Goal: Information Seeking & Learning: Learn about a topic

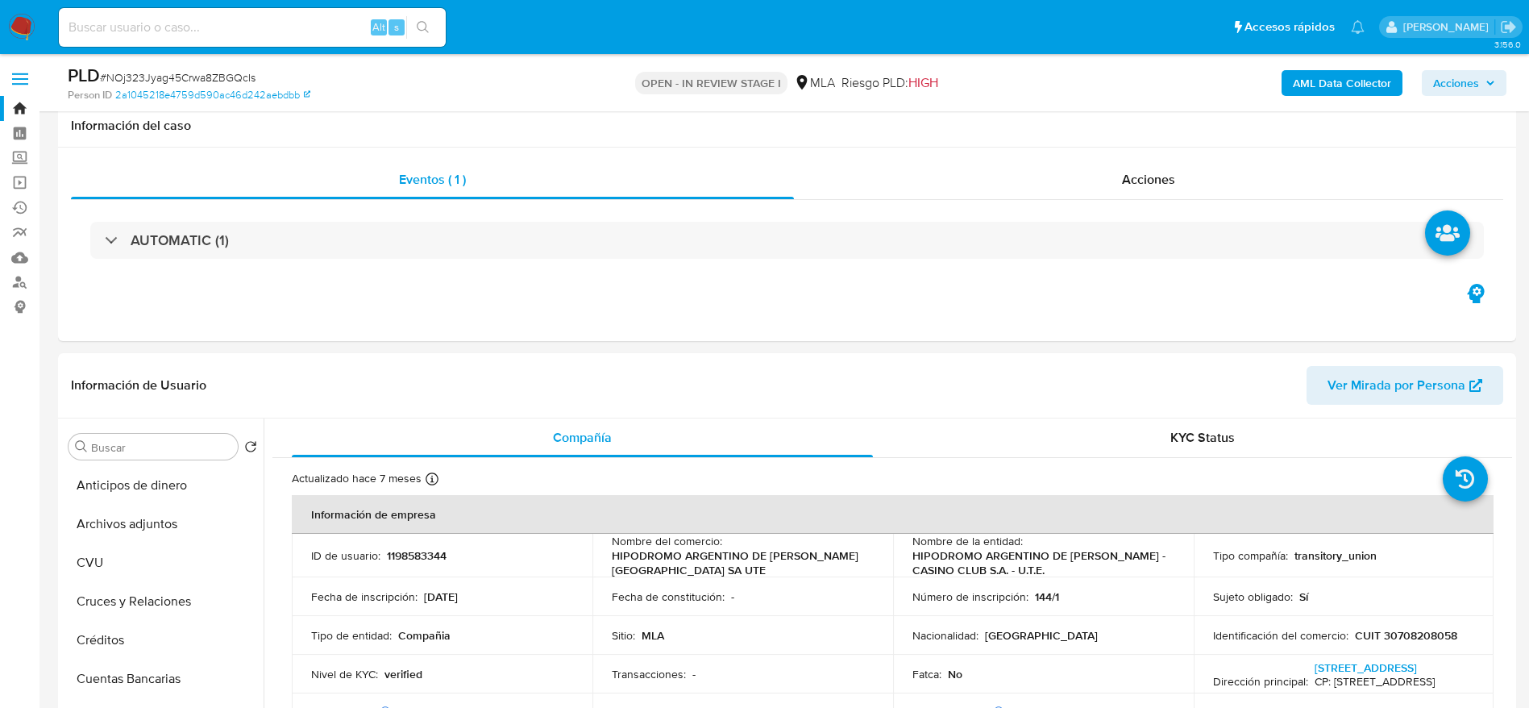
select select "10"
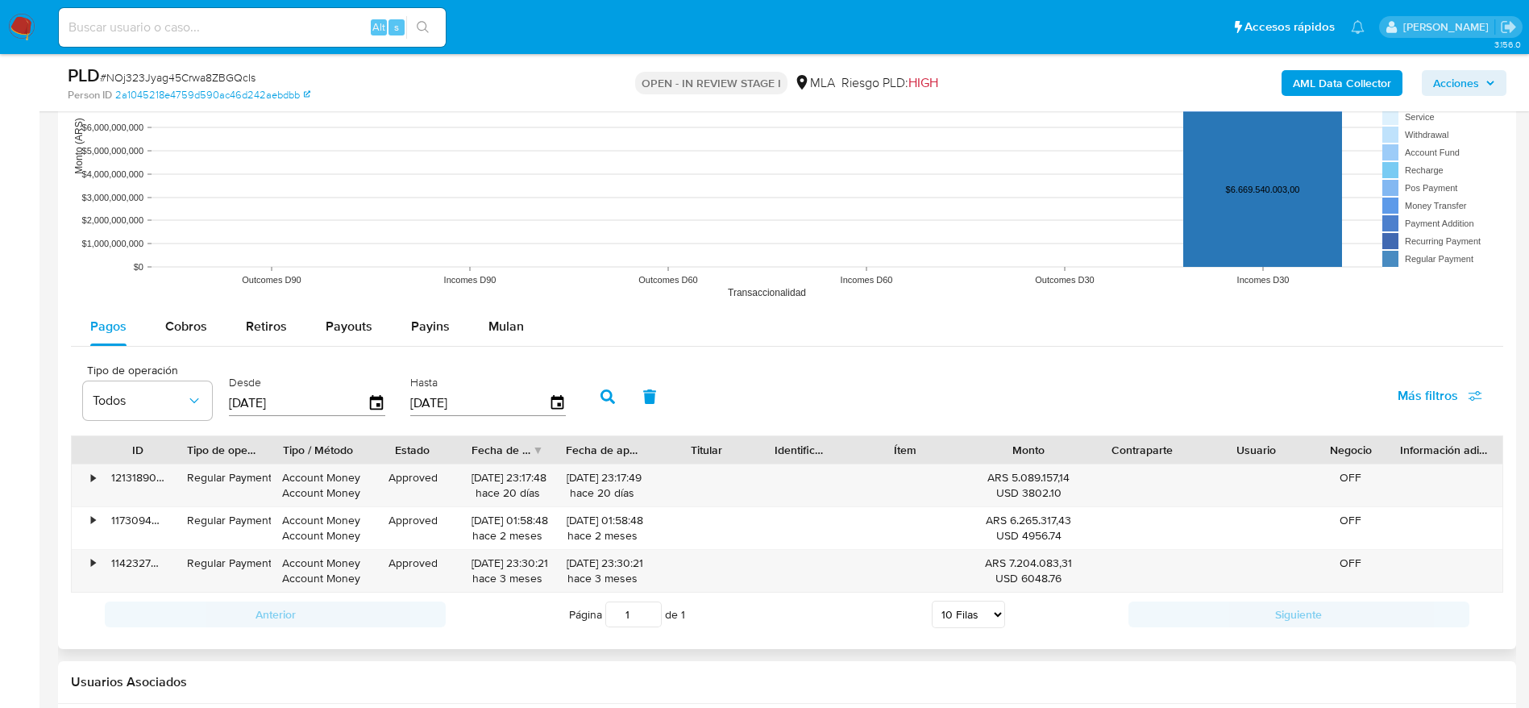
scroll to position [1935, 0]
drag, startPoint x: 504, startPoint y: 339, endPoint x: 727, endPoint y: 279, distance: 231.4
click at [504, 340] on div "Mulan" at bounding box center [506, 329] width 35 height 39
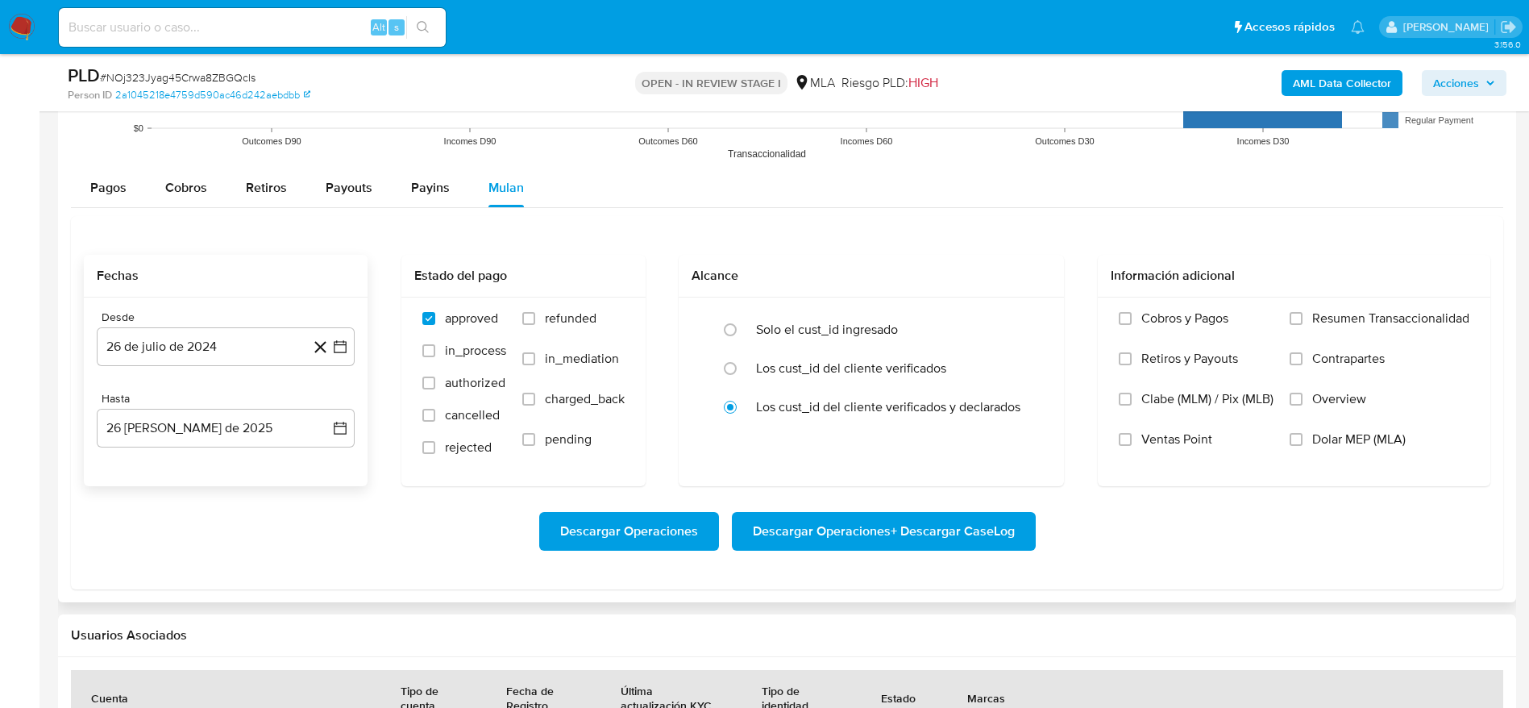
scroll to position [2177, 0]
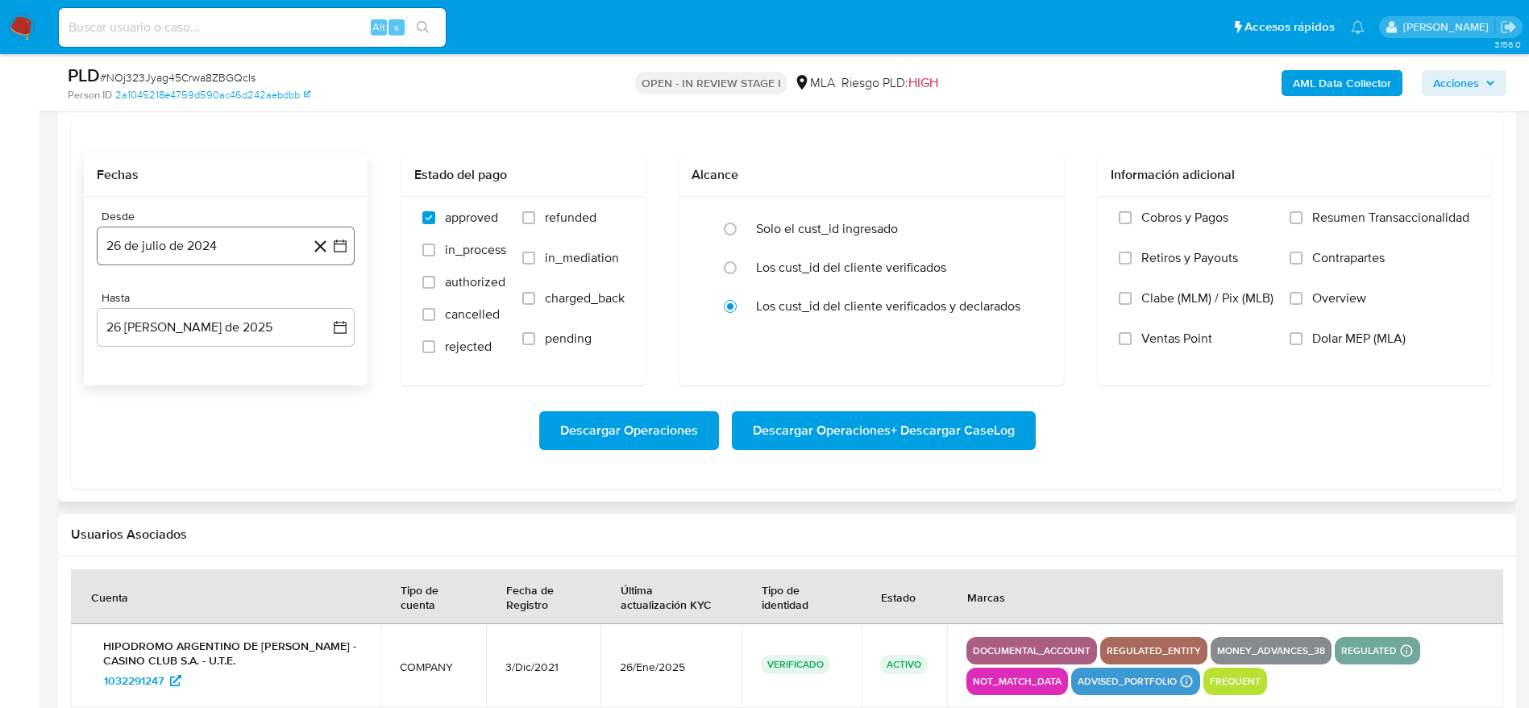
click at [212, 237] on button "26 de julio de 2024" at bounding box center [226, 246] width 258 height 39
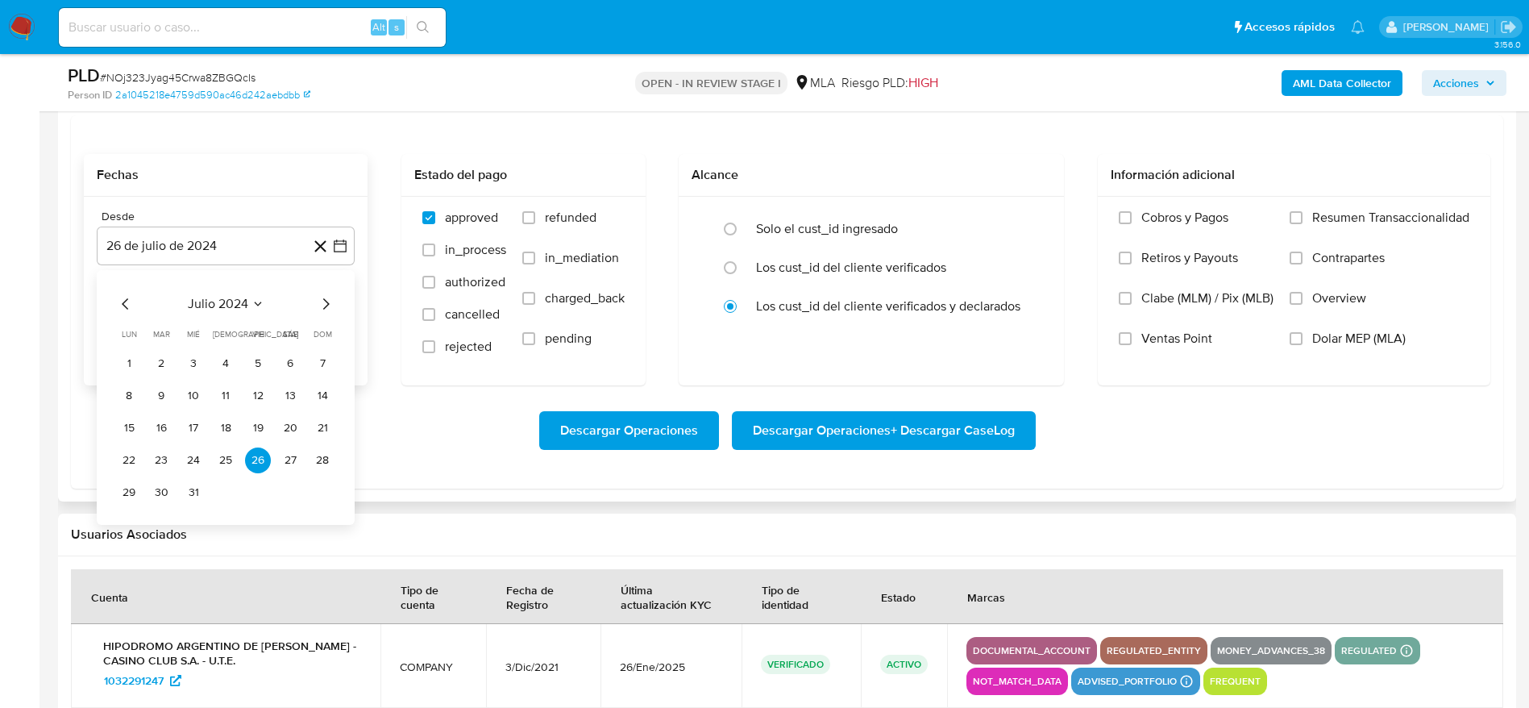
click at [325, 303] on icon "Mes siguiente" at bounding box center [325, 303] width 19 height 19
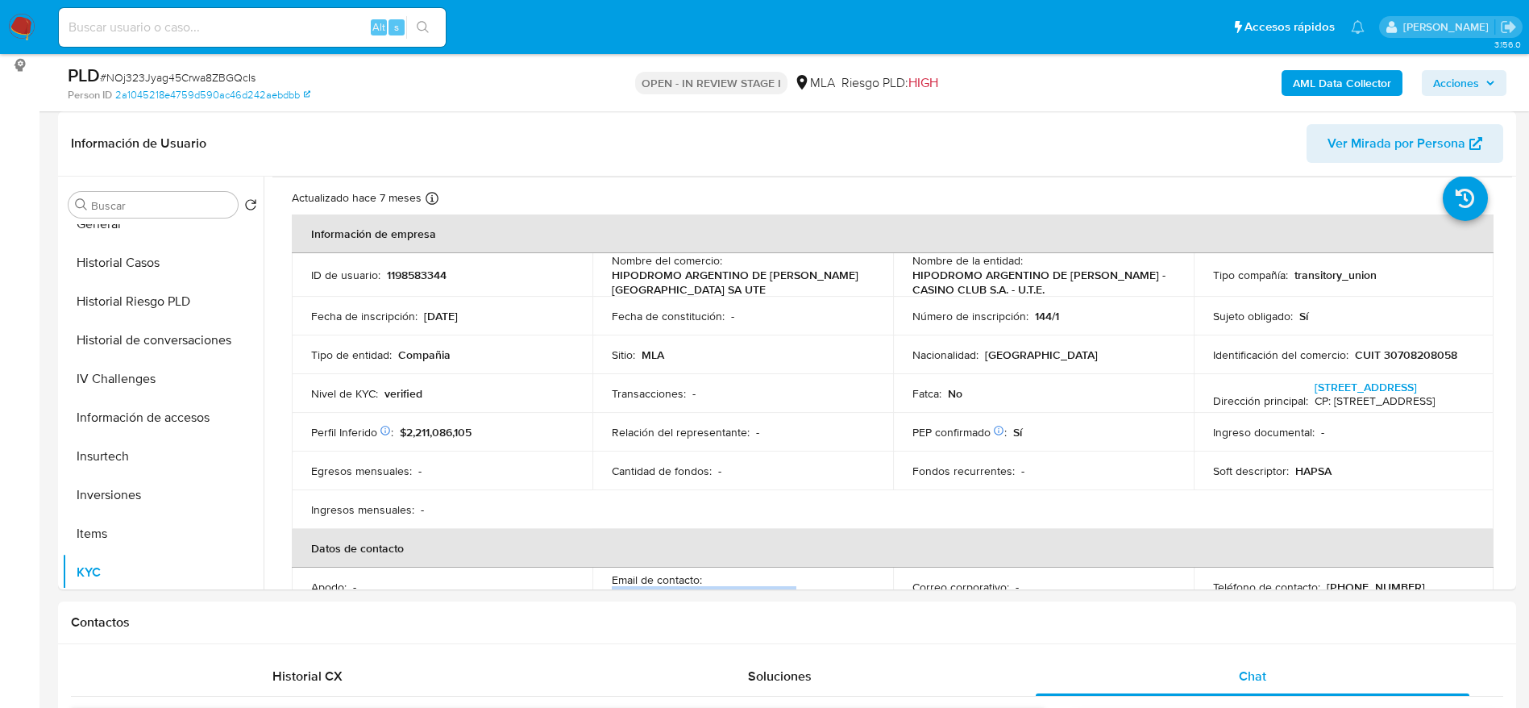
scroll to position [0, 0]
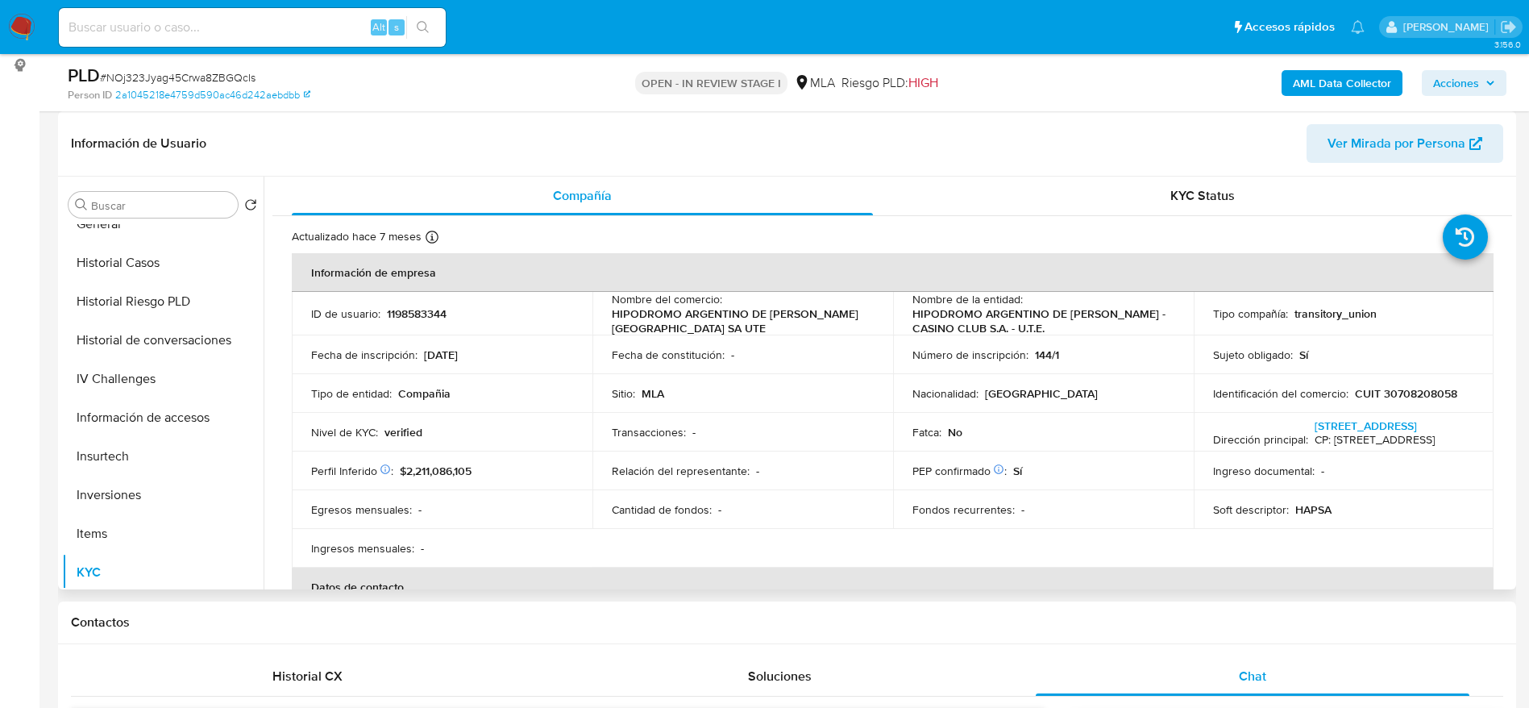
click at [1362, 144] on span "Ver Mirada por Persona" at bounding box center [1397, 143] width 138 height 39
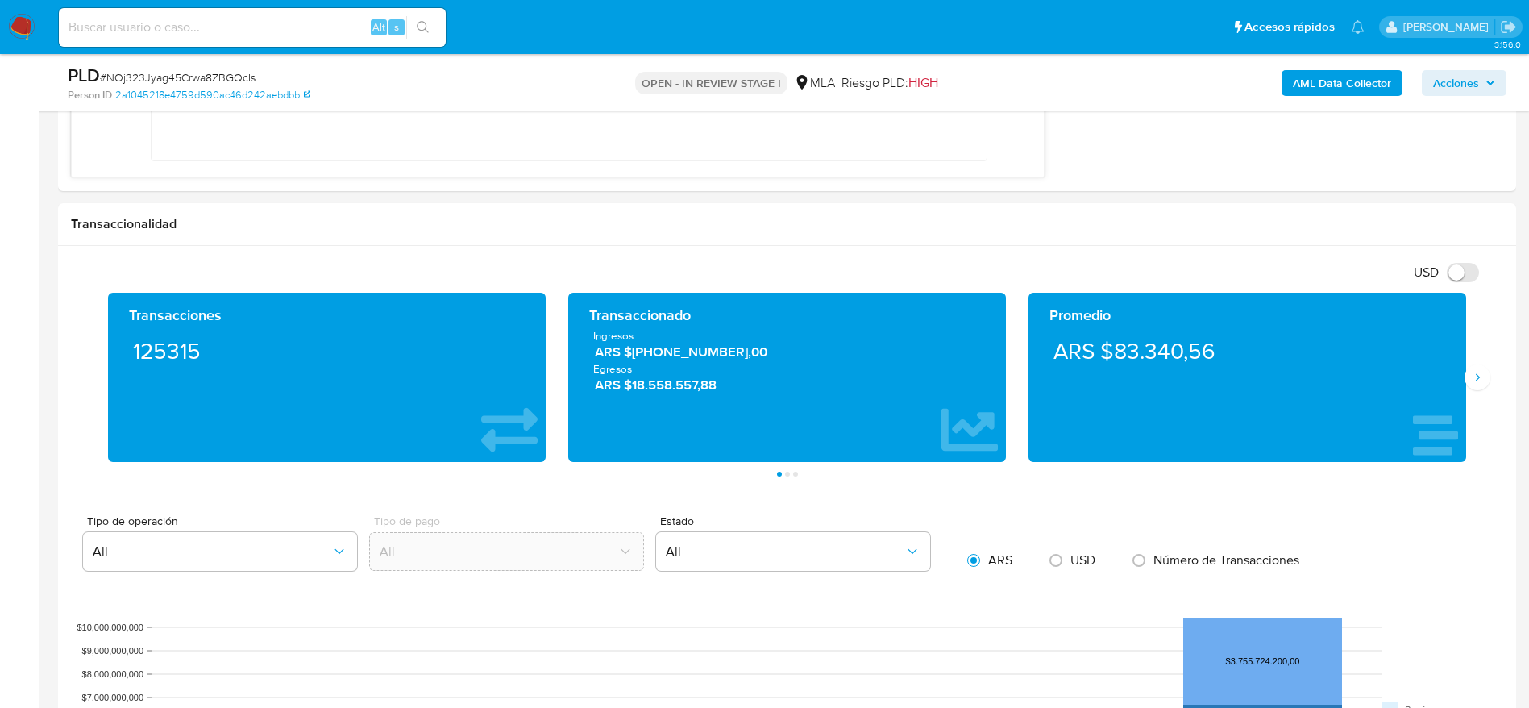
scroll to position [1030, 0]
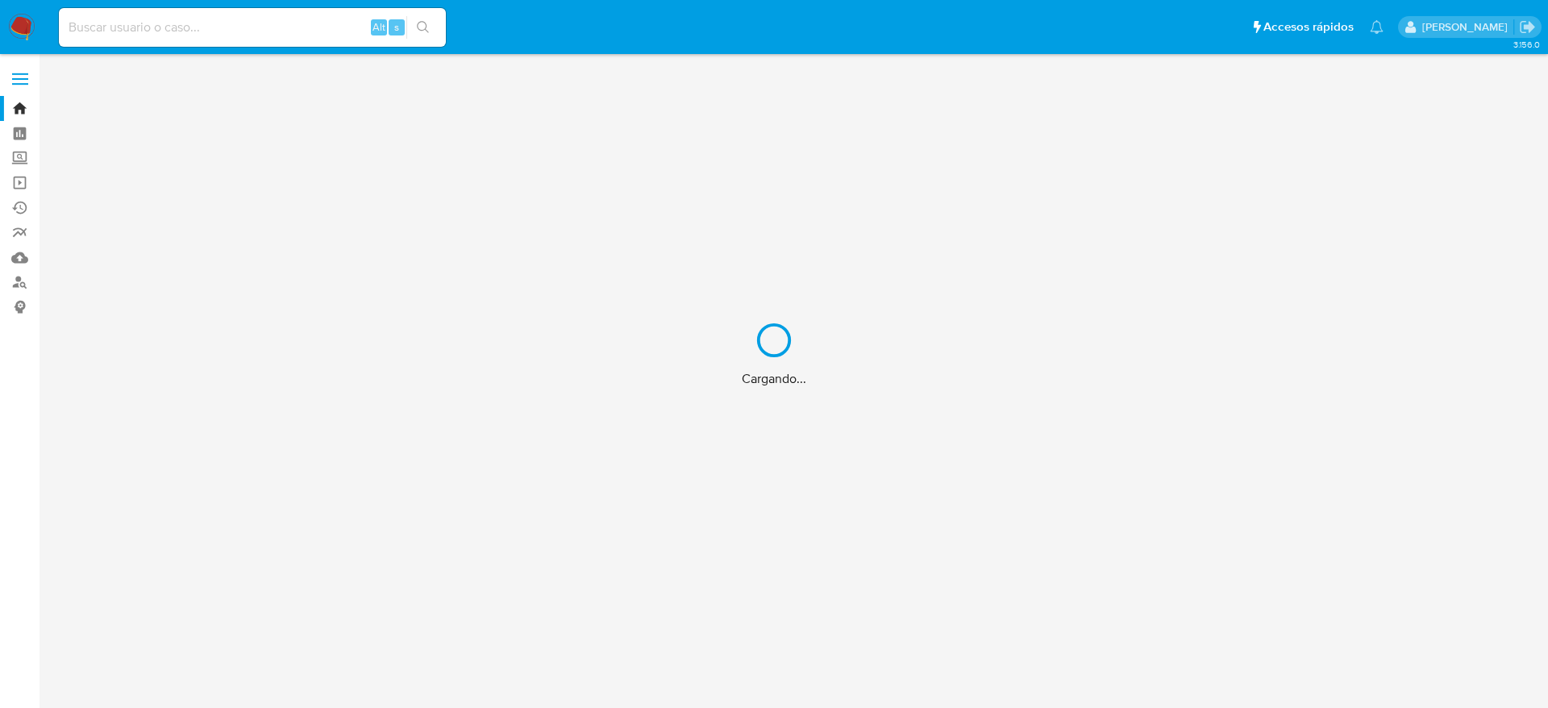
click at [181, 18] on div "Cargando..." at bounding box center [774, 354] width 1548 height 708
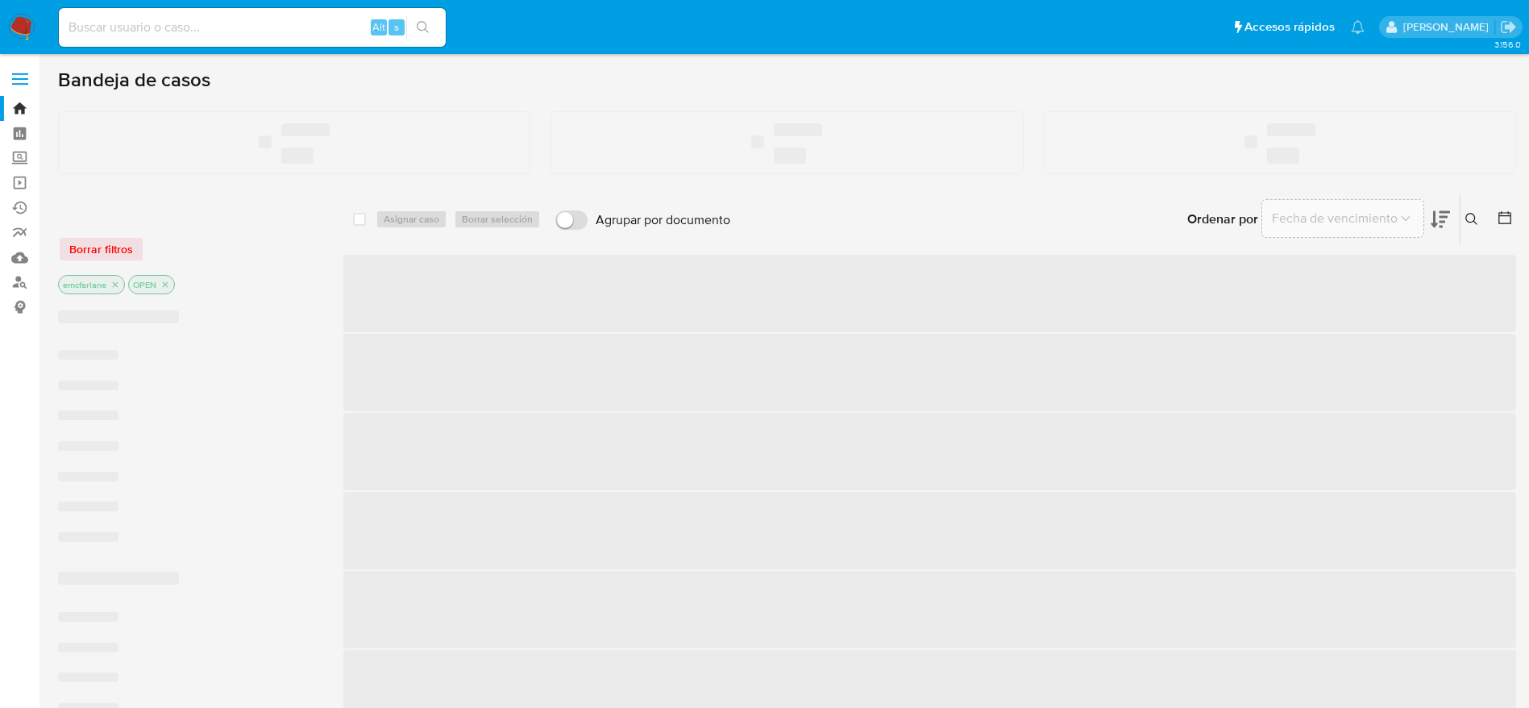
click at [187, 30] on input at bounding box center [252, 27] width 387 height 21
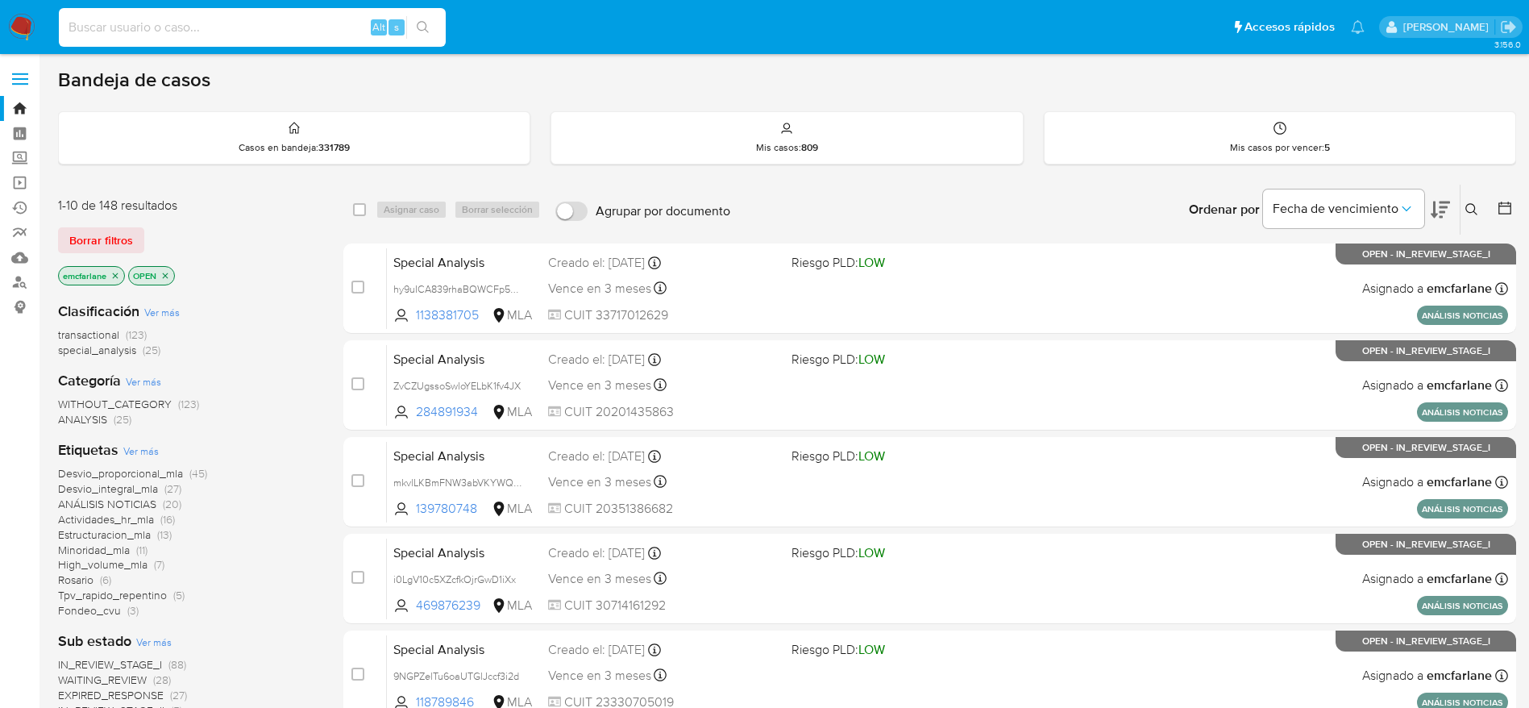
paste input "jNTZC71FIYkfeyM6j00bpPcP"
type input "jNTZC71FIYkfeyM6j00bpPcP"
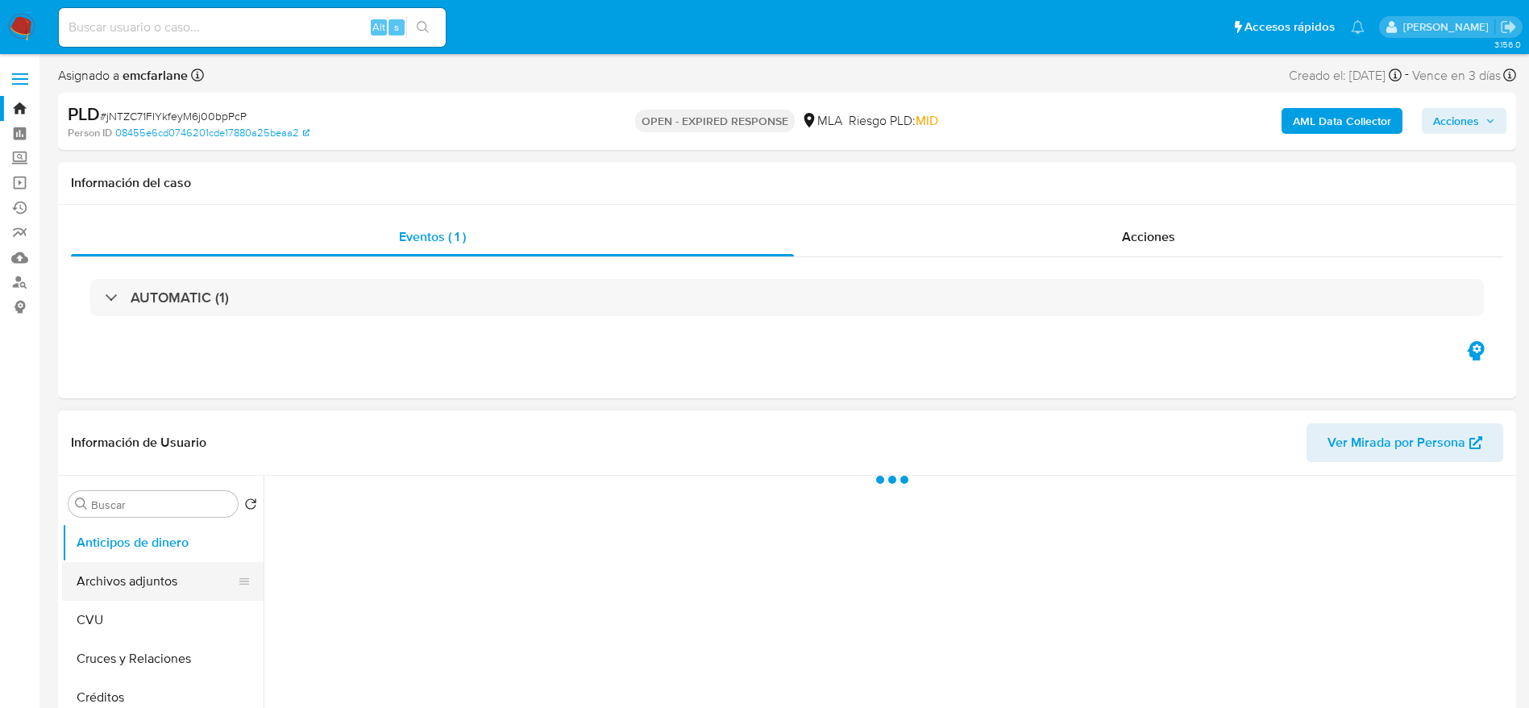
click at [135, 563] on button "Archivos adjuntos" at bounding box center [156, 581] width 189 height 39
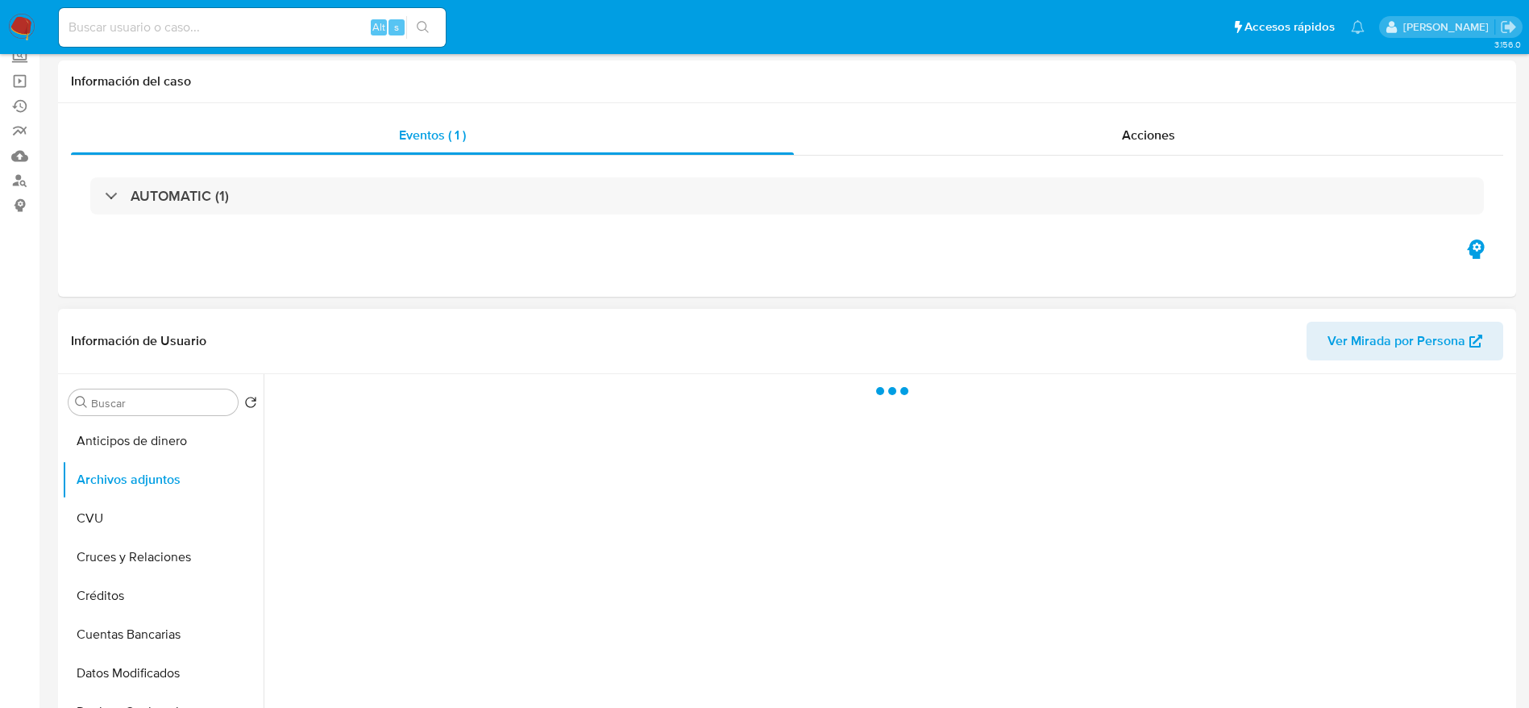
scroll to position [242, 0]
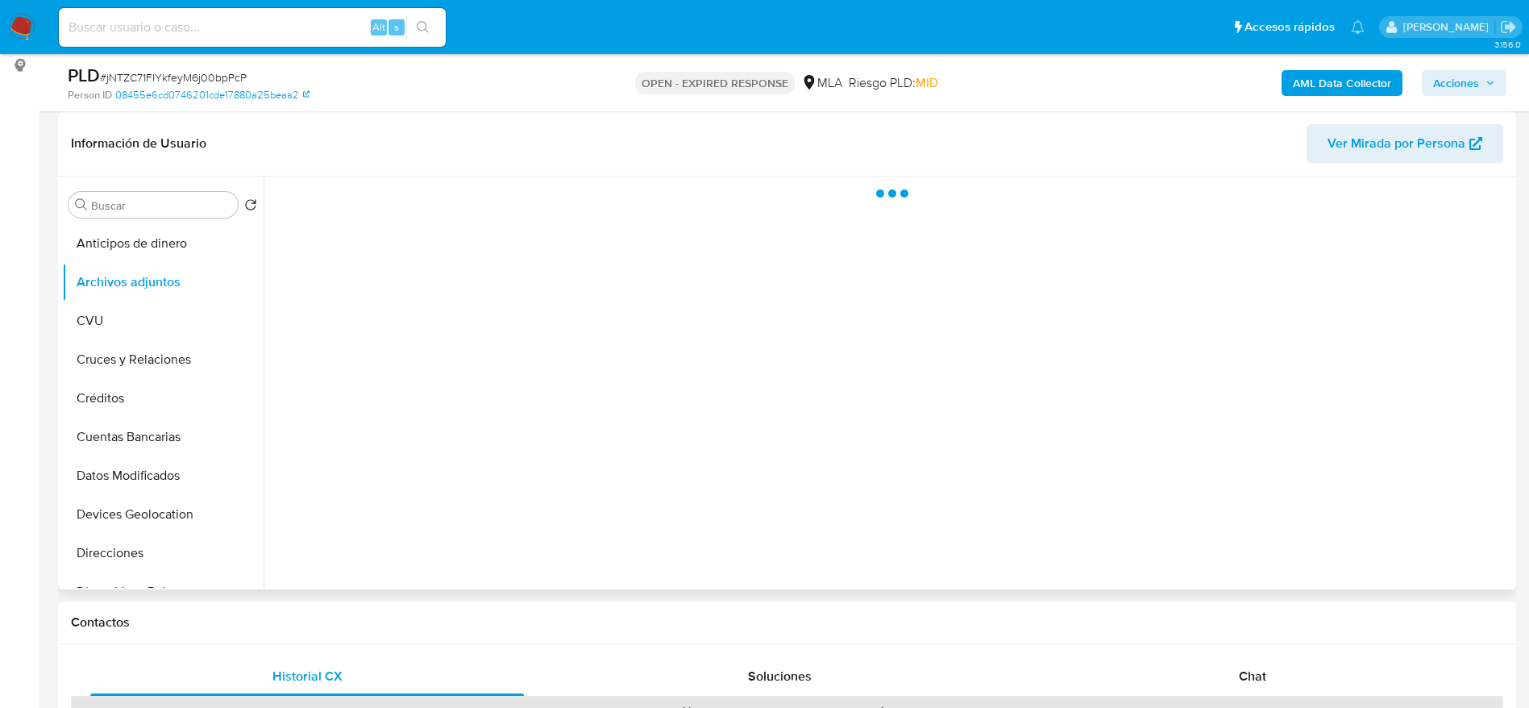
select select "10"
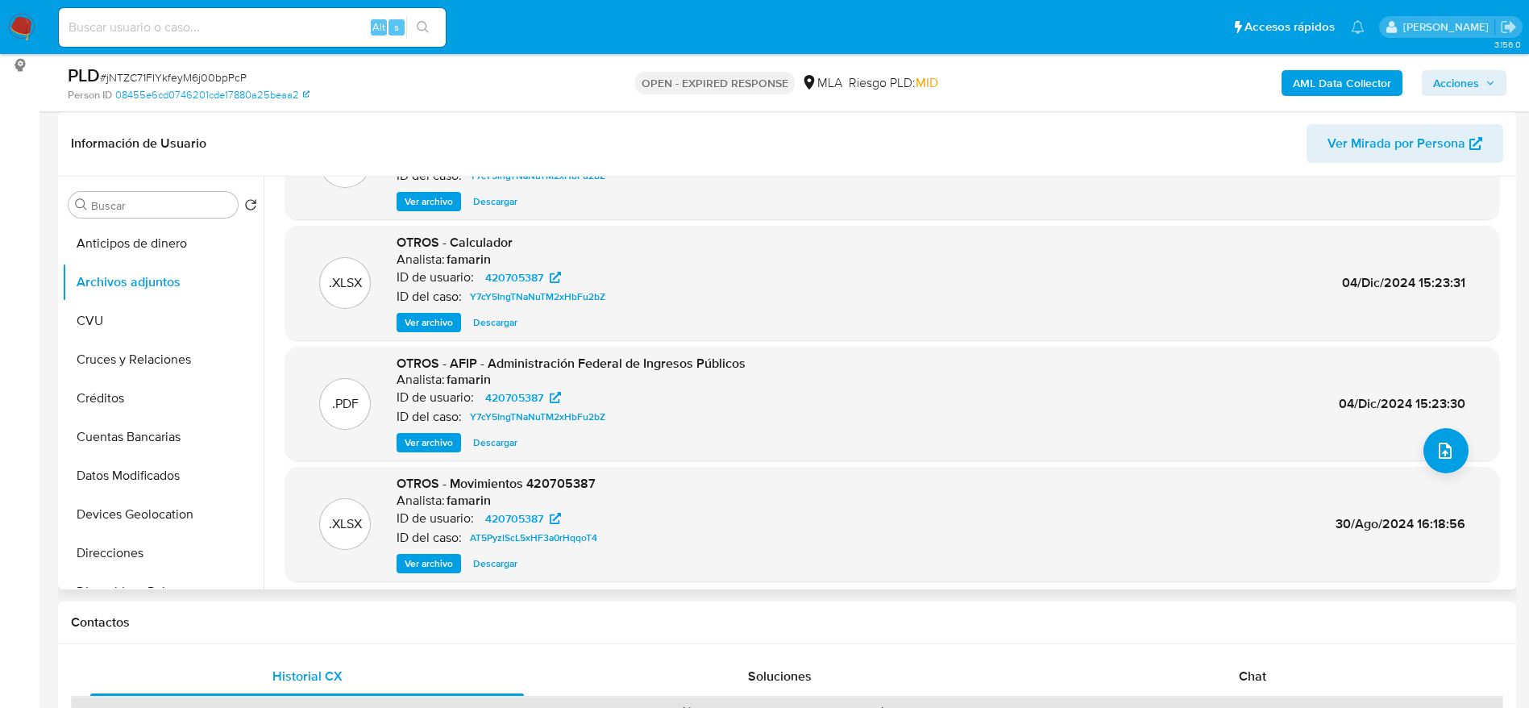
scroll to position [121, 0]
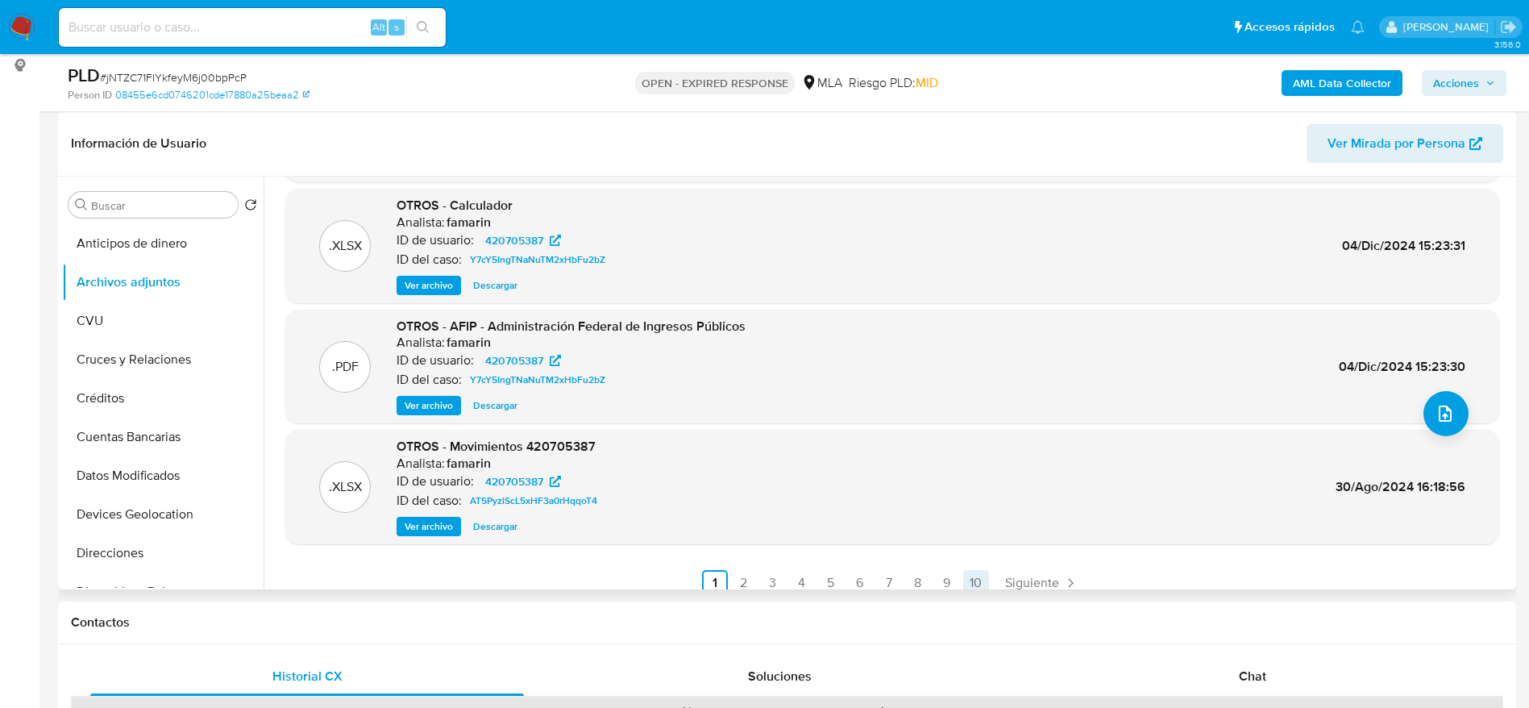
click at [1036, 579] on span "Siguiente" at bounding box center [1032, 582] width 54 height 13
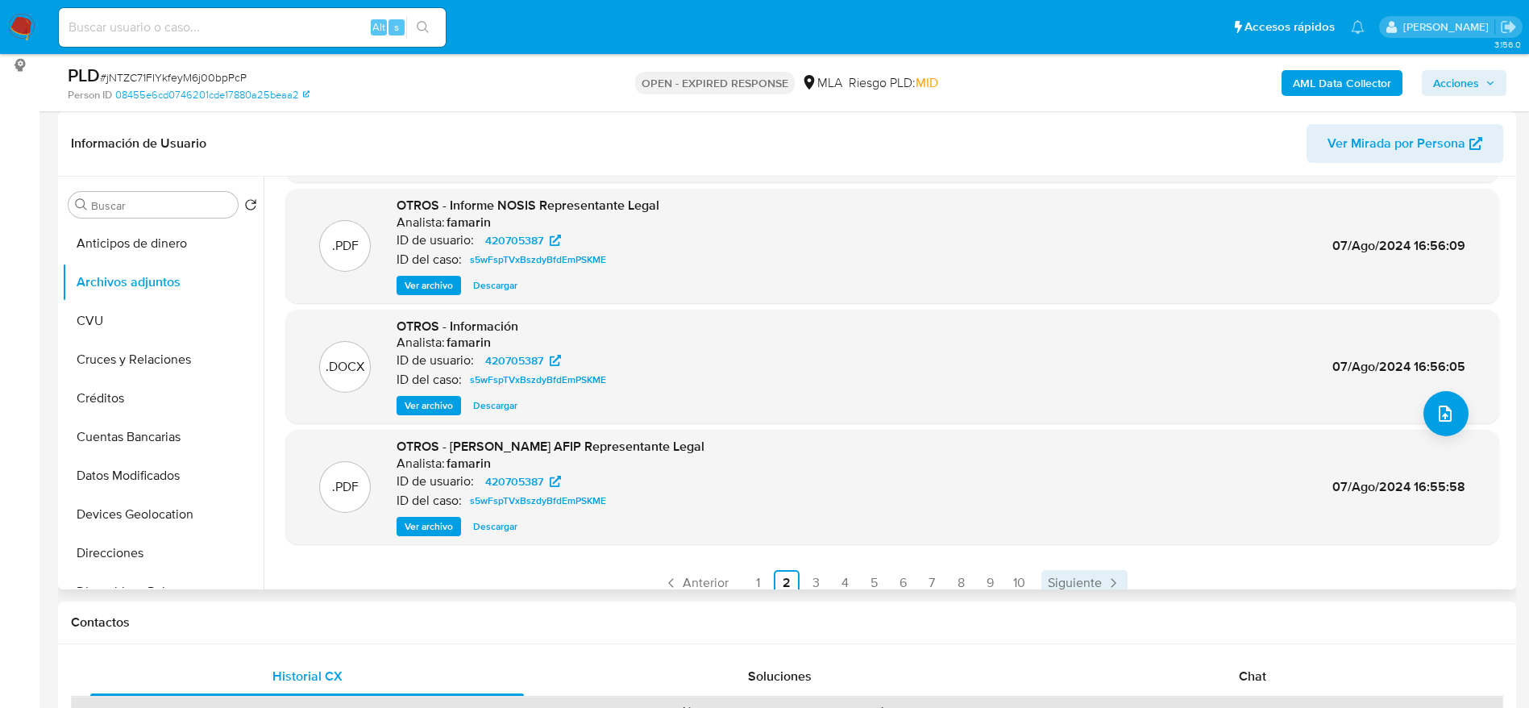
click at [1067, 582] on span "Siguiente" at bounding box center [1075, 582] width 54 height 13
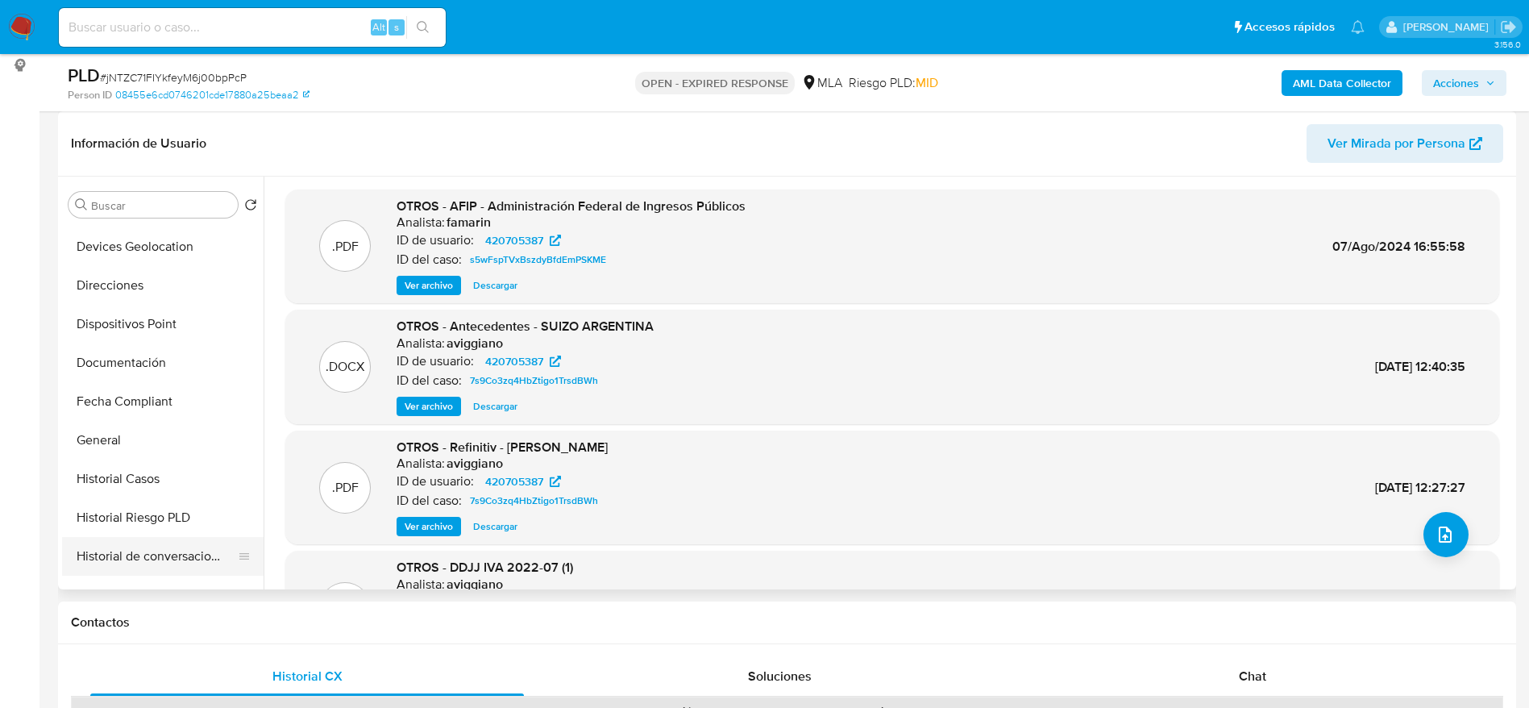
scroll to position [363, 0]
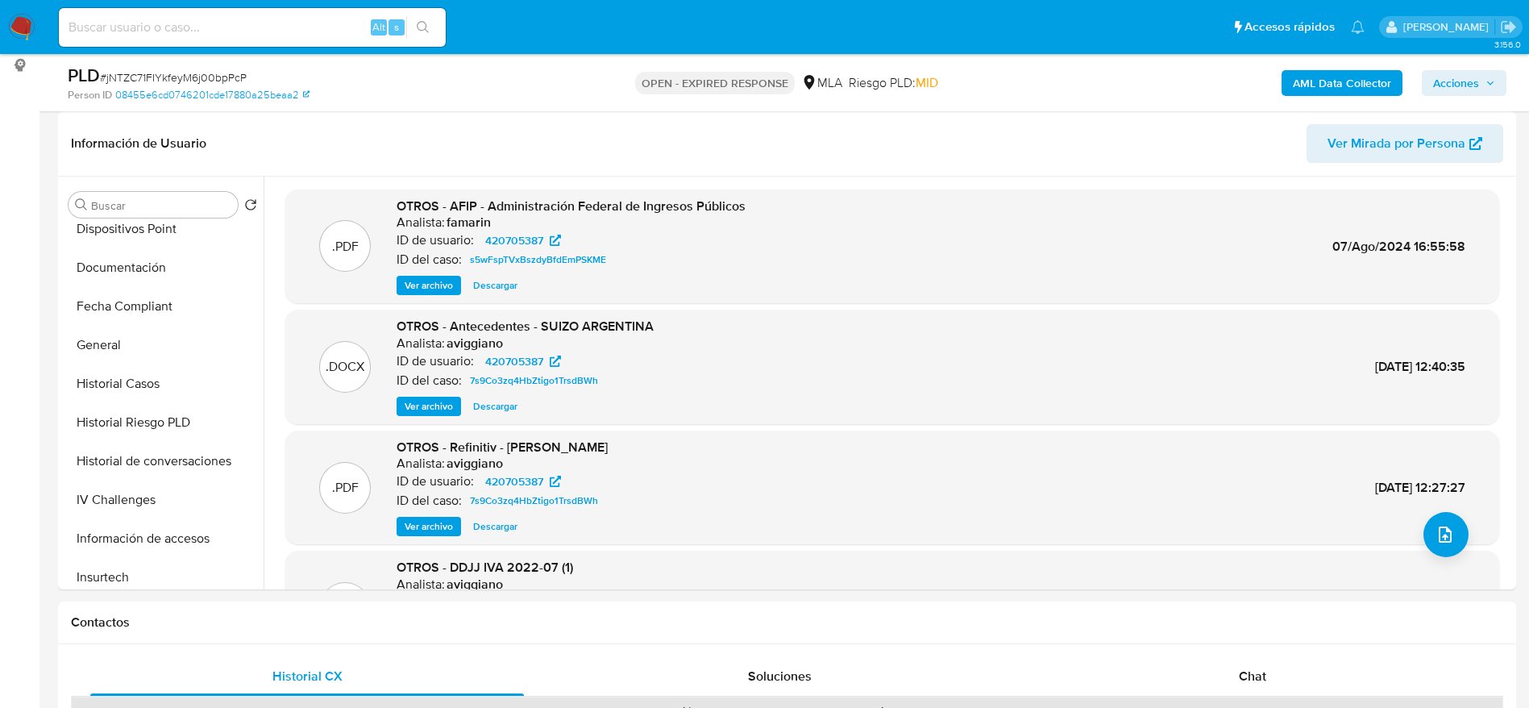
drag, startPoint x: 148, startPoint y: 375, endPoint x: 474, endPoint y: 401, distance: 326.7
click at [148, 376] on button "Historial Casos" at bounding box center [163, 383] width 202 height 39
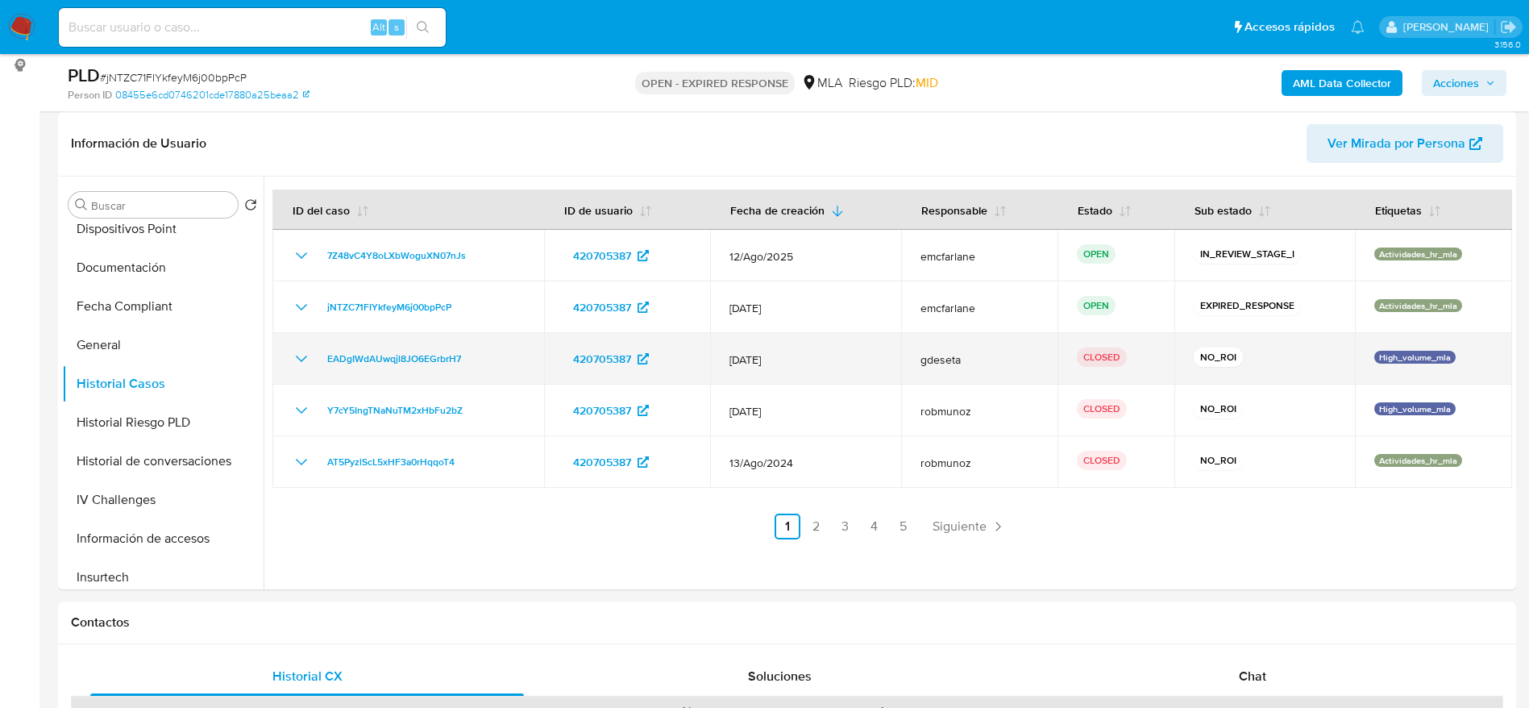
click at [447, 347] on td "EADgIWdAUwqjl8JO6EGrbrH7" at bounding box center [408, 359] width 272 height 52
click at [447, 351] on span "EADgIWdAUwqjl8JO6EGrbrH7" at bounding box center [394, 358] width 134 height 19
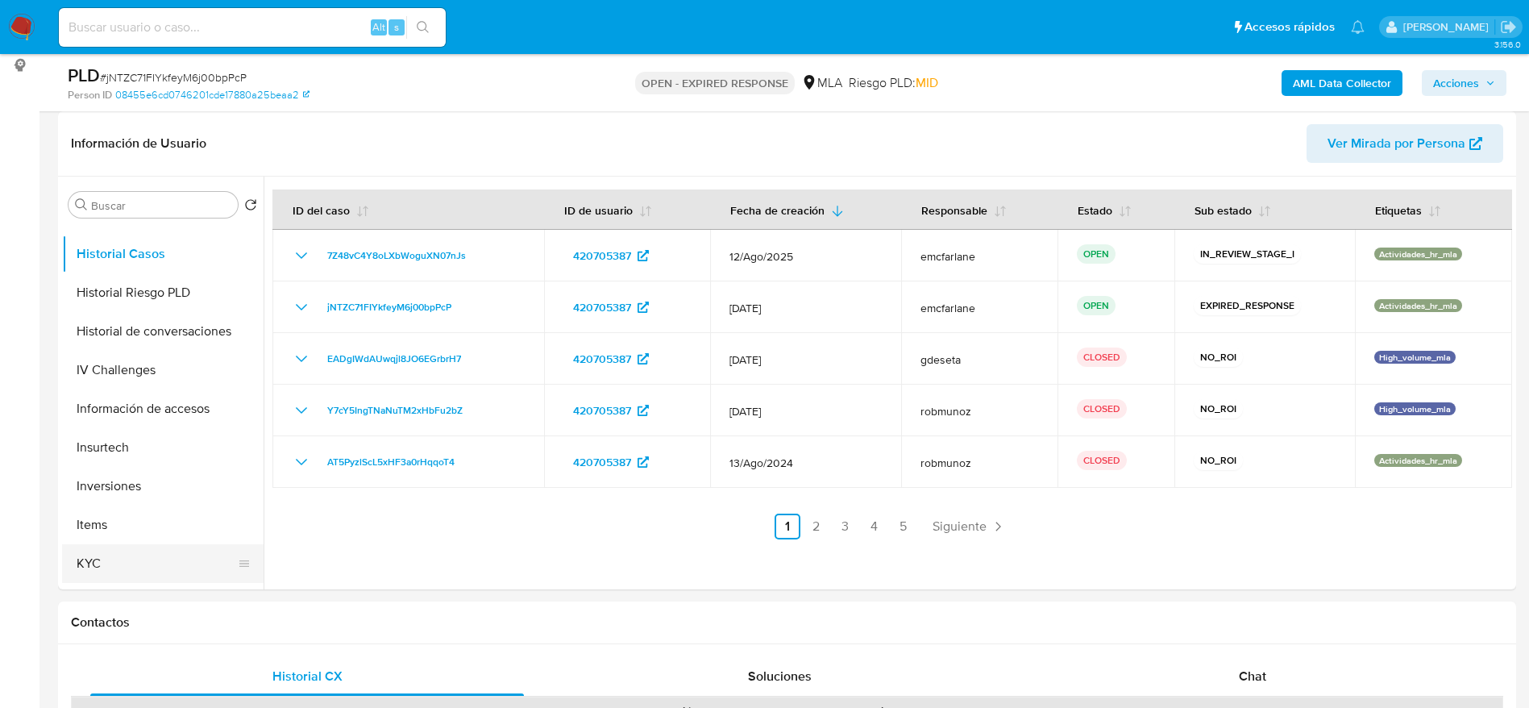
scroll to position [605, 0]
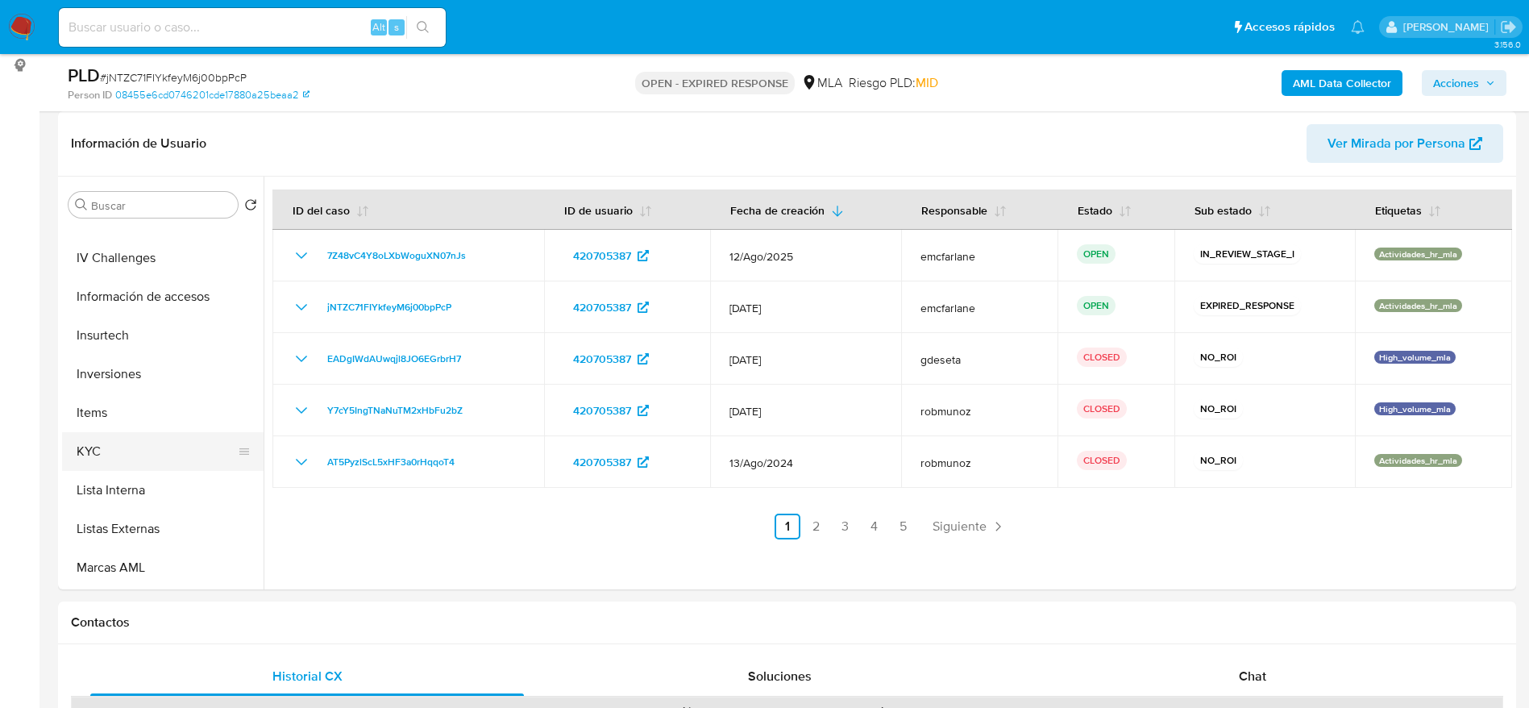
click at [146, 460] on button "KYC" at bounding box center [156, 451] width 189 height 39
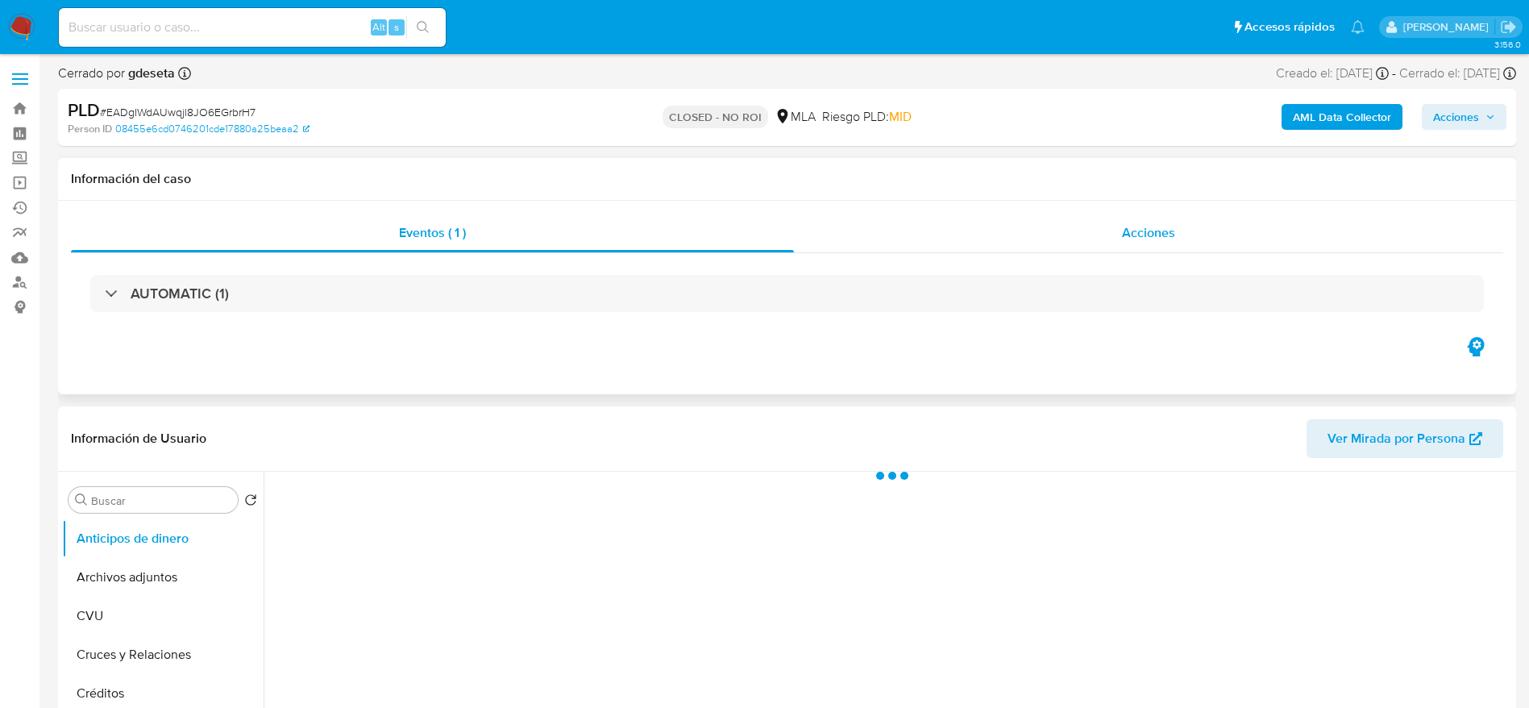
click at [1191, 216] on div "Acciones" at bounding box center [1148, 233] width 709 height 39
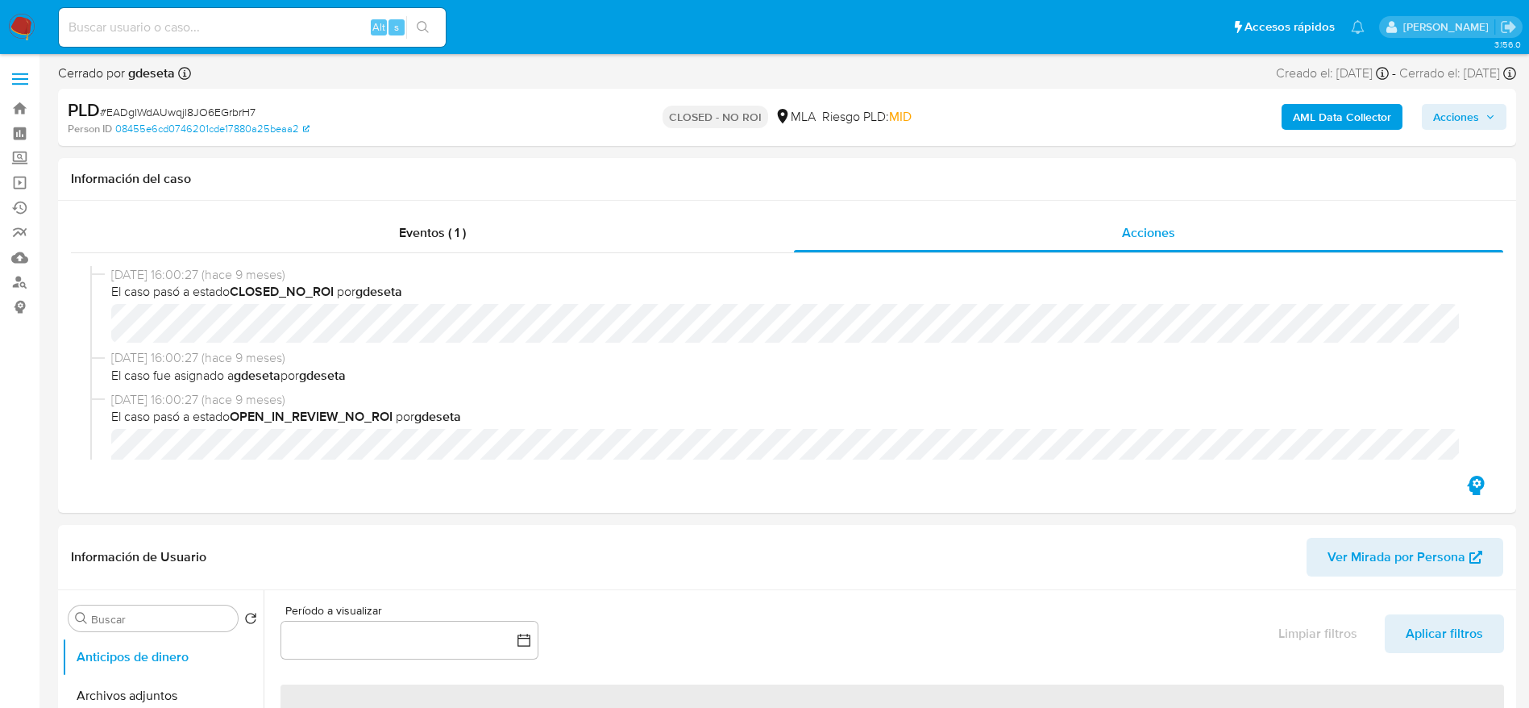
select select "10"
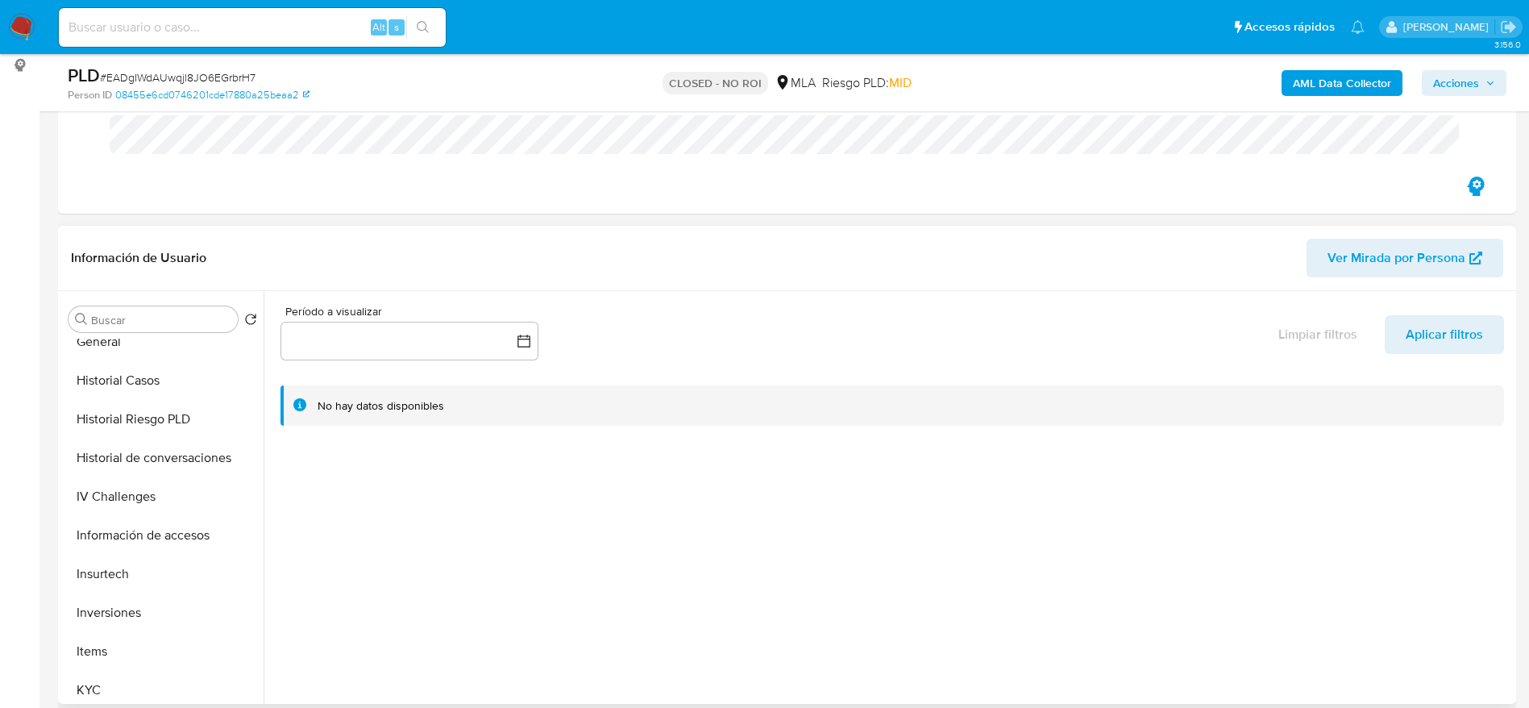
scroll to position [605, 0]
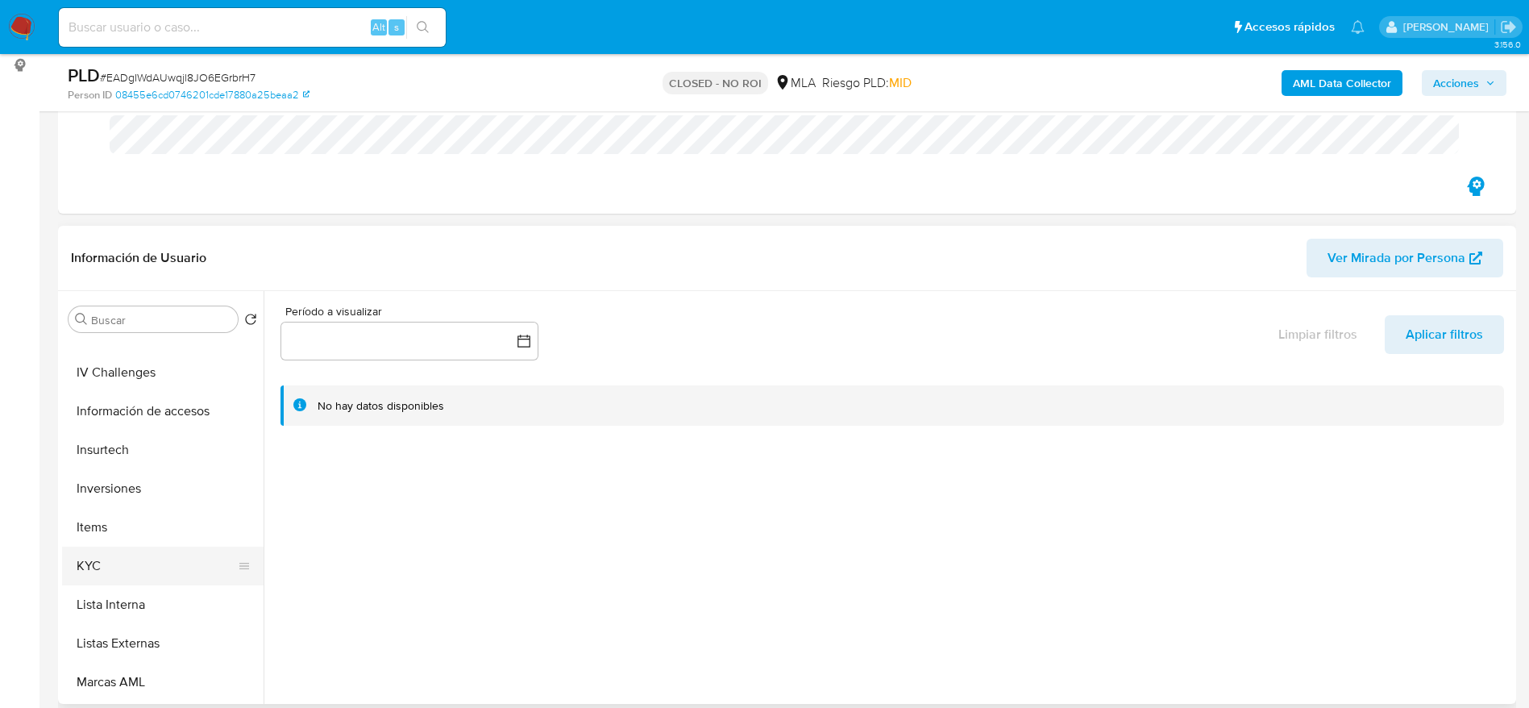
click at [125, 564] on button "KYC" at bounding box center [156, 566] width 189 height 39
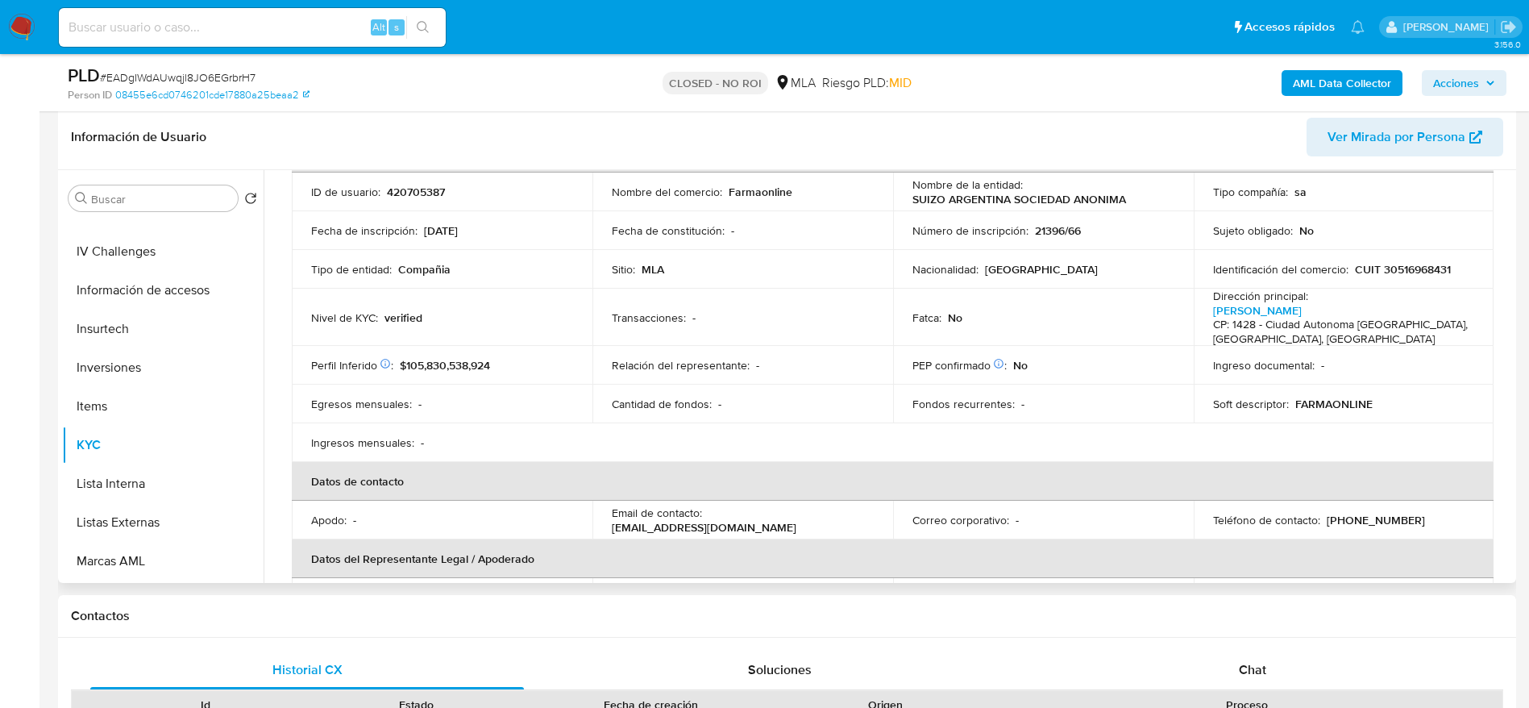
scroll to position [0, 0]
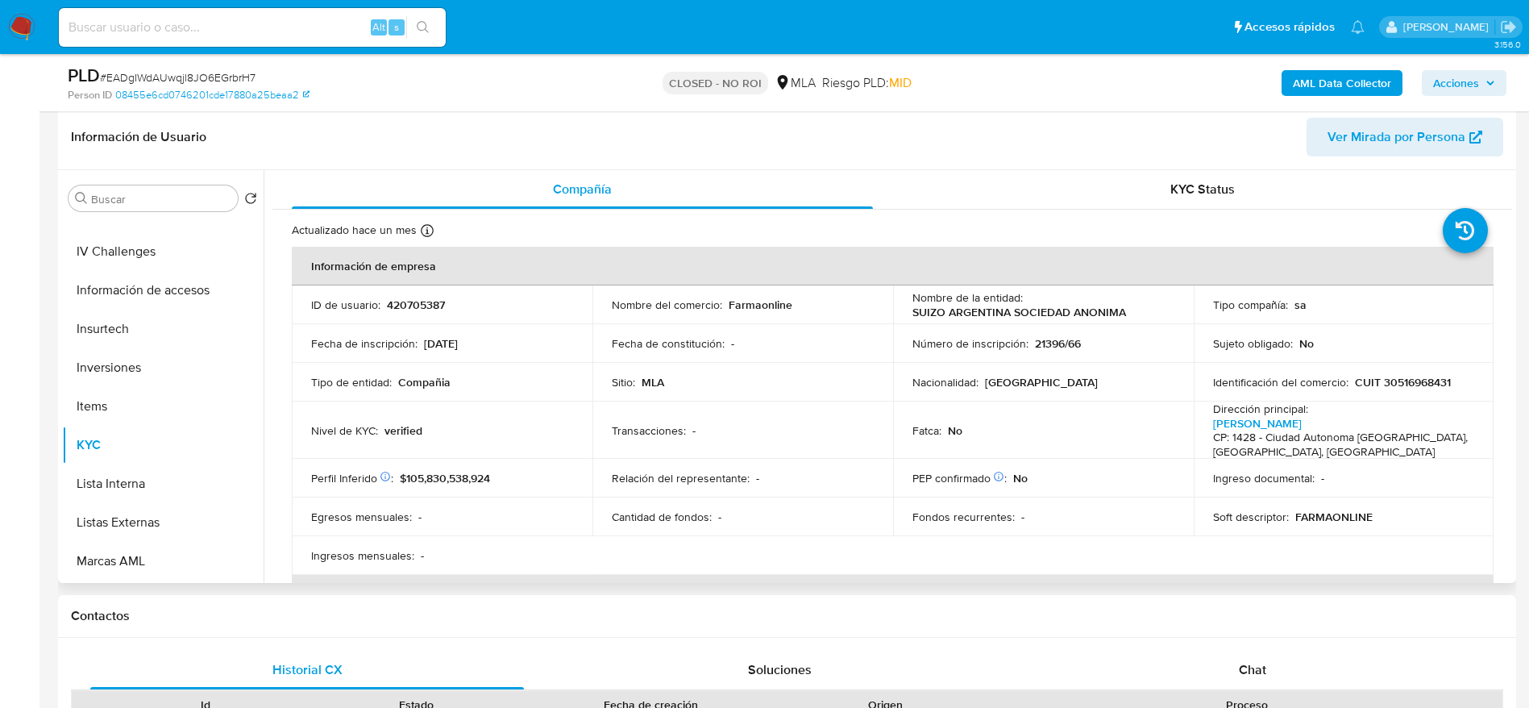
click at [1393, 376] on p "CUIT 30516968431" at bounding box center [1403, 382] width 96 height 15
copy p "30516968431"
click at [267, 21] on input at bounding box center [252, 27] width 387 height 21
paste input "3gFzCCZh6S4uW4qIfrx8HoAr"
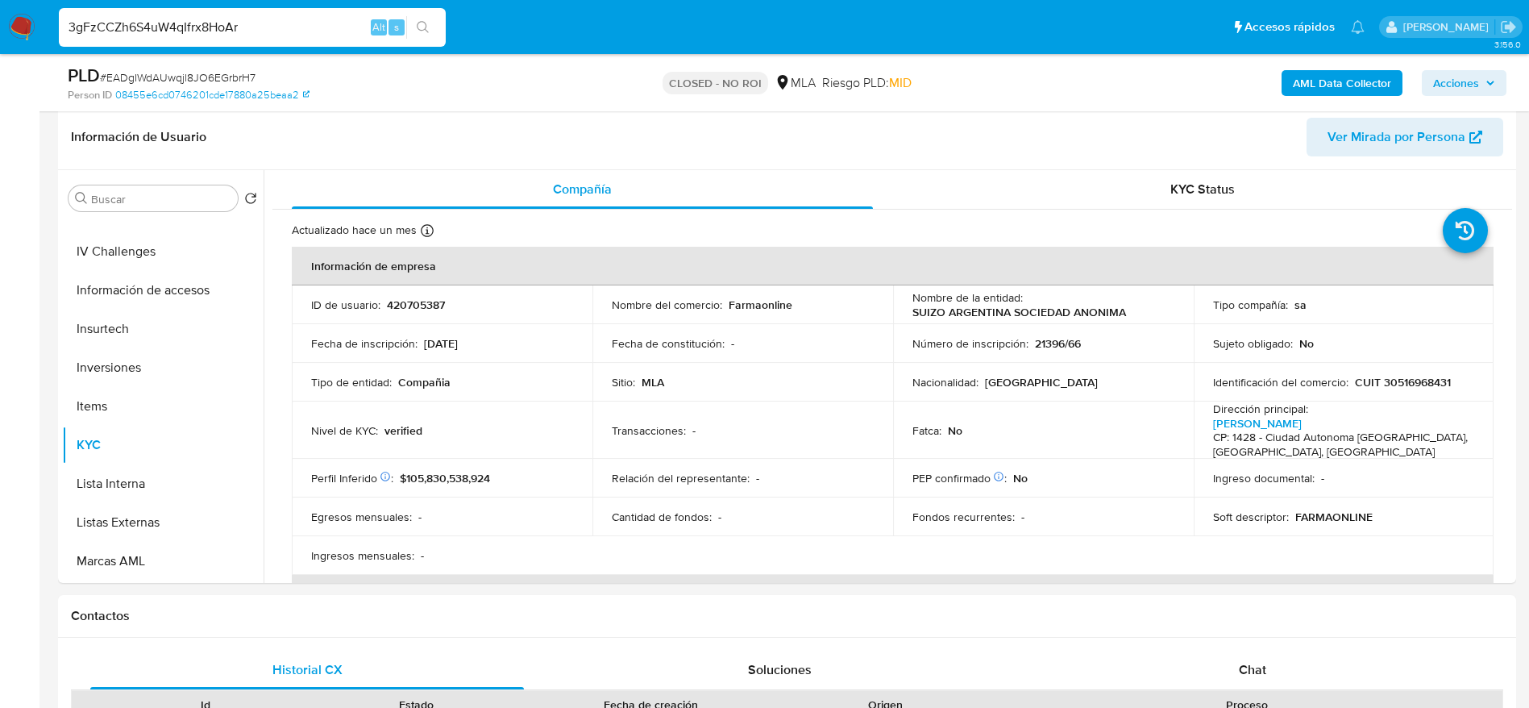
type input "3gFzCCZh6S4uW4qIfrx8HoAr"
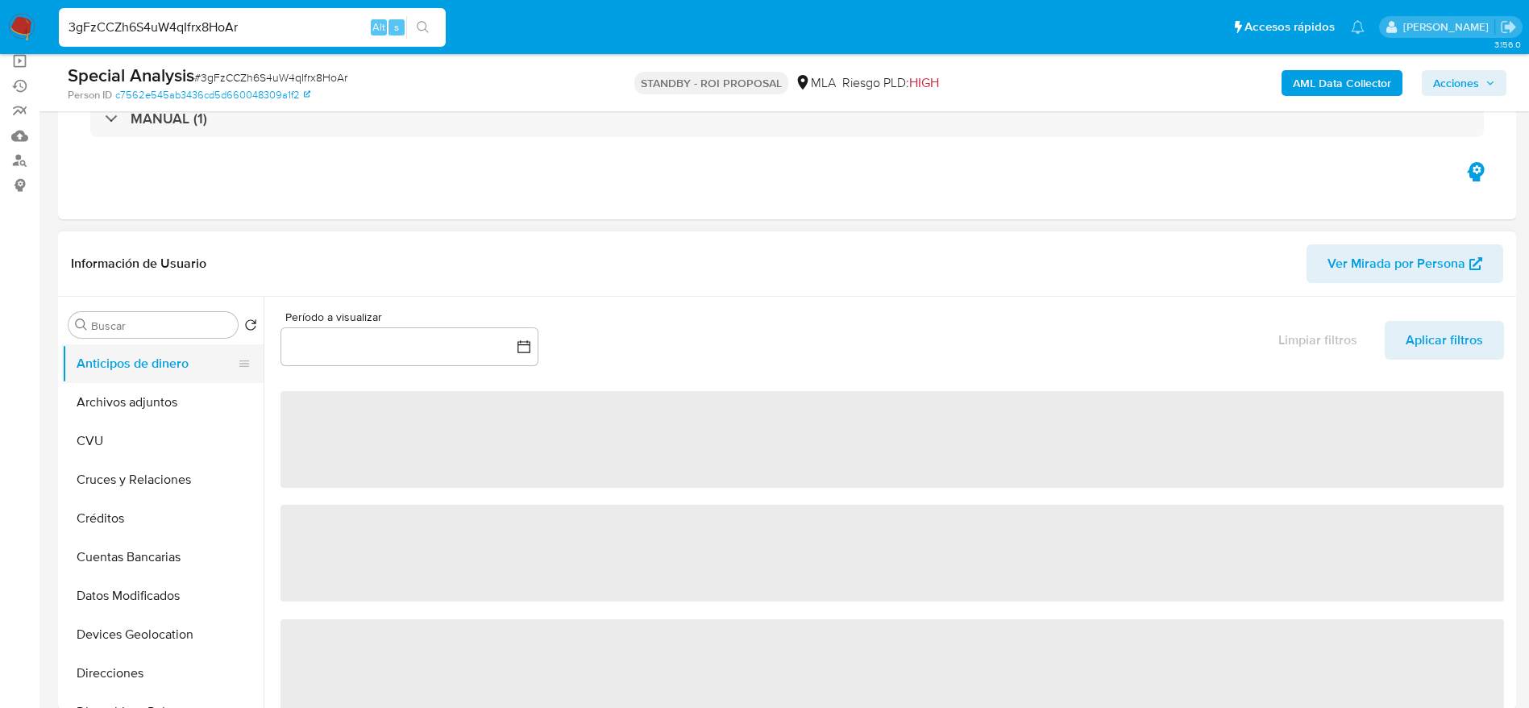
select select "10"
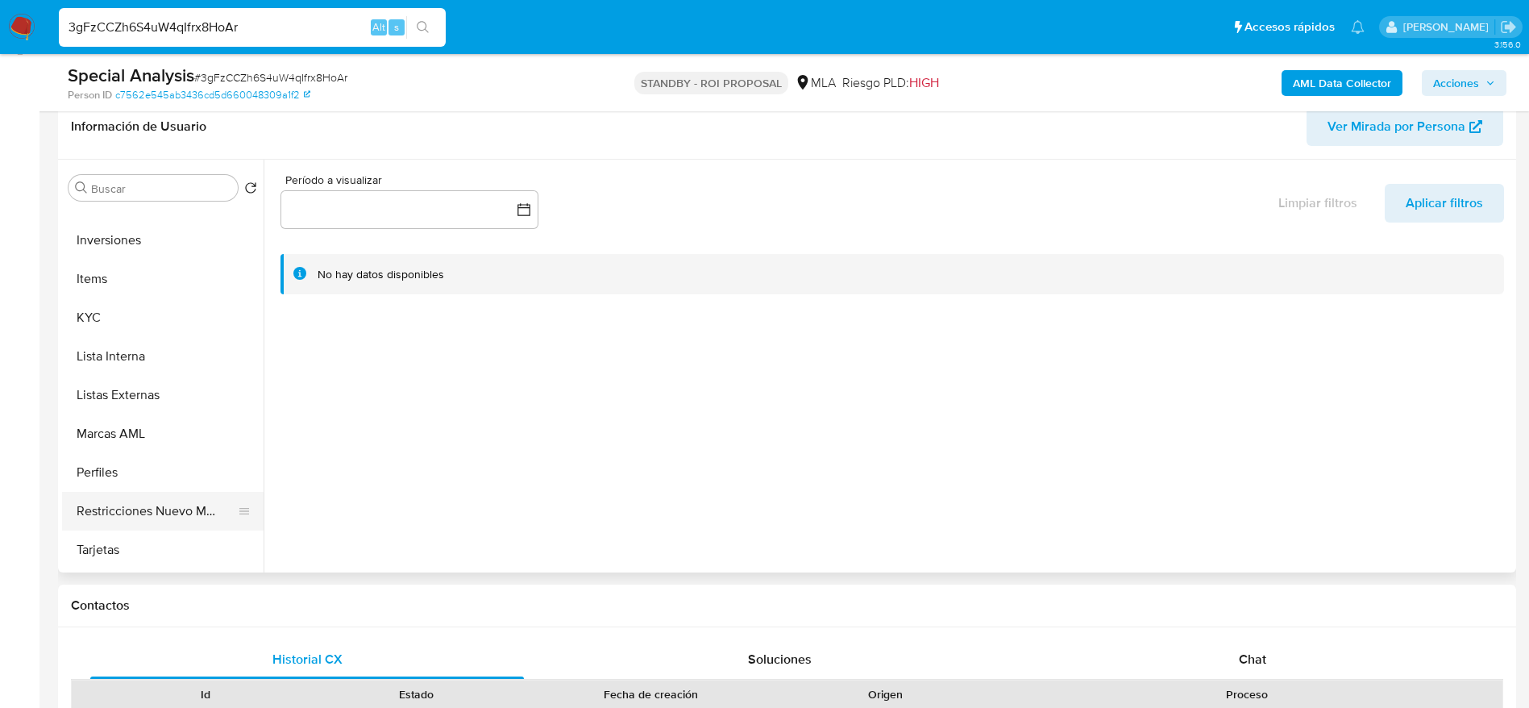
scroll to position [797, 0]
click at [144, 497] on button "Aprobados" at bounding box center [156, 512] width 189 height 39
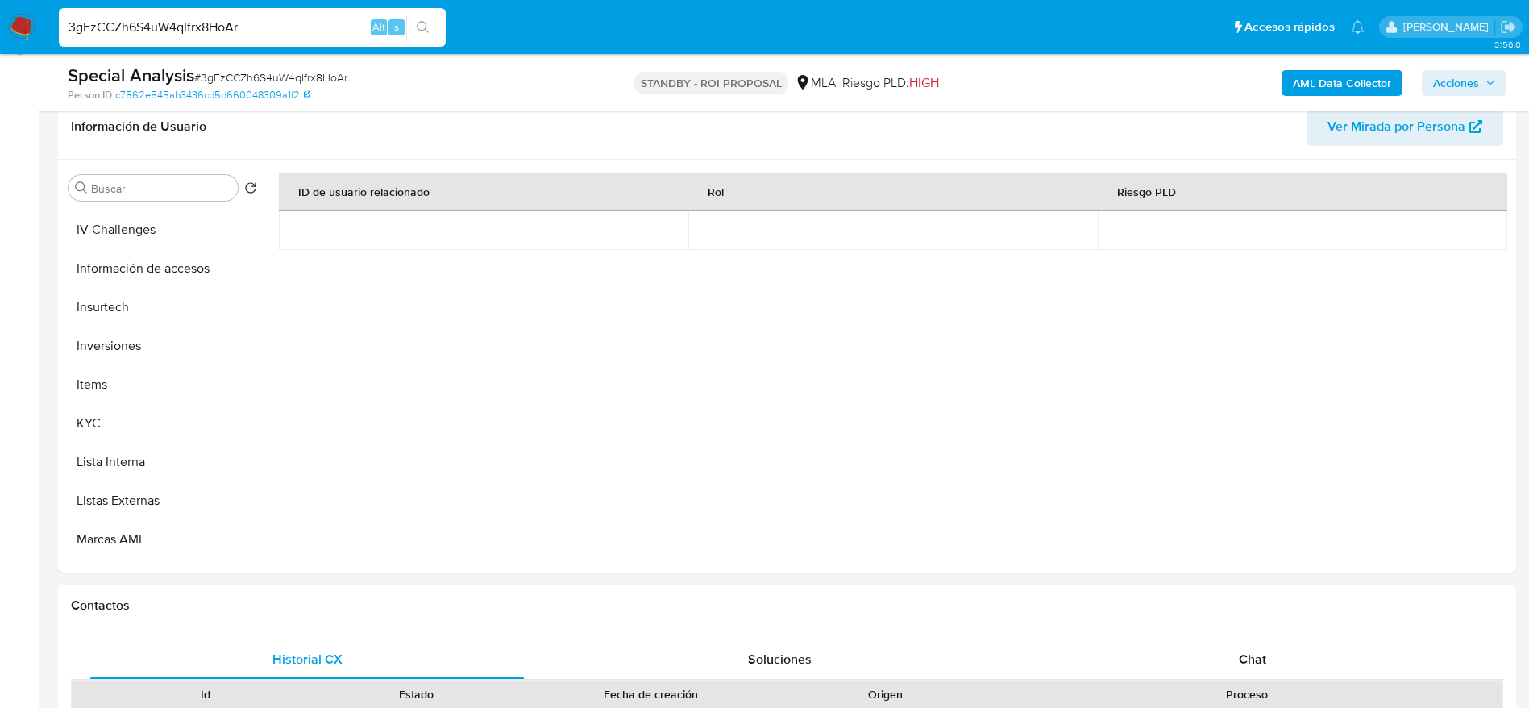
scroll to position [193, 0]
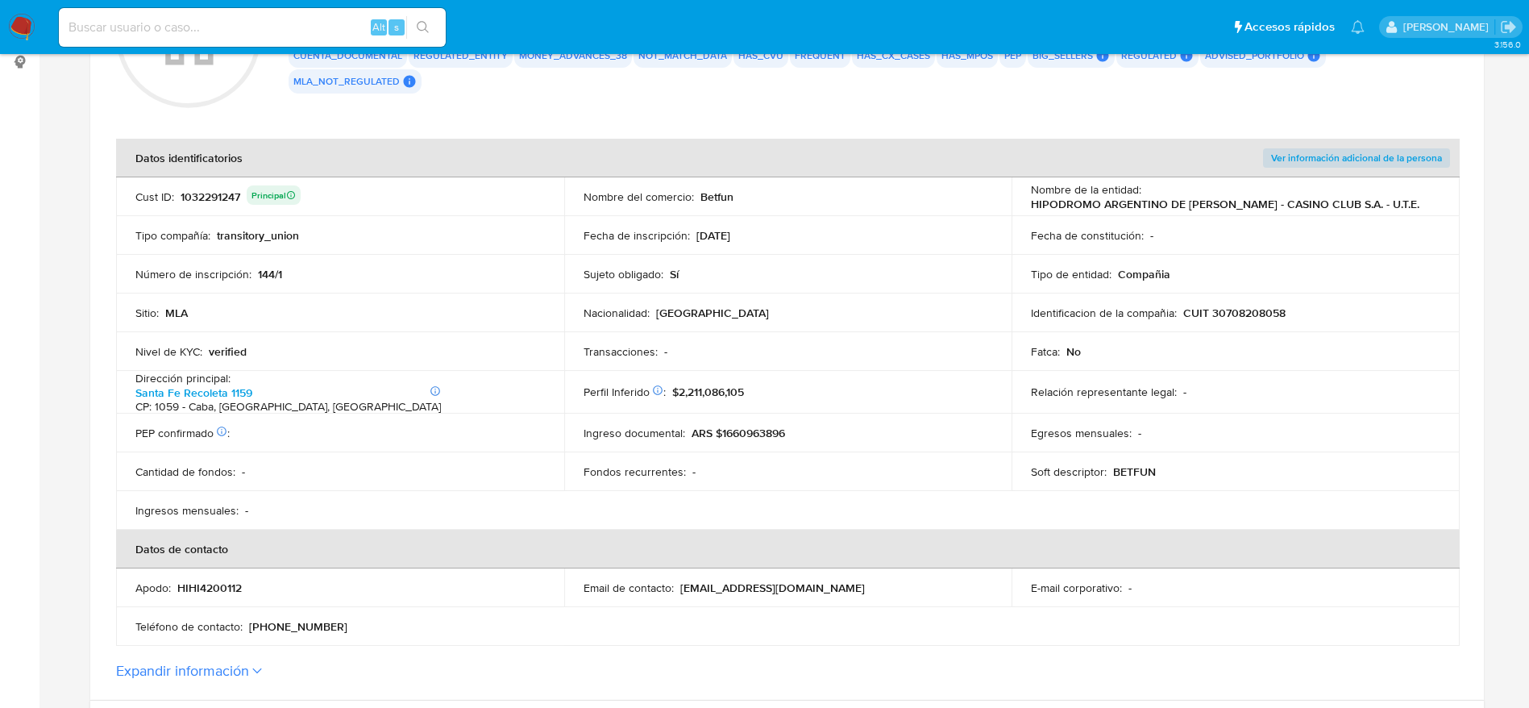
scroll to position [363, 0]
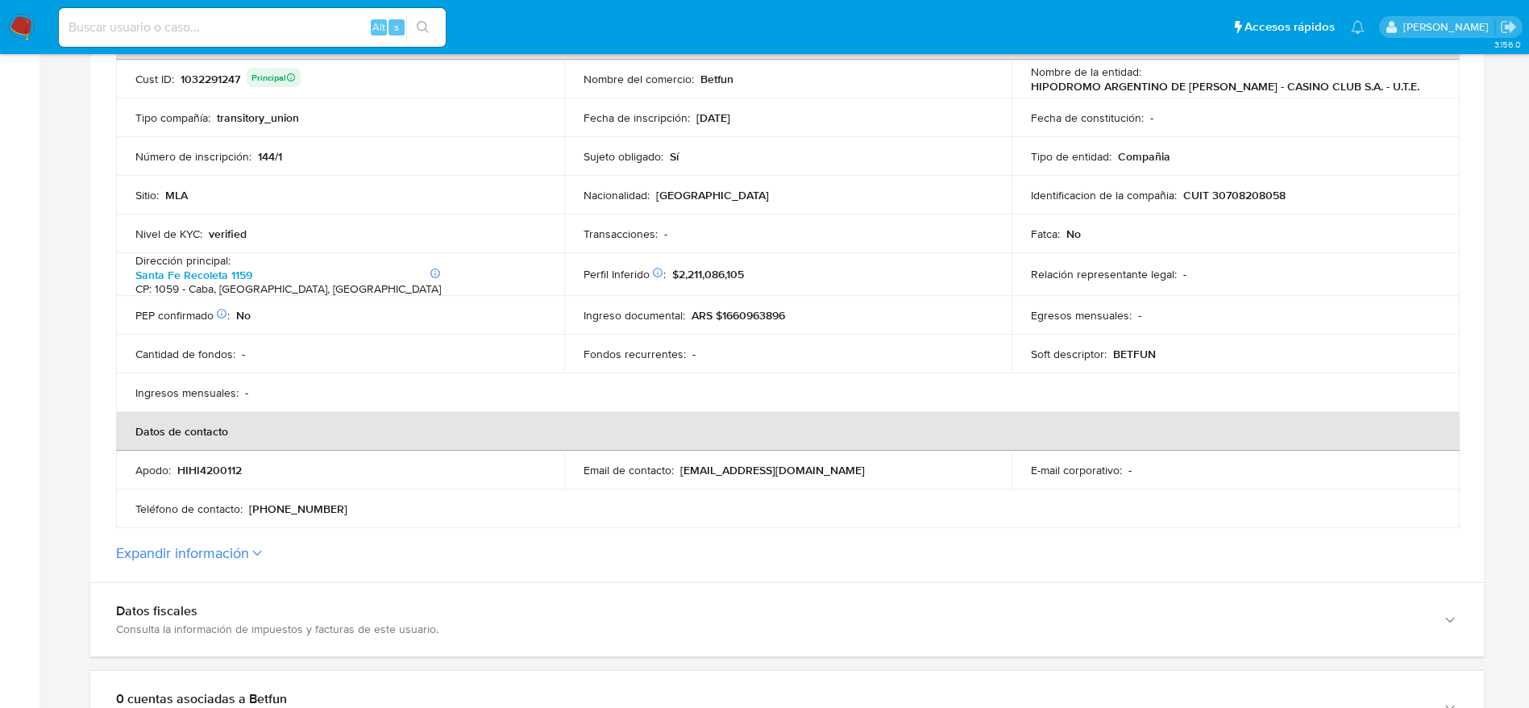
click at [226, 548] on button "Expandir información" at bounding box center [182, 553] width 133 height 18
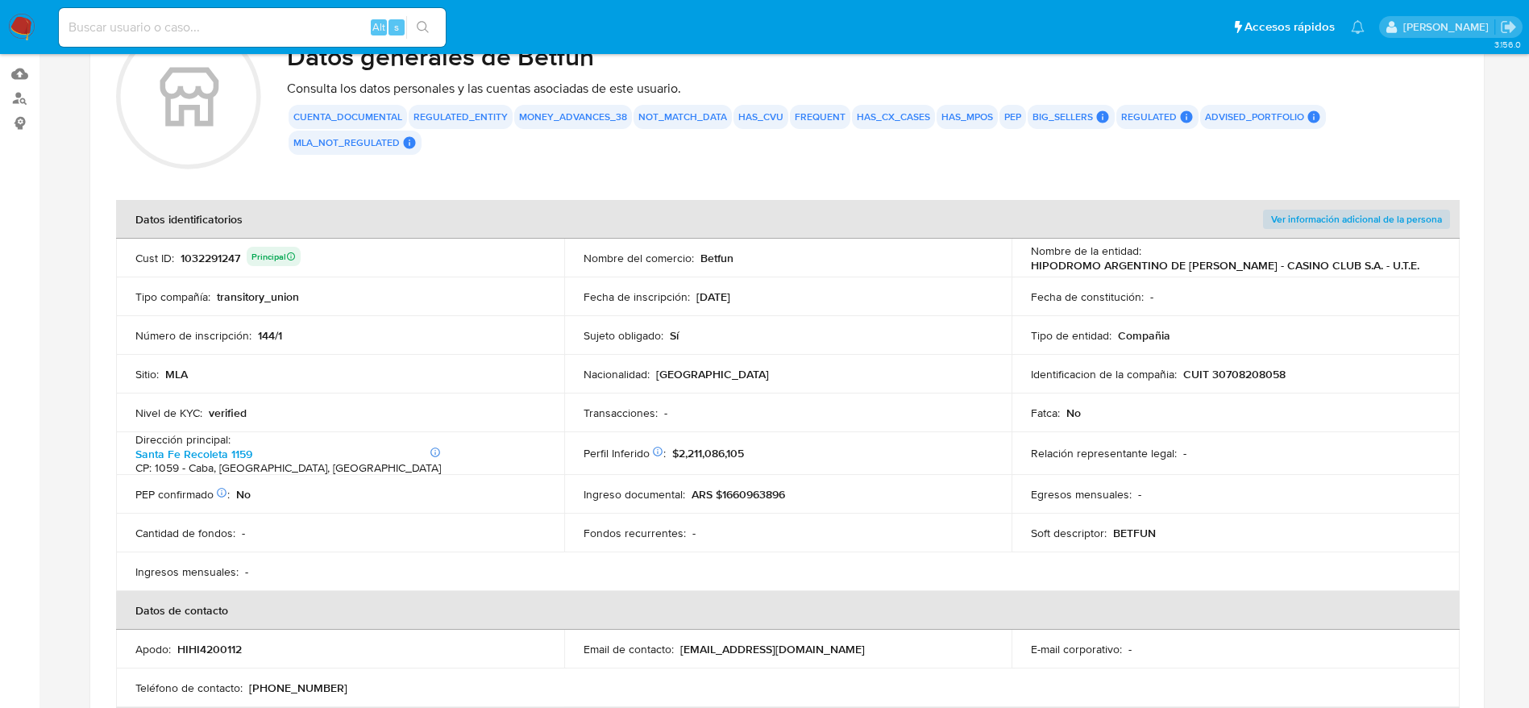
scroll to position [353, 0]
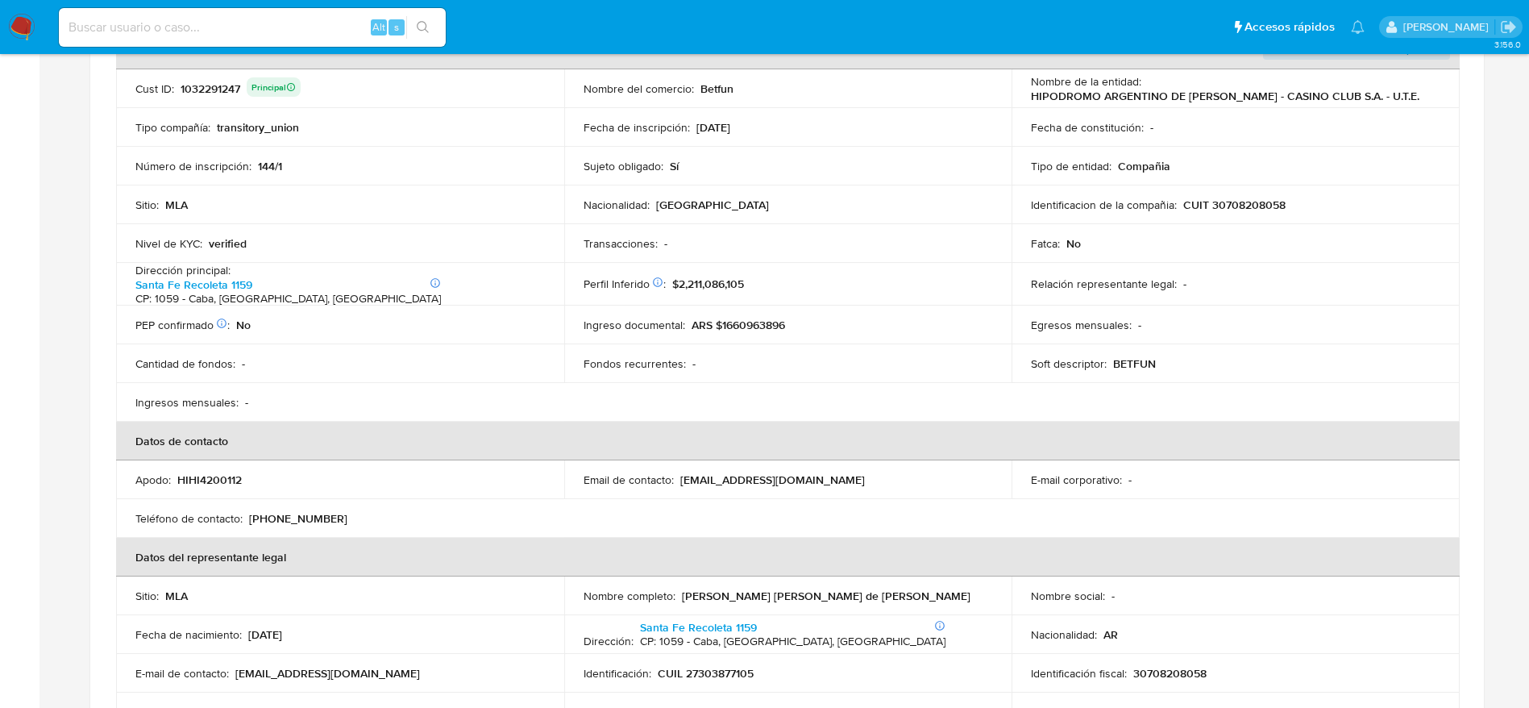
drag, startPoint x: 678, startPoint y: 473, endPoint x: 846, endPoint y: 489, distance: 169.3
click at [846, 490] on td "Email de contacto : cobranzasbetfun@palermo.com.ar" at bounding box center [788, 479] width 448 height 39
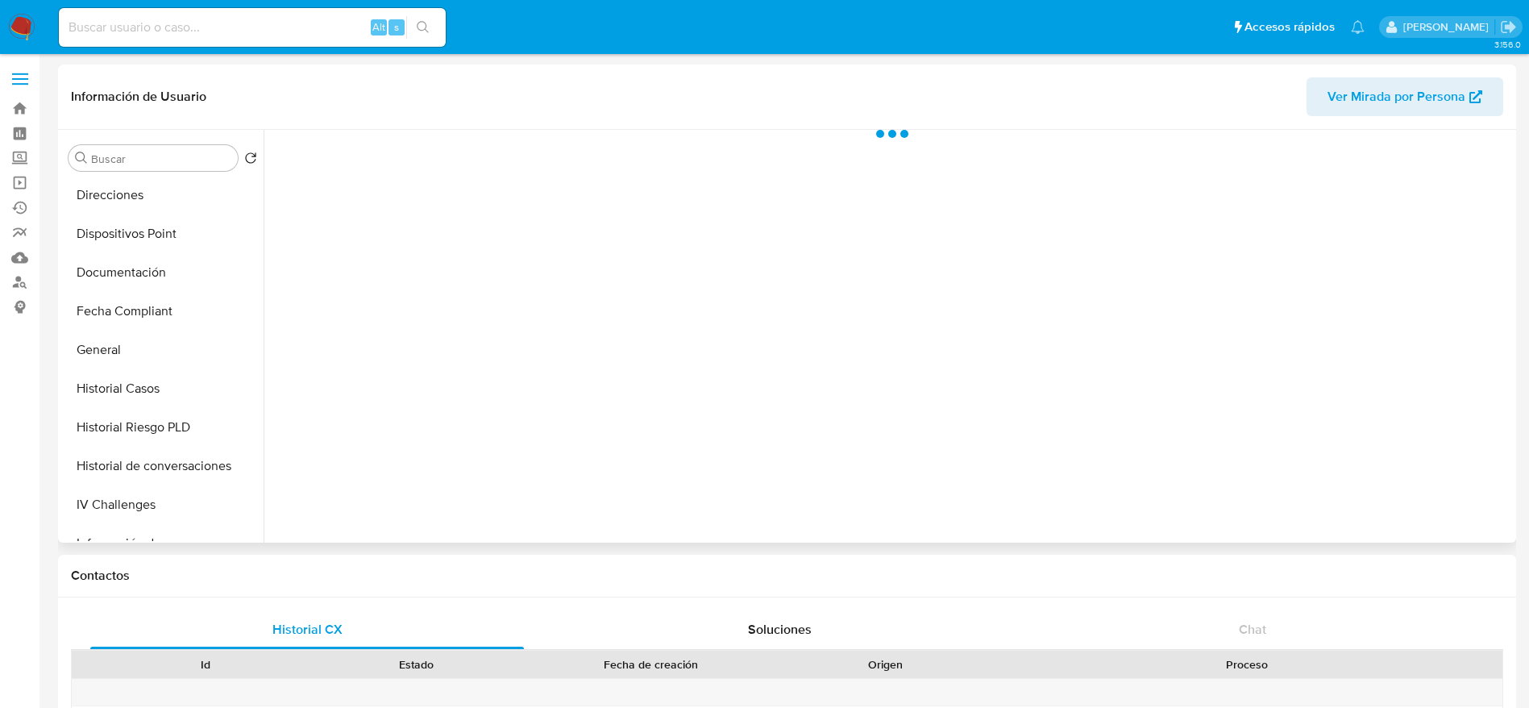
scroll to position [363, 0]
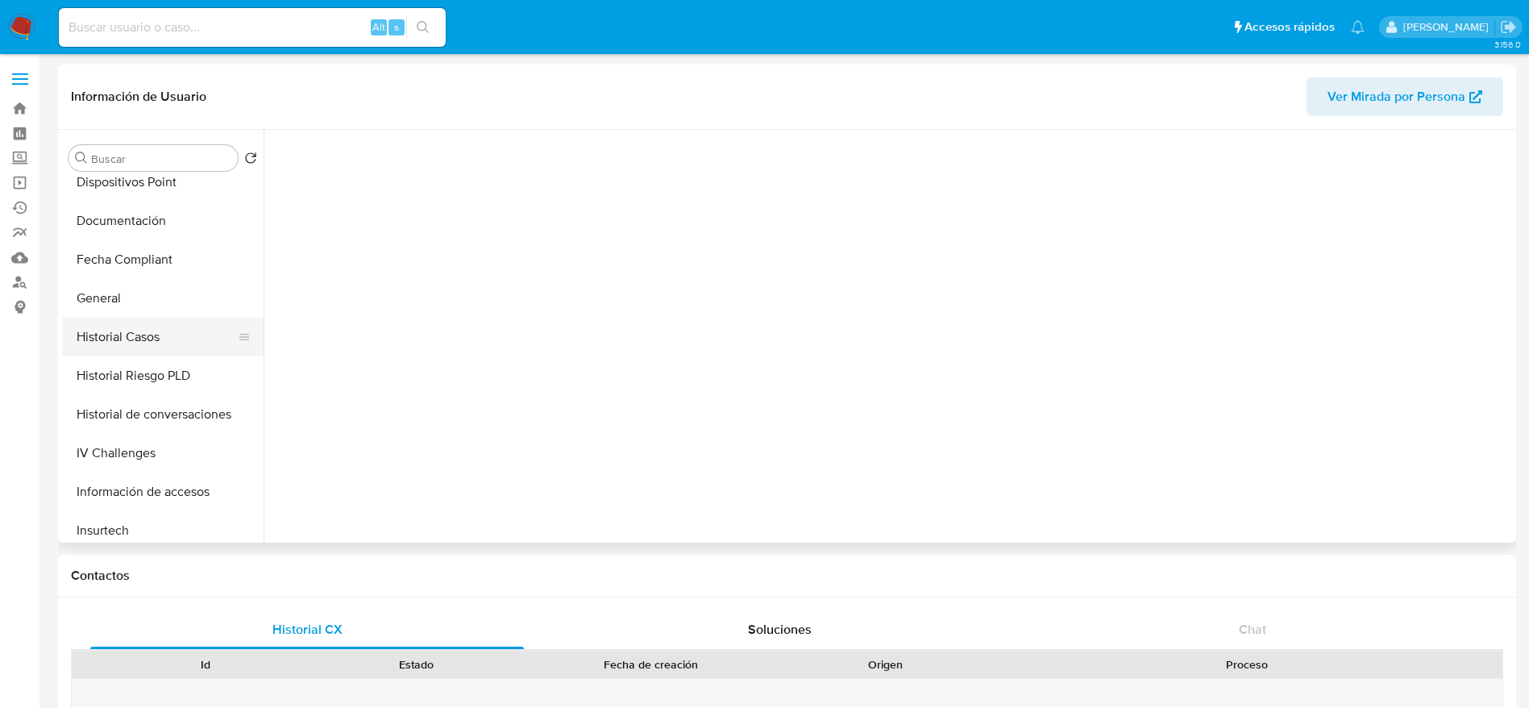
click at [141, 352] on button "Historial Casos" at bounding box center [156, 337] width 189 height 39
select select "10"
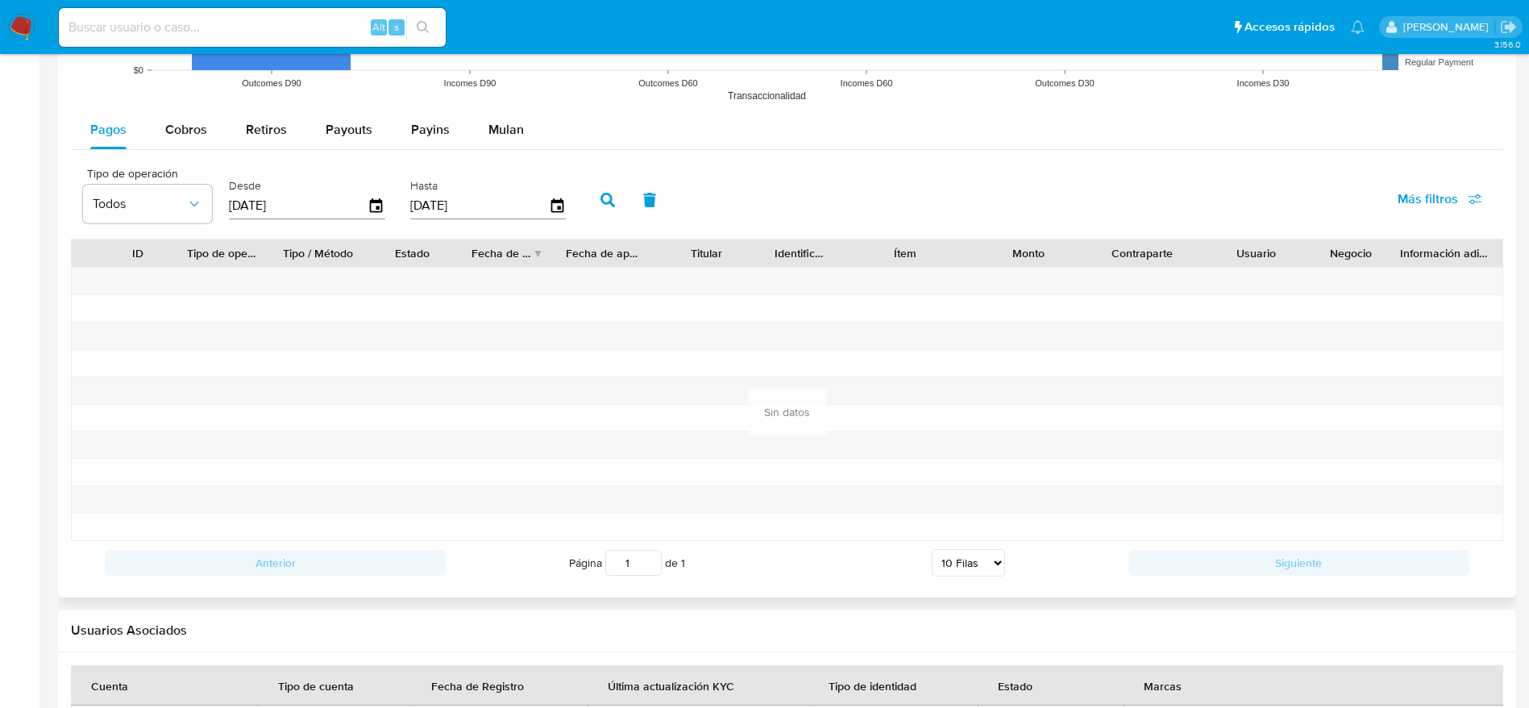
scroll to position [1330, 0]
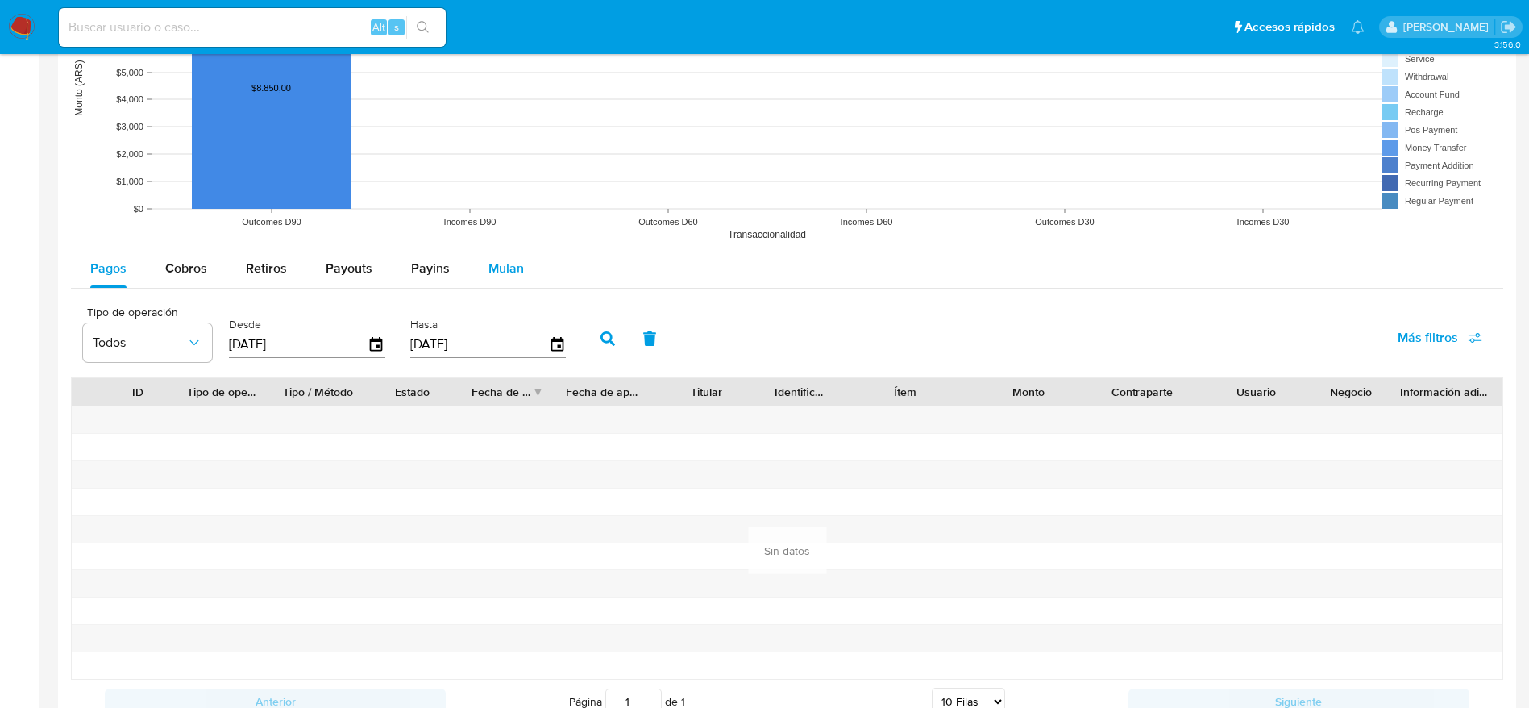
click at [511, 257] on div "Mulan" at bounding box center [506, 268] width 35 height 39
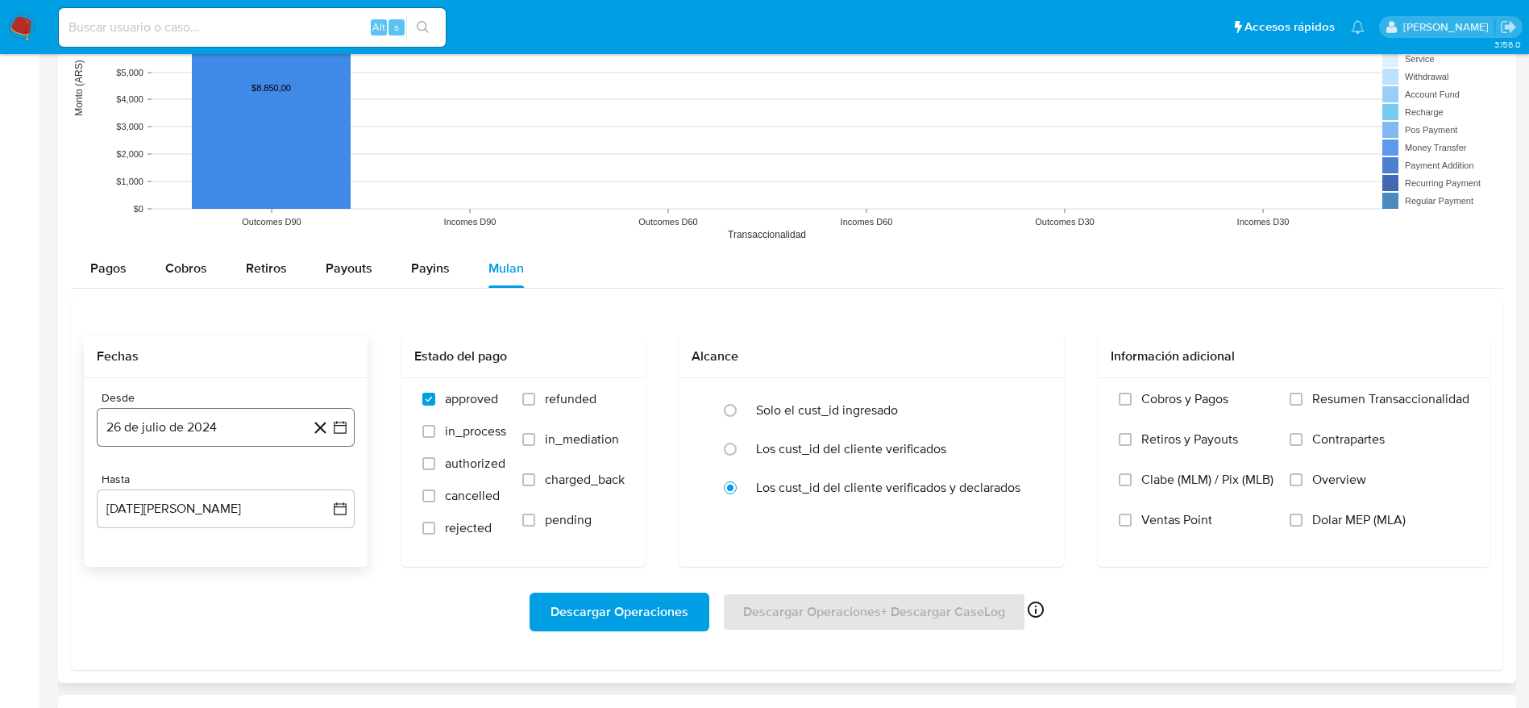
click at [173, 417] on button "26 de julio de 2024" at bounding box center [226, 427] width 258 height 39
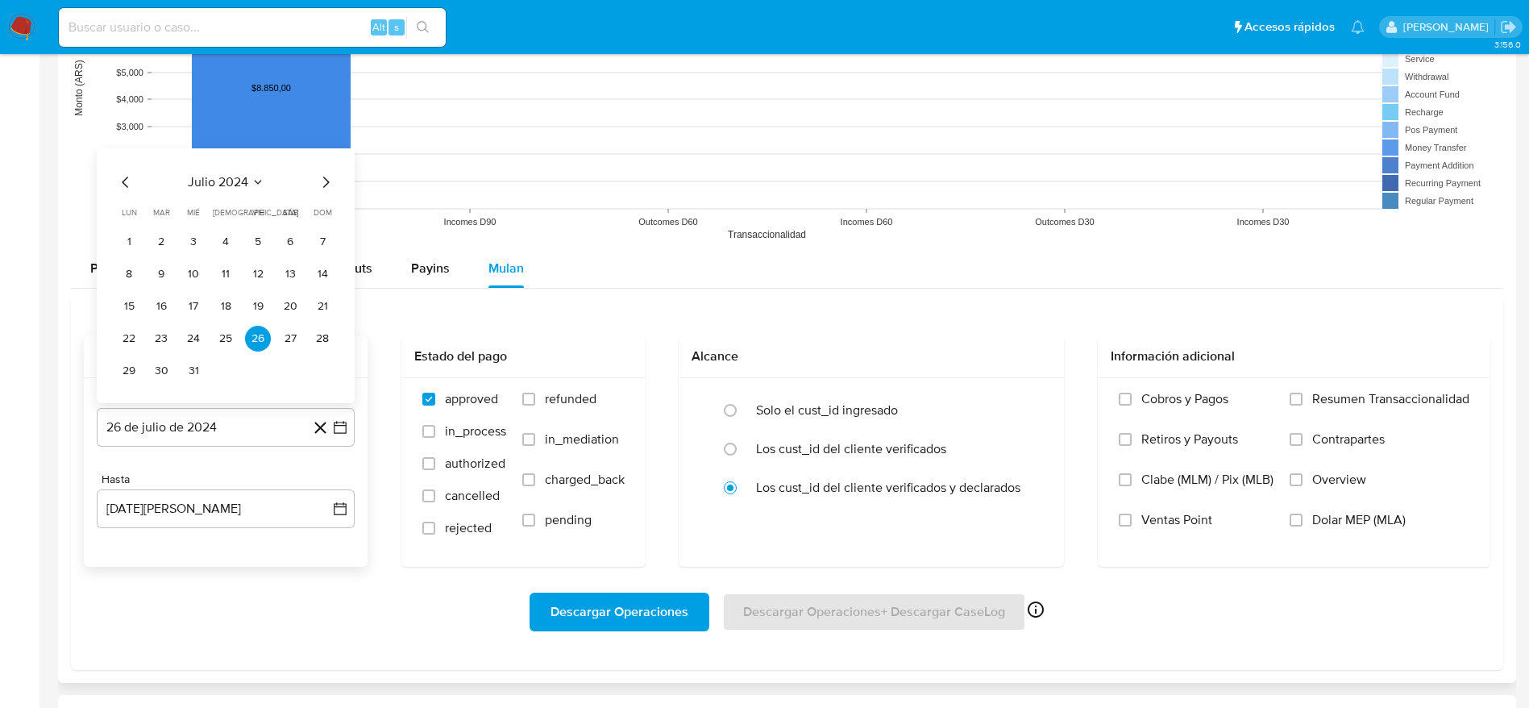
click at [132, 188] on icon "Mes anterior" at bounding box center [125, 182] width 19 height 19
click at [280, 236] on button "1" at bounding box center [290, 242] width 26 height 26
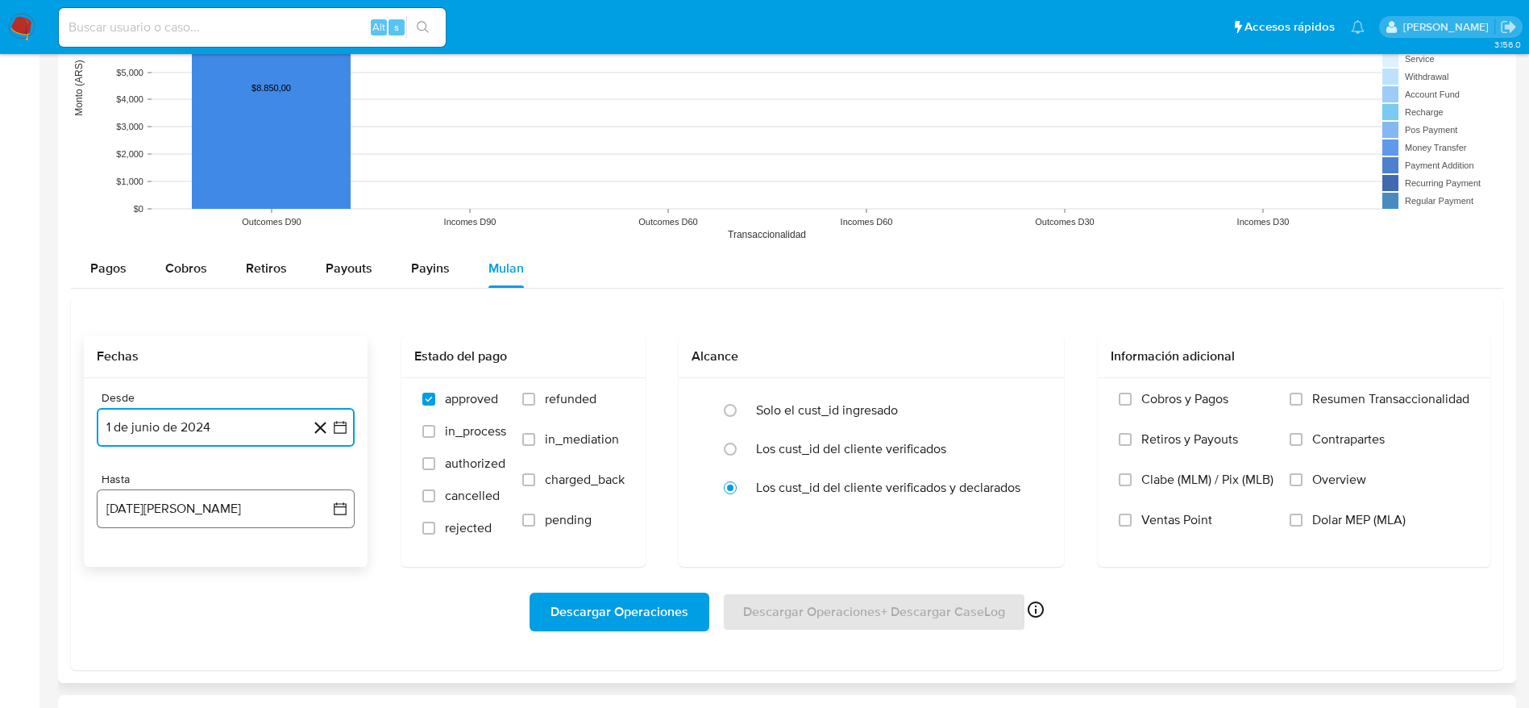
drag, startPoint x: 160, startPoint y: 513, endPoint x: 158, endPoint y: 503, distance: 9.8
click at [160, 513] on button "26 de agosto de 2025" at bounding box center [226, 508] width 258 height 39
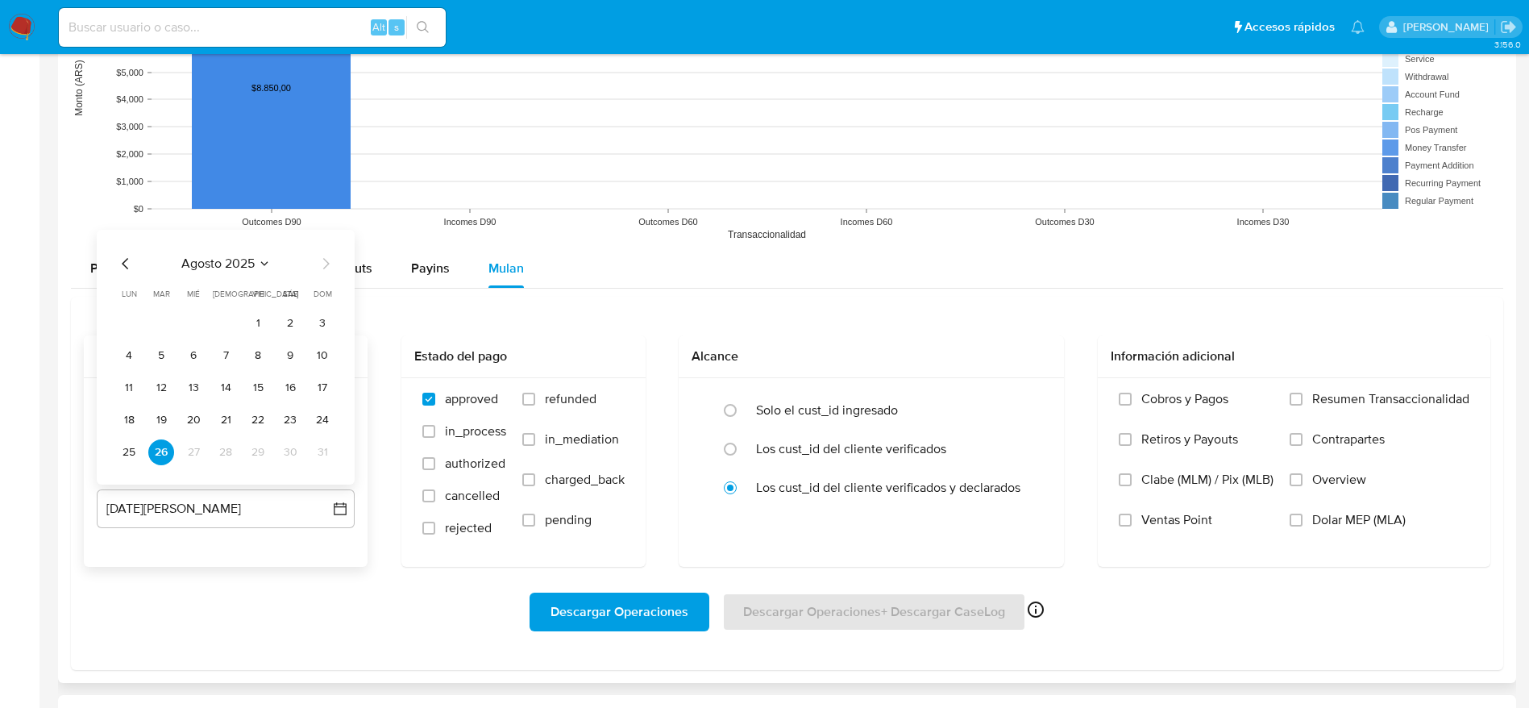
click at [129, 271] on icon "Mes anterior" at bounding box center [125, 263] width 19 height 19
click at [130, 271] on icon "Mes anterior" at bounding box center [125, 263] width 19 height 19
click at [126, 241] on div "junio 2025 junio 2025 lun lunes mar martes mié miércoles jue jueves vie viernes…" at bounding box center [225, 343] width 219 height 243
click at [125, 225] on icon "Mes anterior" at bounding box center [125, 231] width 19 height 19
drag, startPoint x: 255, startPoint y: 451, endPoint x: 297, endPoint y: 445, distance: 43.1
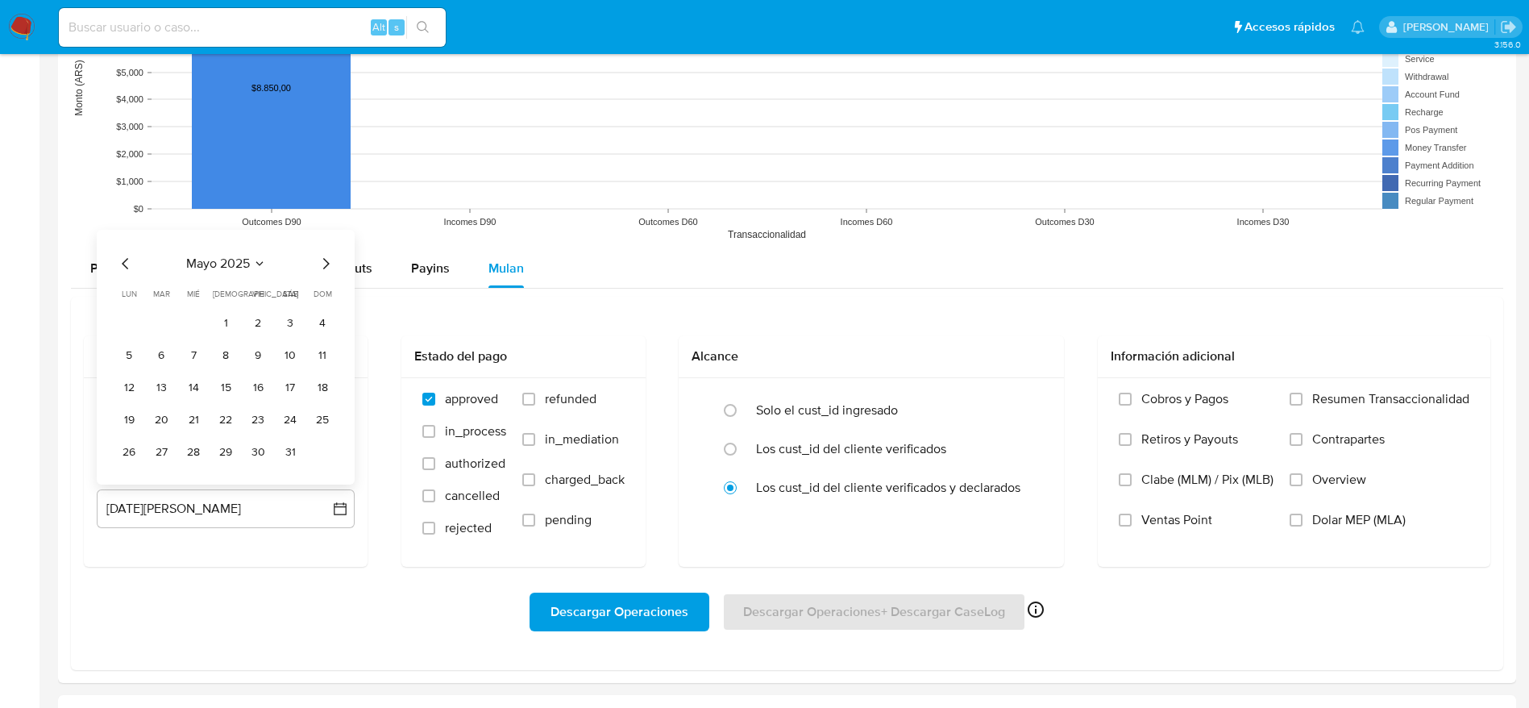
click at [255, 451] on button "30" at bounding box center [258, 452] width 26 height 26
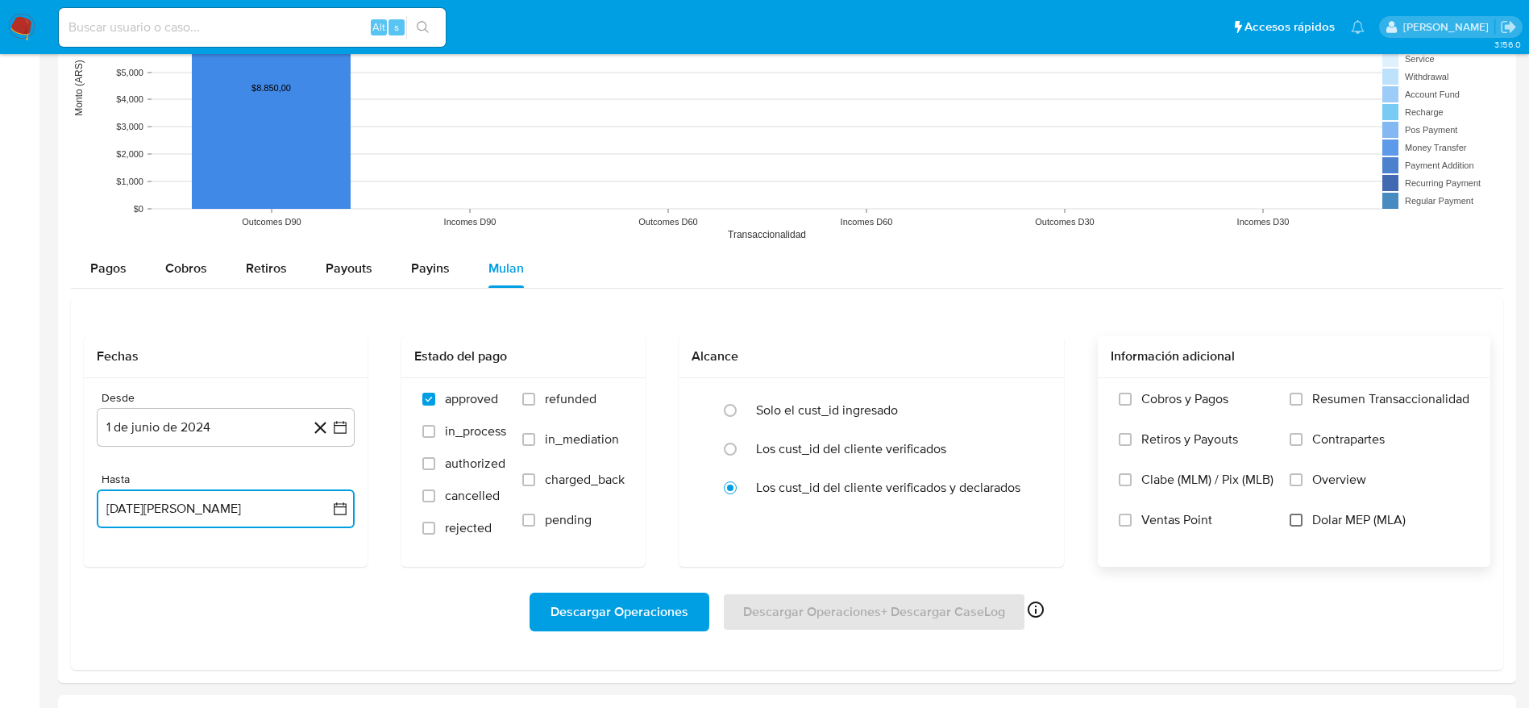
click at [1296, 524] on input "Dolar MEP (MLA)" at bounding box center [1296, 520] width 13 height 13
click at [587, 605] on span "Descargar Operaciones" at bounding box center [620, 611] width 138 height 35
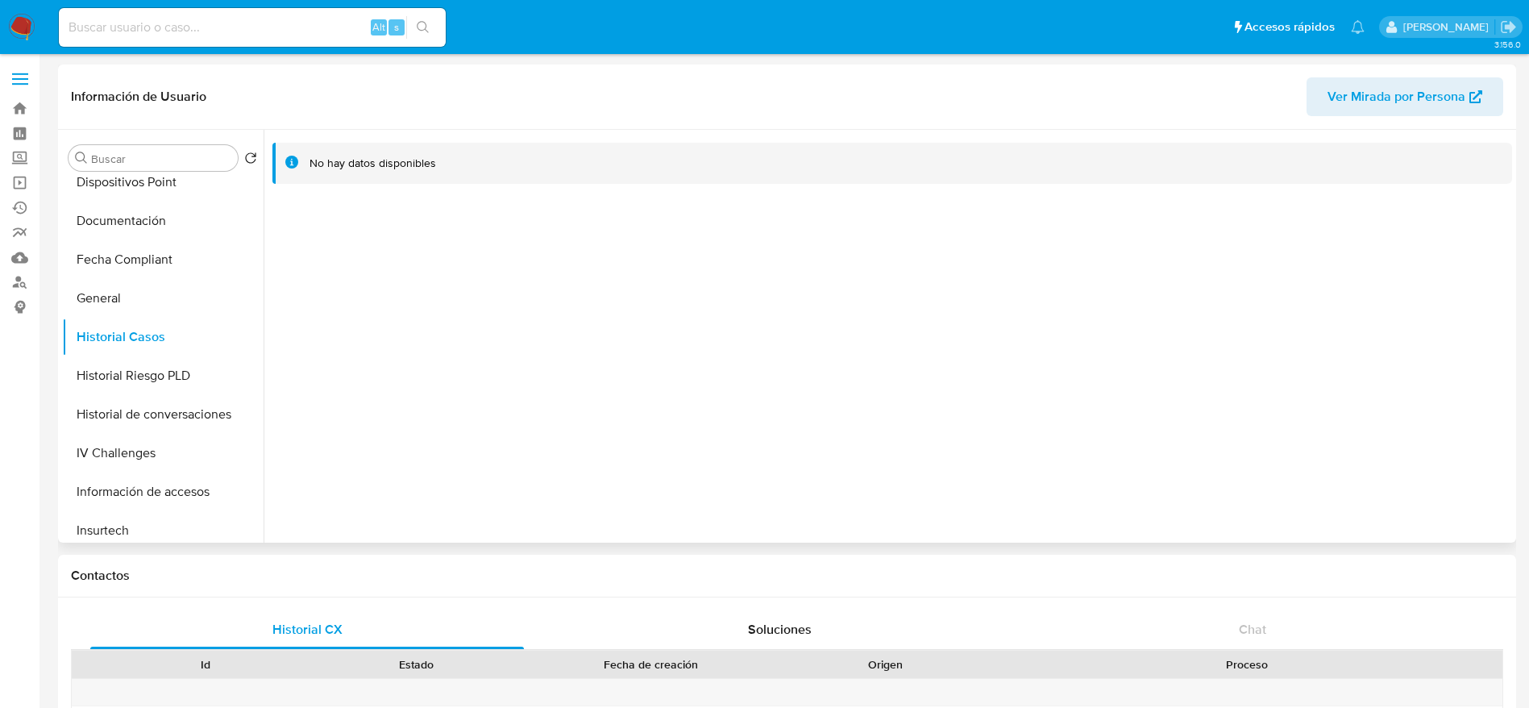
scroll to position [797, 0]
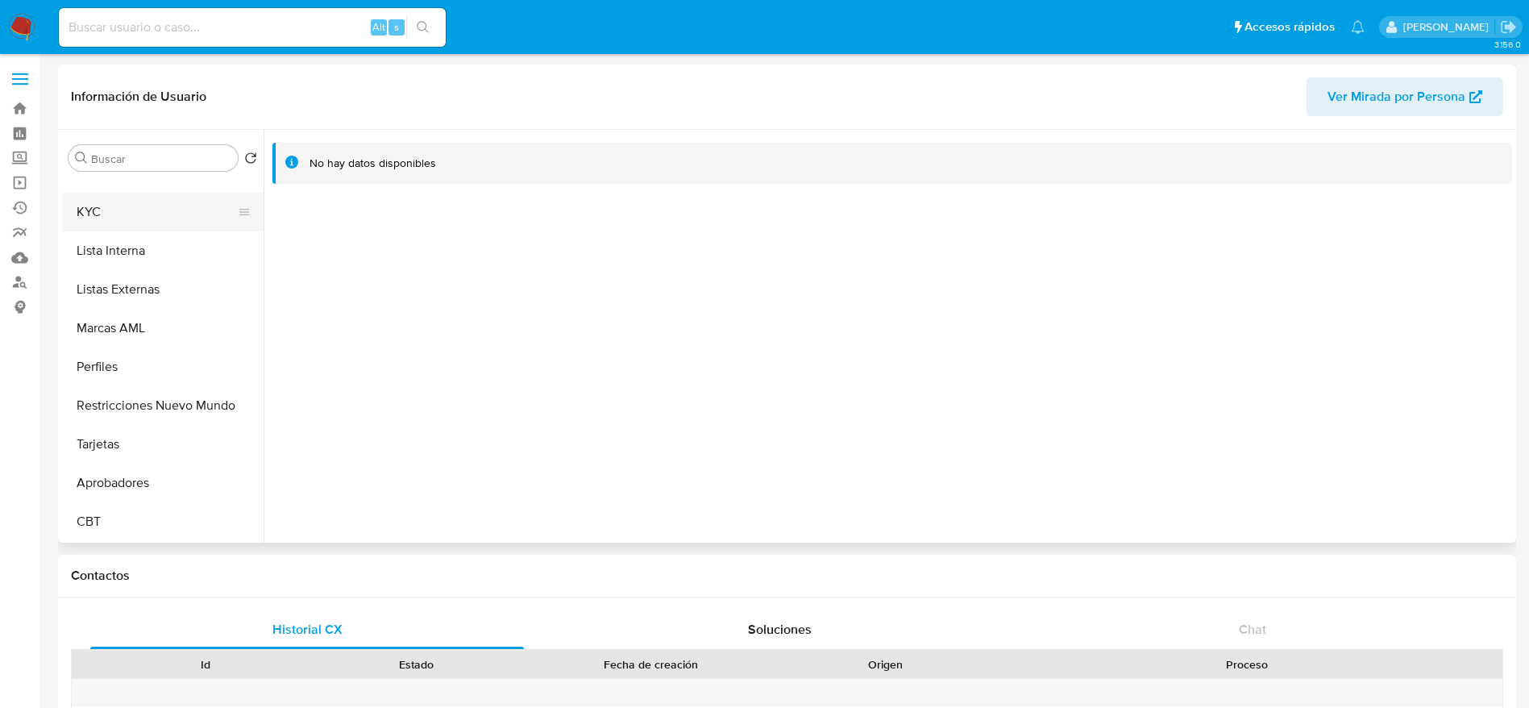
click at [160, 223] on button "KYC" at bounding box center [156, 212] width 189 height 39
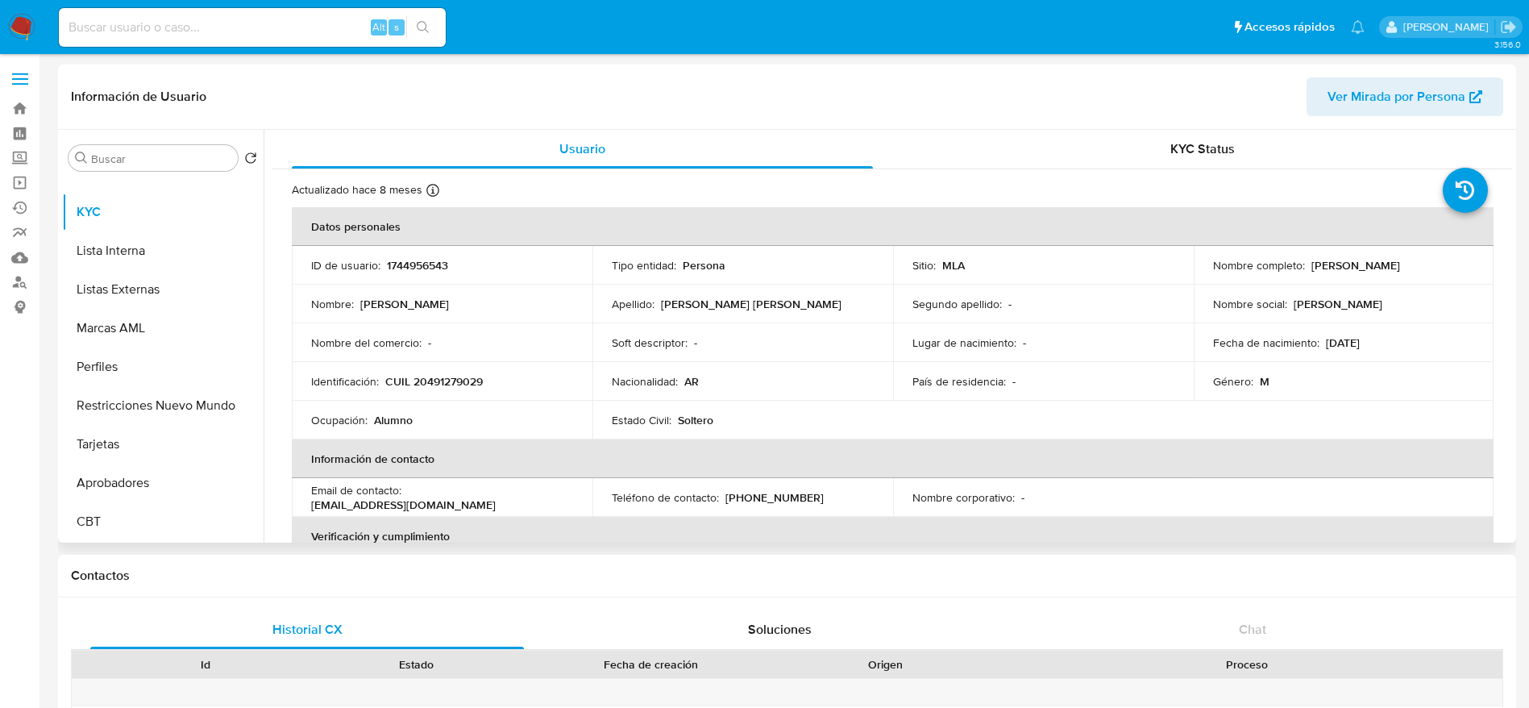
drag, startPoint x: 1307, startPoint y: 264, endPoint x: 1475, endPoint y: 276, distance: 168.9
click at [1475, 276] on td "Nombre completo : Gianfranco Laudonio Foresio" at bounding box center [1344, 265] width 301 height 39
copy p "Gianfranco Laudonio Foresio"
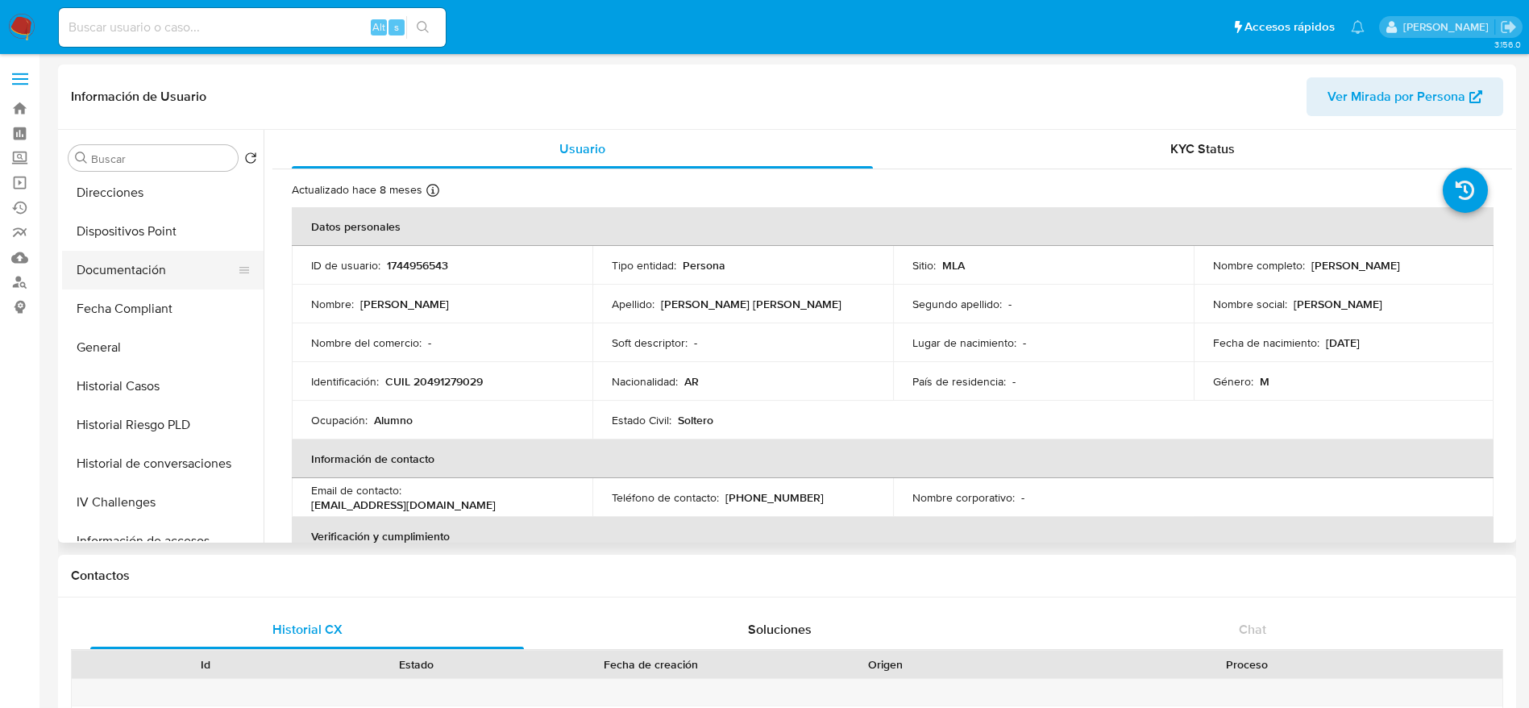
drag, startPoint x: 139, startPoint y: 277, endPoint x: 181, endPoint y: 268, distance: 42.7
click at [139, 277] on button "Documentación" at bounding box center [156, 270] width 189 height 39
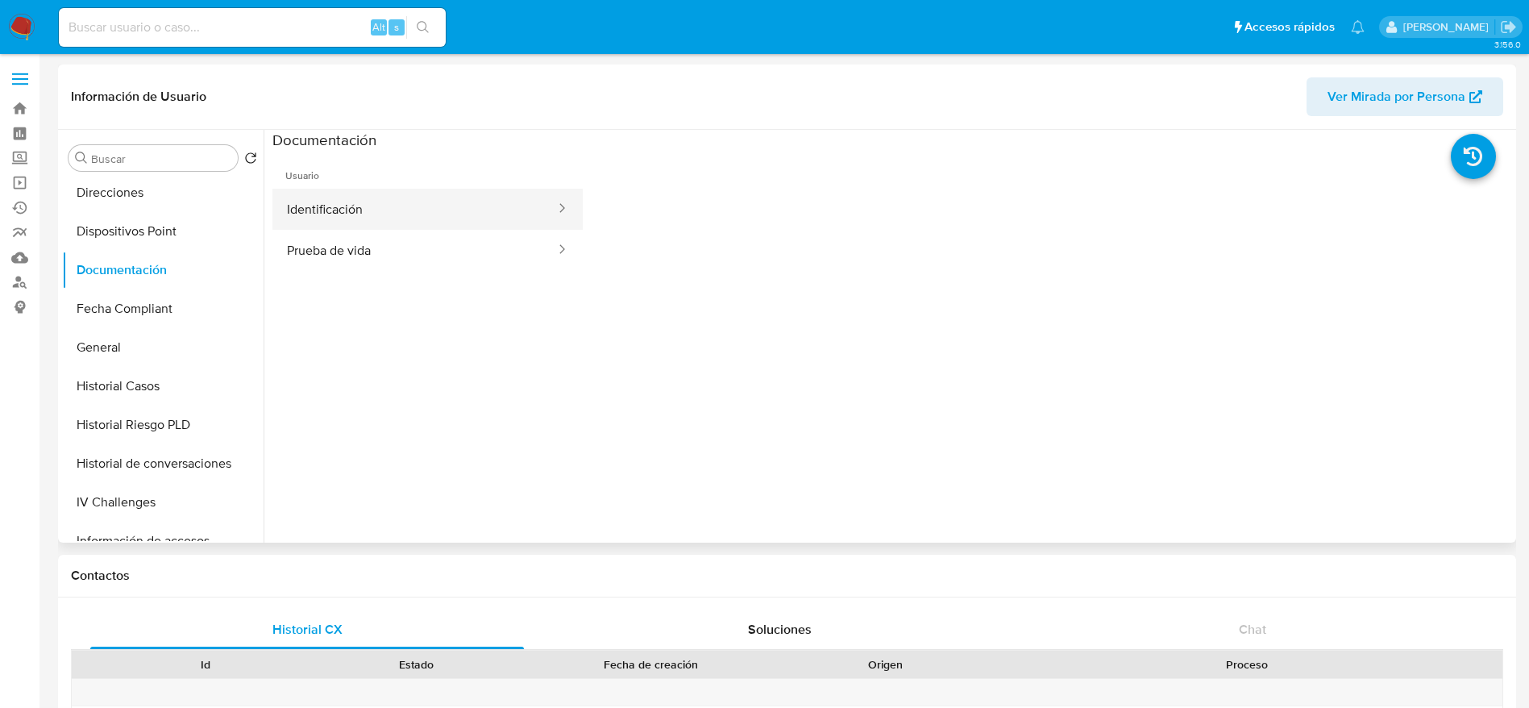
drag, startPoint x: 448, startPoint y: 215, endPoint x: 455, endPoint y: 240, distance: 26.0
click at [448, 216] on button "Identificación" at bounding box center [414, 209] width 285 height 41
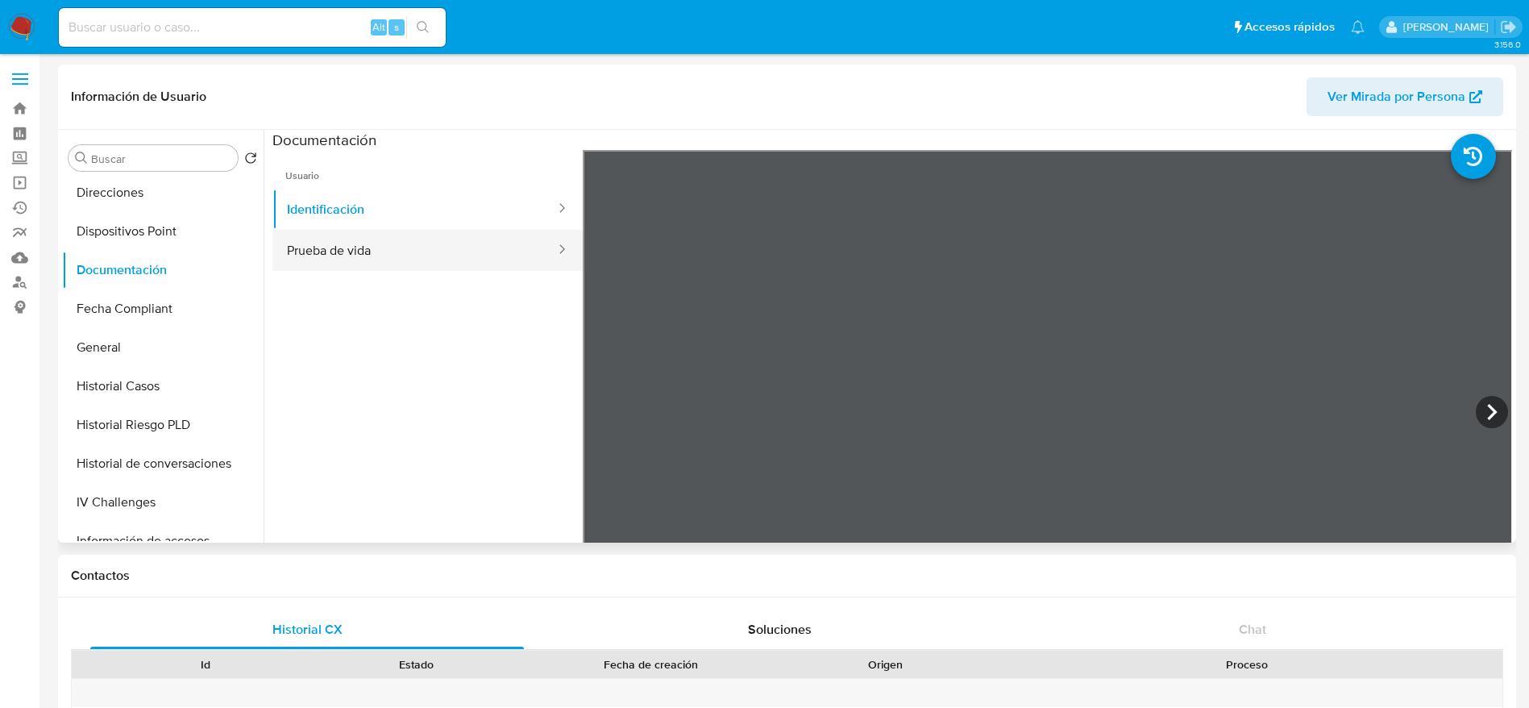
click at [389, 244] on button "Prueba de vida" at bounding box center [414, 250] width 285 height 41
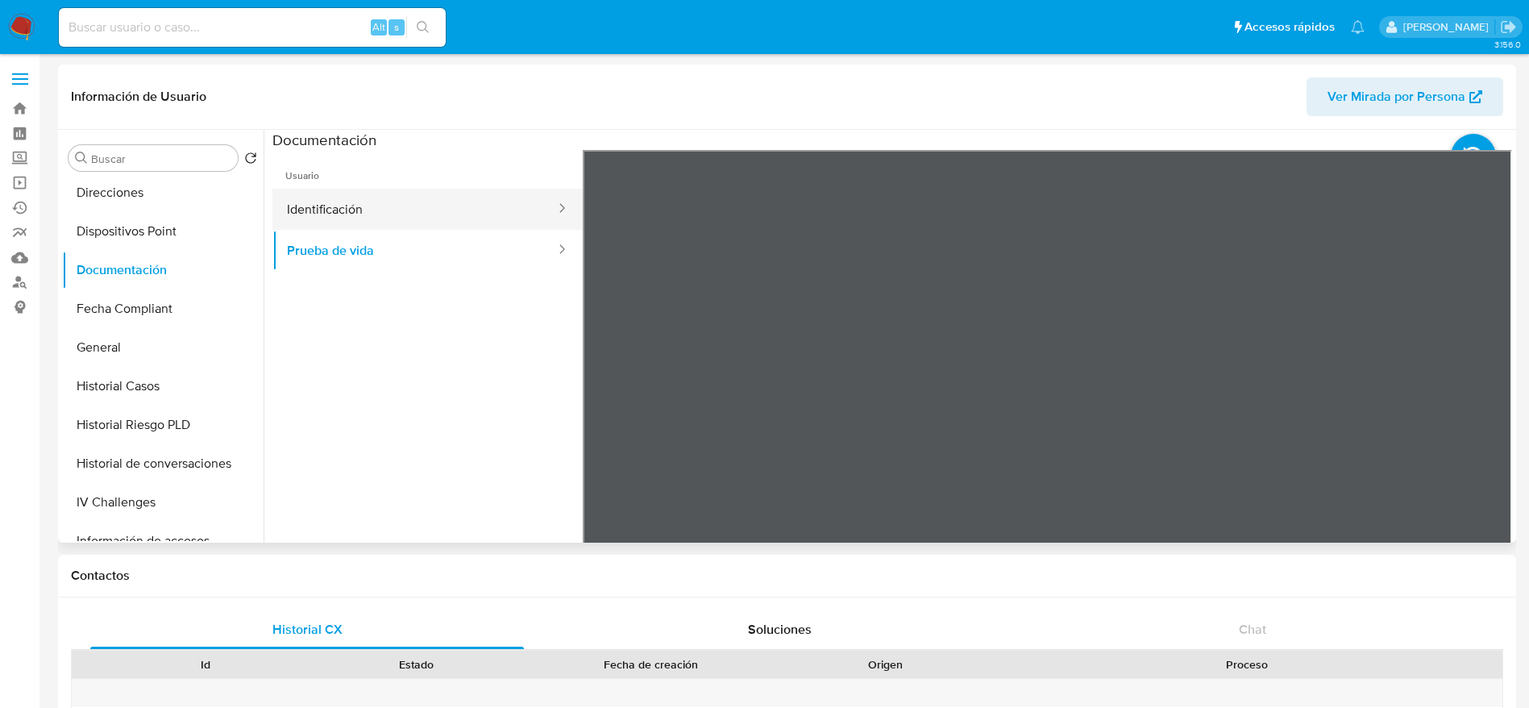
click at [426, 203] on button "Identificación" at bounding box center [414, 209] width 285 height 41
click at [1487, 403] on icon at bounding box center [1492, 412] width 32 height 32
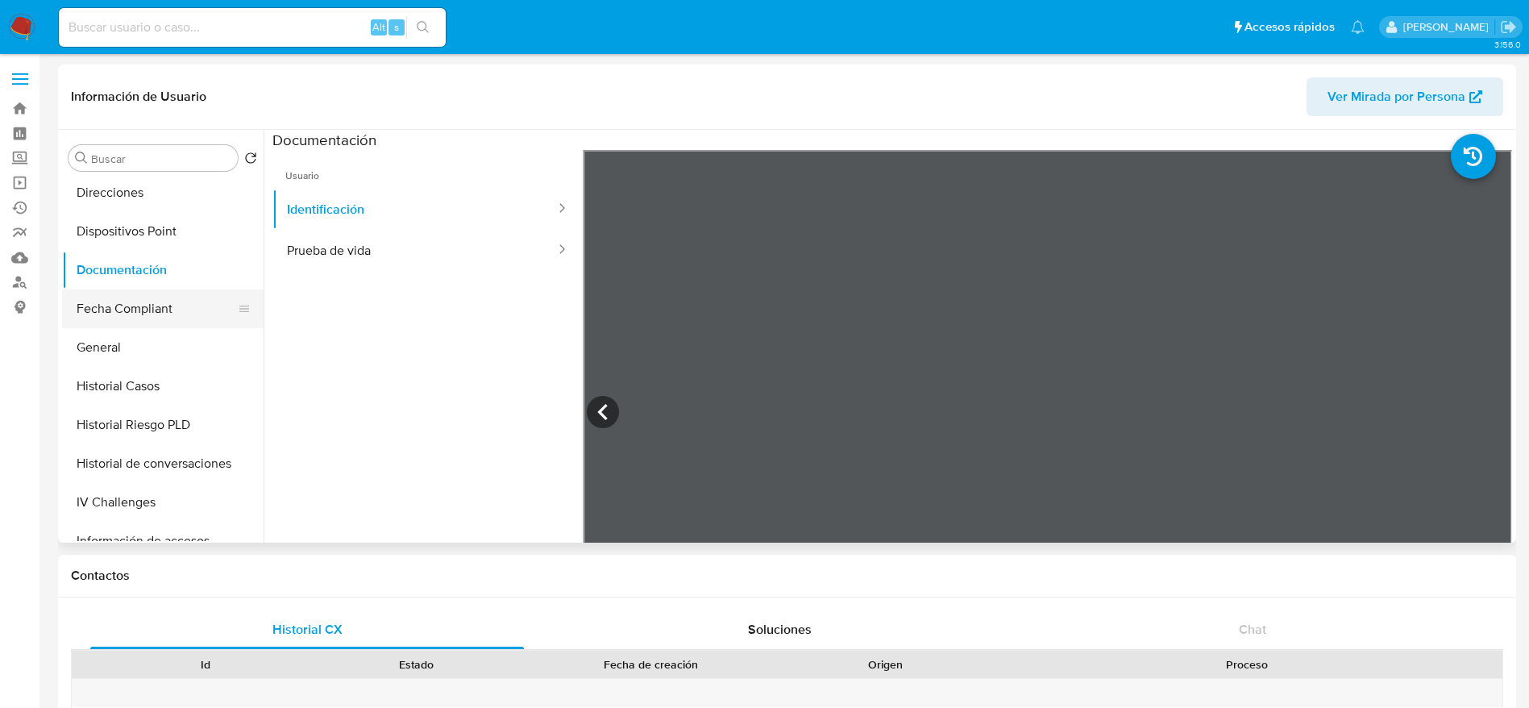
scroll to position [435, 0]
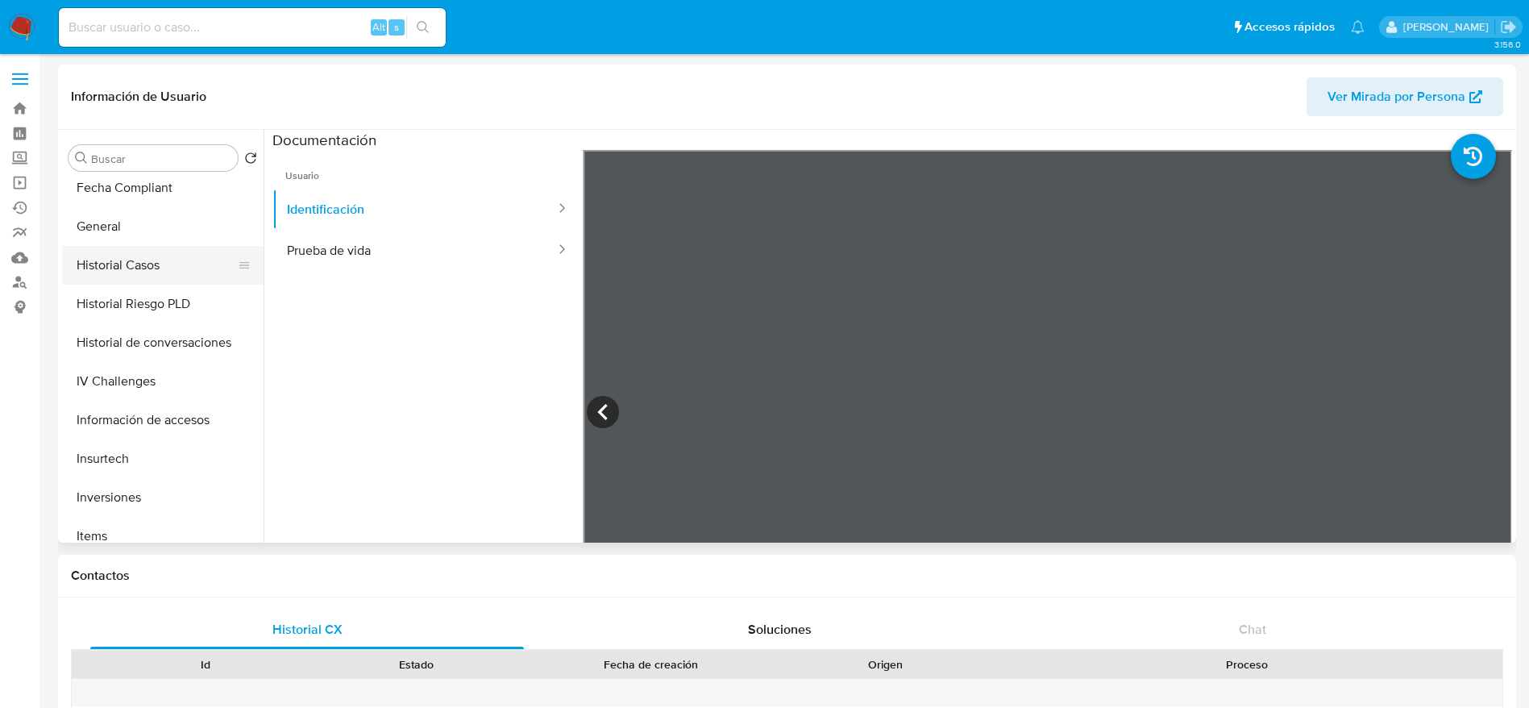
click at [122, 260] on button "Historial Casos" at bounding box center [156, 265] width 189 height 39
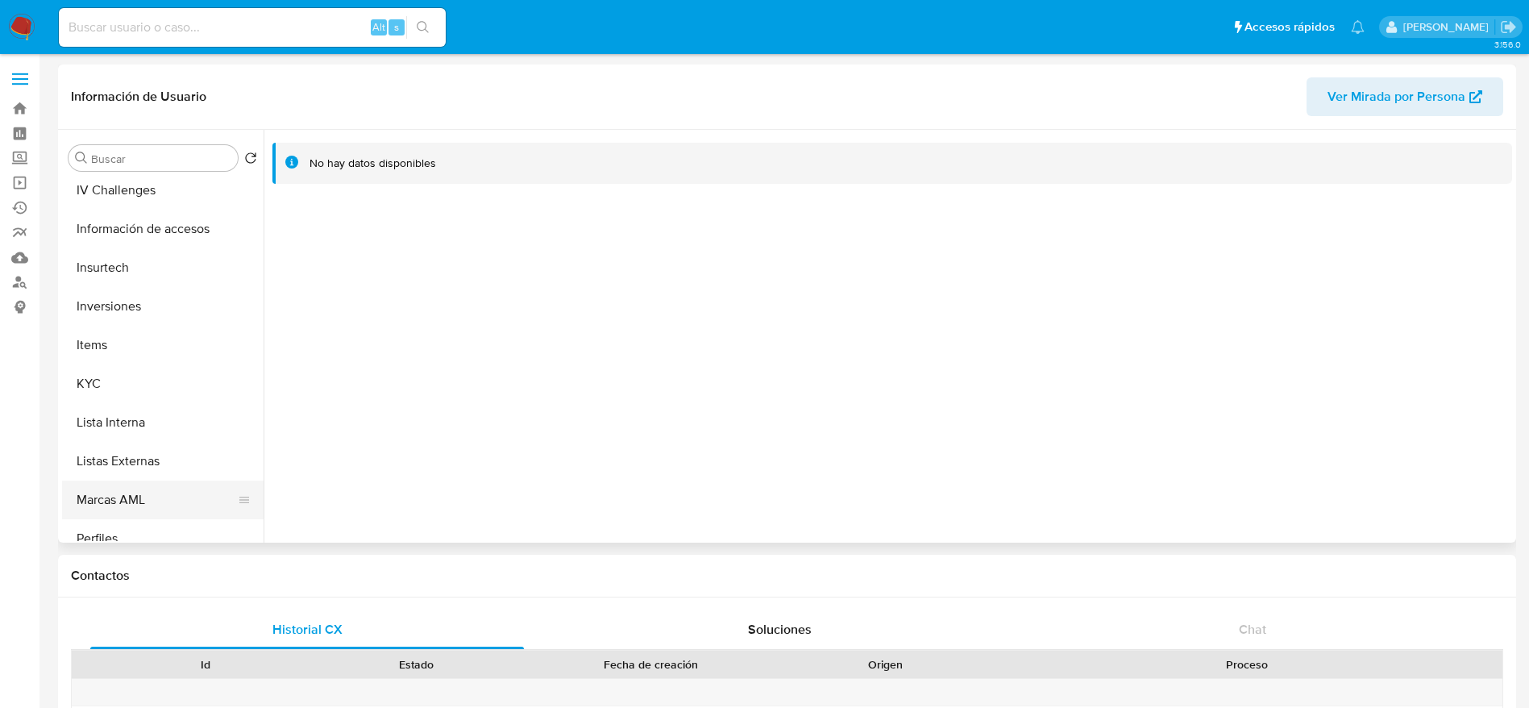
scroll to position [797, 0]
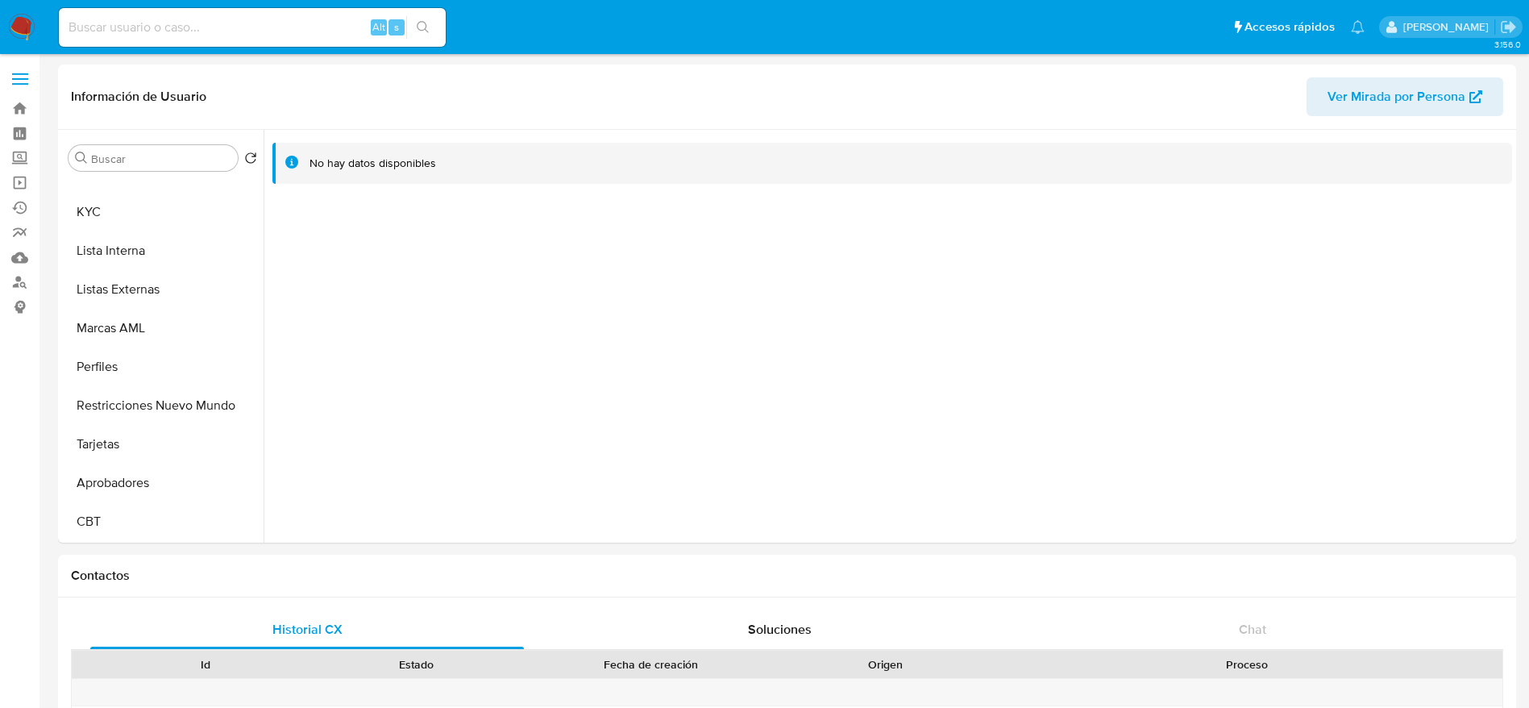
drag, startPoint x: 107, startPoint y: 202, endPoint x: 353, endPoint y: 36, distance: 296.3
click at [107, 202] on button "KYC" at bounding box center [163, 212] width 202 height 39
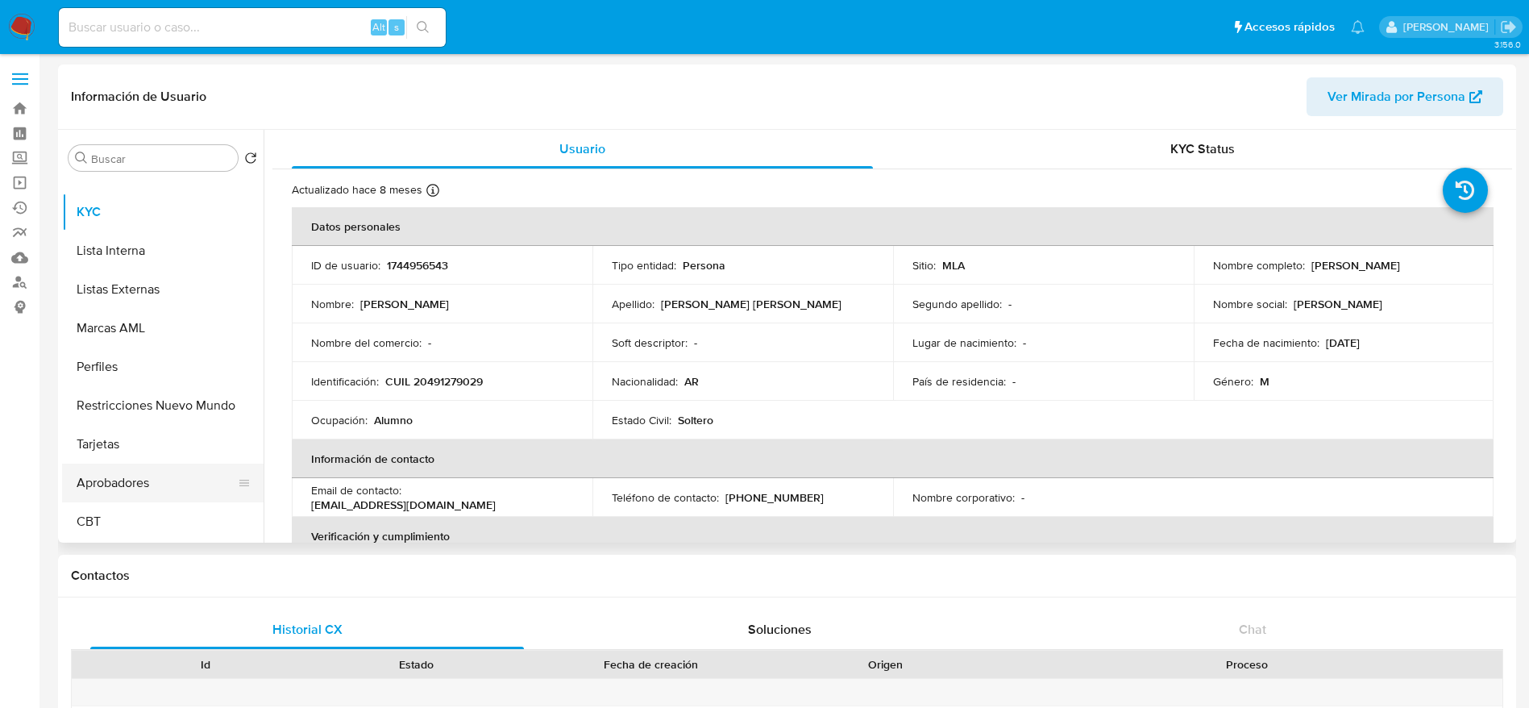
click at [136, 494] on button "Aprobadores" at bounding box center [156, 483] width 189 height 39
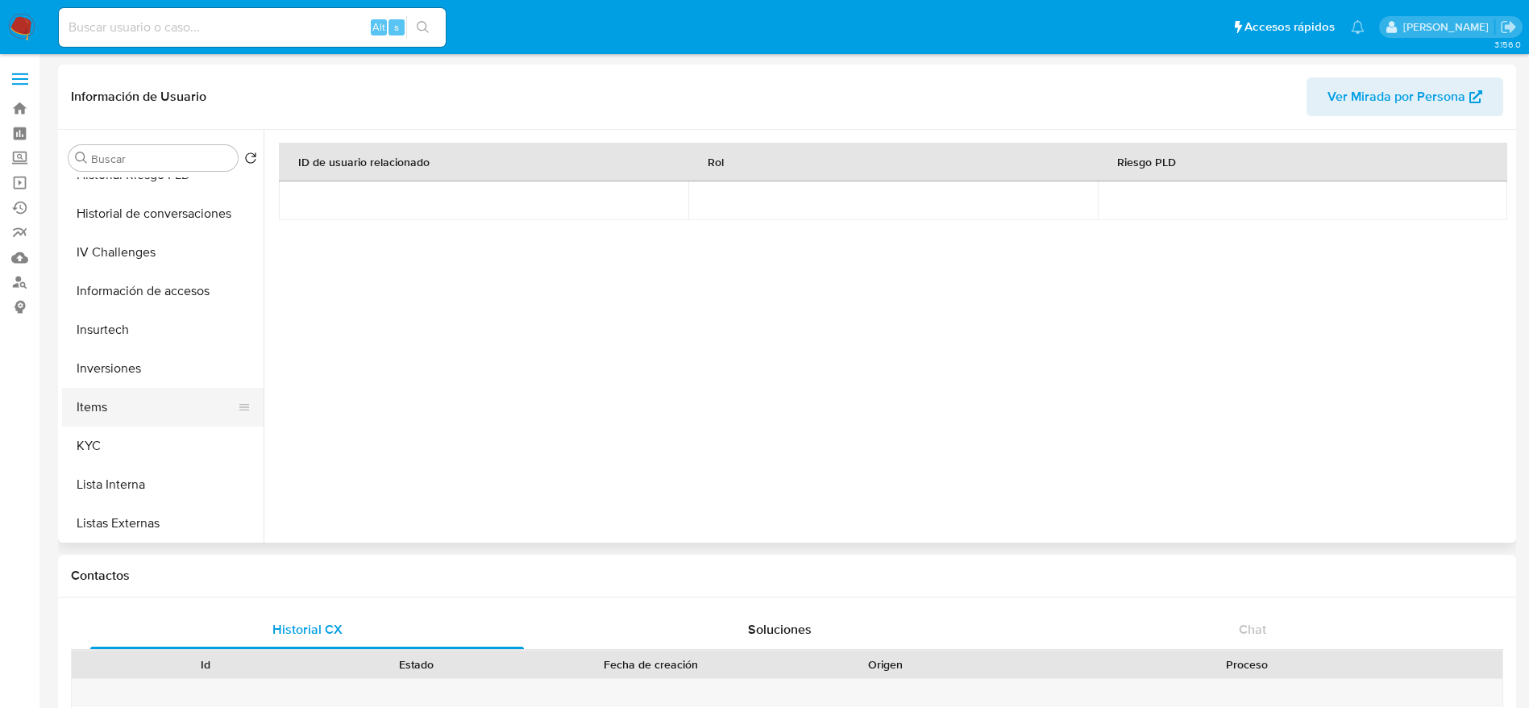
scroll to position [555, 0]
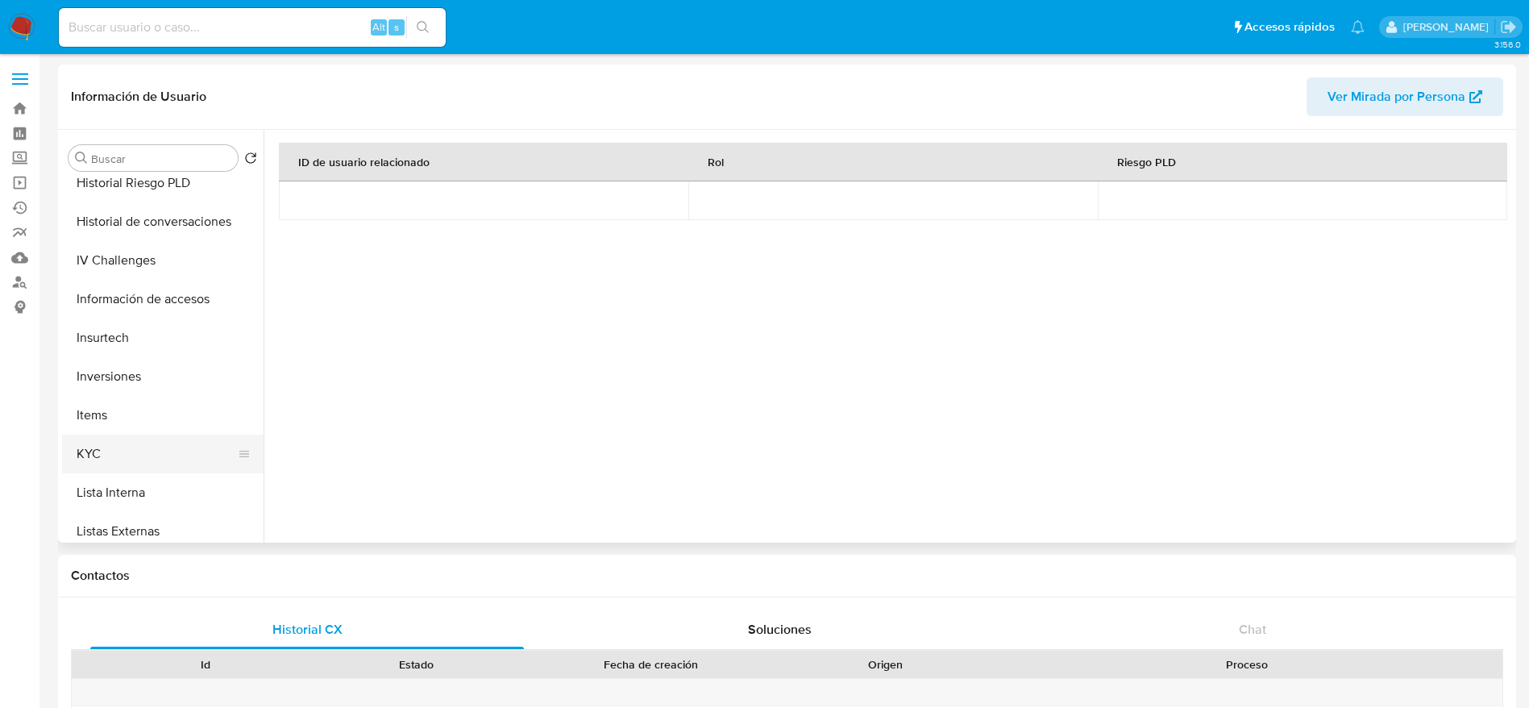
click at [122, 445] on button "KYC" at bounding box center [156, 454] width 189 height 39
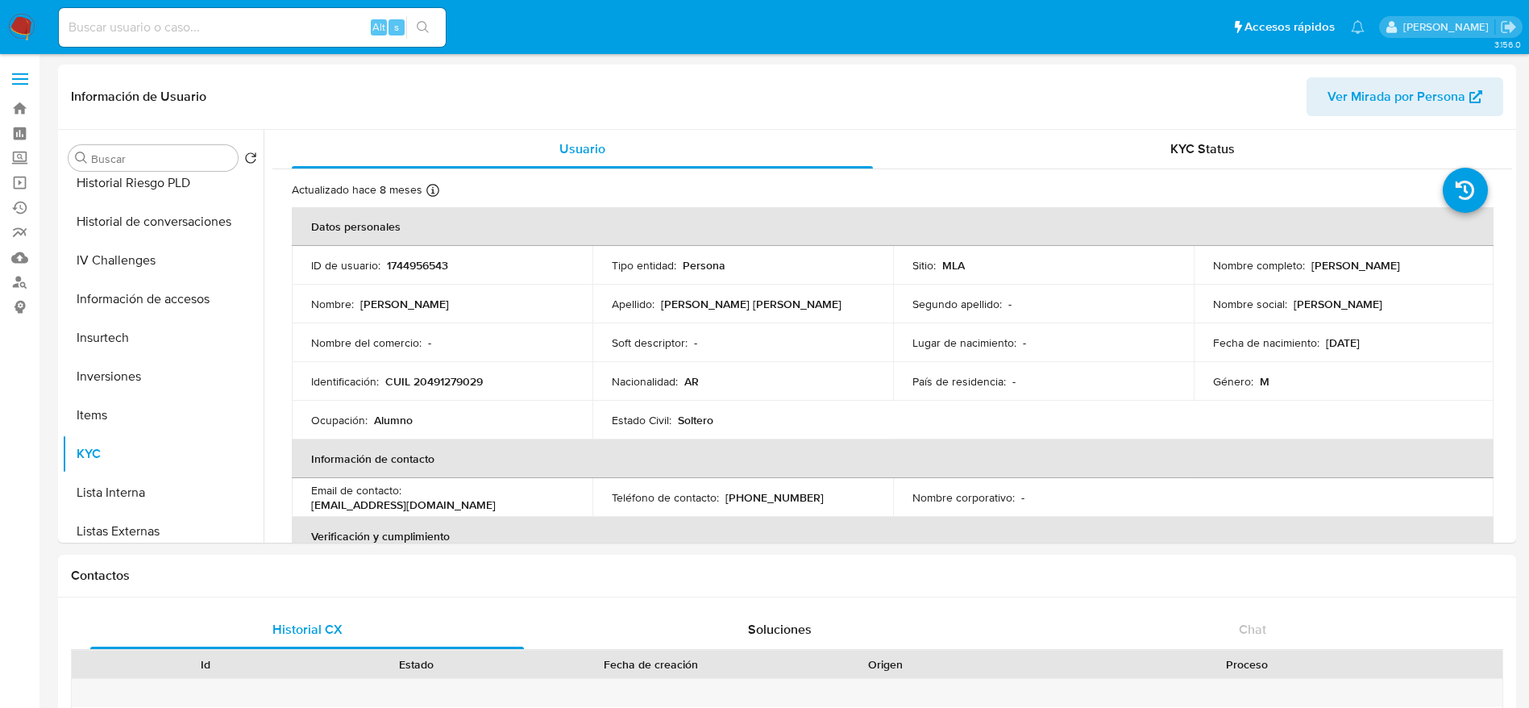
click at [431, 386] on p "CUIL 20491279029" at bounding box center [434, 381] width 98 height 15
copy p "20491279029"
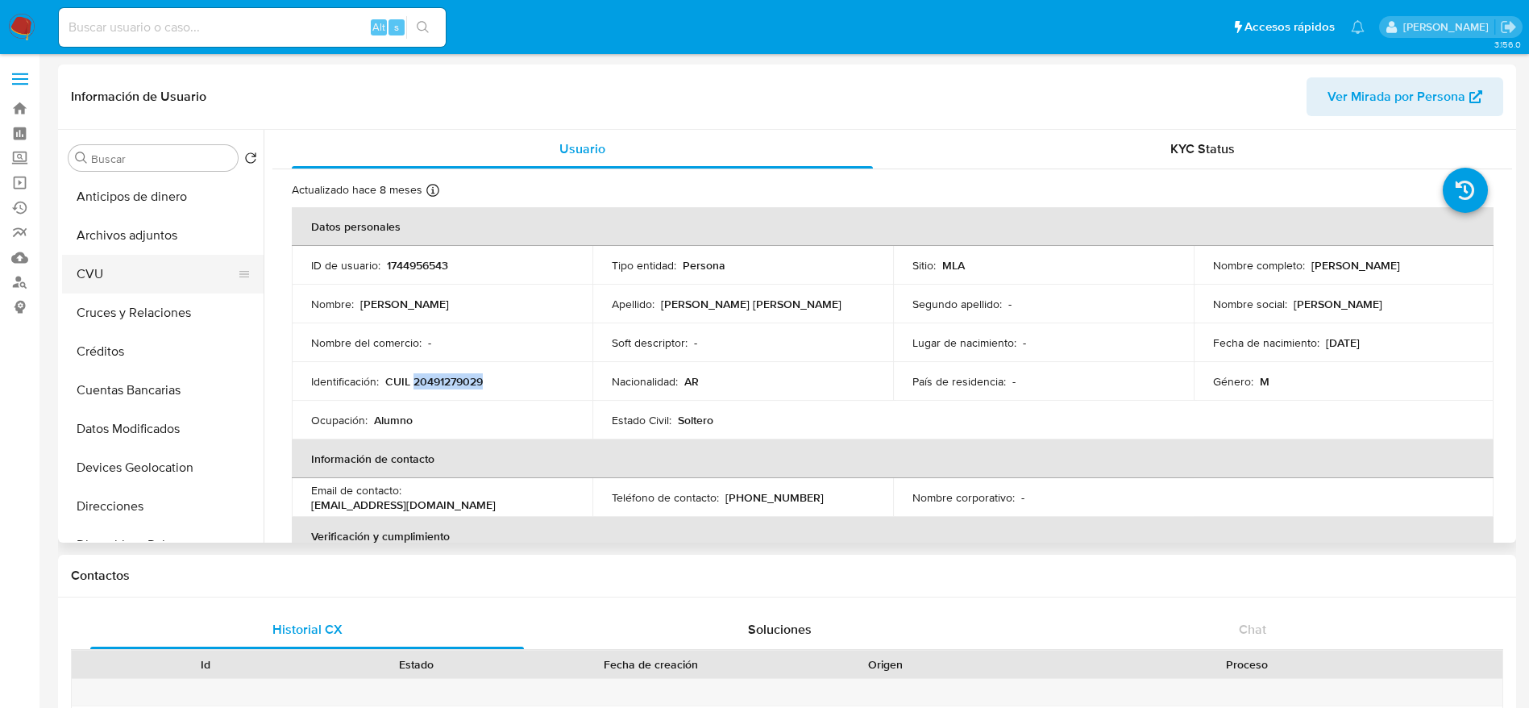
drag, startPoint x: 132, startPoint y: 231, endPoint x: 116, endPoint y: 289, distance: 60.2
click at [132, 232] on button "Archivos adjuntos" at bounding box center [163, 235] width 202 height 39
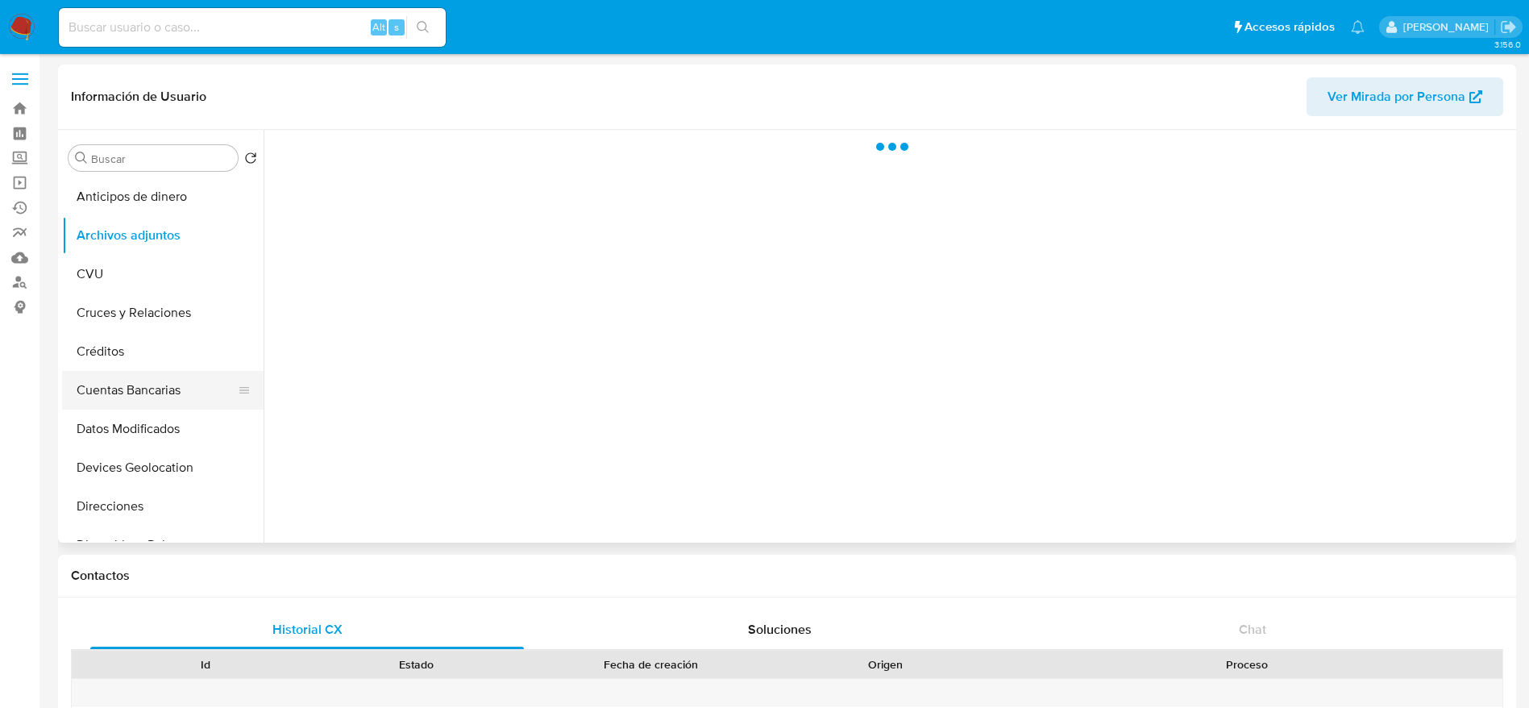
drag, startPoint x: 128, startPoint y: 497, endPoint x: 232, endPoint y: 373, distance: 161.3
click at [128, 497] on button "Direcciones" at bounding box center [163, 506] width 202 height 39
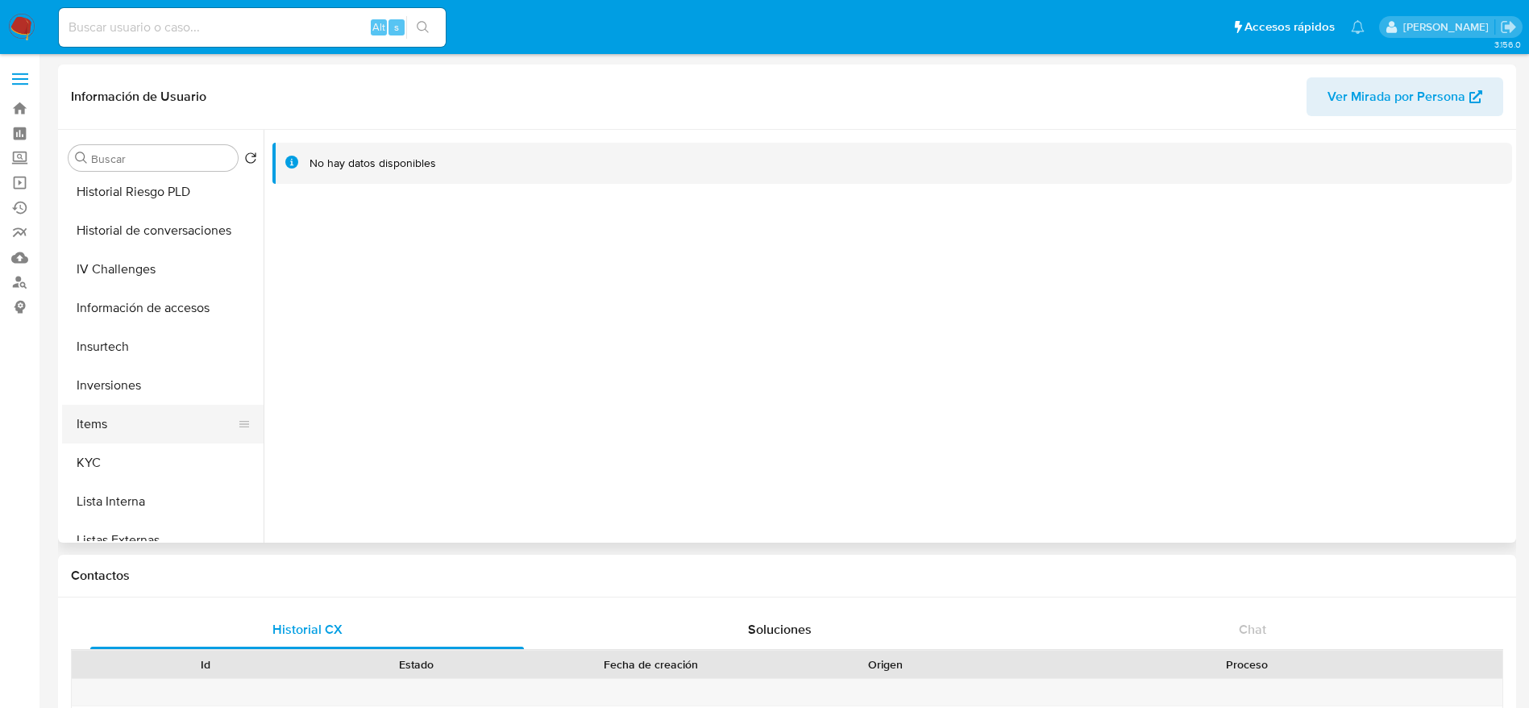
scroll to position [605, 0]
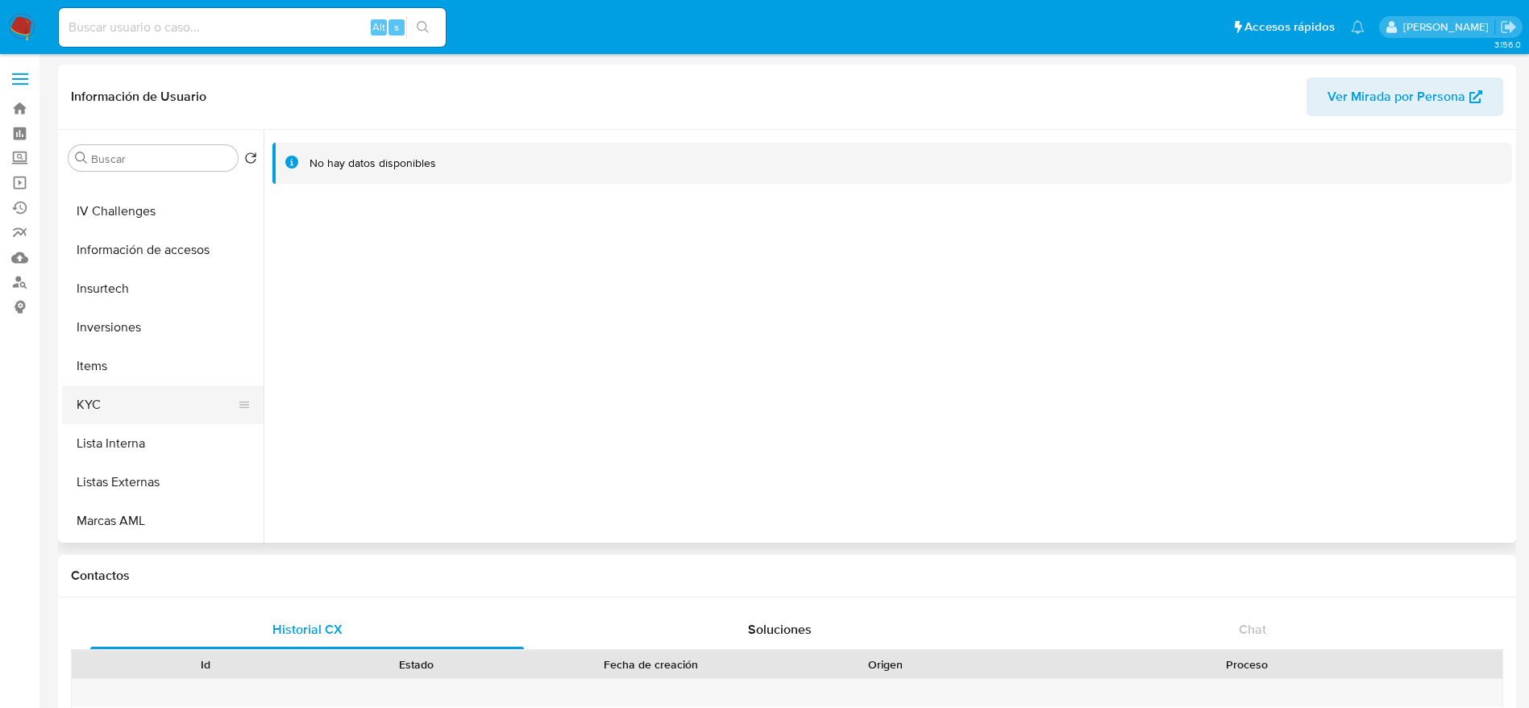
click at [141, 389] on button "KYC" at bounding box center [156, 404] width 189 height 39
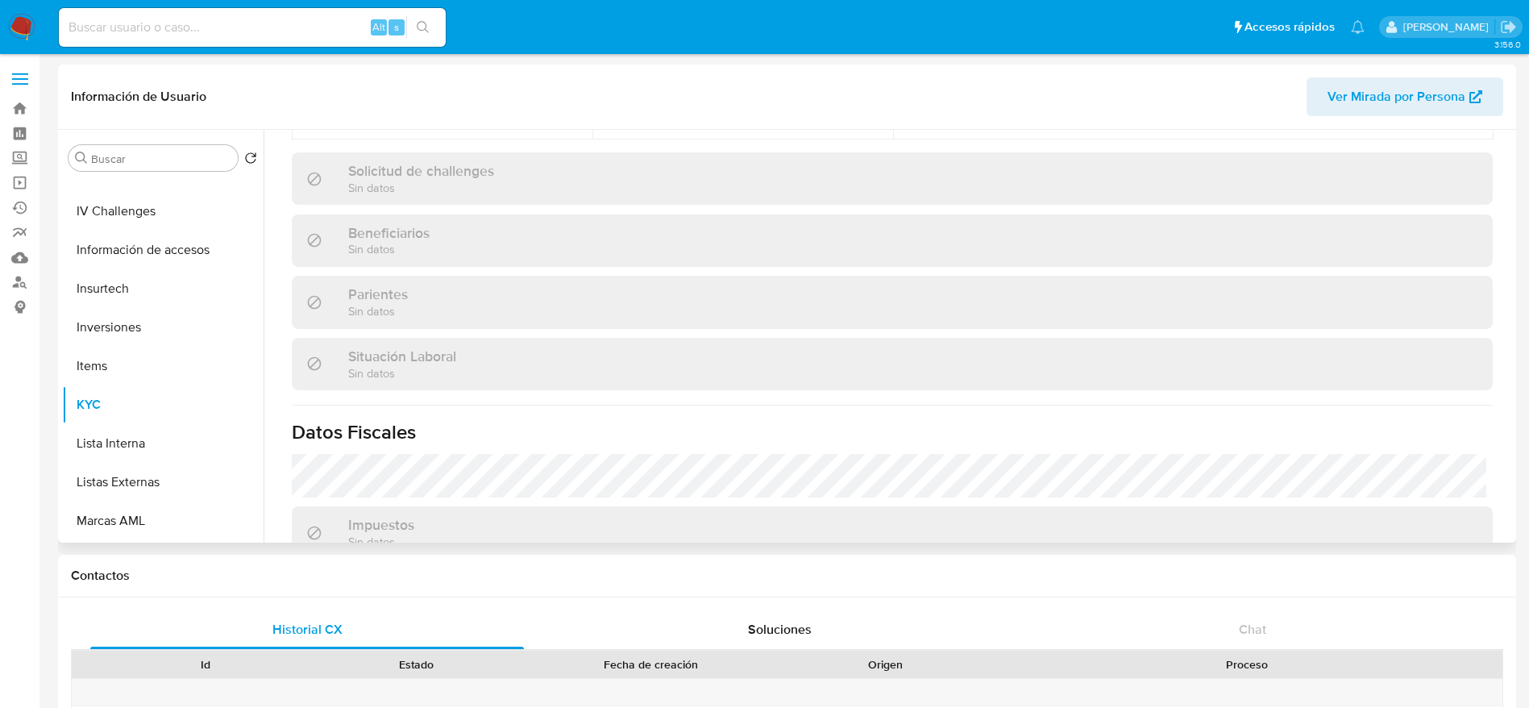
scroll to position [834, 0]
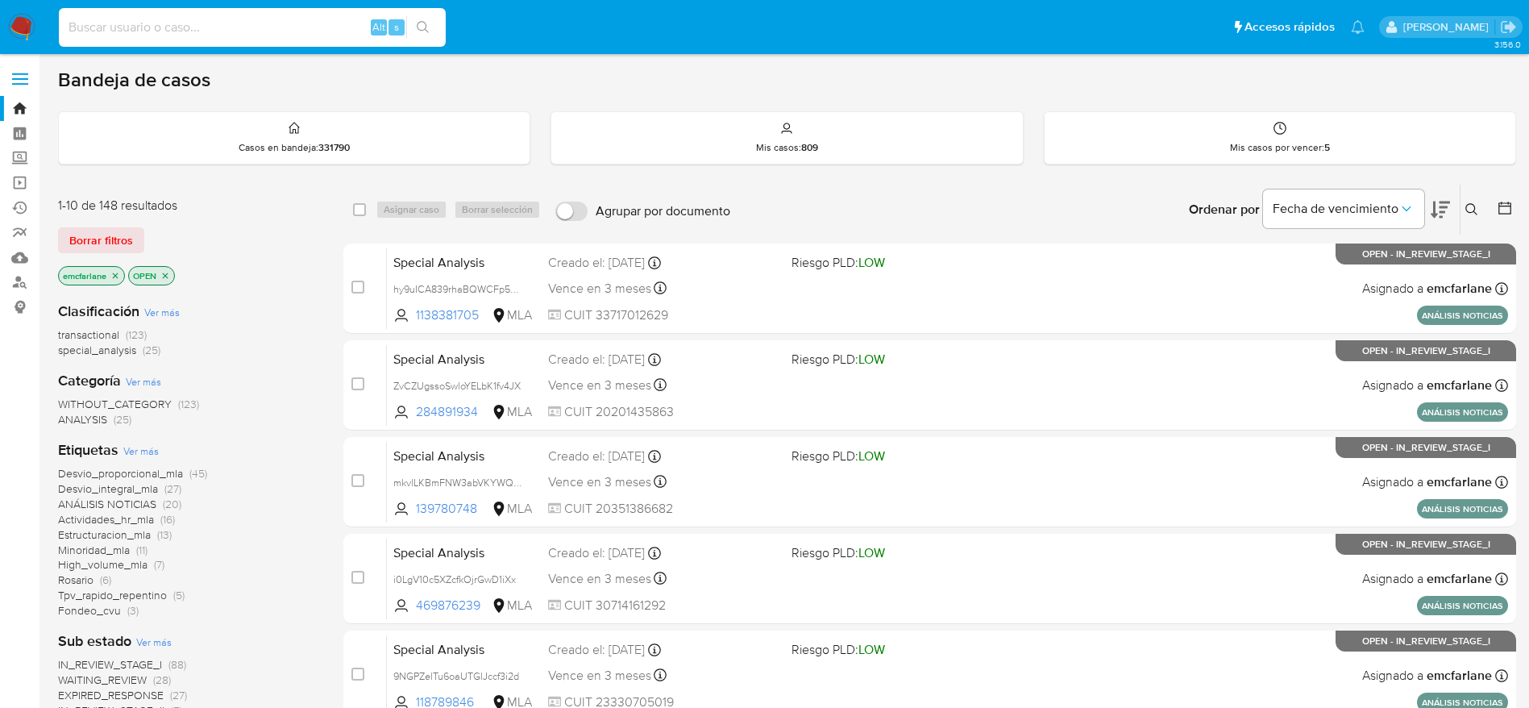
click at [322, 25] on input at bounding box center [252, 27] width 387 height 21
paste input "pPaMEgd2jvTmJ8flAq8G3kZM"
type input "pPaMEgd2jvTmJ8flAq8G3kZM"
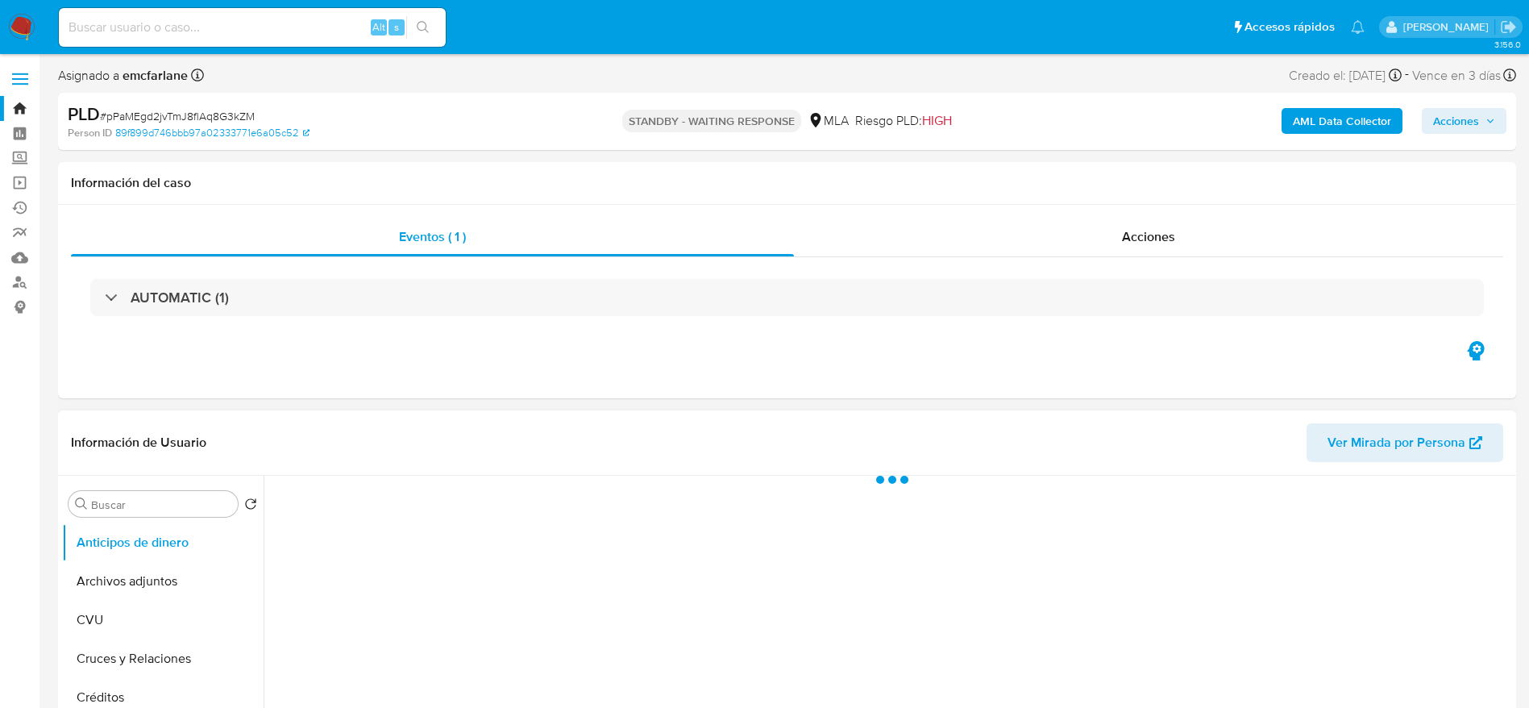
select select "10"
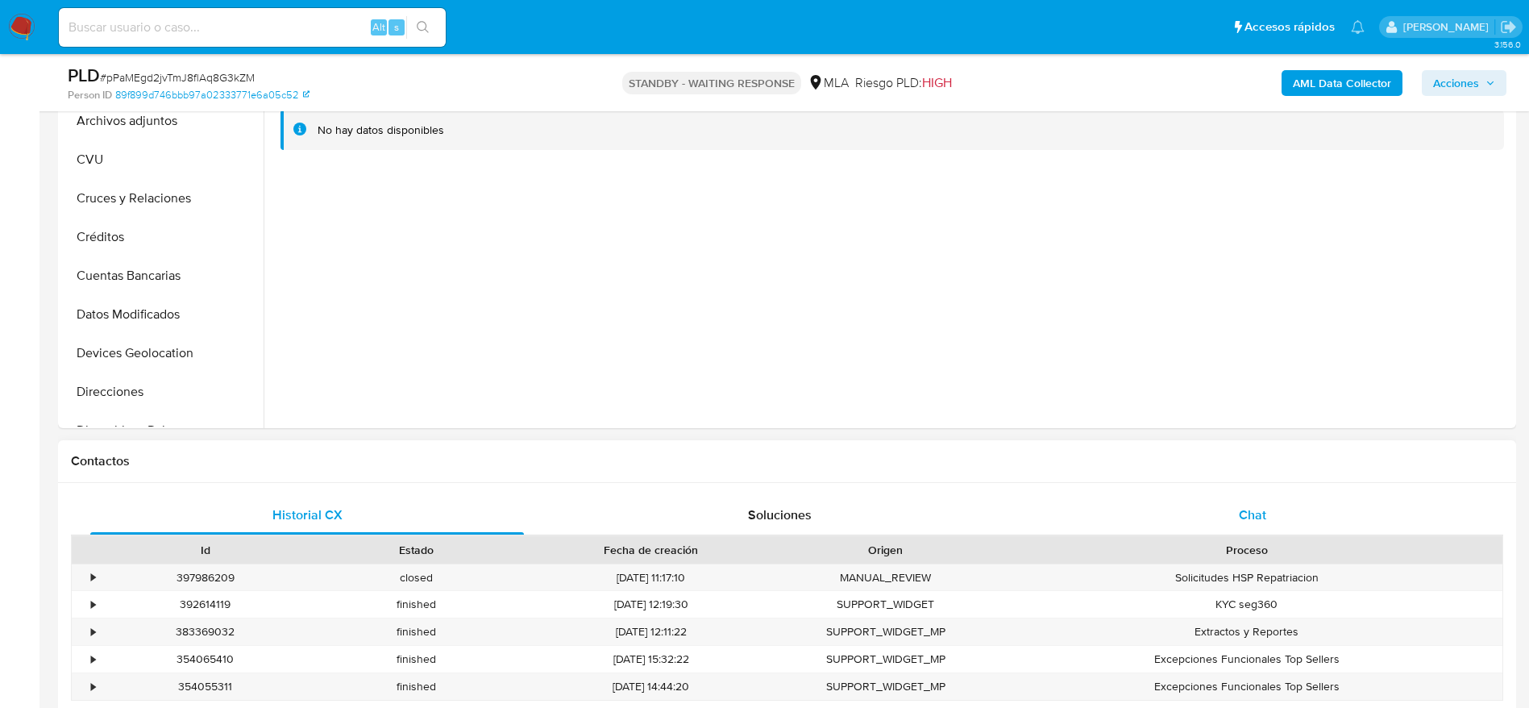
scroll to position [484, 0]
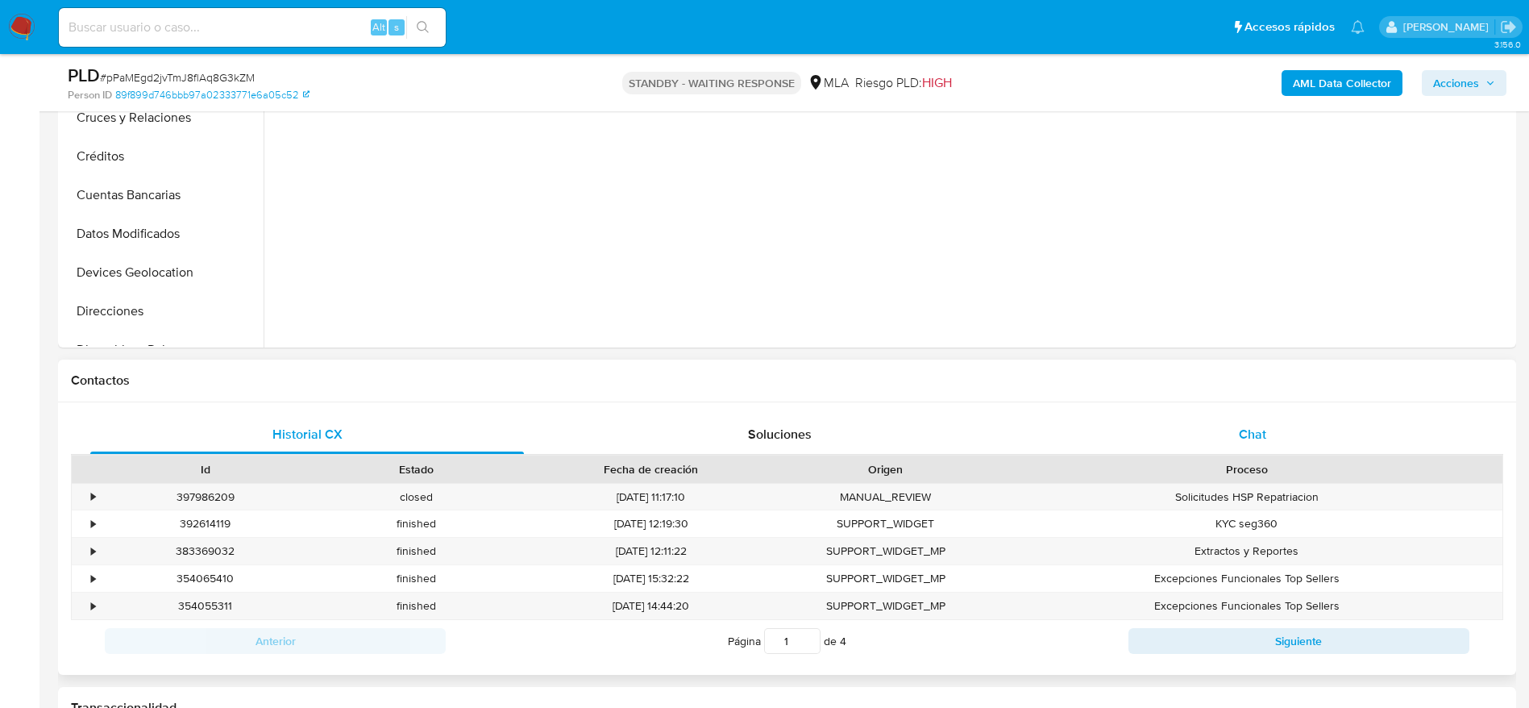
click at [1235, 447] on div "Chat" at bounding box center [1253, 434] width 434 height 39
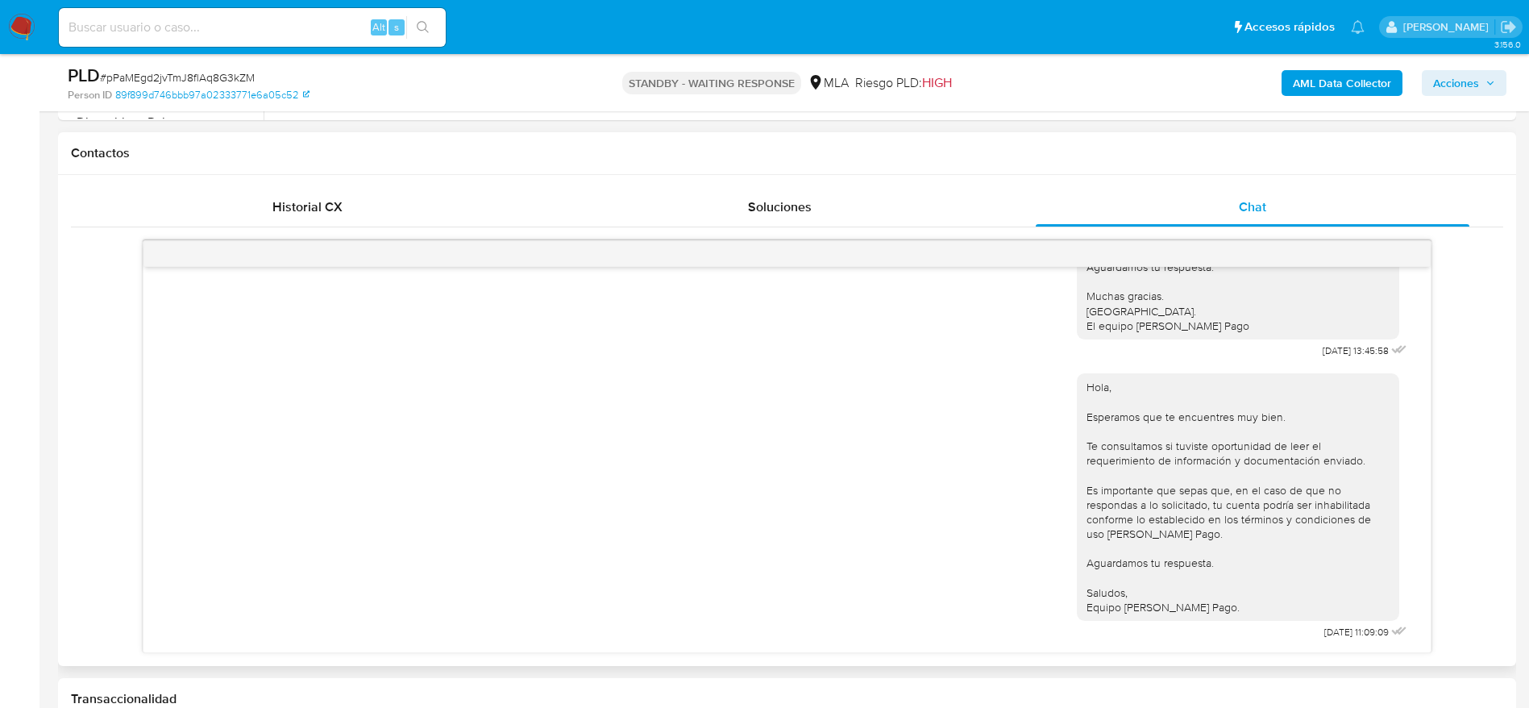
scroll to position [726, 0]
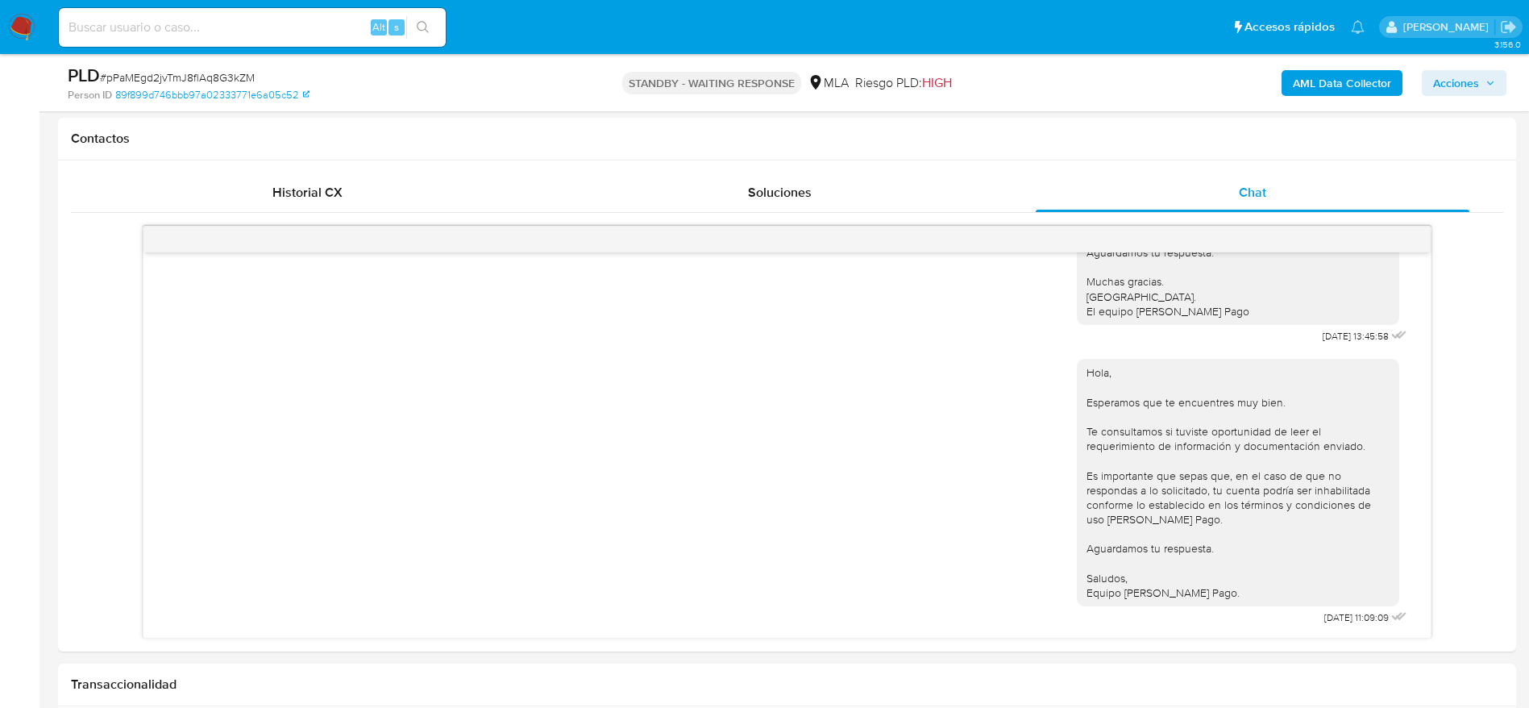
click at [302, 23] on input at bounding box center [252, 27] width 387 height 21
paste input "PvKZSnYfvtJilbtTv2mWI3Xn"
type input "PvKZSnYfvtJilbtTv2mWI3Xn"
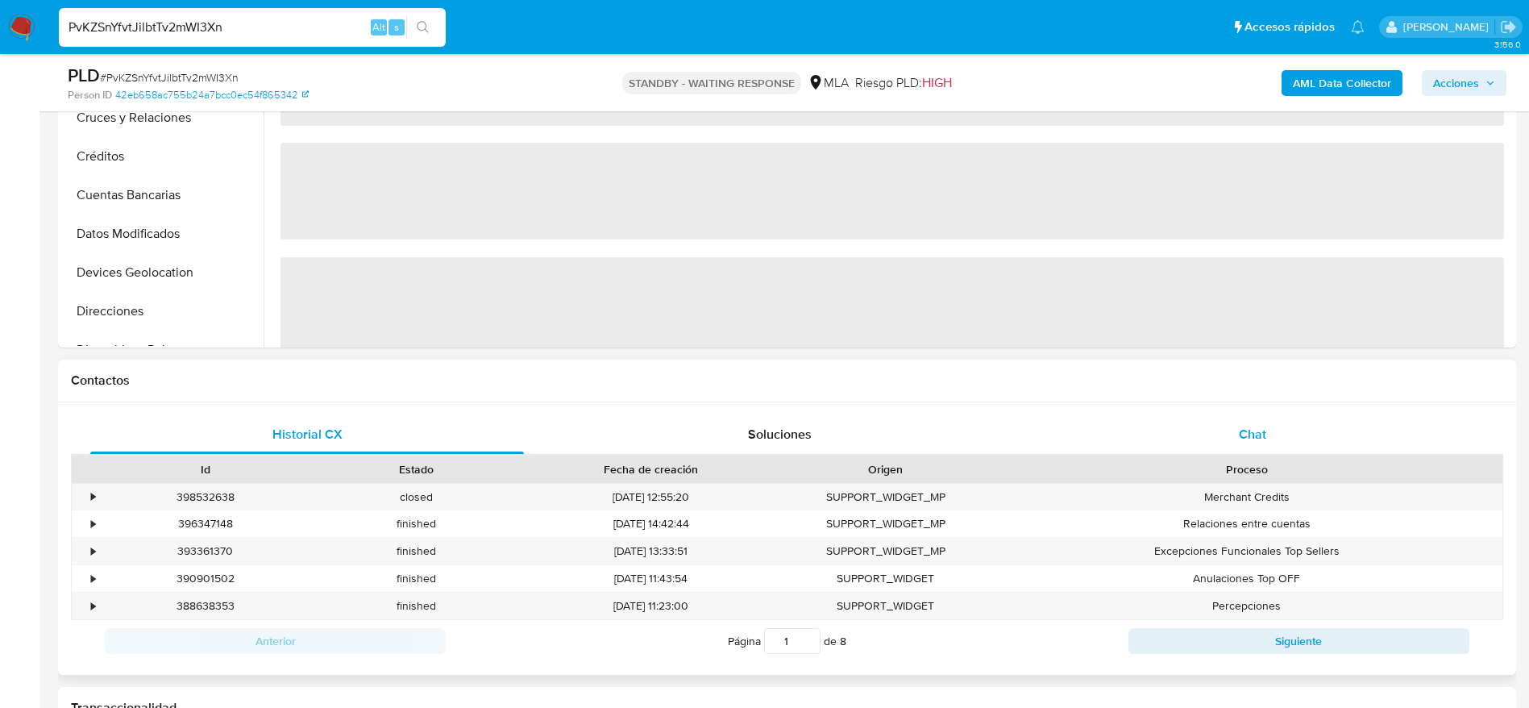
click at [1275, 433] on div "Chat" at bounding box center [1253, 434] width 434 height 39
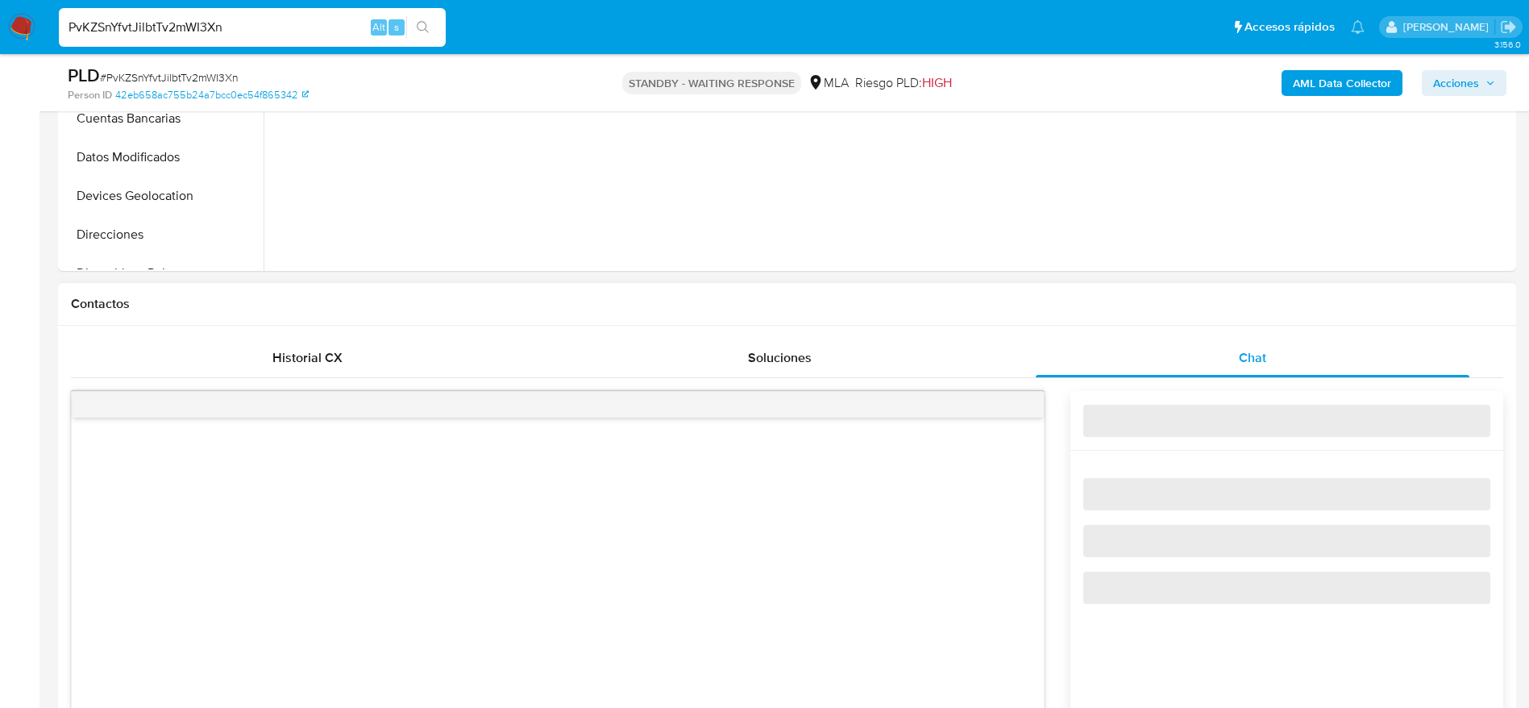
select select "10"
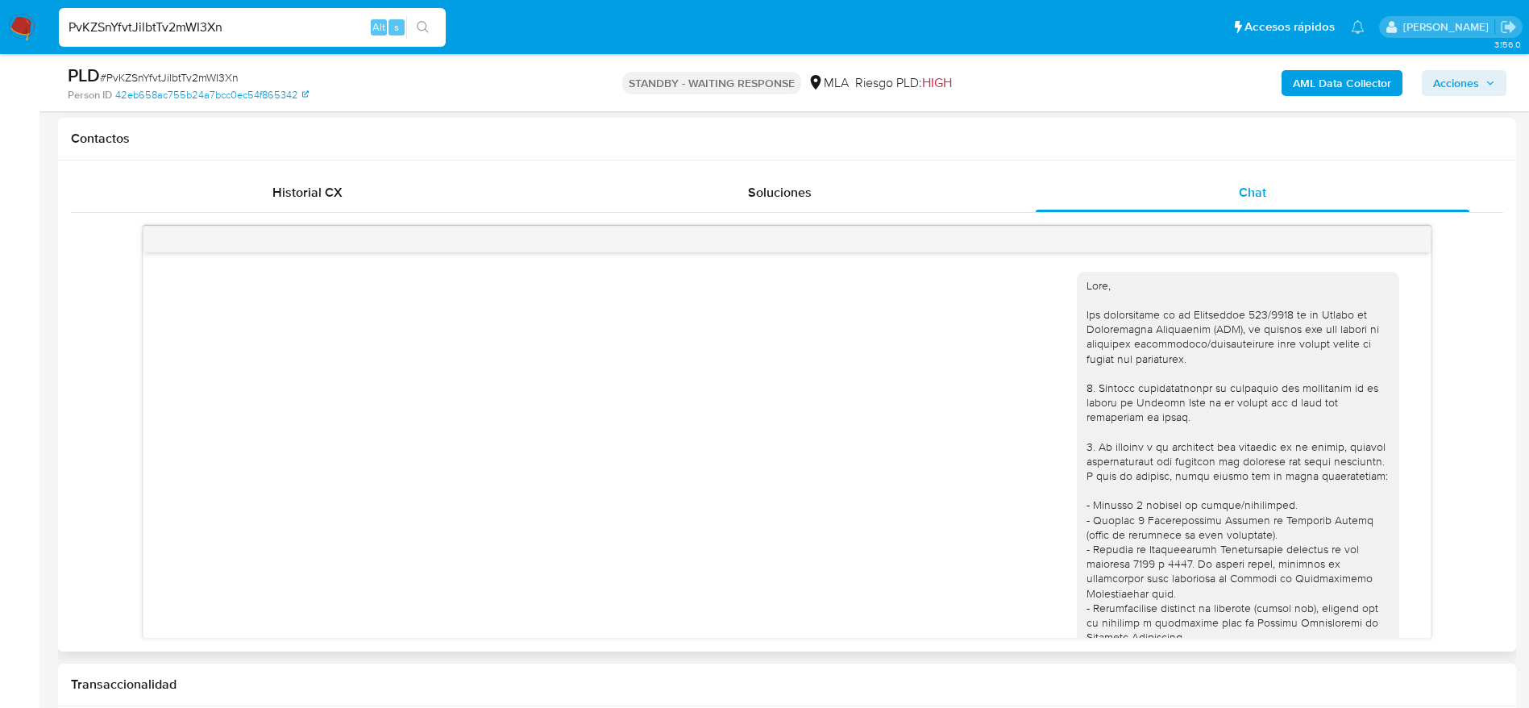
scroll to position [2090, 0]
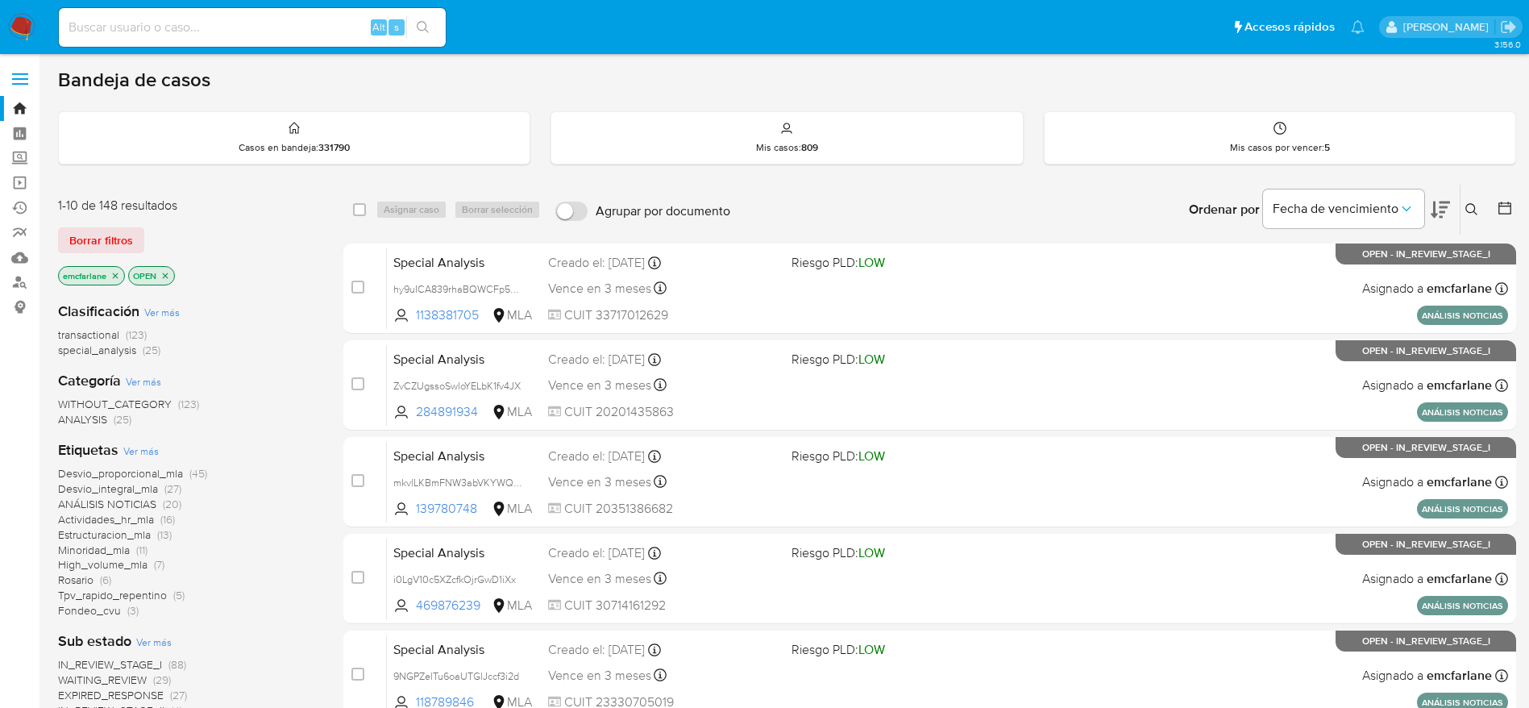
click at [158, 20] on input at bounding box center [252, 27] width 387 height 21
paste input "HqPZ0OoK24gONr35teBKv43z"
type input "HqPZ0OoK24gONr35teBKv43z"
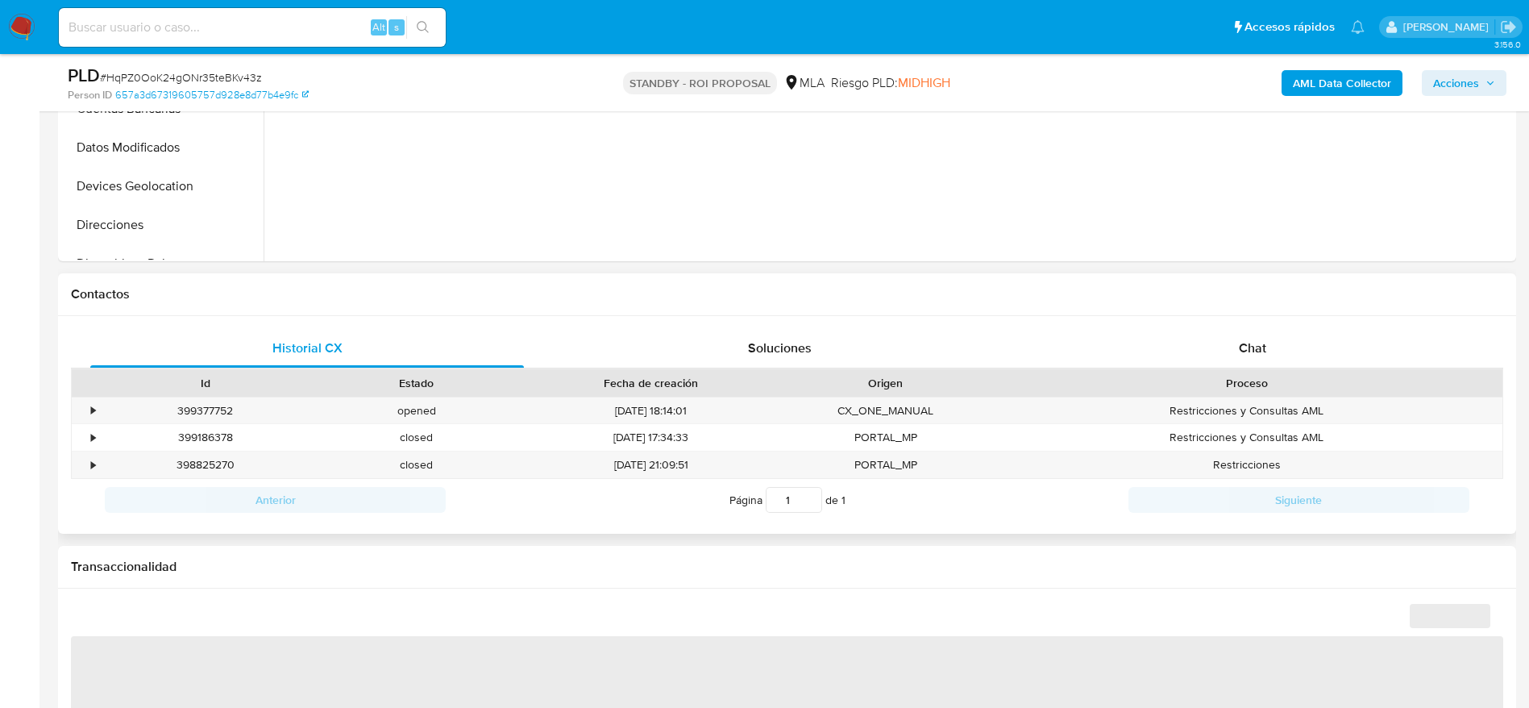
scroll to position [726, 0]
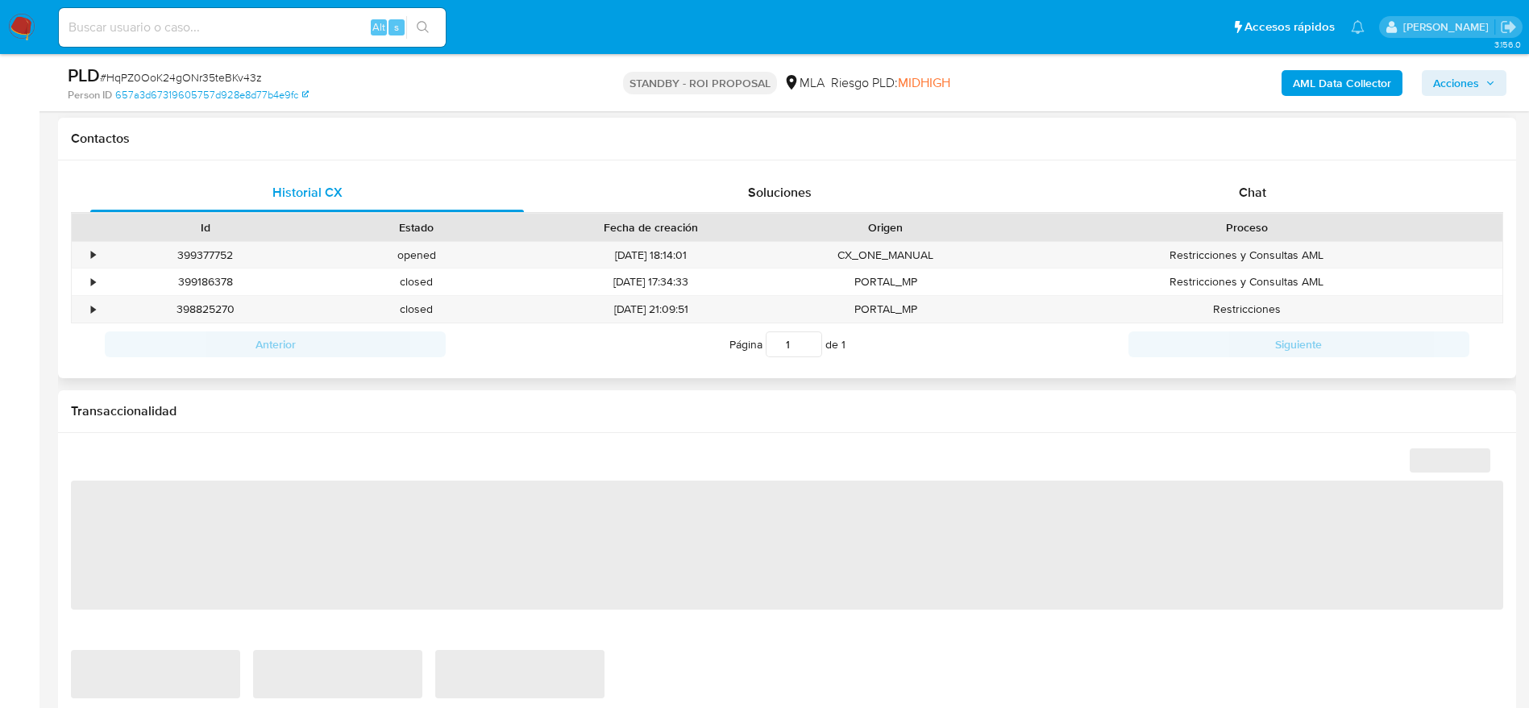
select select "10"
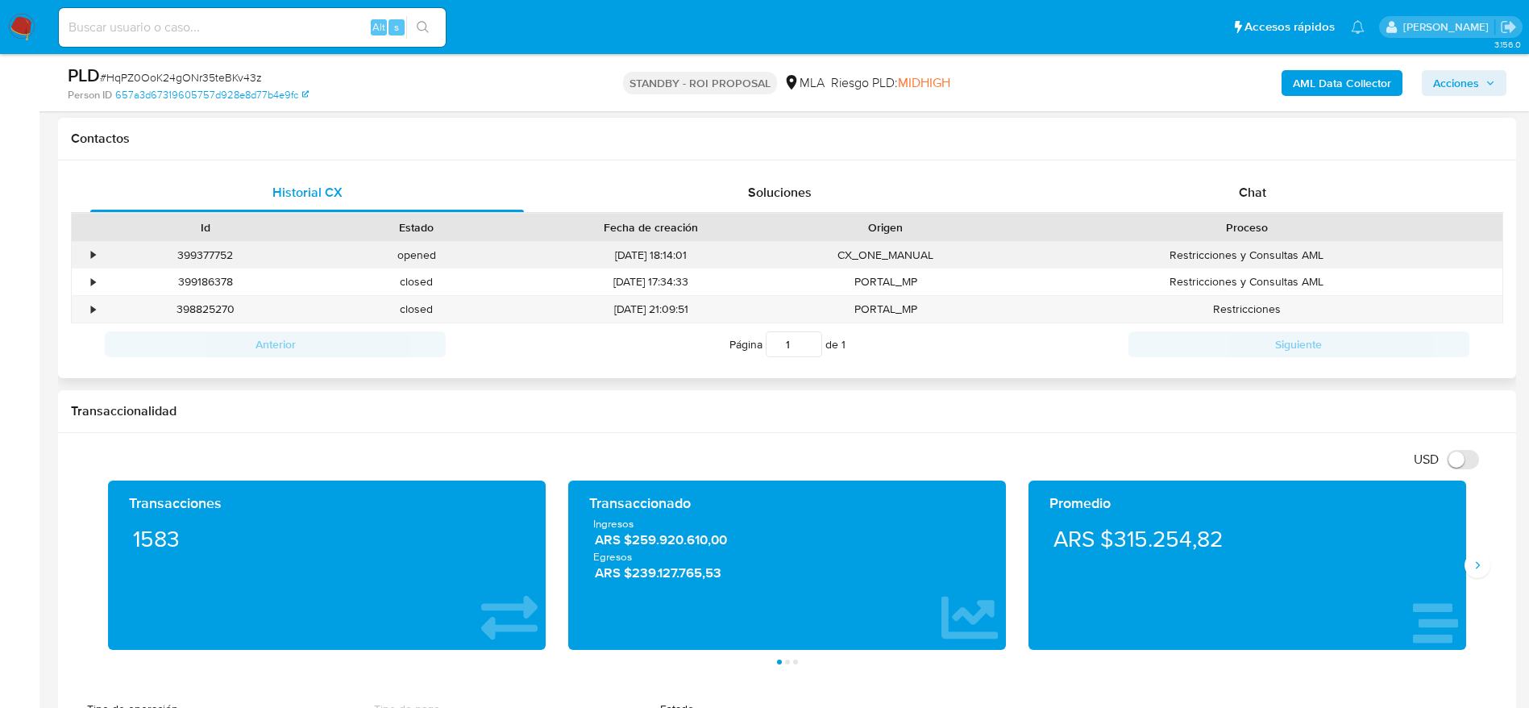
click at [220, 252] on div "399377752" at bounding box center [205, 255] width 211 height 27
copy div "399377752"
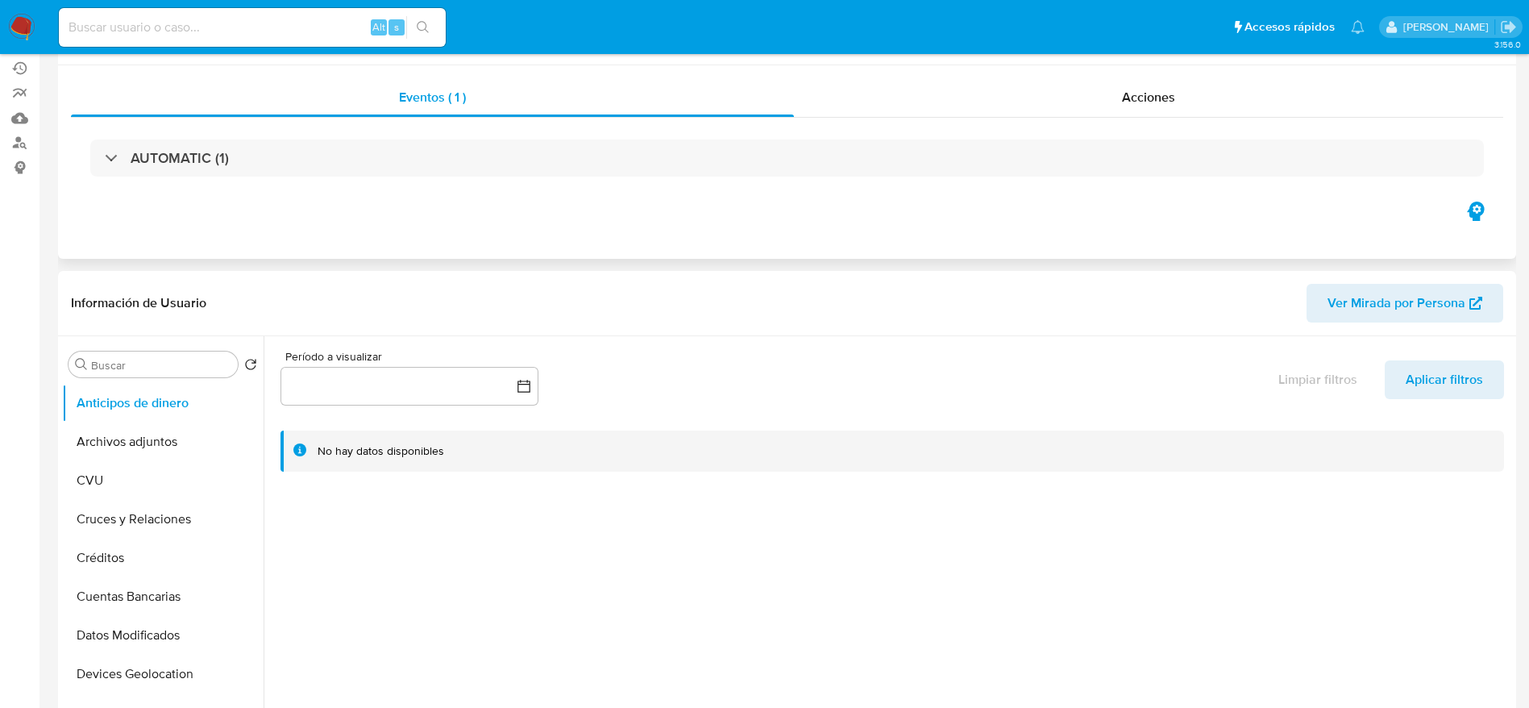
scroll to position [0, 0]
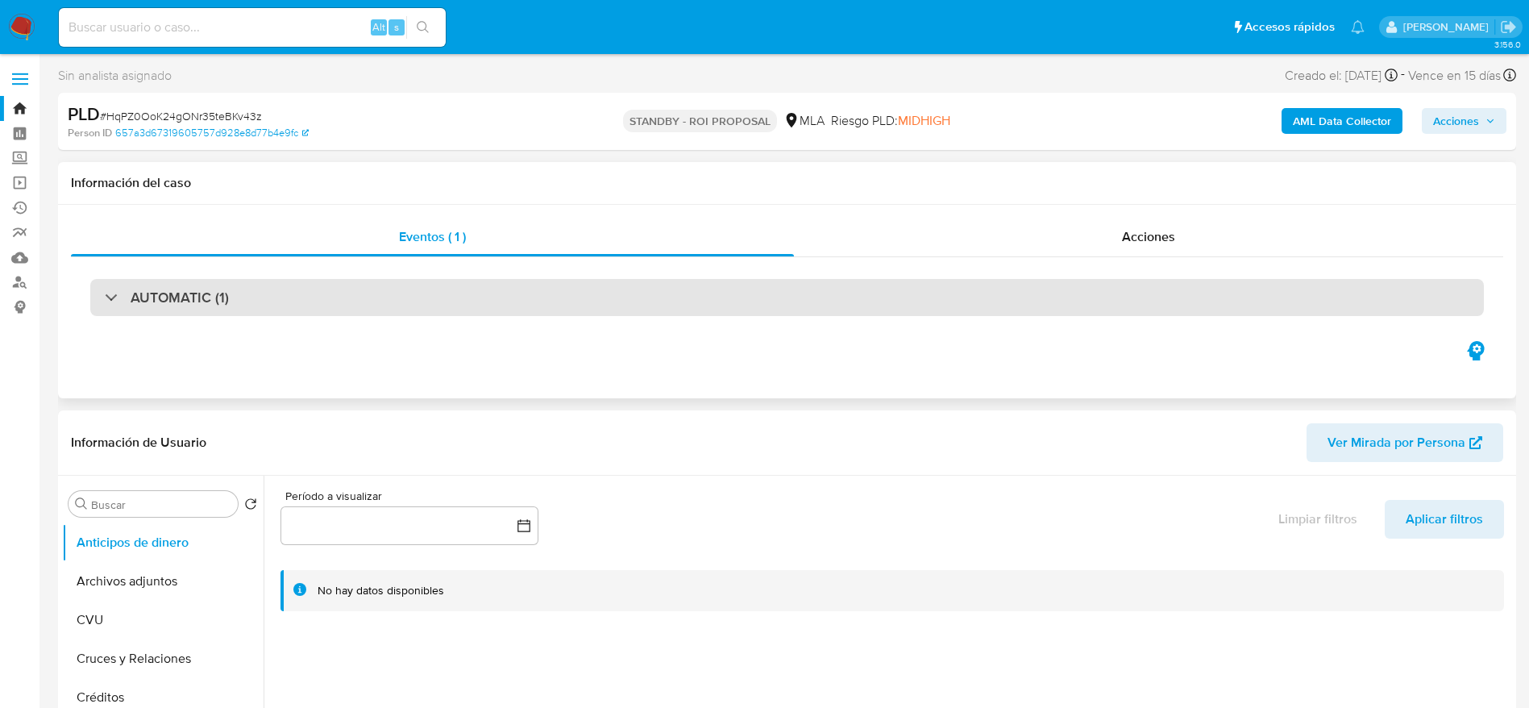
click at [366, 312] on div "AUTOMATIC (1)" at bounding box center [787, 297] width 1394 height 37
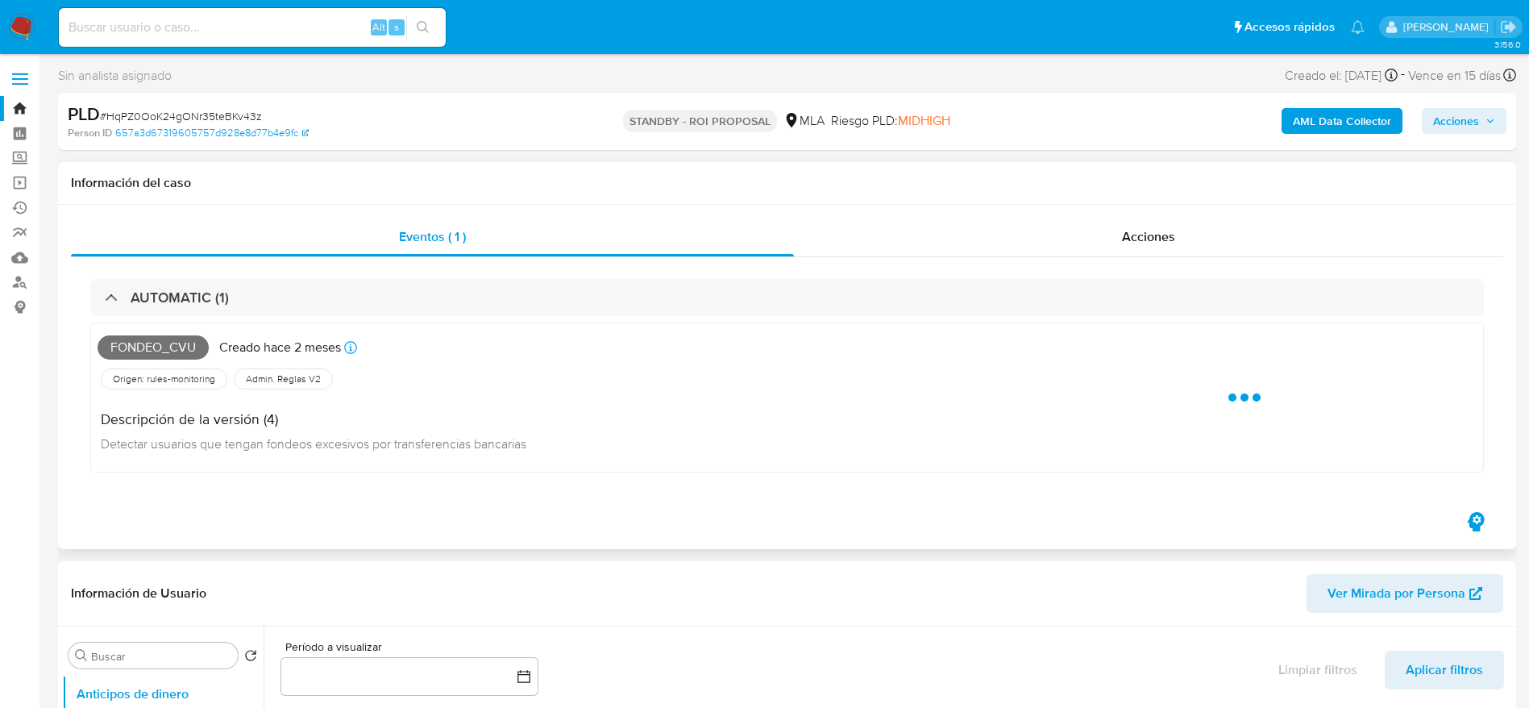
click at [1137, 239] on span "Acciones" at bounding box center [1148, 236] width 53 height 19
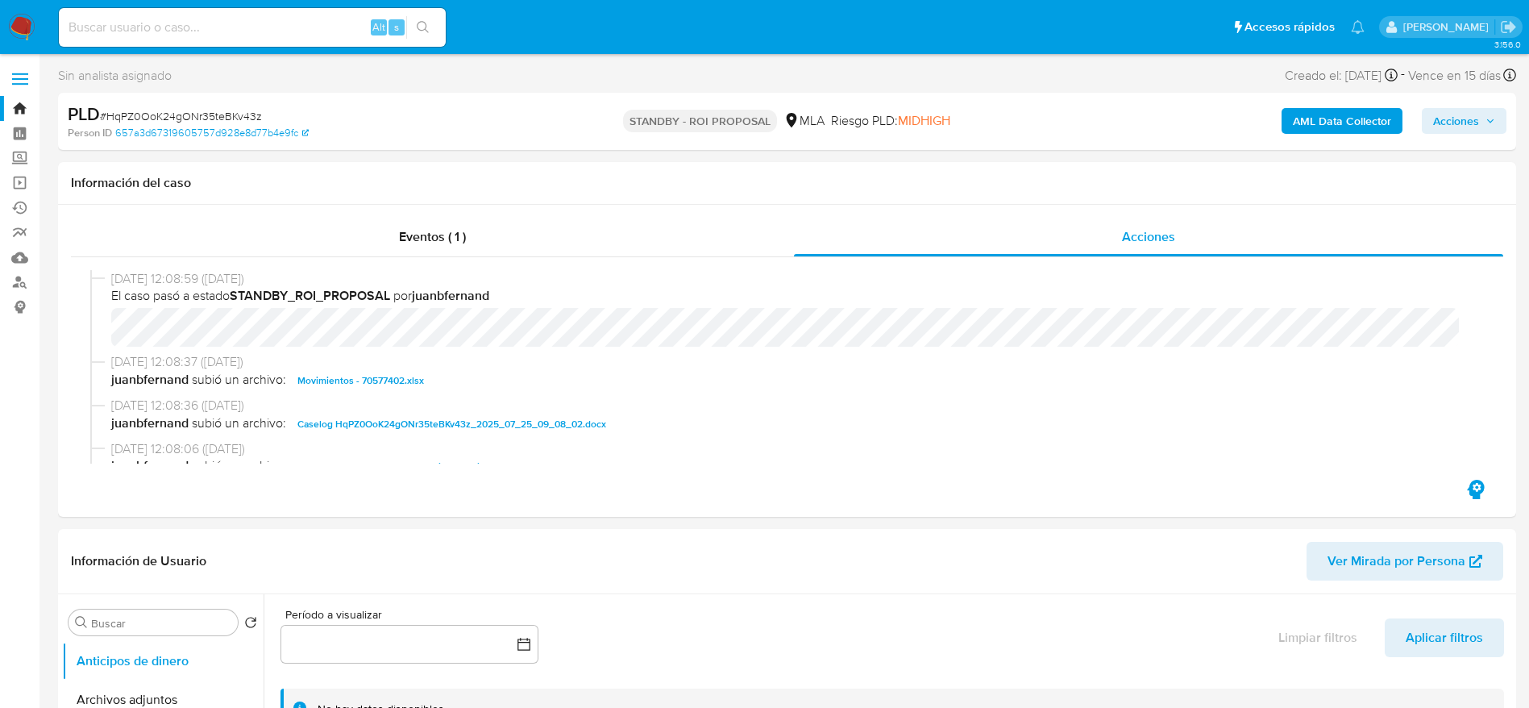
click at [295, 40] on div "Alt s" at bounding box center [252, 27] width 387 height 39
click at [289, 31] on input at bounding box center [252, 27] width 387 height 21
paste input "vg8NTh62e7MFgTxpNxqngpi8"
type input "vg8NTh62e7MFgTxpNxqngpi8"
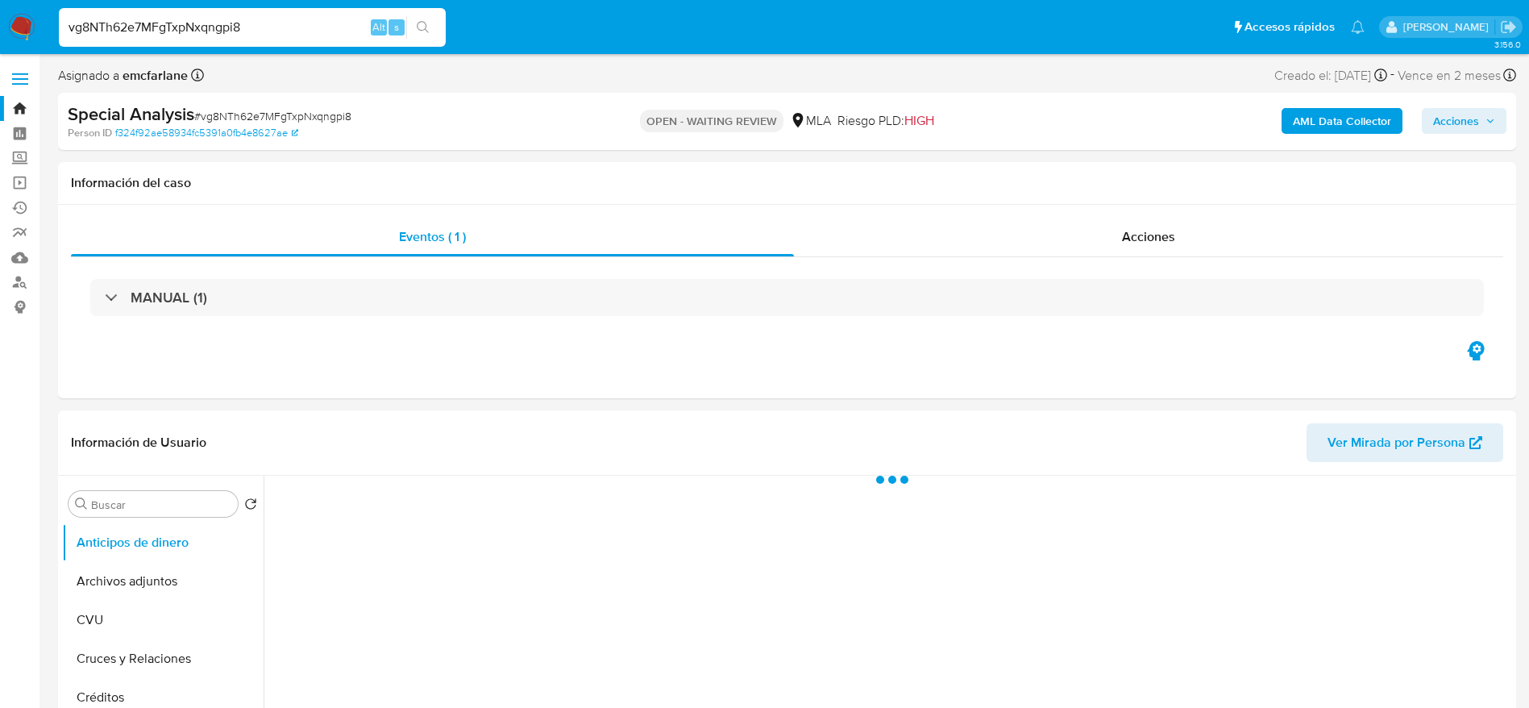
select select "10"
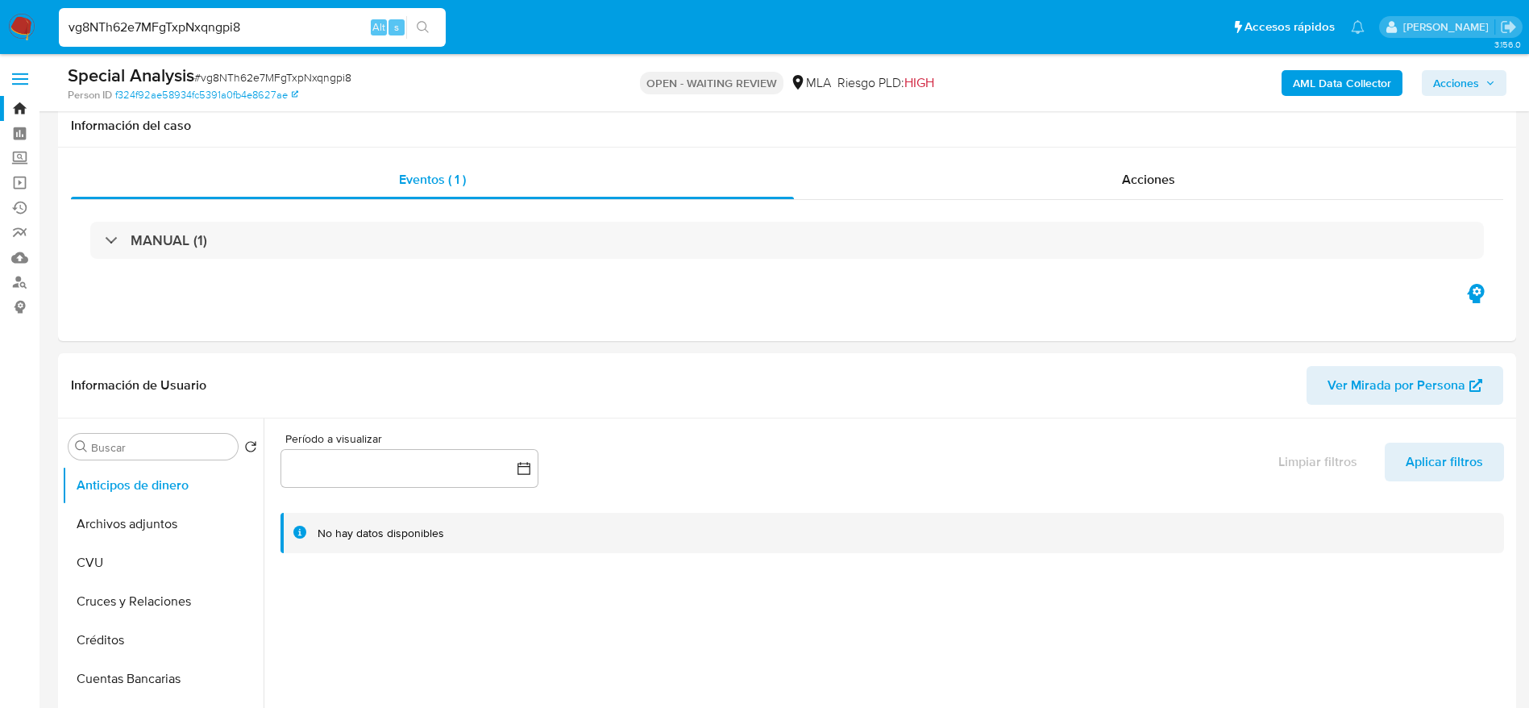
scroll to position [605, 0]
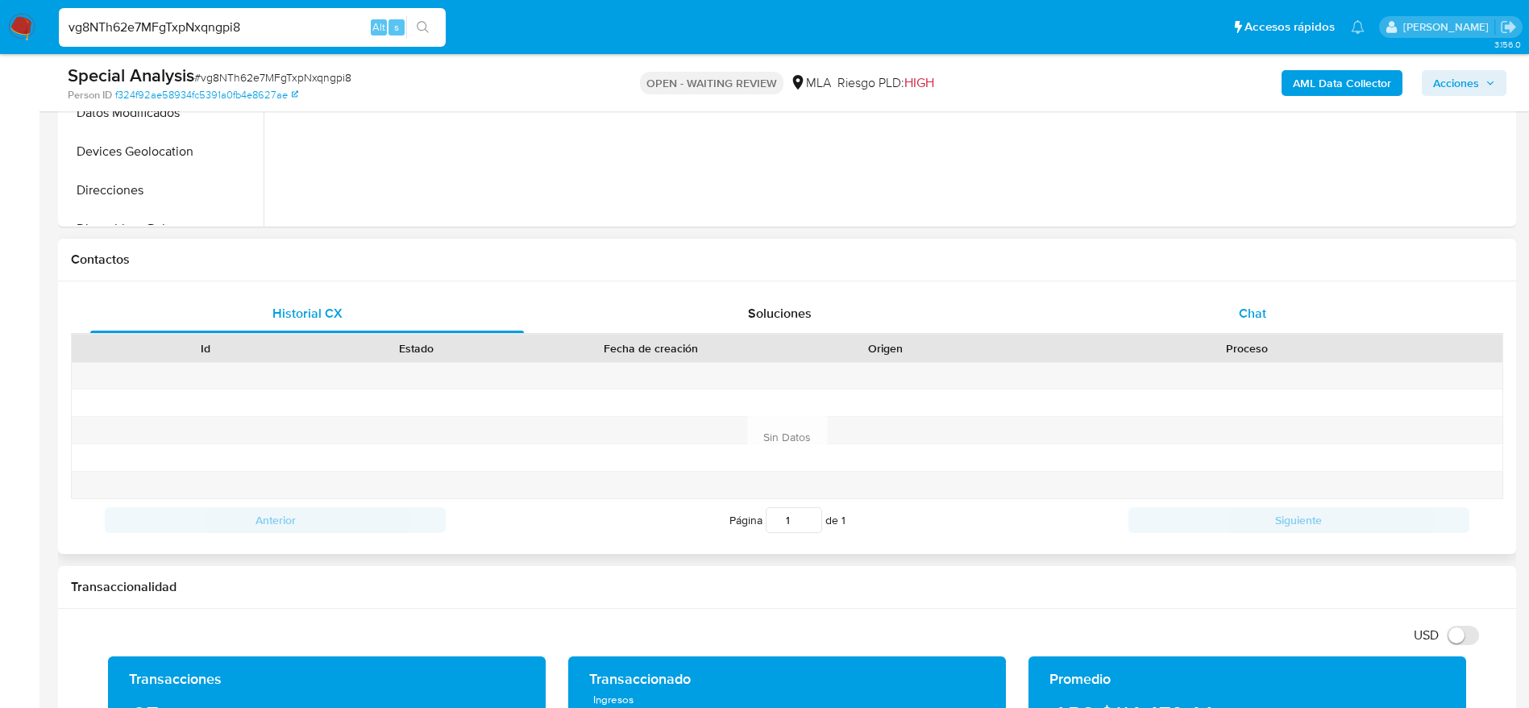
click at [1246, 312] on span "Chat" at bounding box center [1252, 313] width 27 height 19
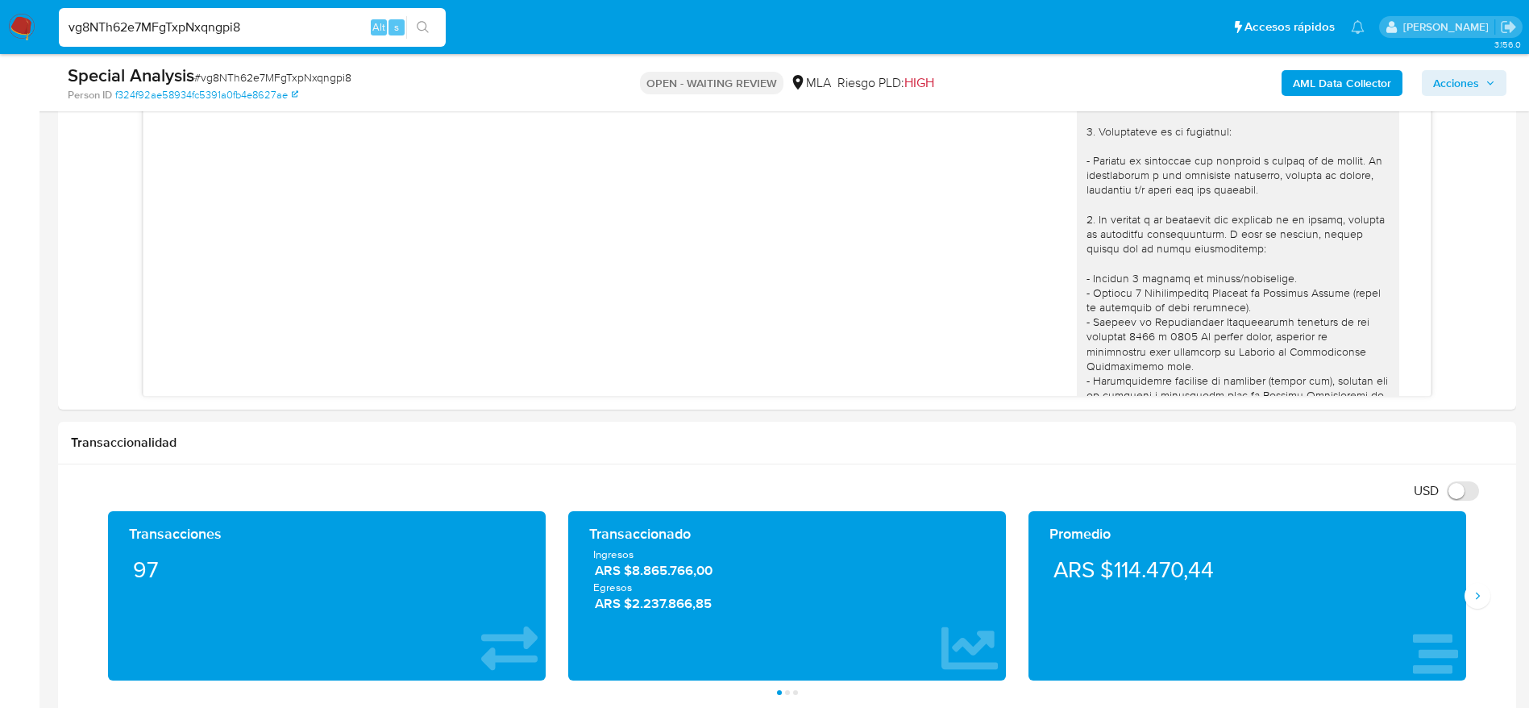
scroll to position [1903, 0]
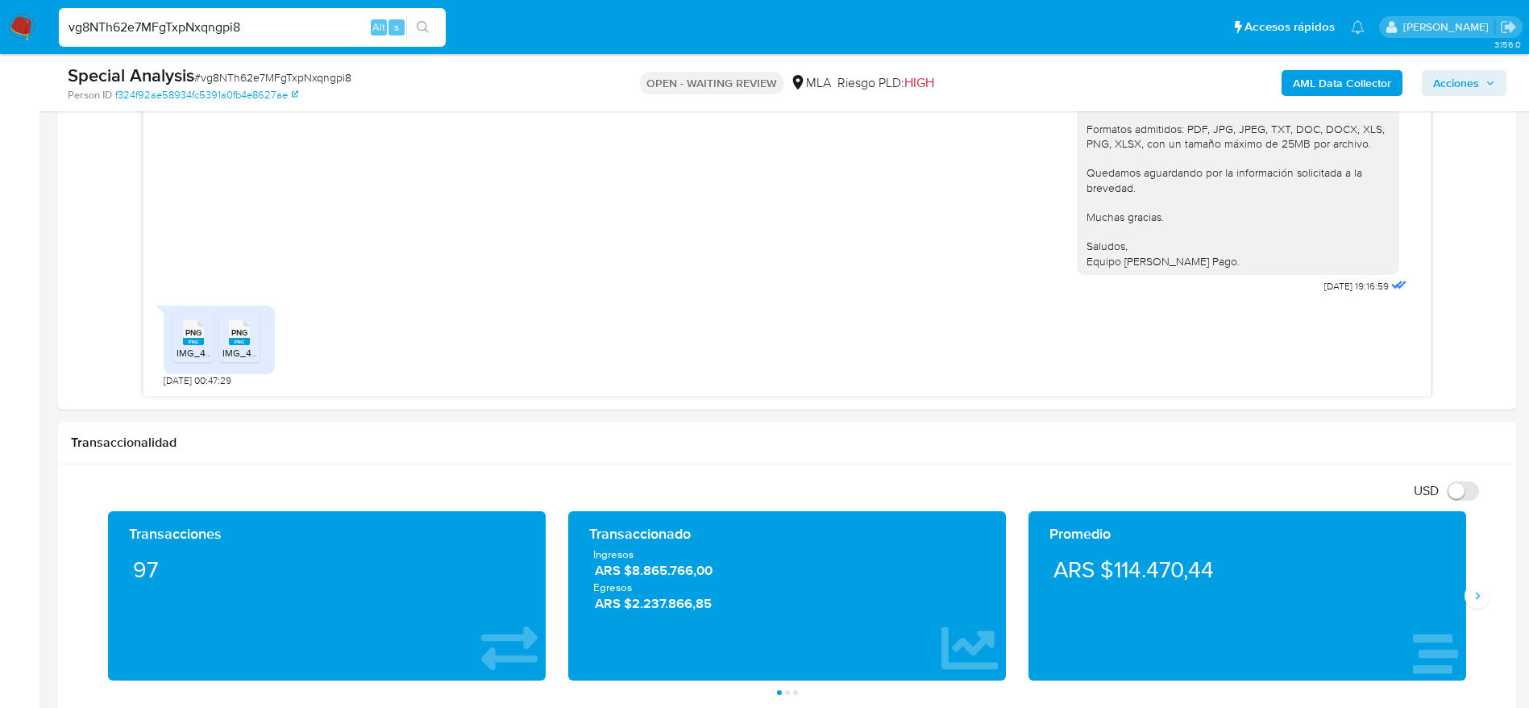
click at [280, 25] on input "vg8NTh62e7MFgTxpNxqngpi8" at bounding box center [252, 27] width 387 height 21
click at [280, 24] on input "vg8NTh62e7MFgTxpNxqngpi8" at bounding box center [252, 27] width 387 height 21
paste input "HqPZ0OoK24gONr35teBKv43z"
type input "HqPZ0OoK24gONr35teBKv43z"
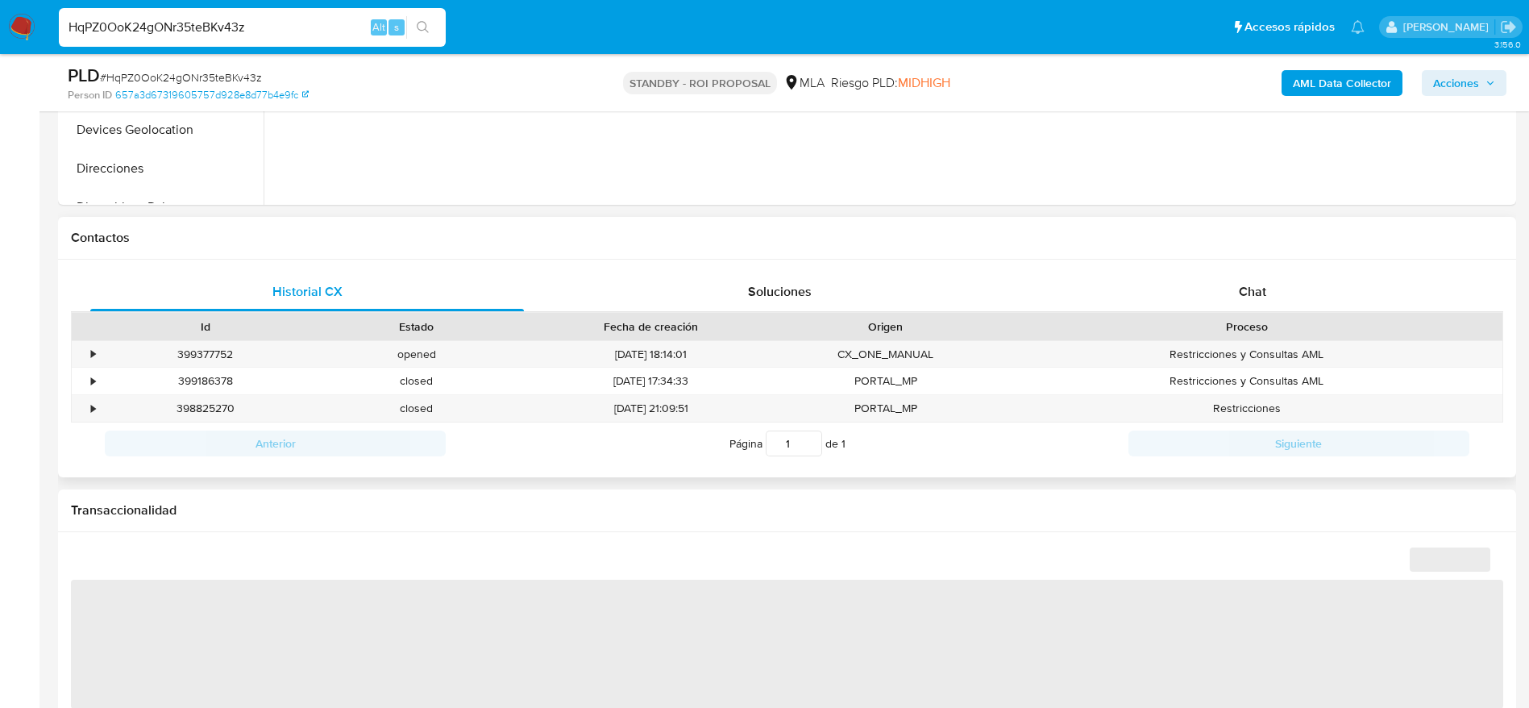
scroll to position [726, 0]
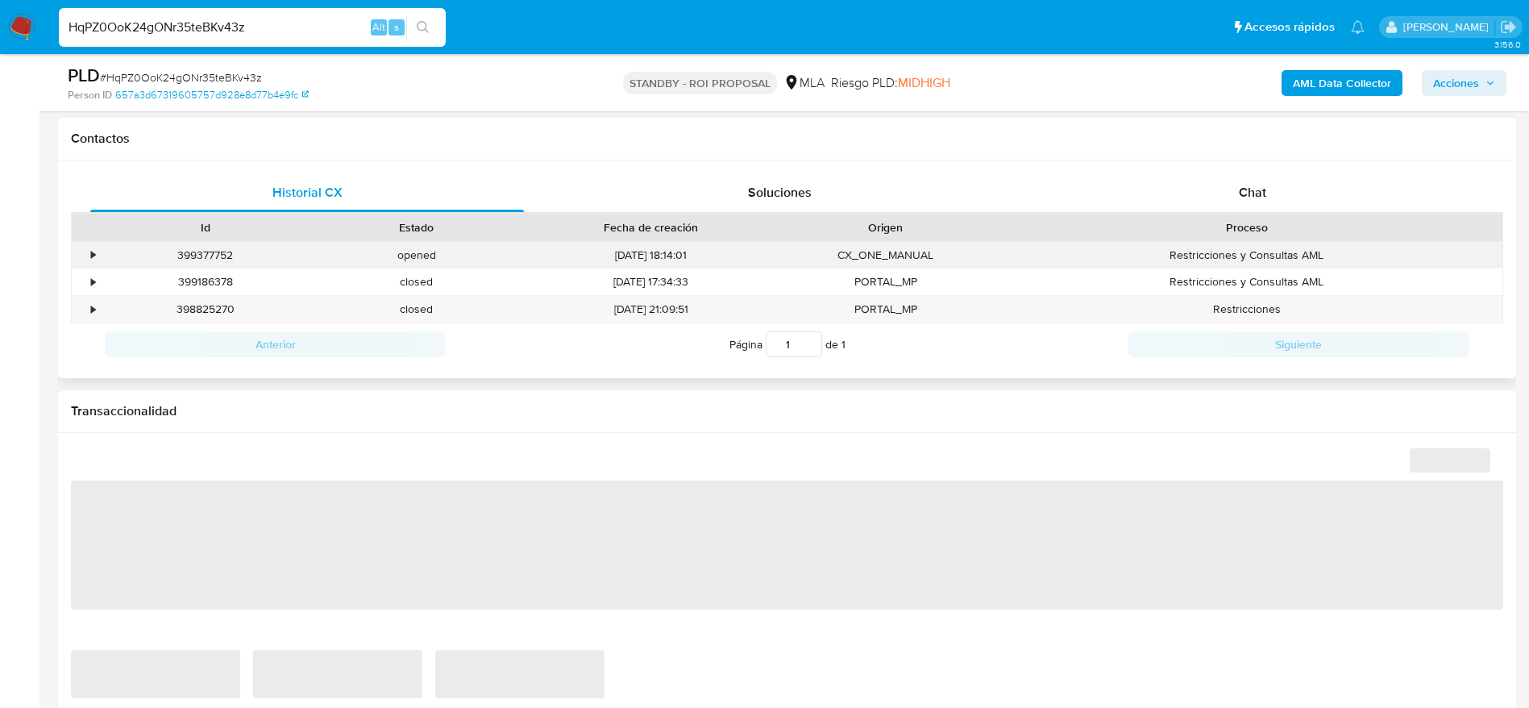
select select "10"
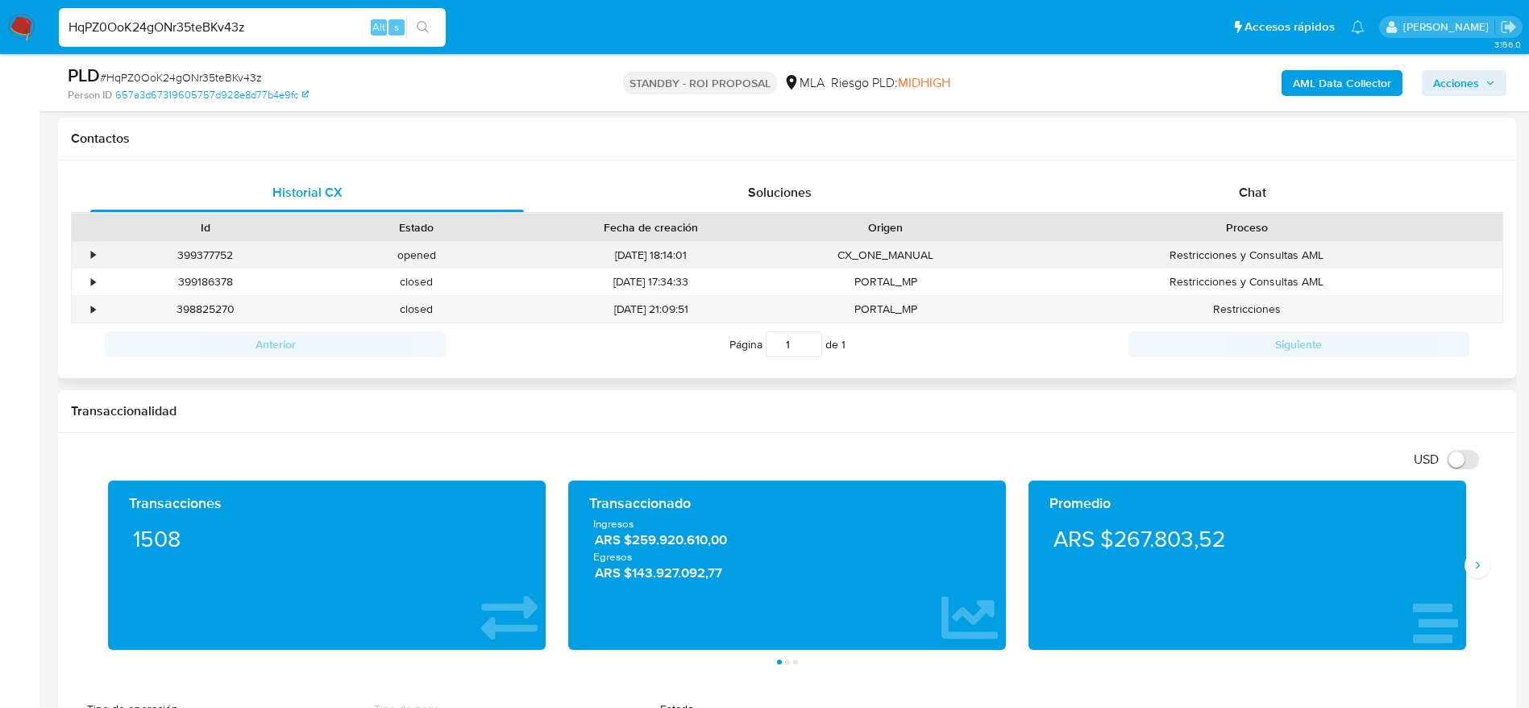
click at [193, 256] on div "399377752" at bounding box center [205, 255] width 211 height 27
copy div "399377752"
click at [282, 19] on input "HqPZ0OoK24gONr35teBKv43z" at bounding box center [252, 27] width 387 height 21
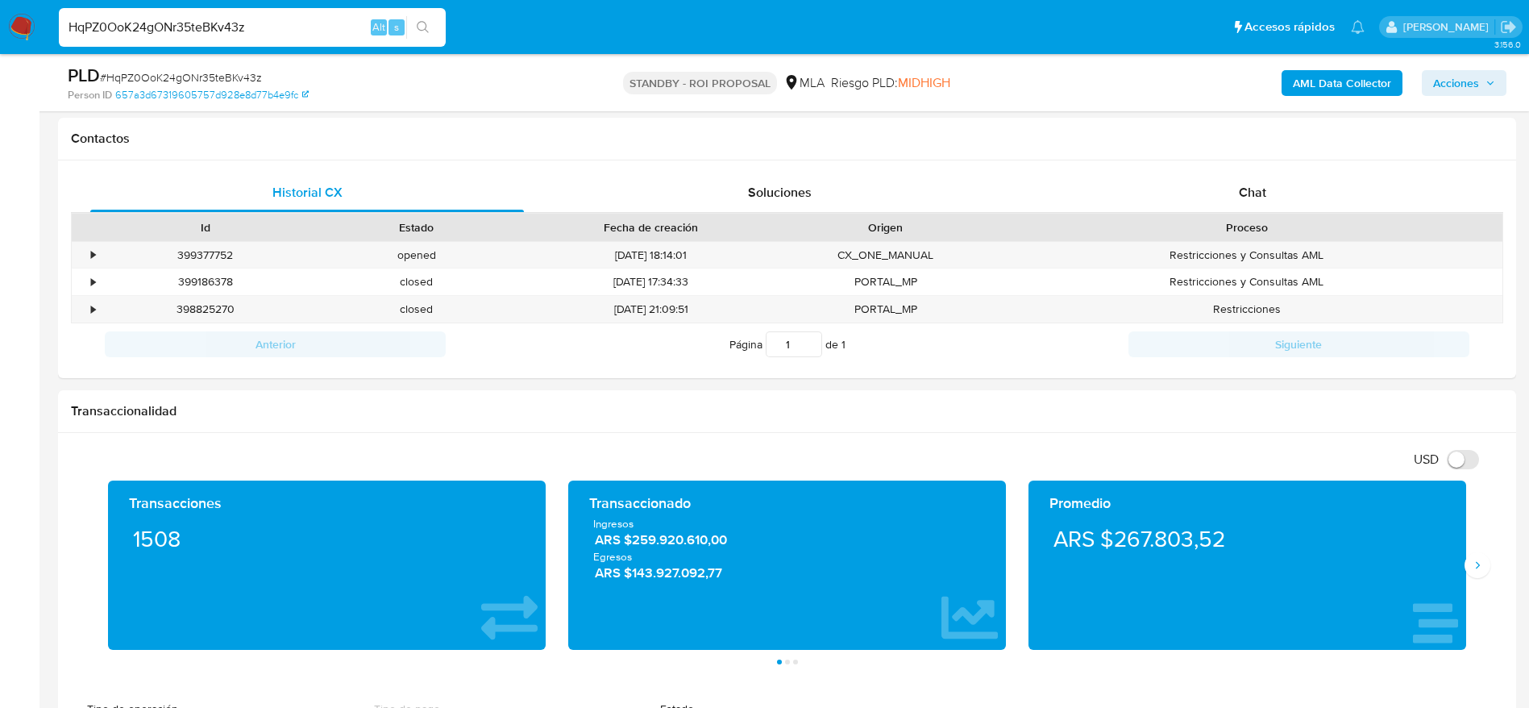
paste input "vg8NTh62e7MFgTxpNxqngpi8"
type input "vg8NTh62e7MFgTxpNxqngpi8"
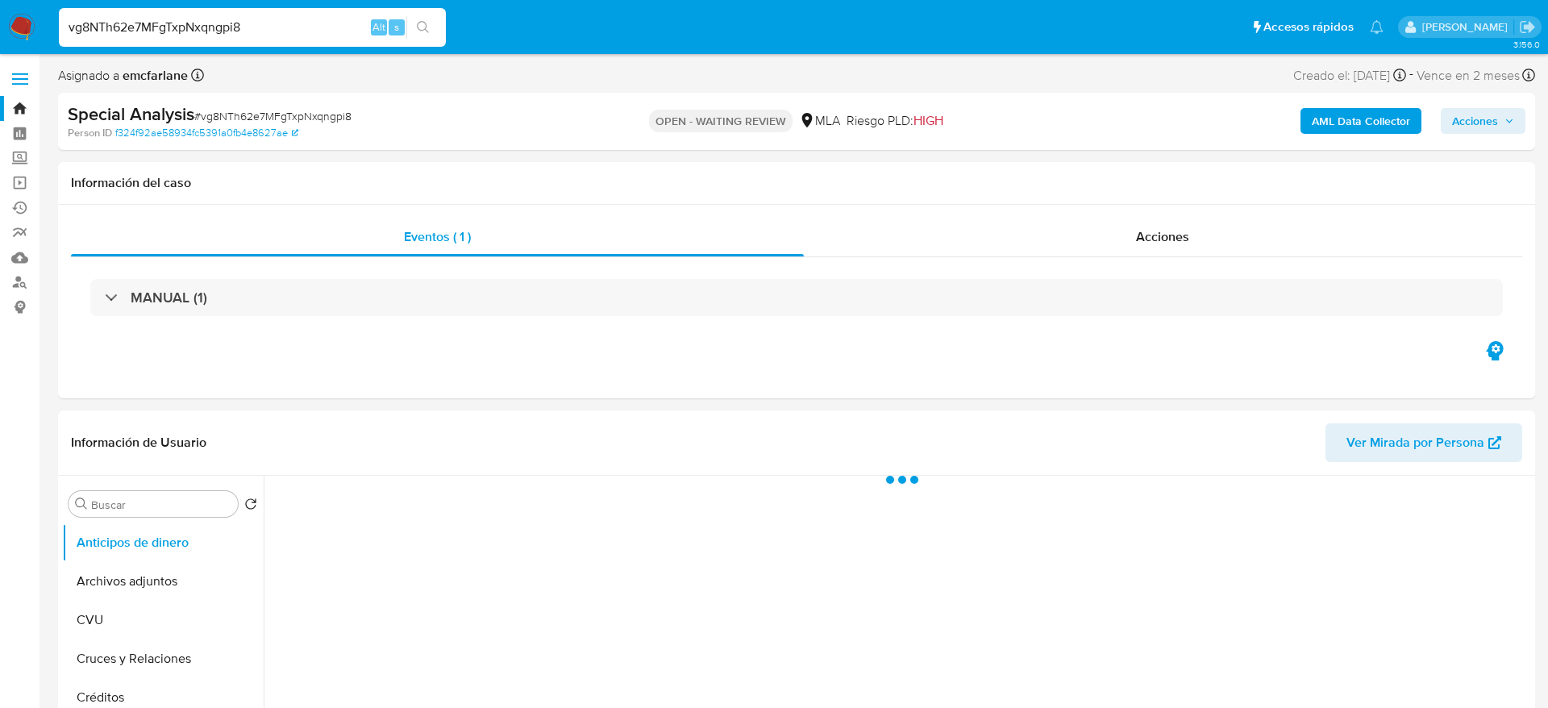
select select "10"
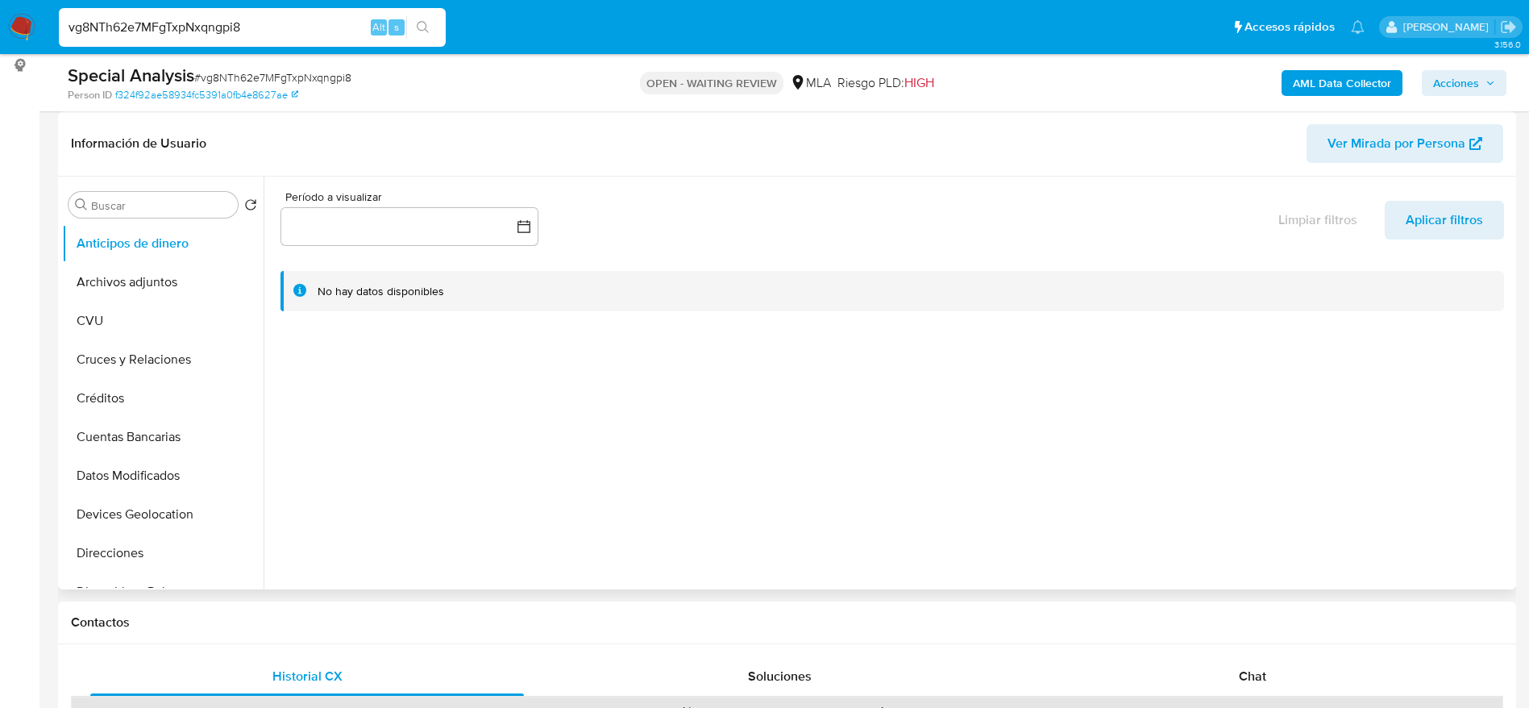
scroll to position [726, 0]
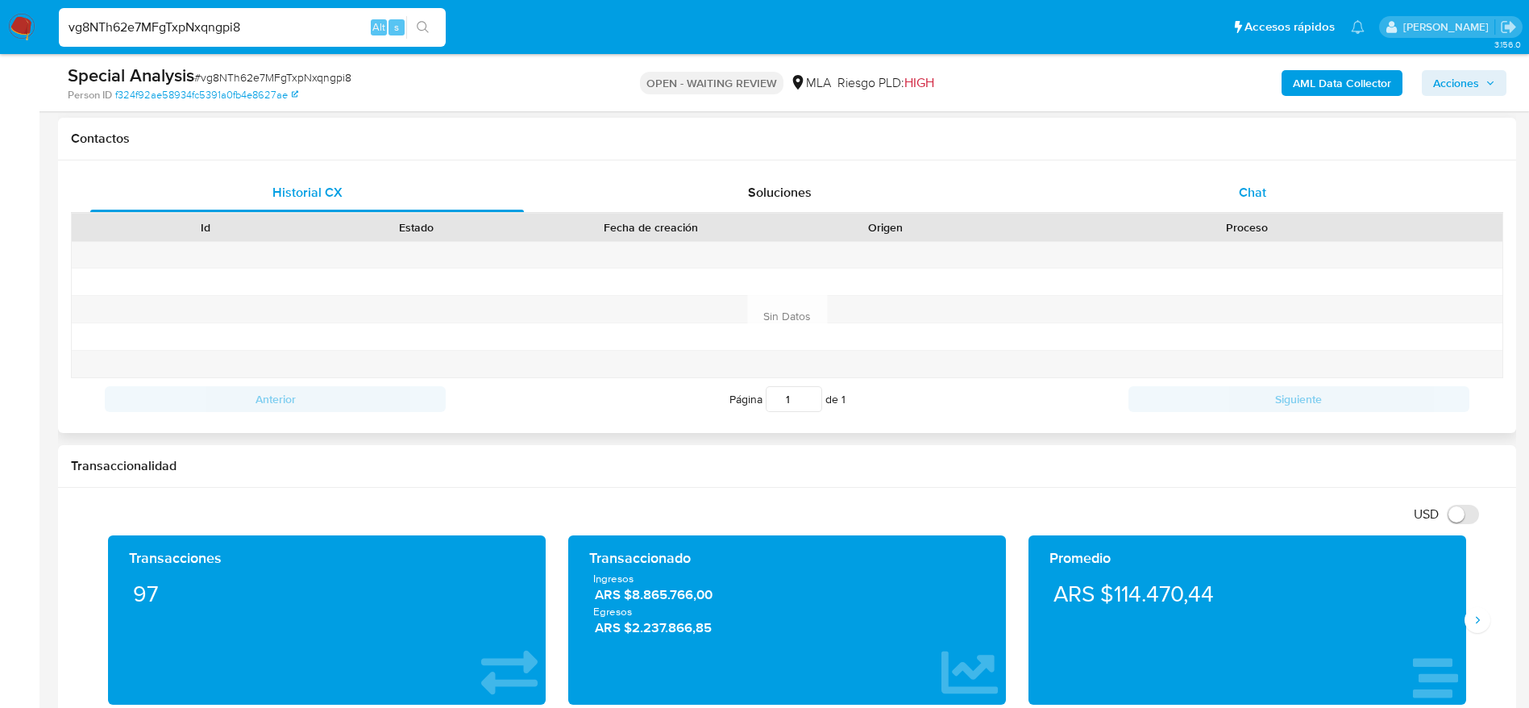
click at [1271, 198] on div "Chat" at bounding box center [1253, 192] width 434 height 39
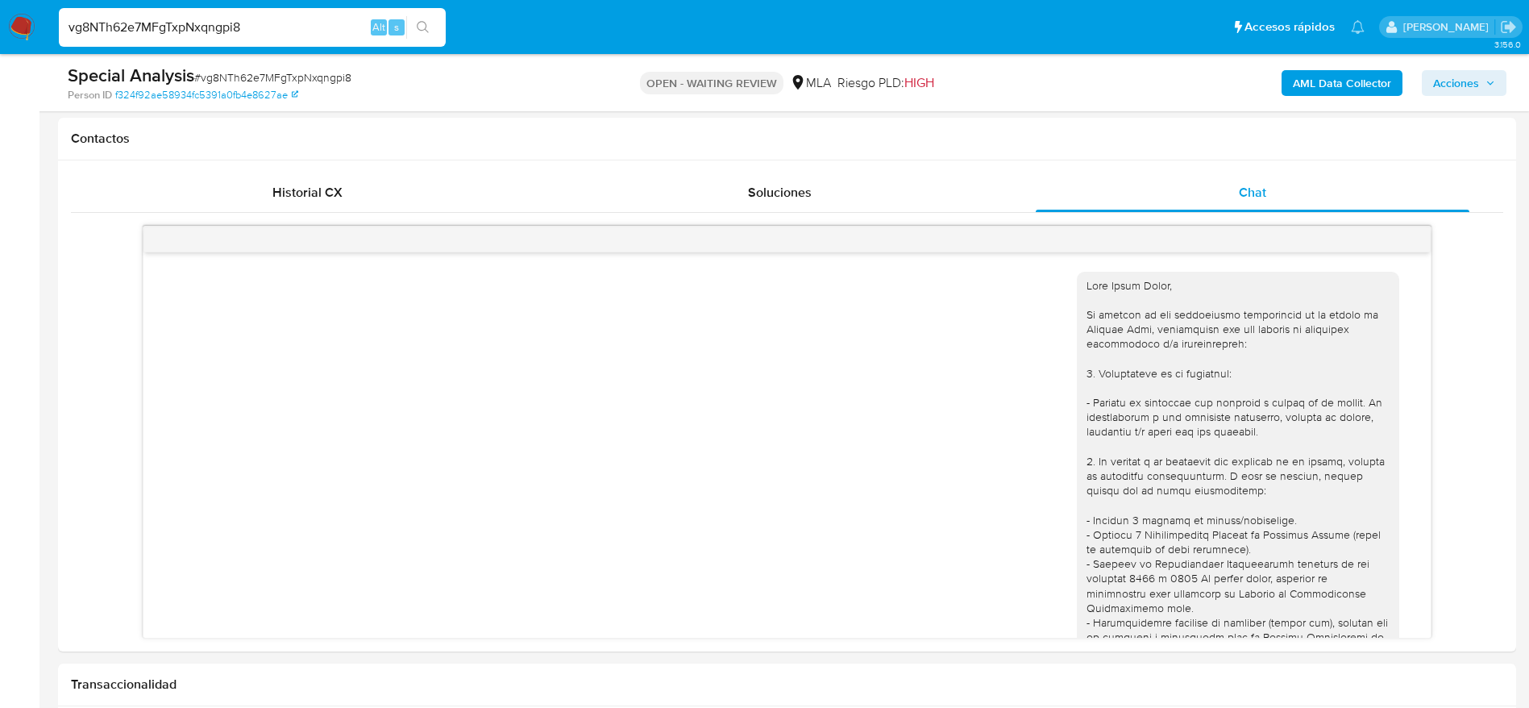
scroll to position [1903, 0]
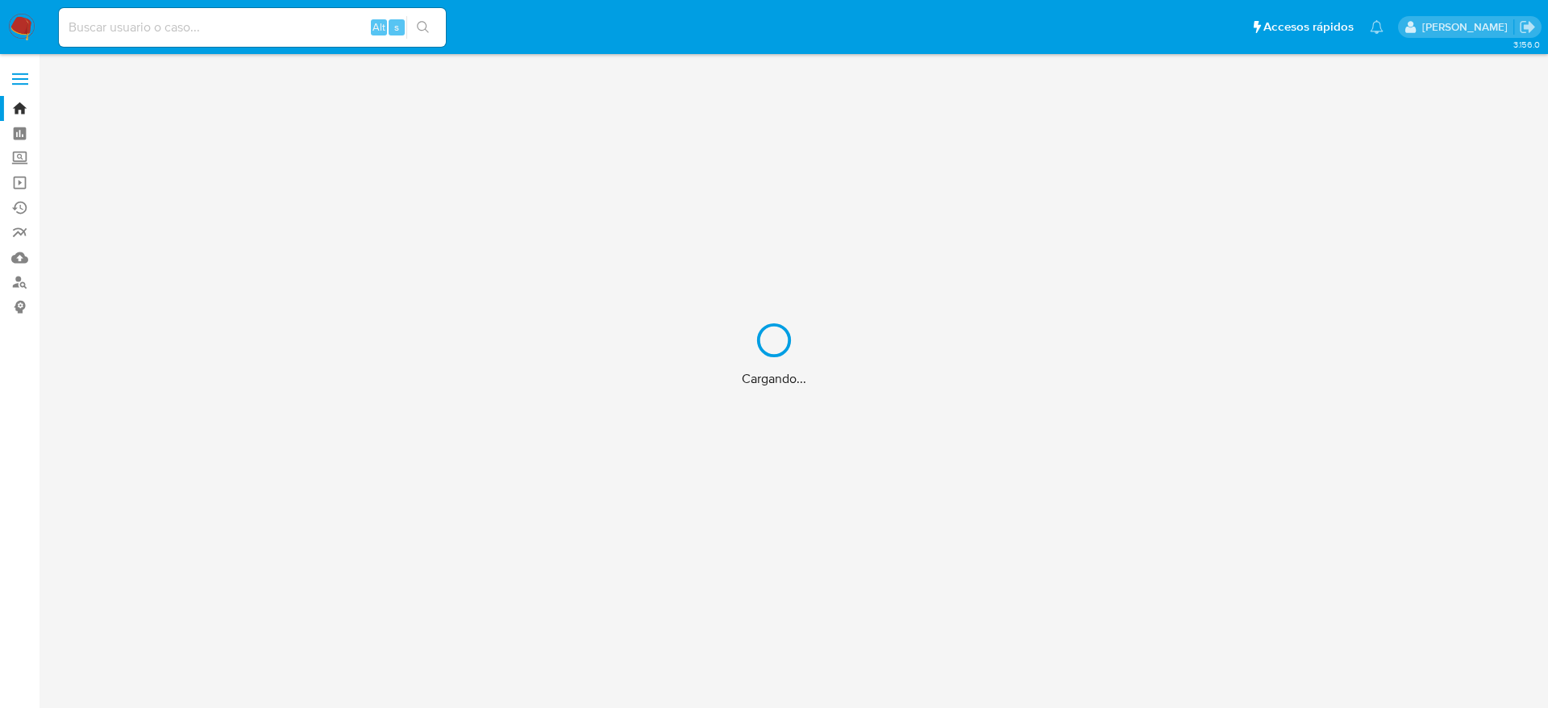
click at [19, 282] on div "Cargando..." at bounding box center [774, 354] width 1548 height 708
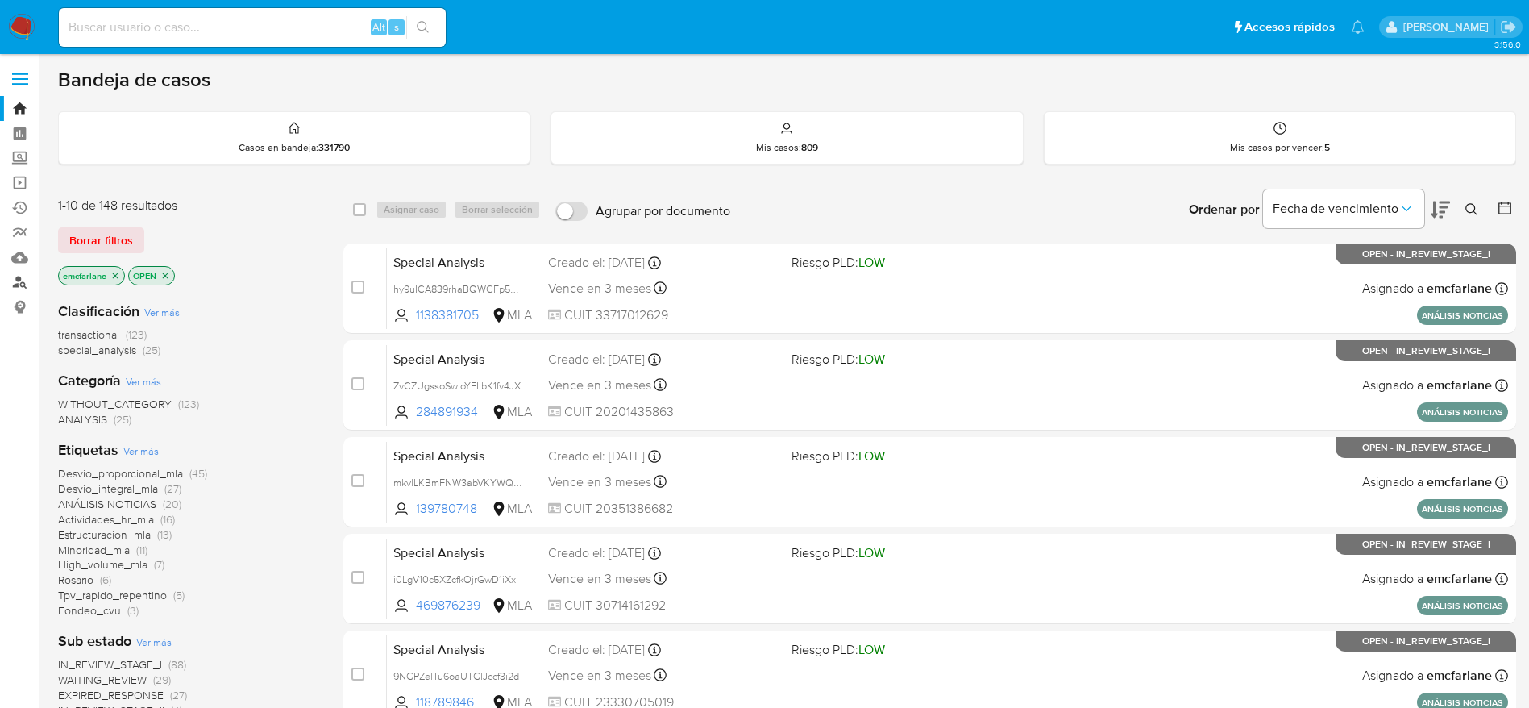
click at [19, 281] on link "Buscador de personas" at bounding box center [96, 282] width 192 height 25
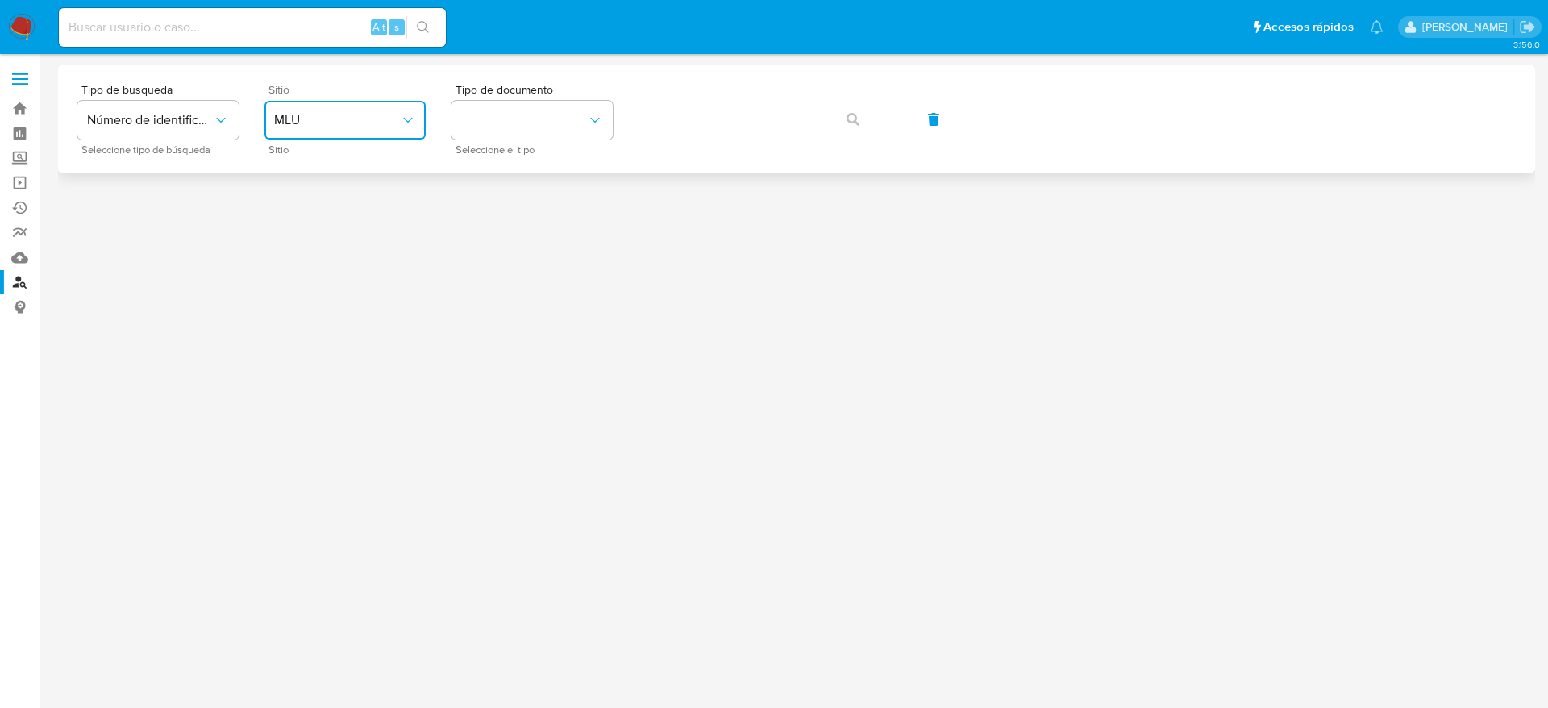
click at [376, 118] on span "MLU" at bounding box center [337, 120] width 126 height 16
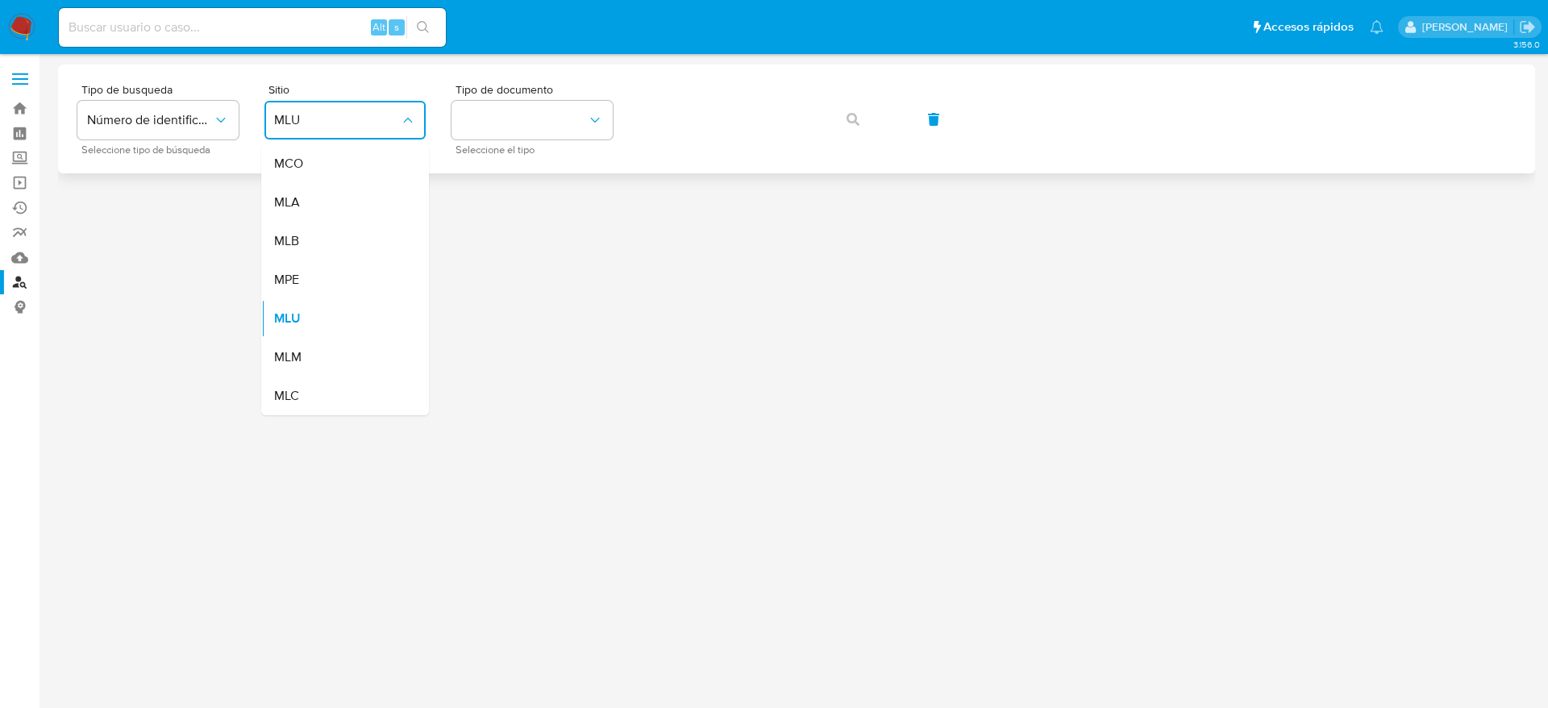
drag, startPoint x: 293, startPoint y: 210, endPoint x: 418, endPoint y: 168, distance: 132.1
click at [293, 211] on div "MLA" at bounding box center [340, 202] width 132 height 39
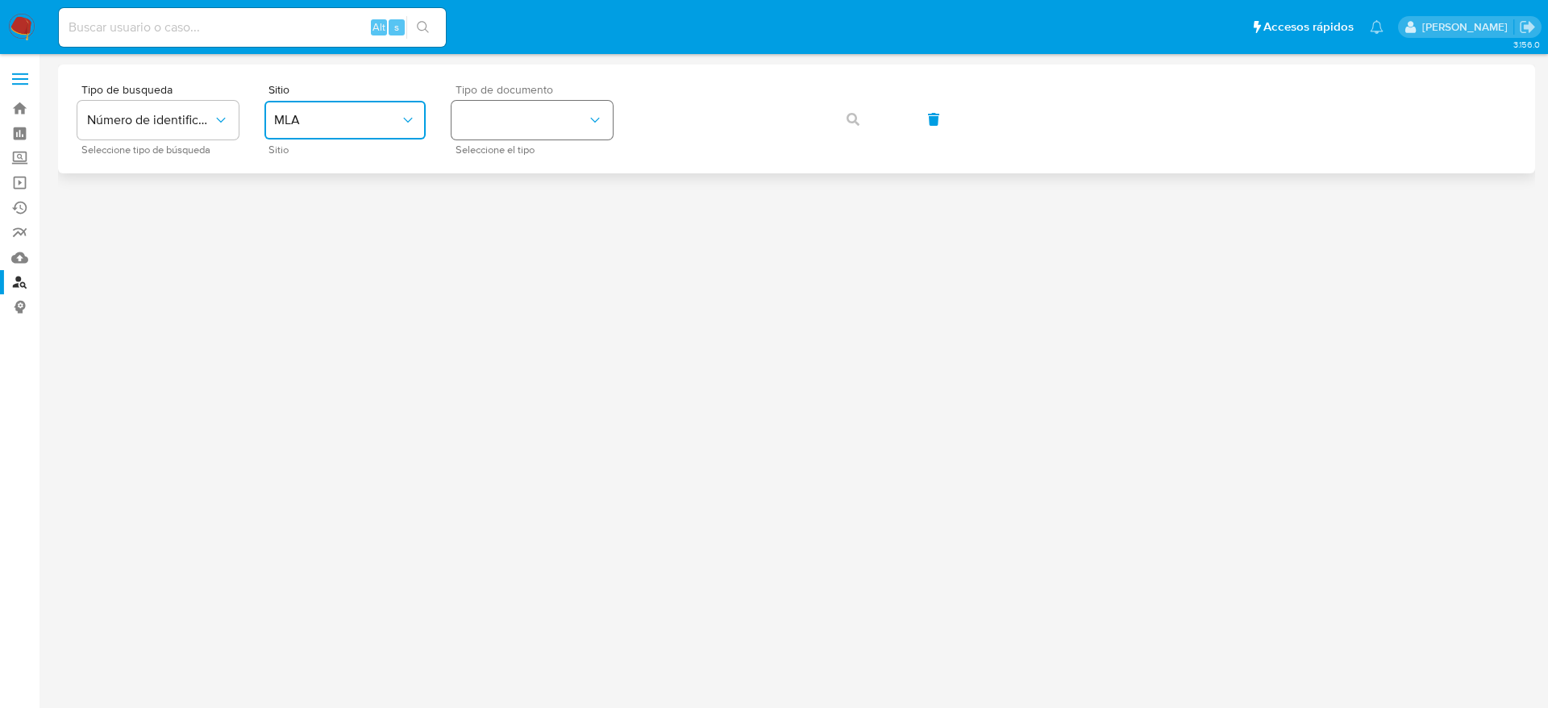
click at [543, 123] on button "identificationType" at bounding box center [531, 120] width 161 height 39
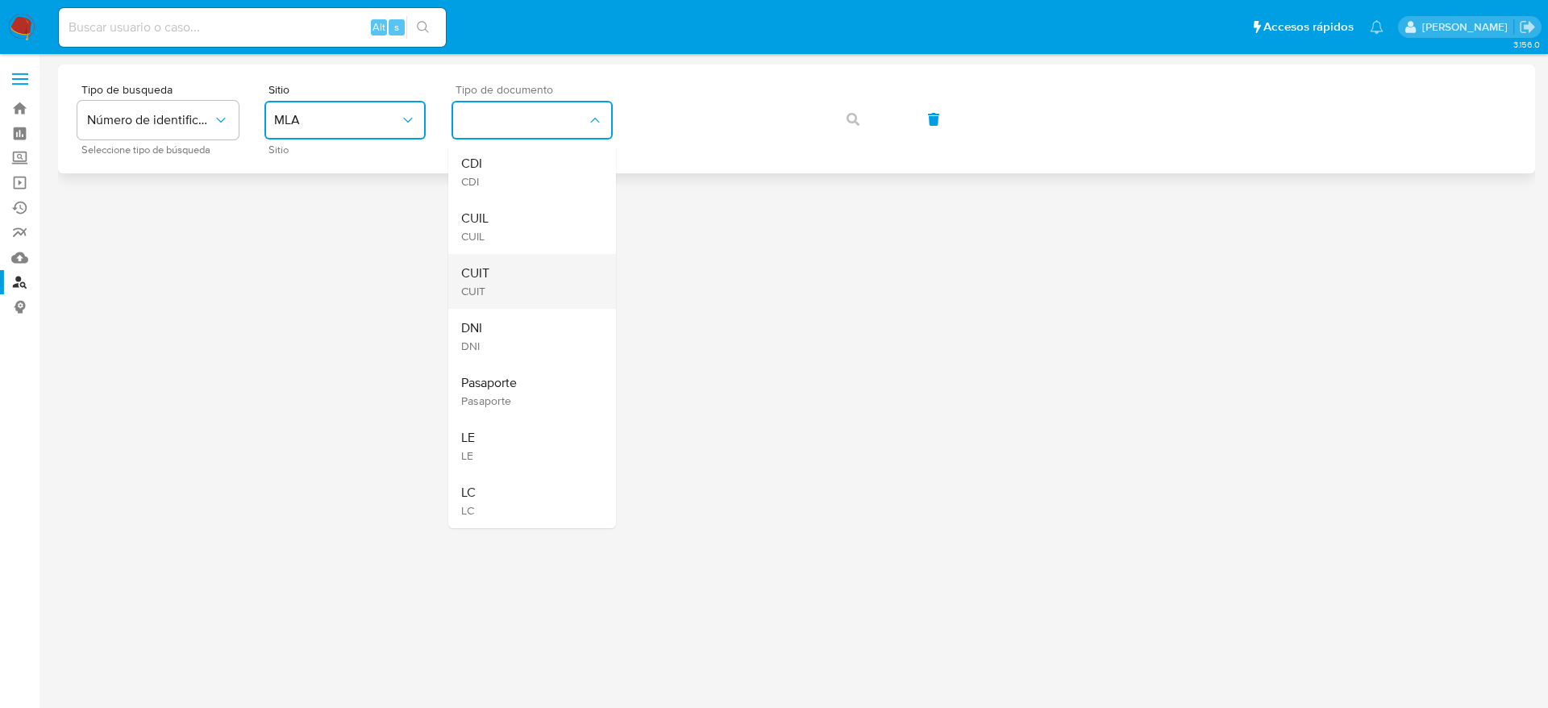
click at [477, 272] on span "CUIT" at bounding box center [475, 273] width 28 height 16
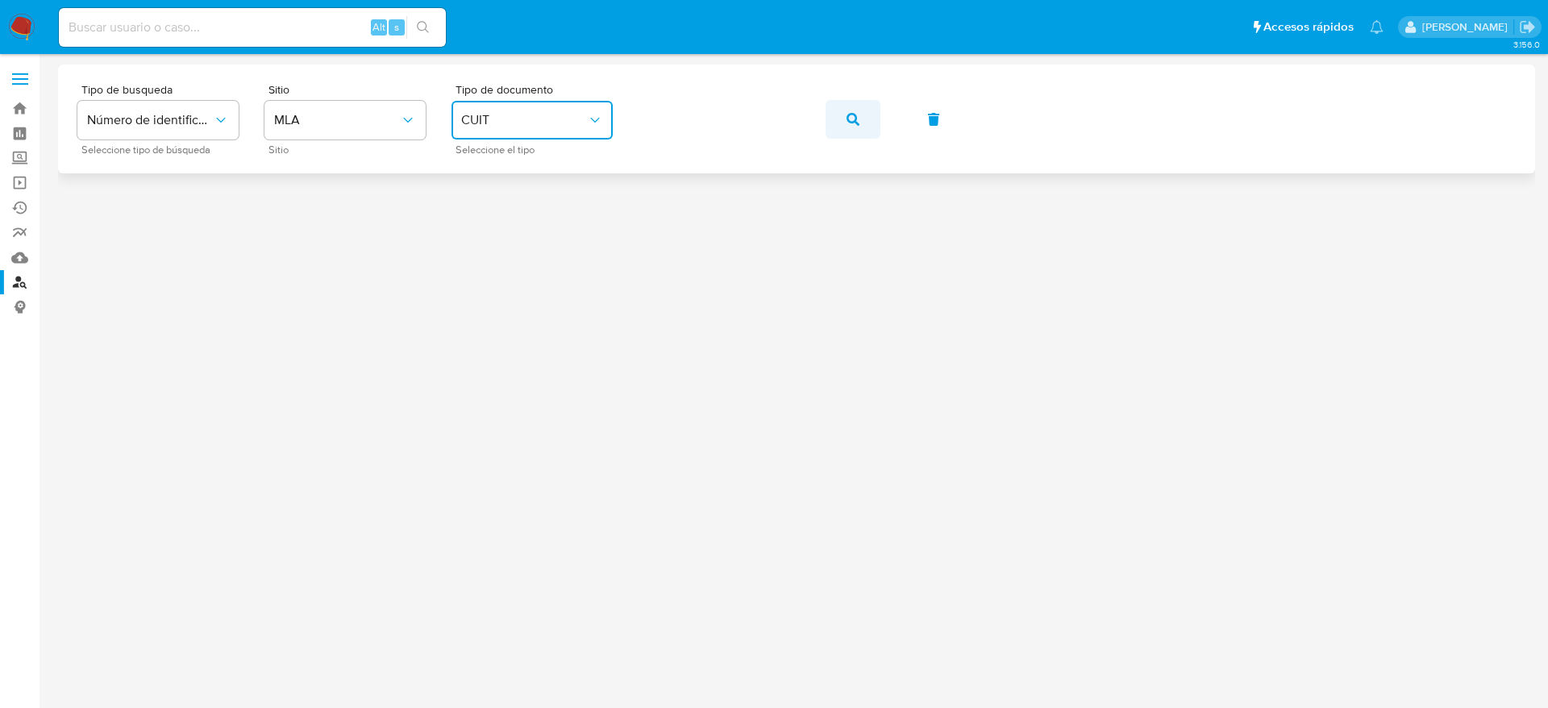
click at [855, 119] on icon "button" at bounding box center [852, 119] width 13 height 13
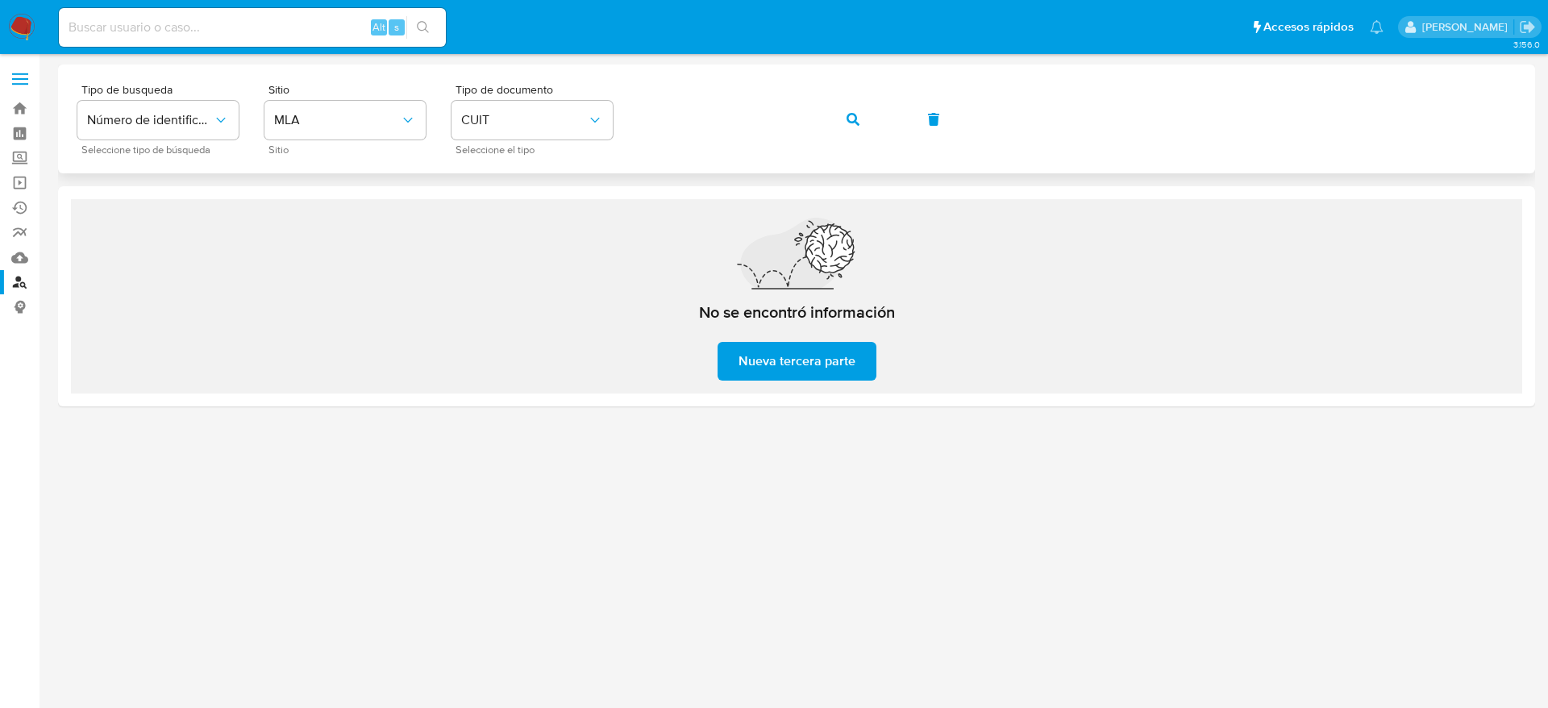
click at [855, 115] on icon "button" at bounding box center [852, 119] width 13 height 13
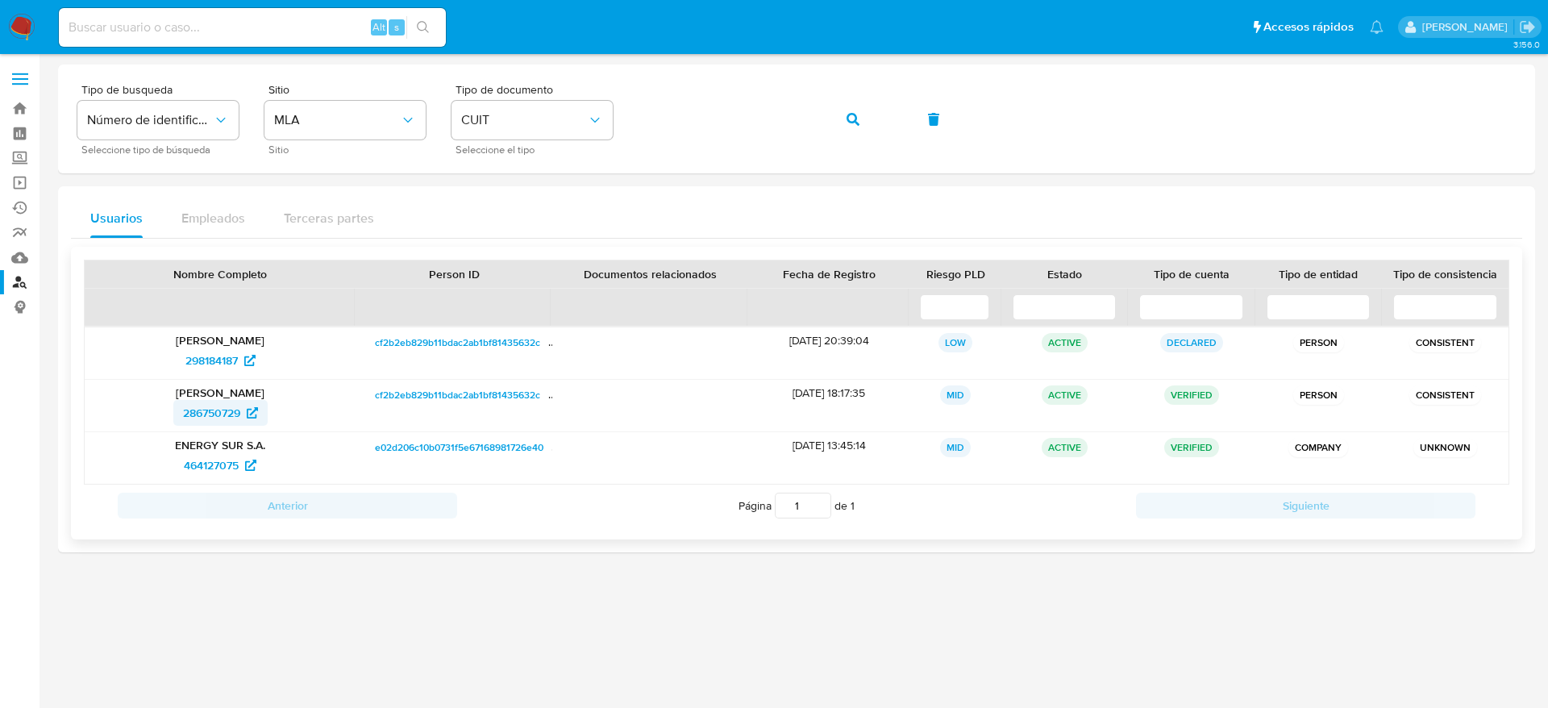
click at [205, 416] on span "286750729" at bounding box center [211, 413] width 57 height 26
click at [846, 132] on span "button" at bounding box center [852, 119] width 13 height 35
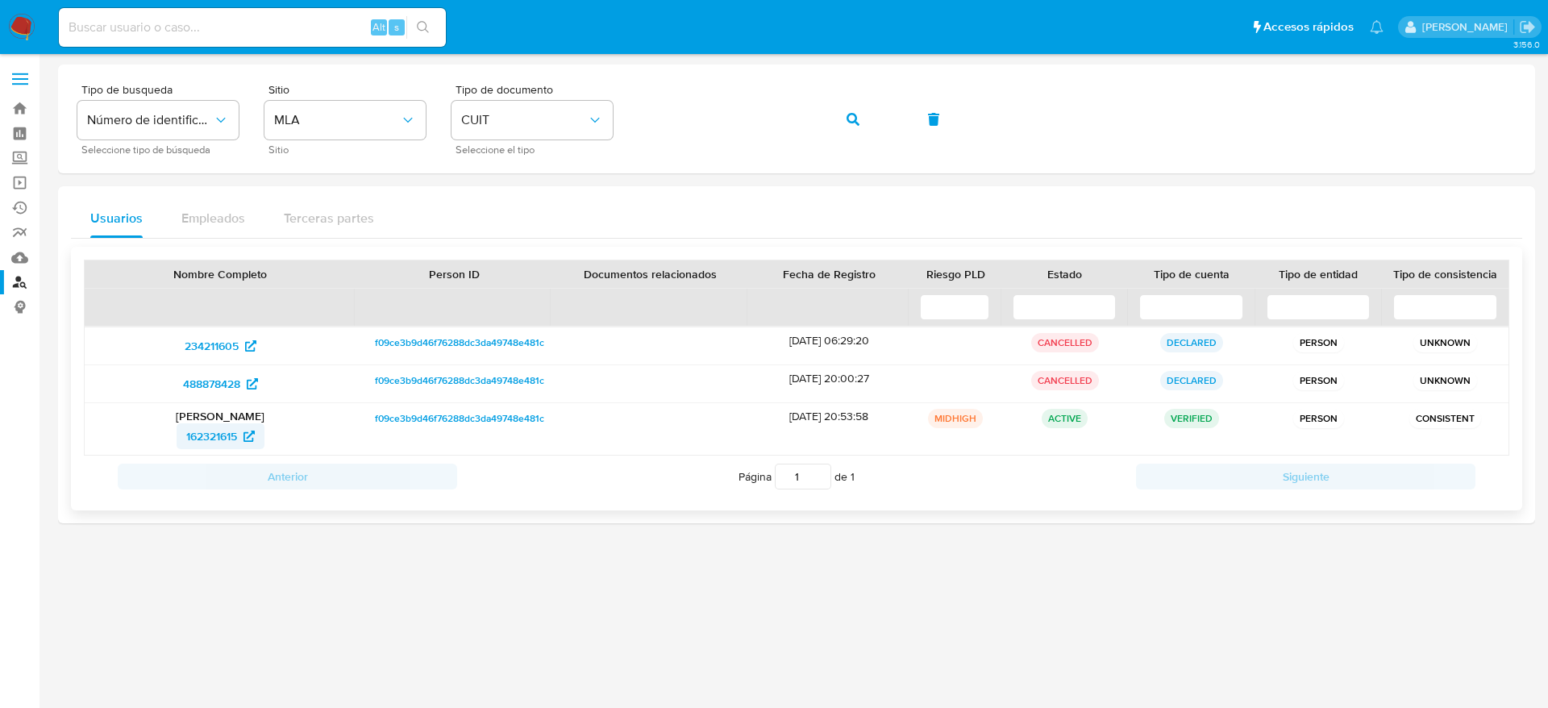
click at [201, 436] on span "162321615" at bounding box center [211, 436] width 51 height 26
click at [836, 128] on button "button" at bounding box center [853, 119] width 55 height 39
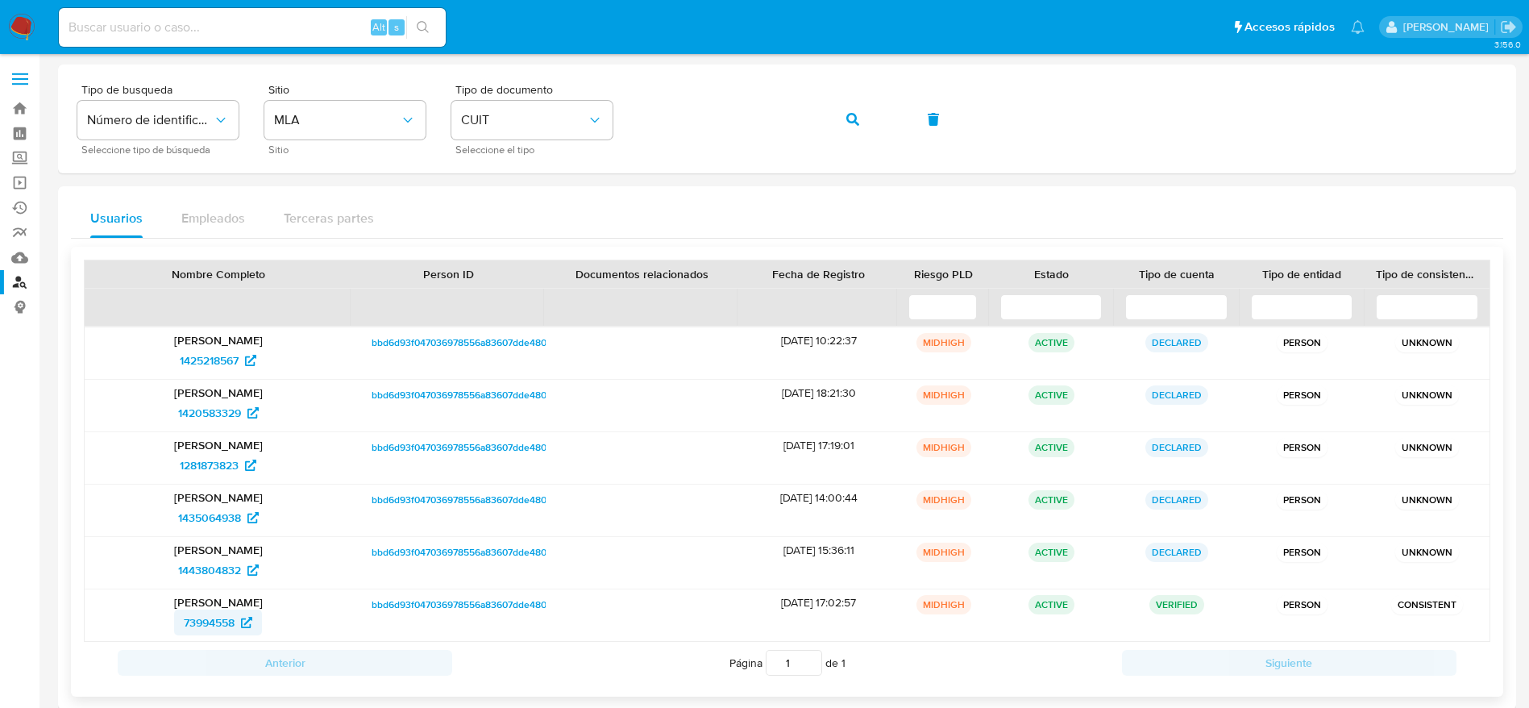
click at [207, 621] on span "73994558" at bounding box center [209, 622] width 51 height 26
click at [831, 119] on button "button" at bounding box center [853, 119] width 55 height 39
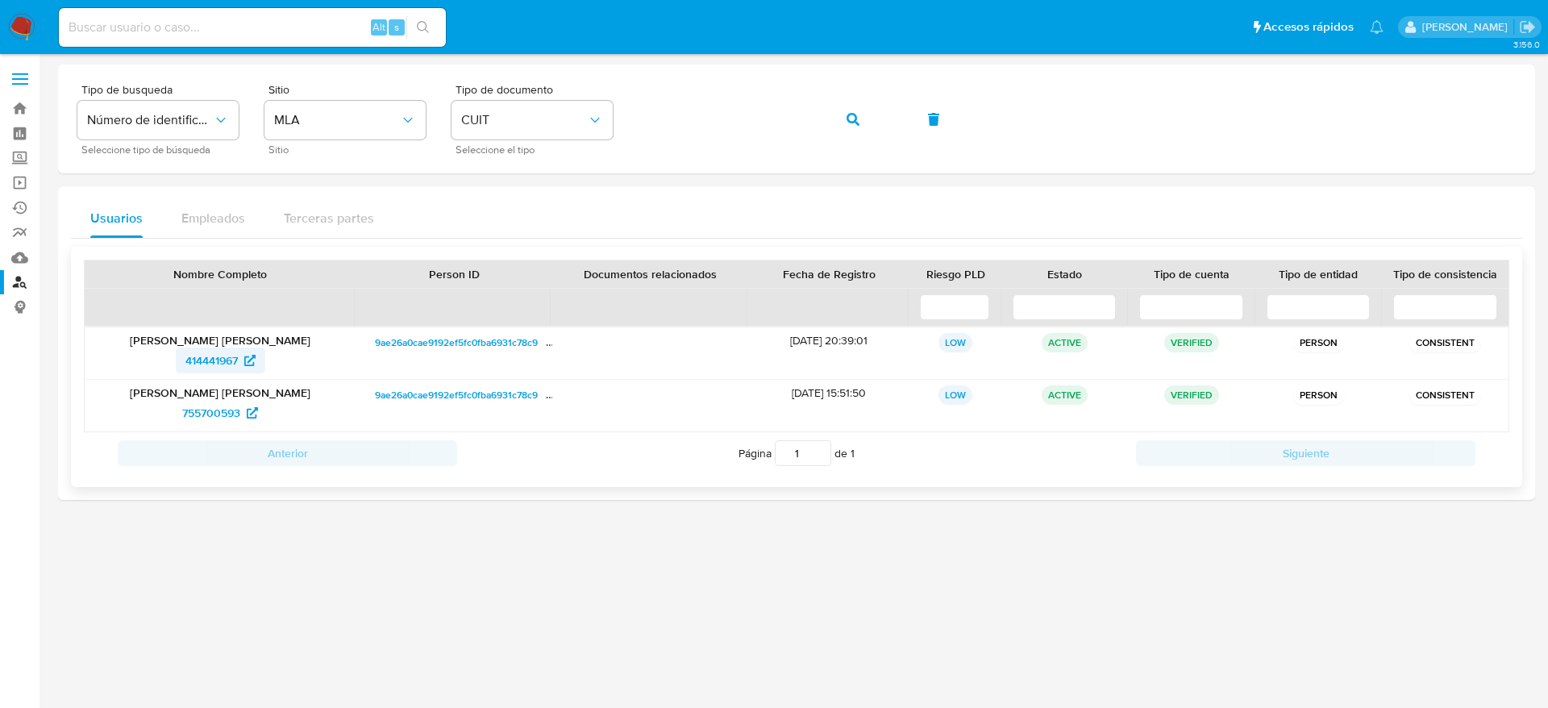
click at [194, 351] on span "414441967" at bounding box center [211, 360] width 52 height 26
click at [853, 131] on span "button" at bounding box center [852, 119] width 13 height 35
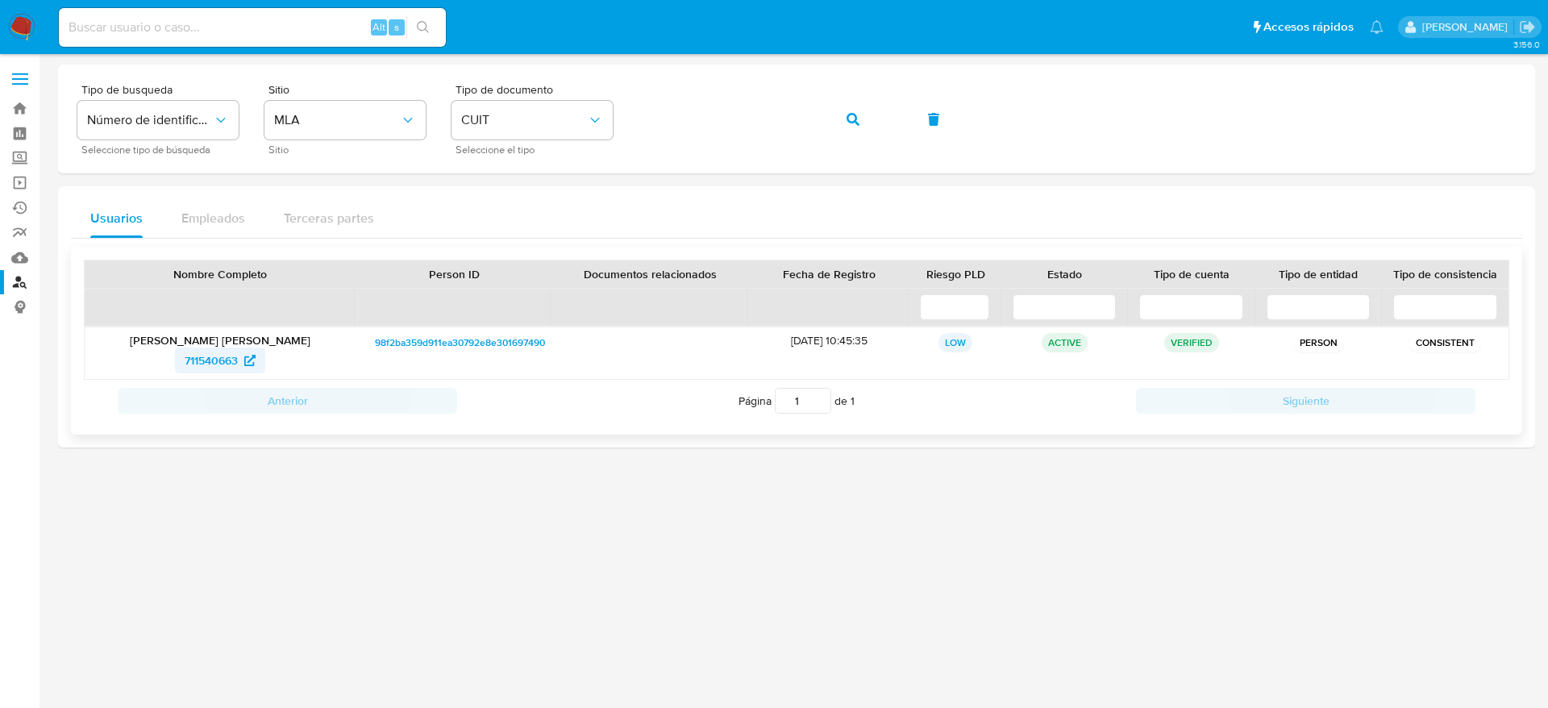
click at [202, 357] on span "711540663" at bounding box center [211, 360] width 53 height 26
click at [850, 113] on icon "button" at bounding box center [852, 119] width 13 height 13
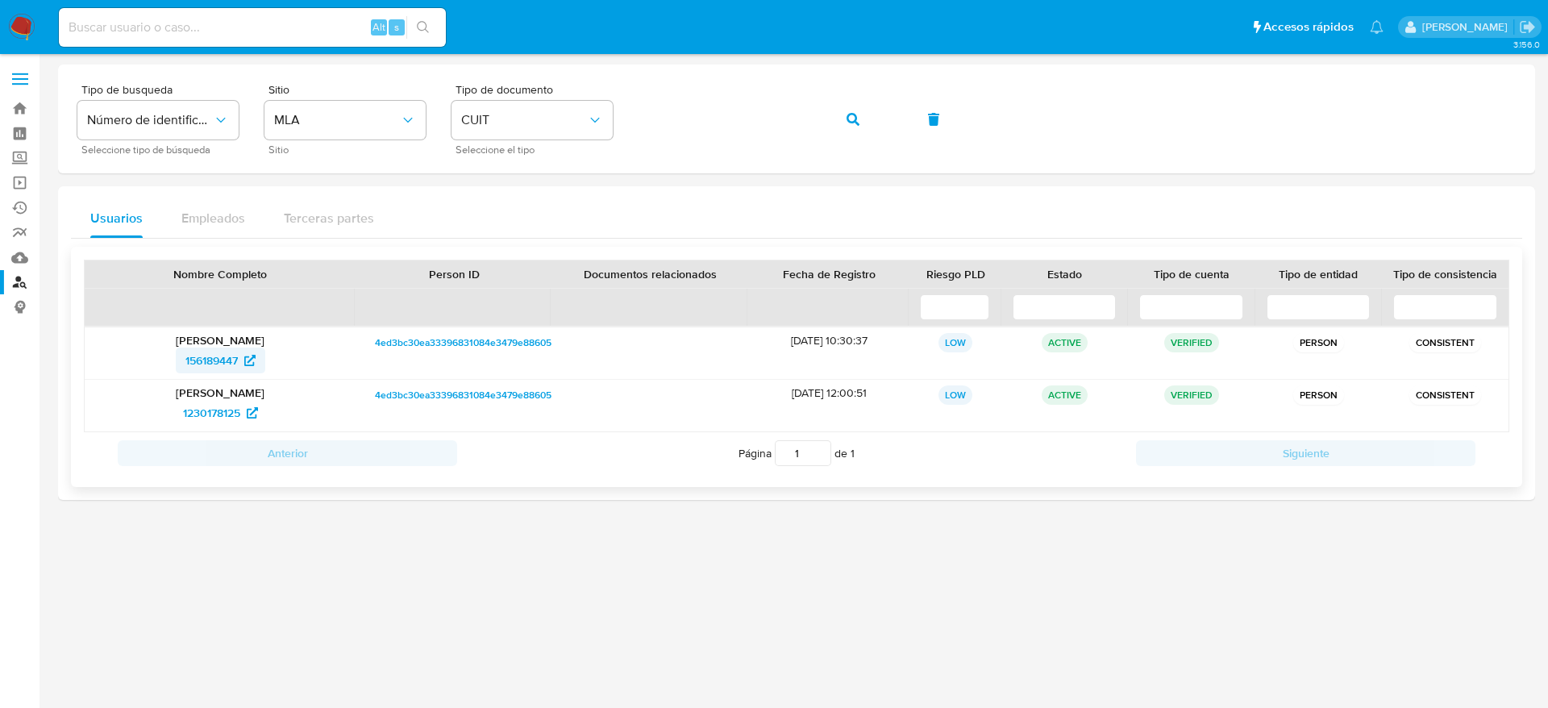
click at [214, 364] on span "156189447" at bounding box center [211, 360] width 52 height 26
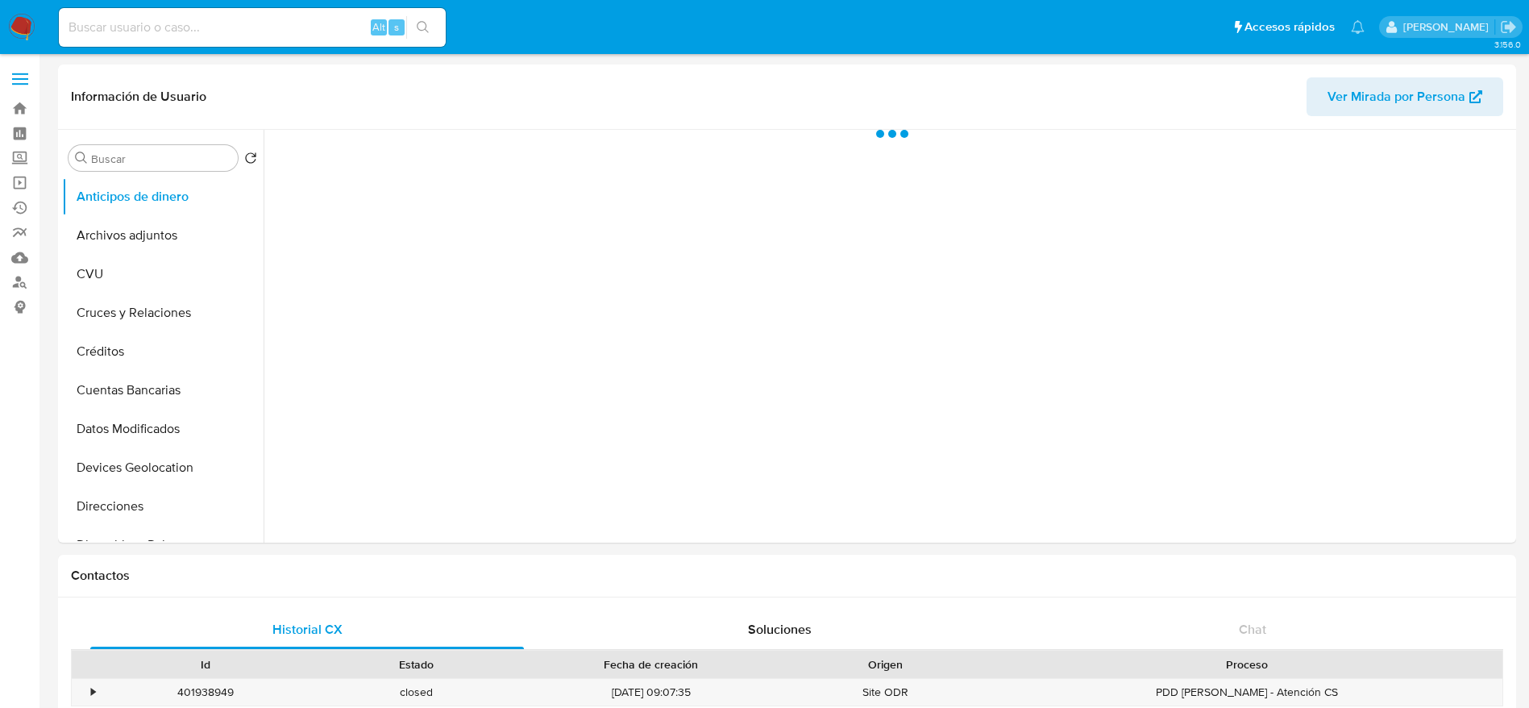
scroll to position [726, 0]
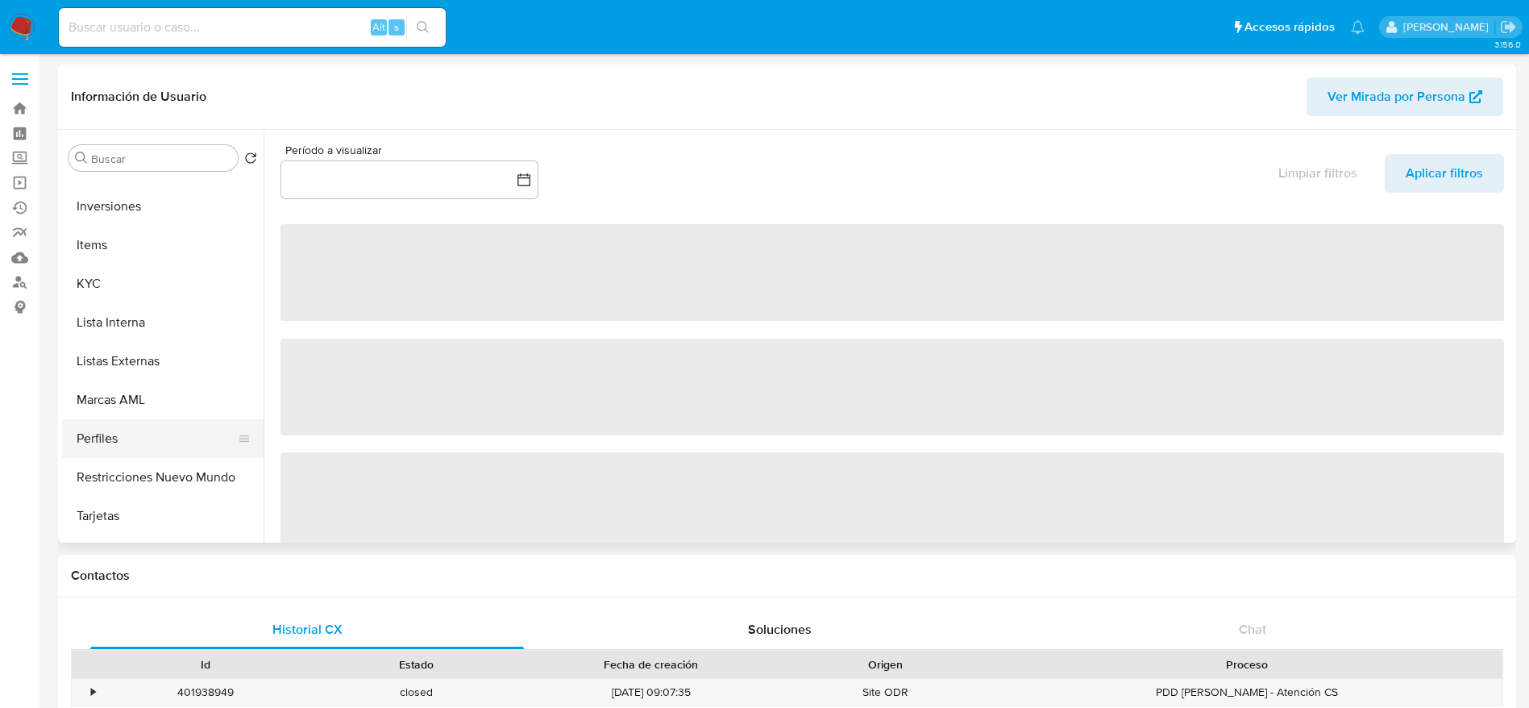
select select "10"
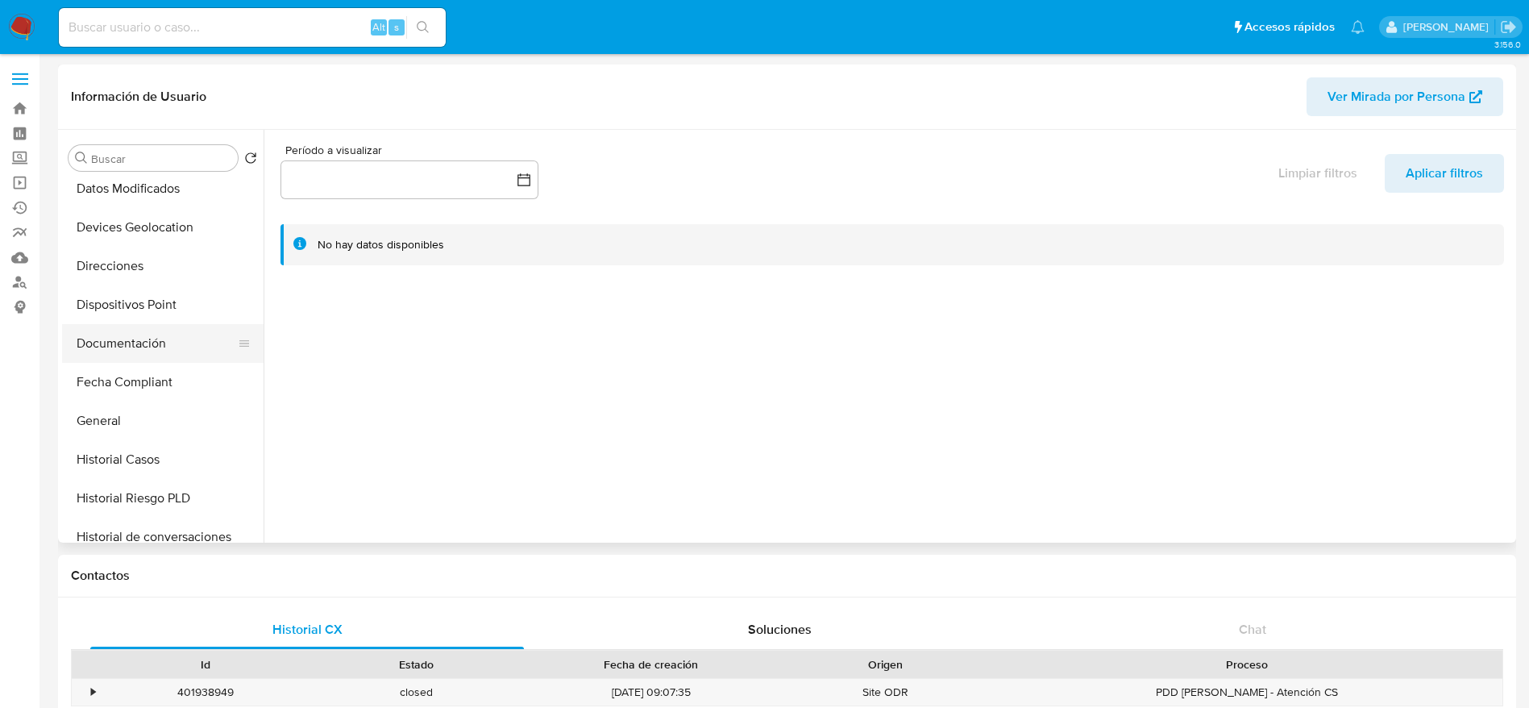
scroll to position [242, 0]
click at [123, 267] on button "Direcciones" at bounding box center [156, 264] width 189 height 39
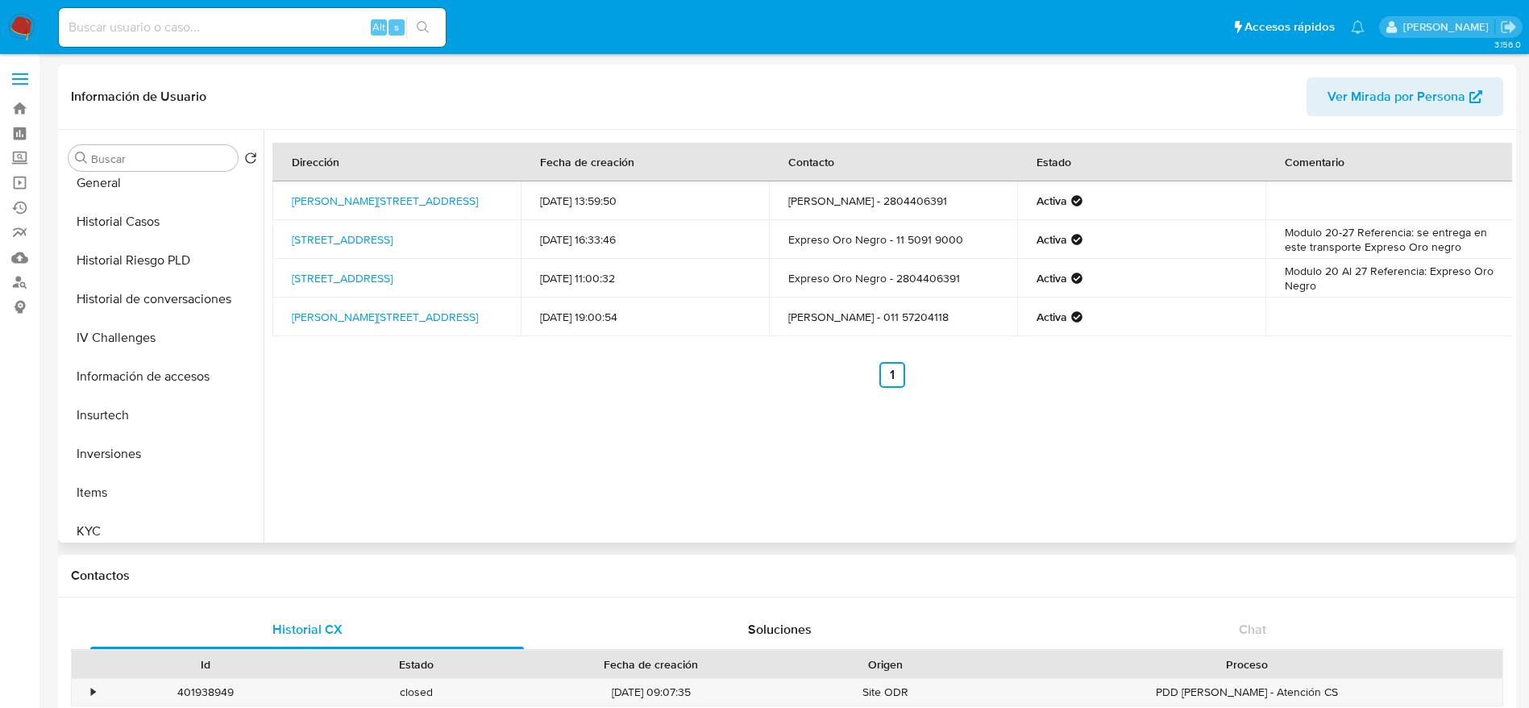
scroll to position [484, 0]
click at [116, 514] on button "KYC" at bounding box center [156, 525] width 189 height 39
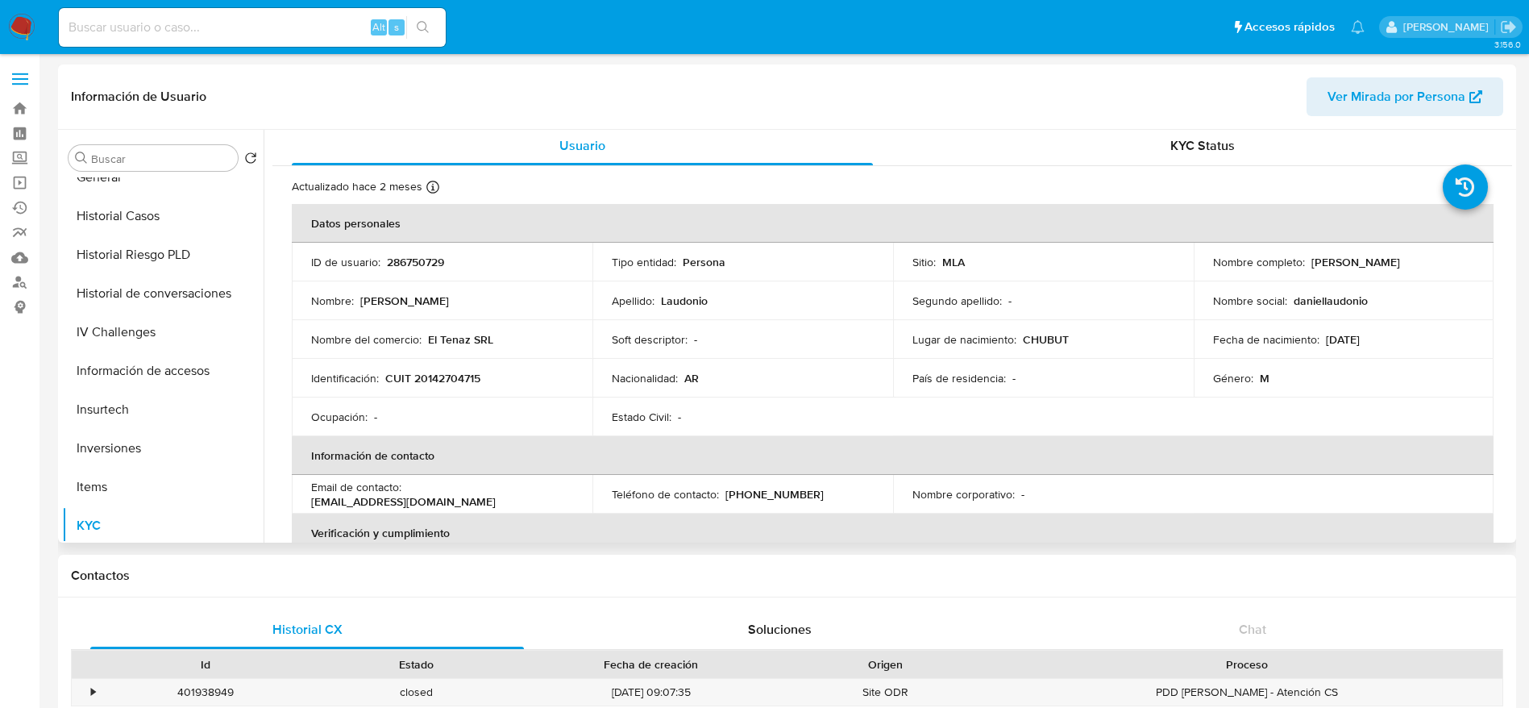
scroll to position [0, 0]
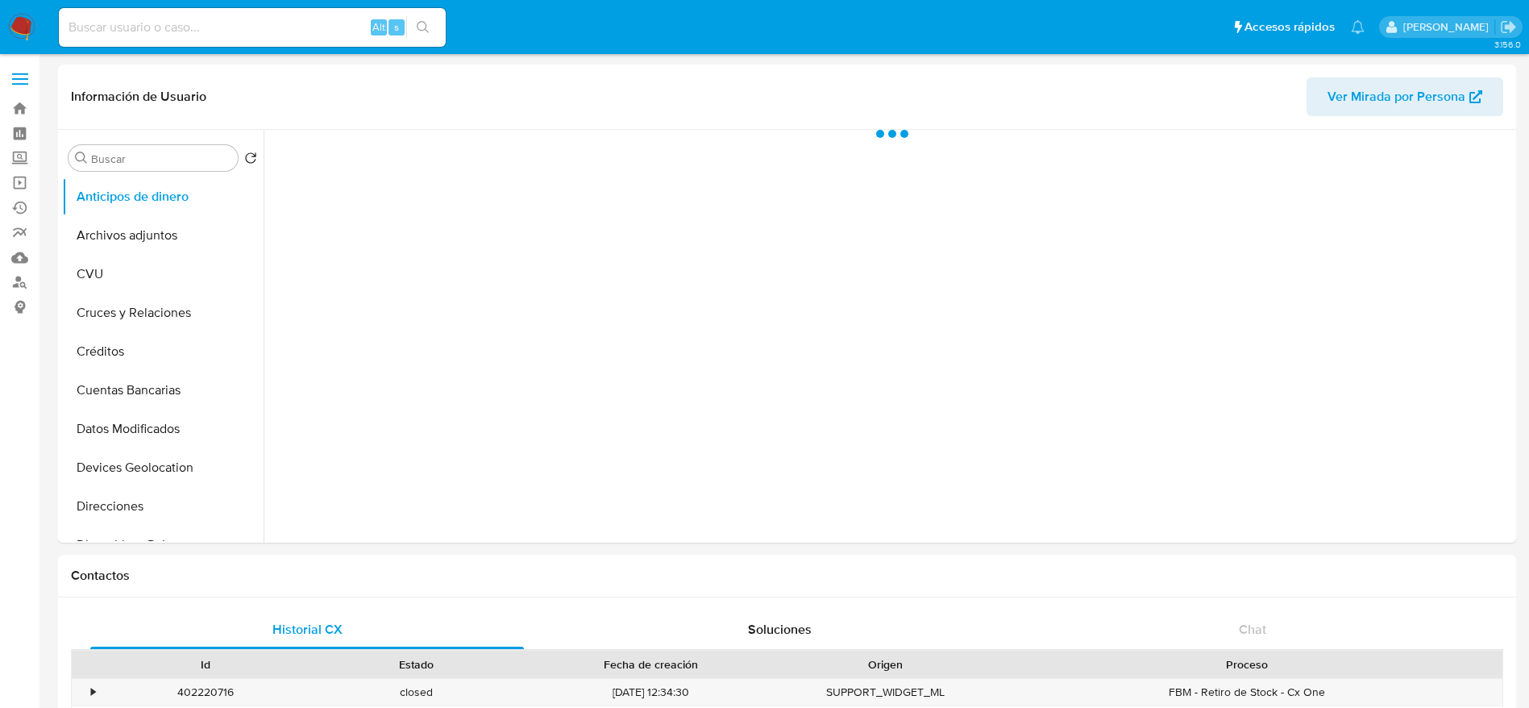
select select "10"
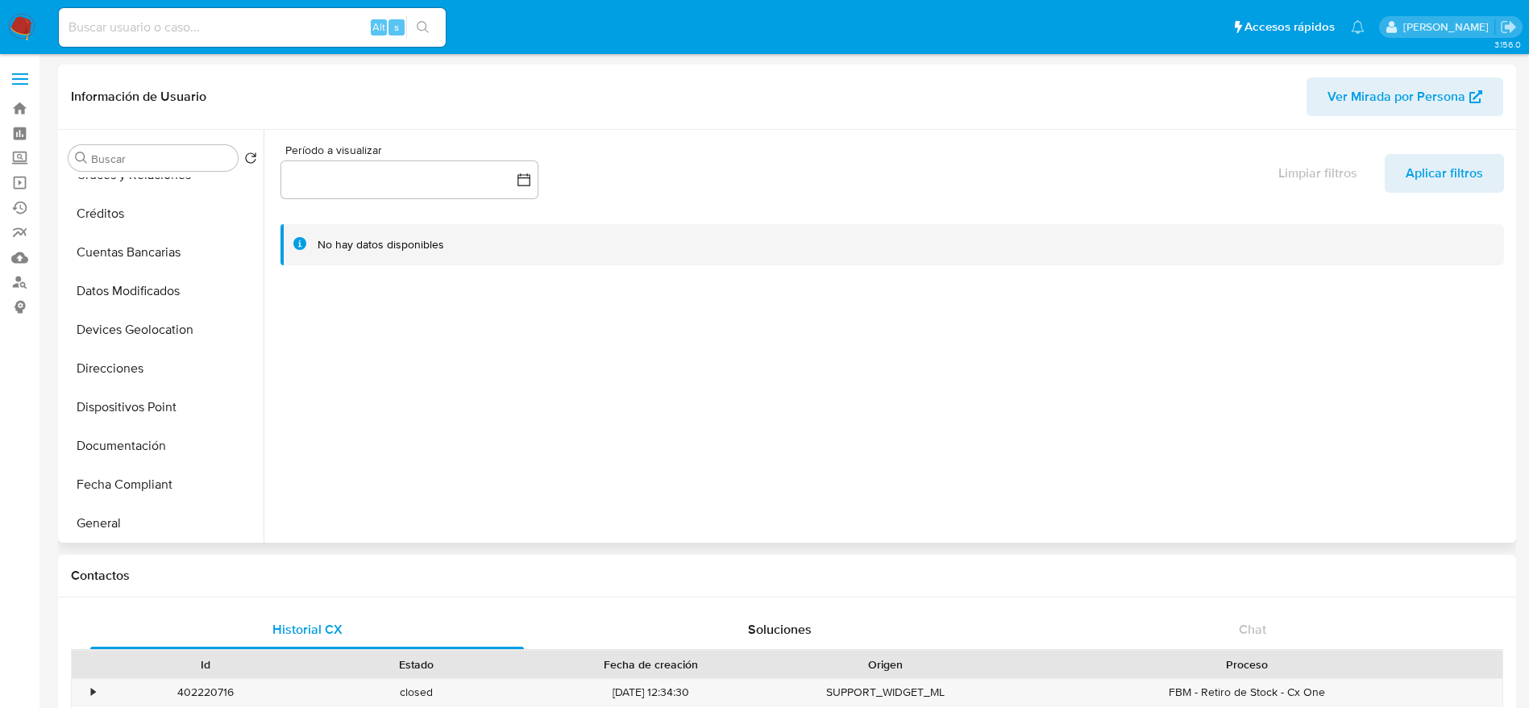
scroll to position [363, 0]
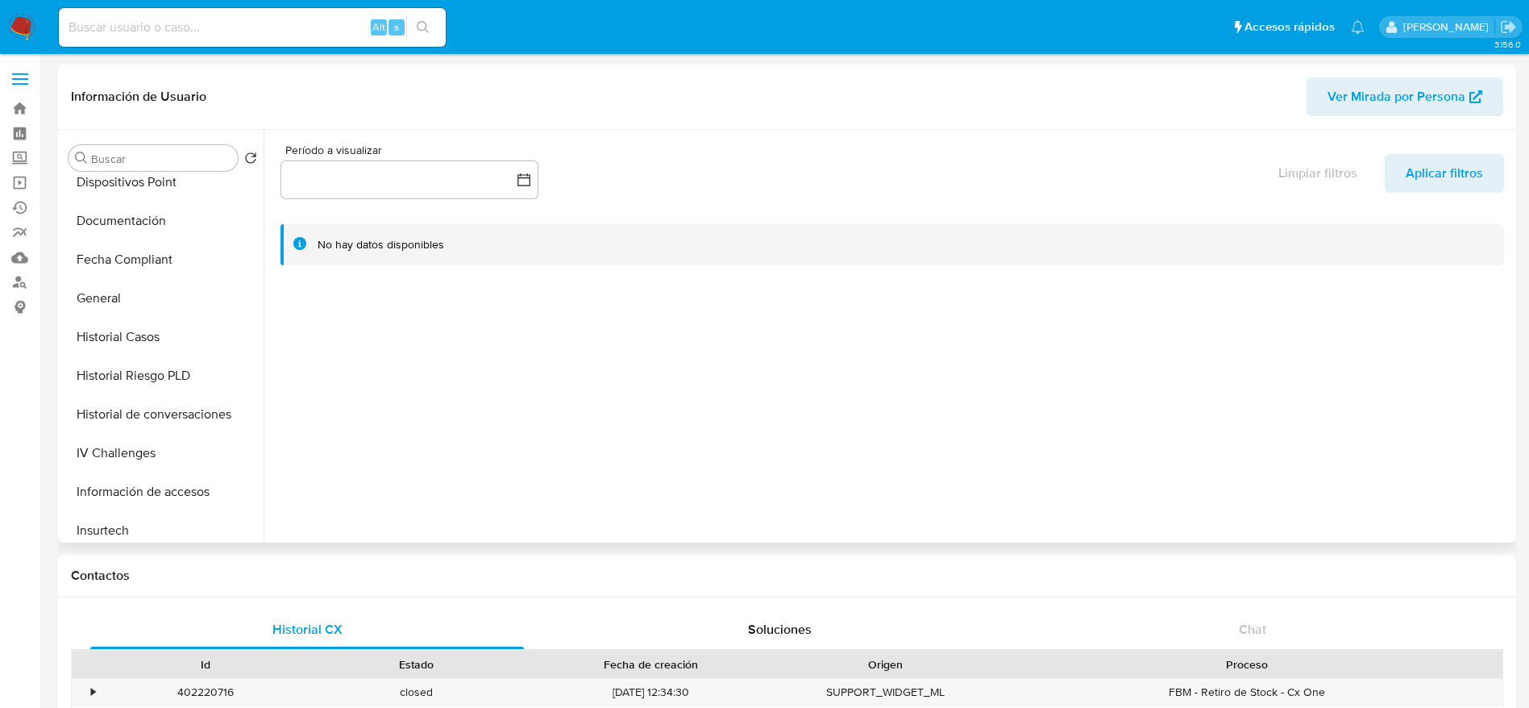
drag, startPoint x: 144, startPoint y: 347, endPoint x: 846, endPoint y: 508, distance: 721.1
click at [145, 347] on button "Historial Casos" at bounding box center [163, 337] width 202 height 39
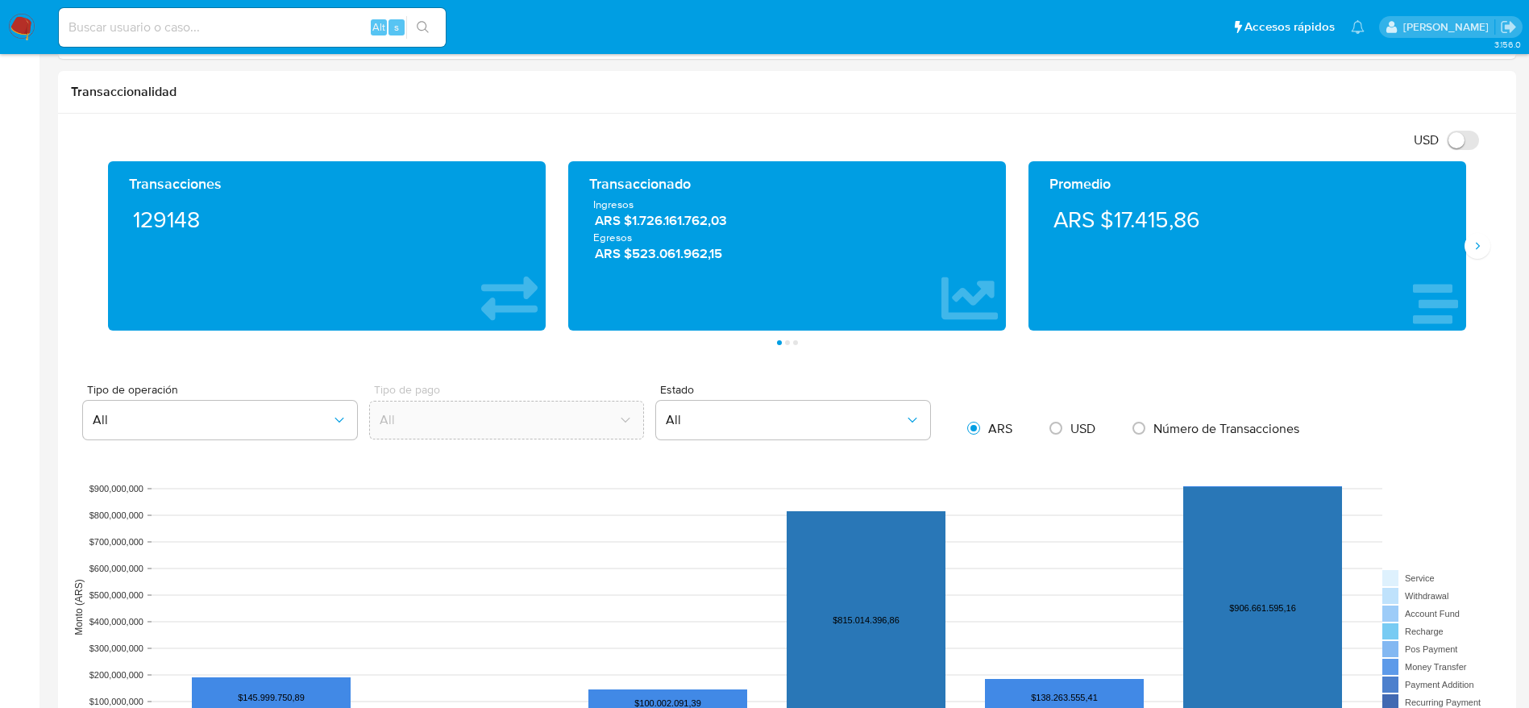
scroll to position [0, 0]
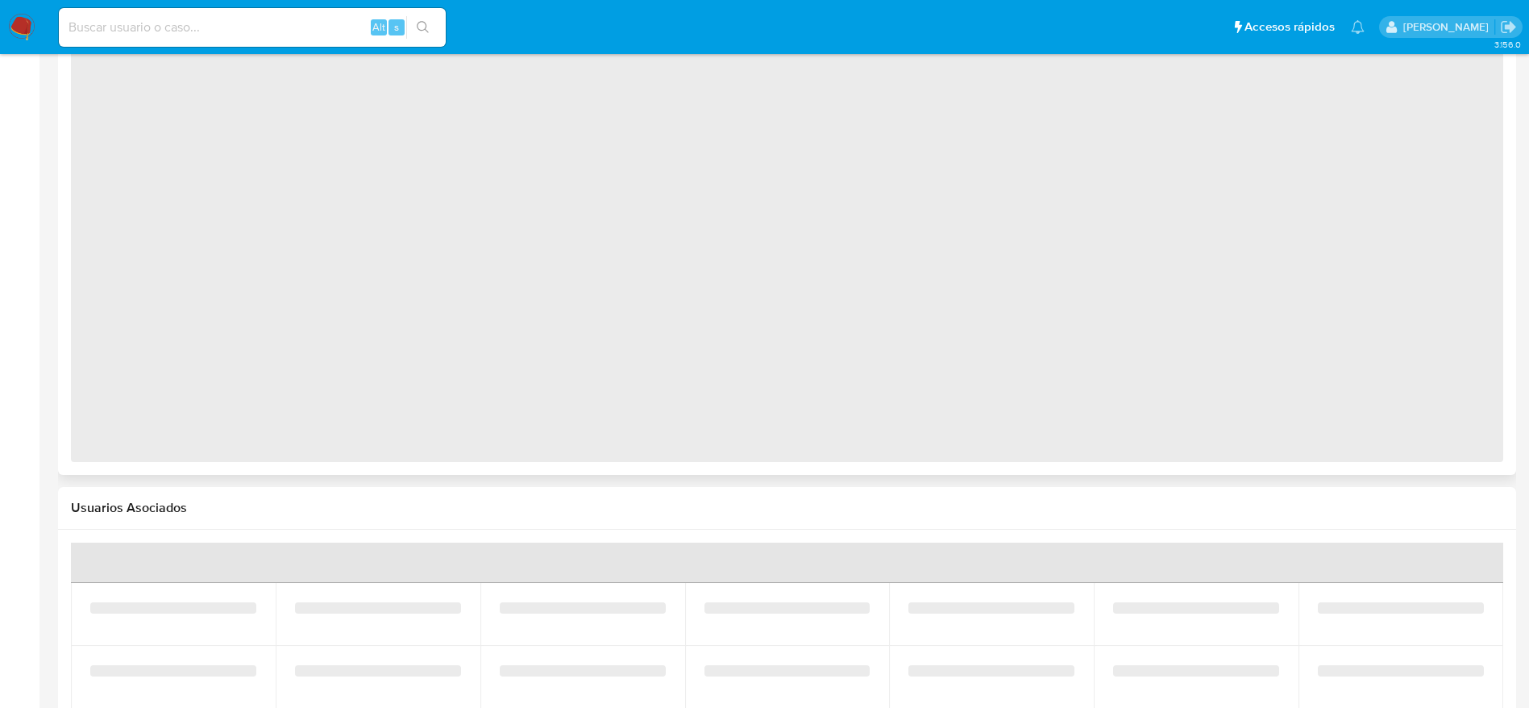
scroll to position [1362, 0]
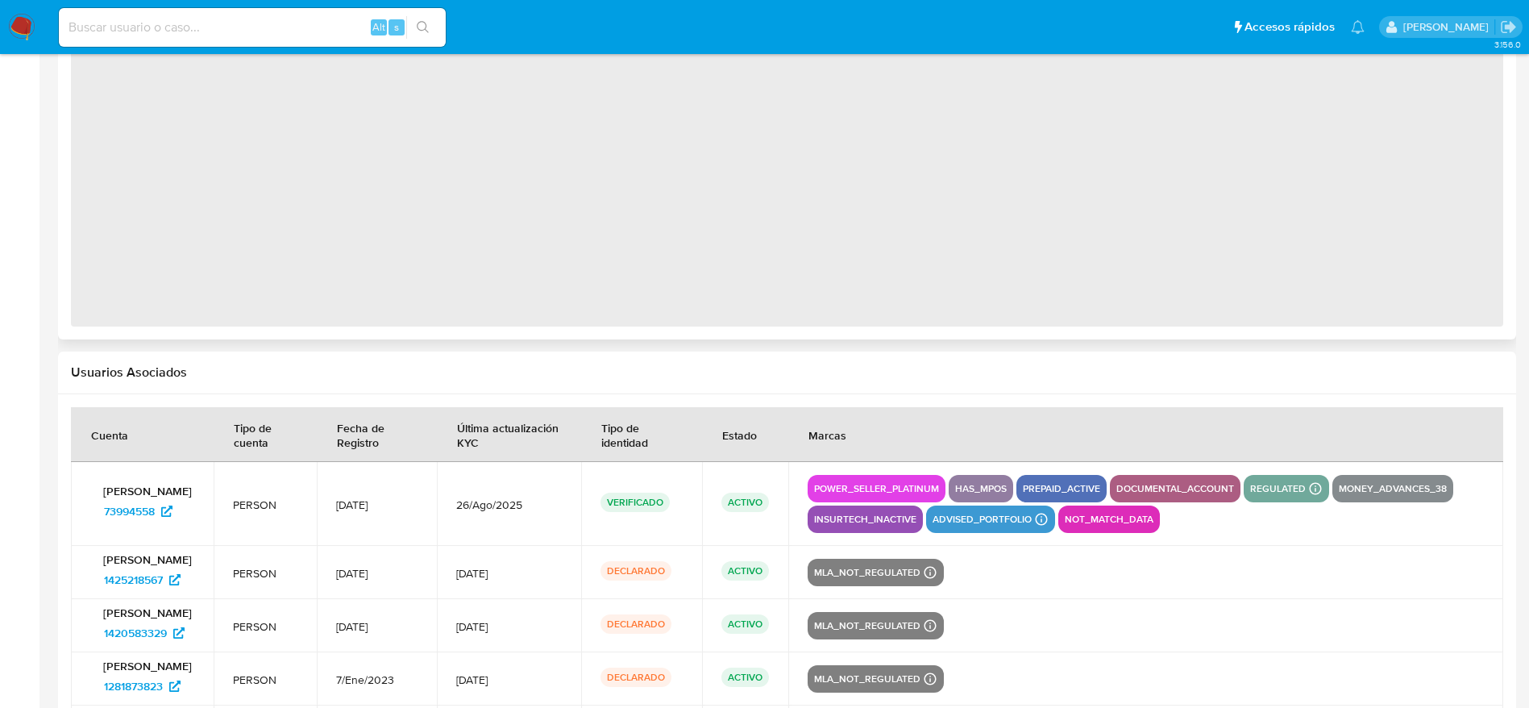
select select "10"
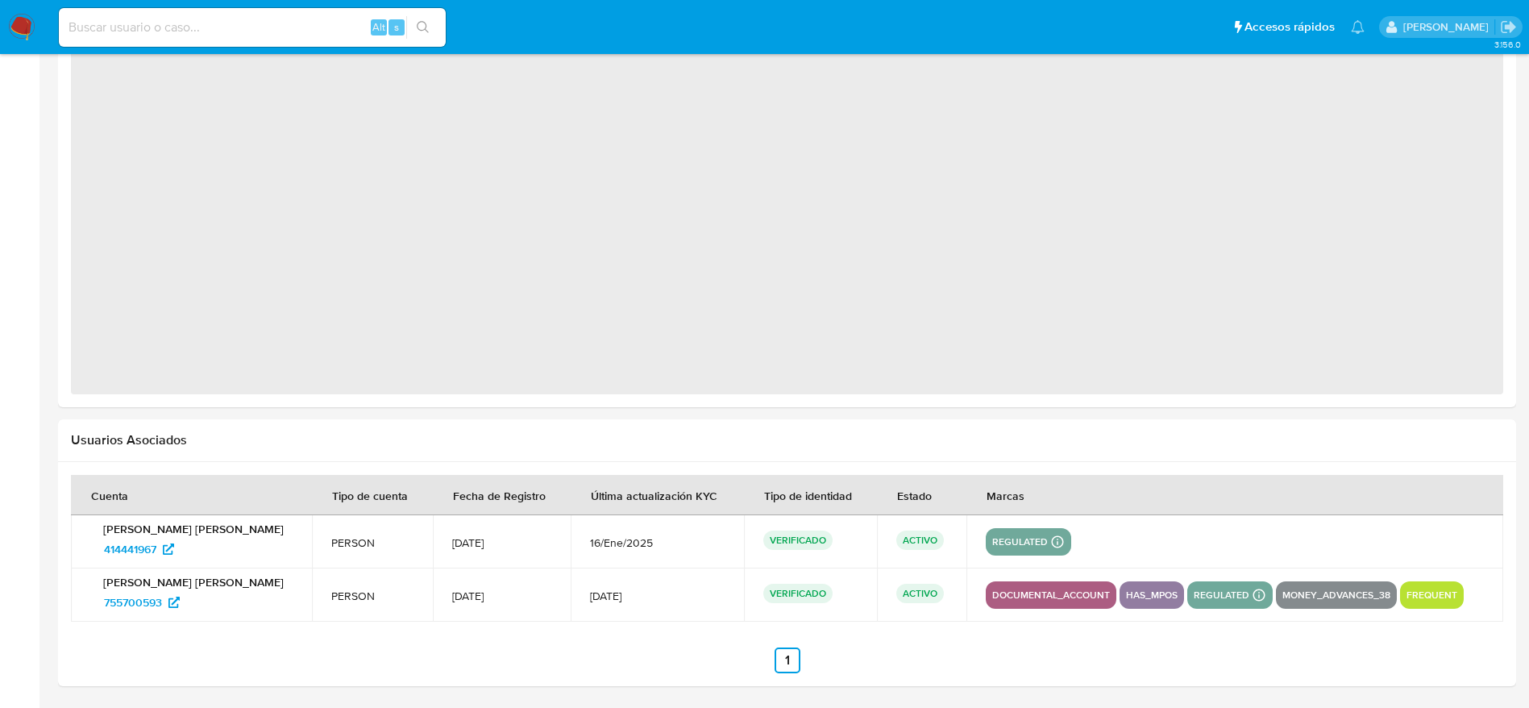
select select "10"
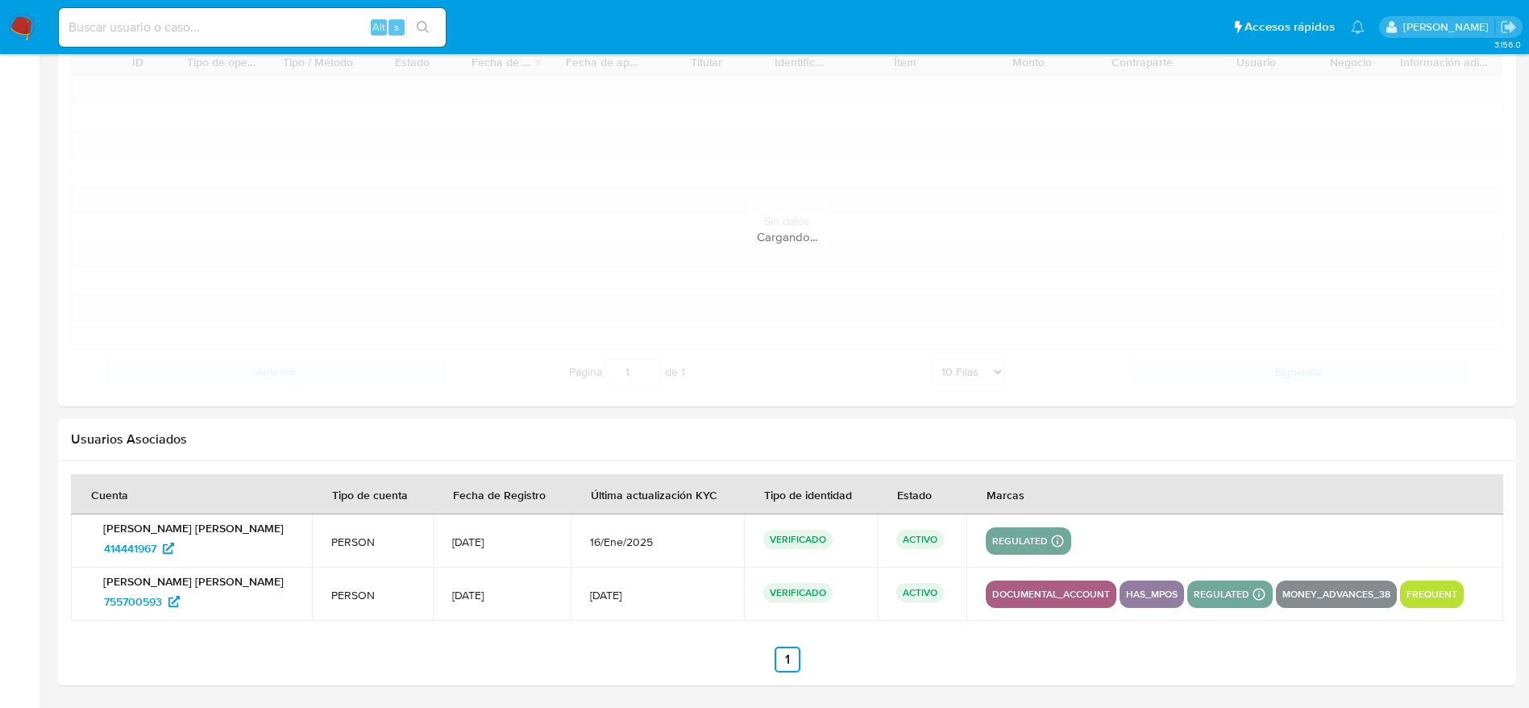
scroll to position [1811, 0]
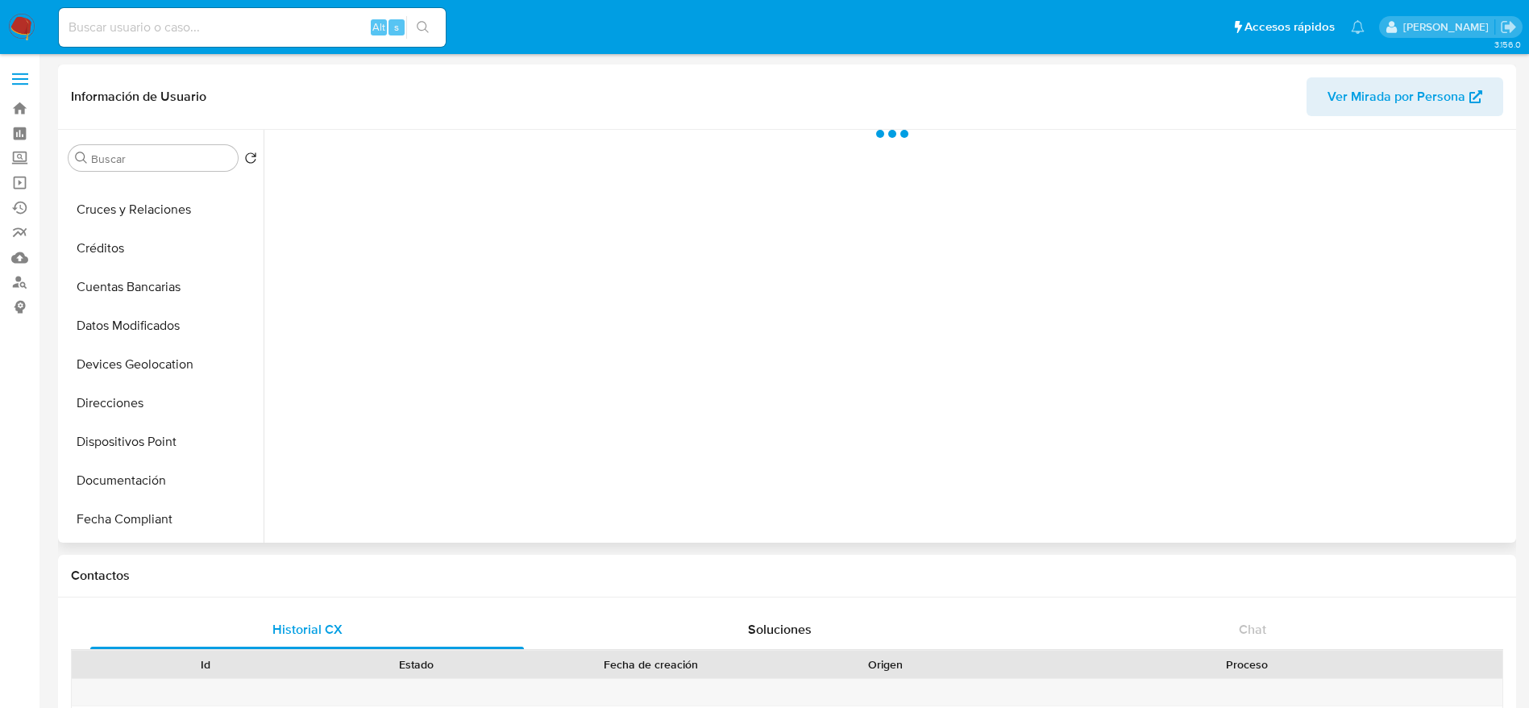
scroll to position [363, 0]
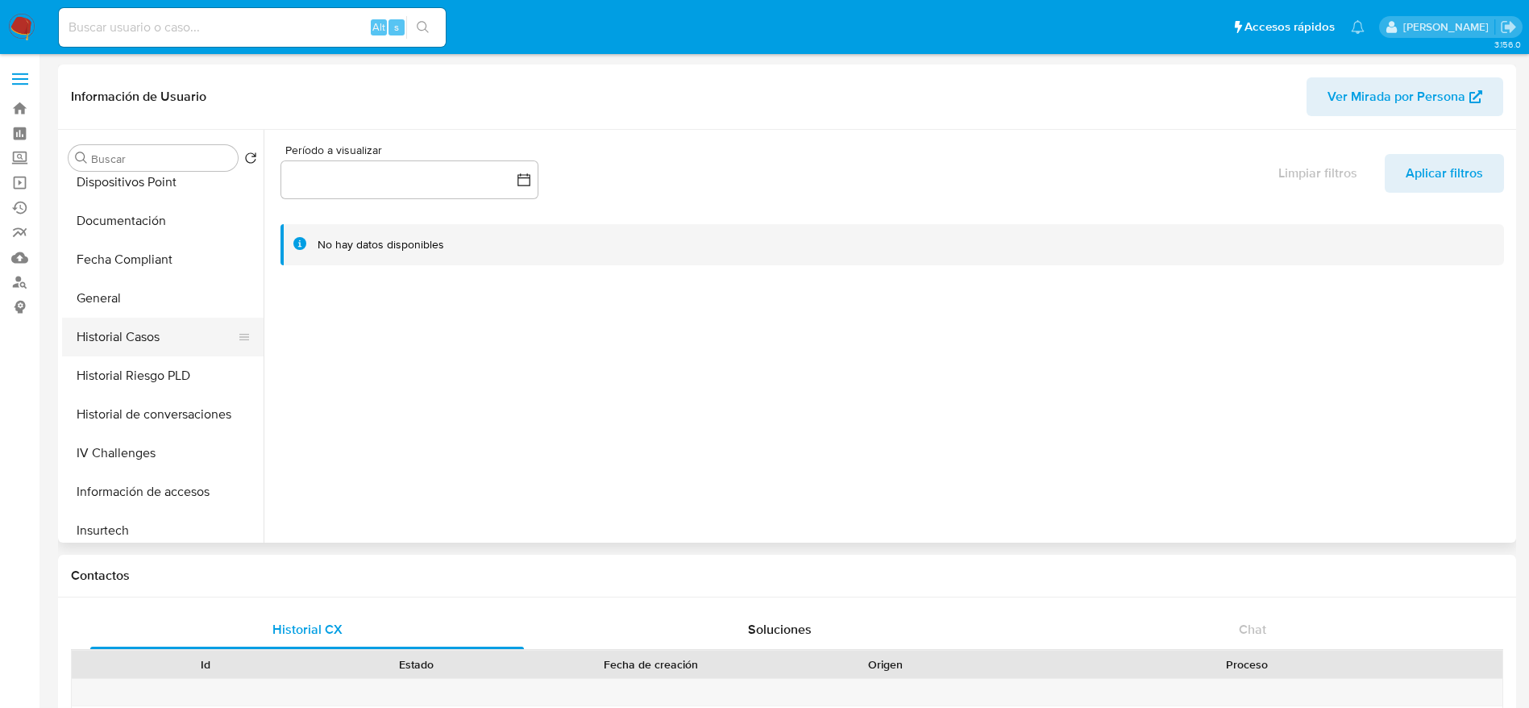
click at [140, 329] on button "Historial Casos" at bounding box center [156, 337] width 189 height 39
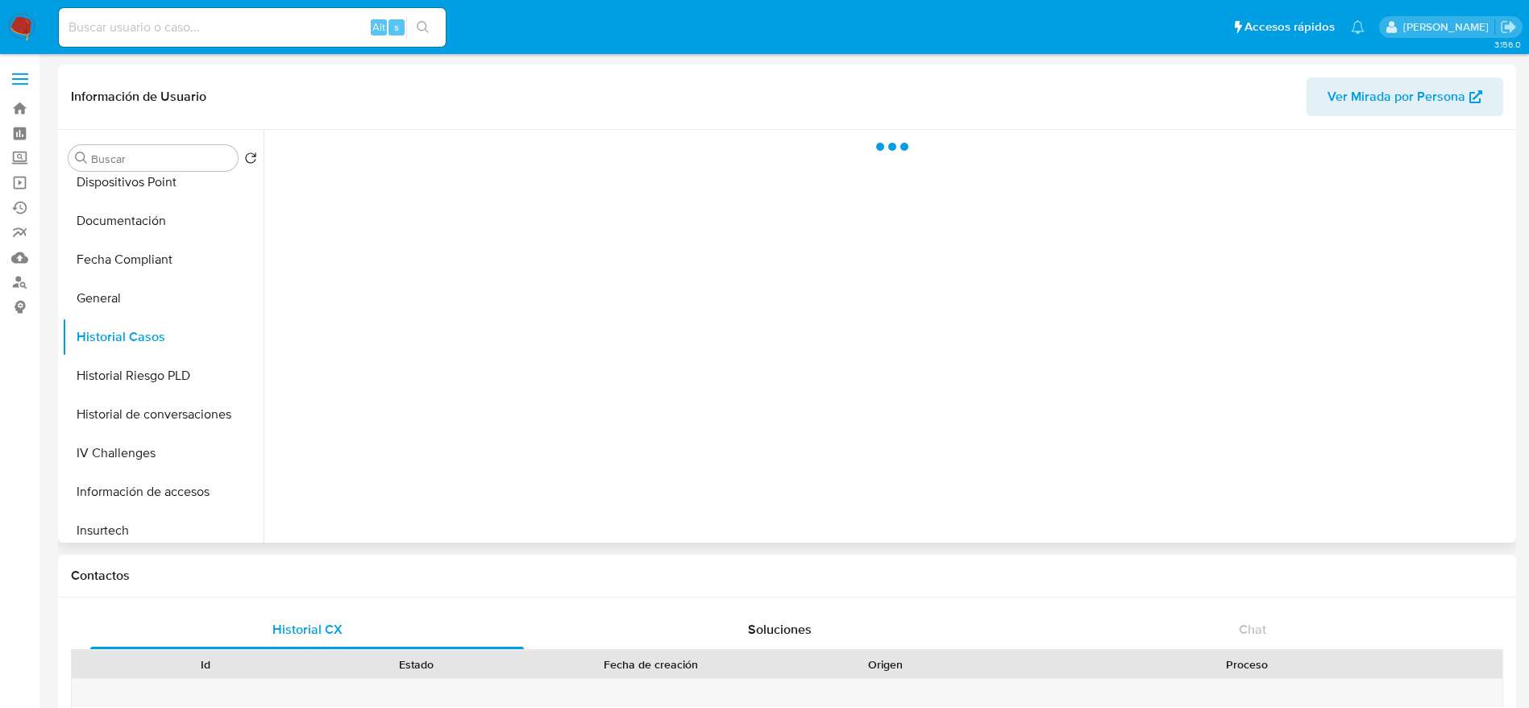
select select "10"
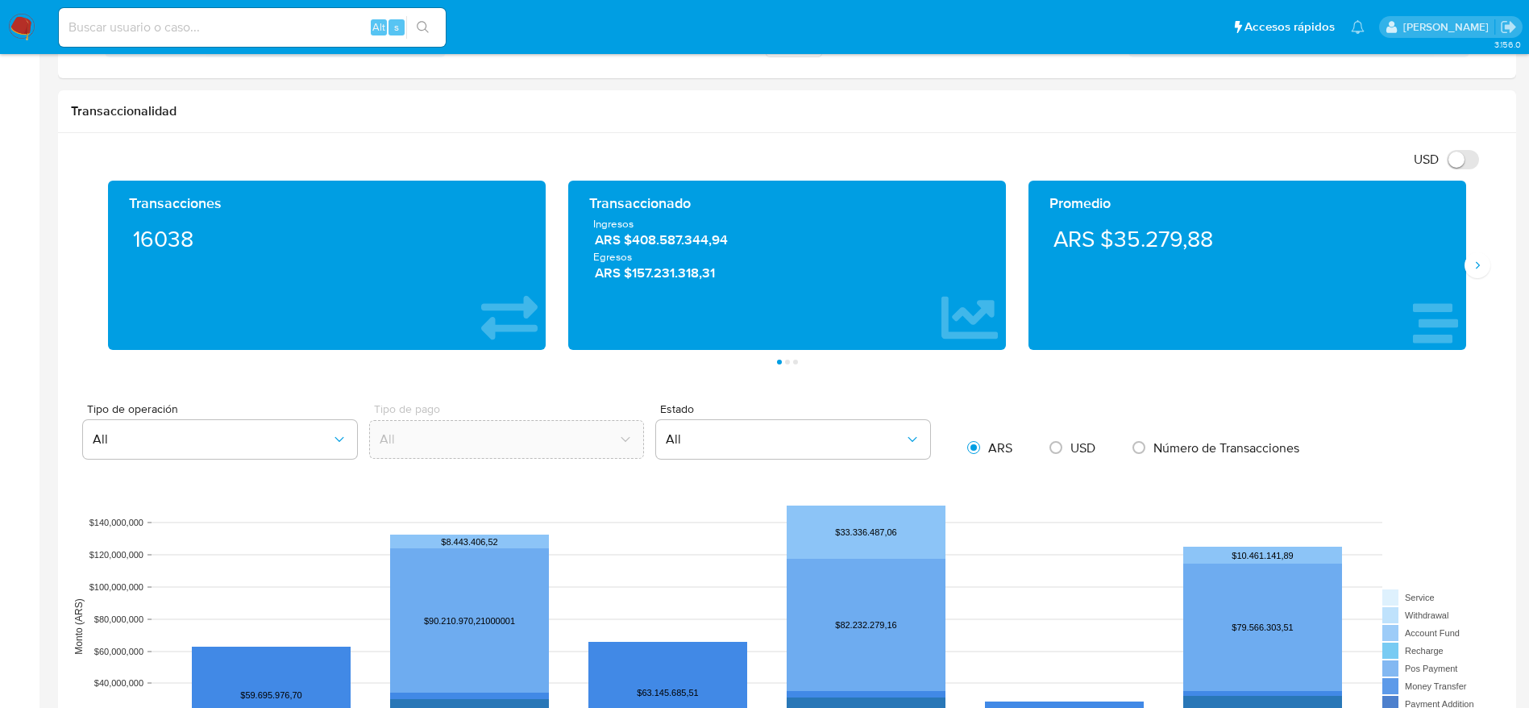
scroll to position [0, 0]
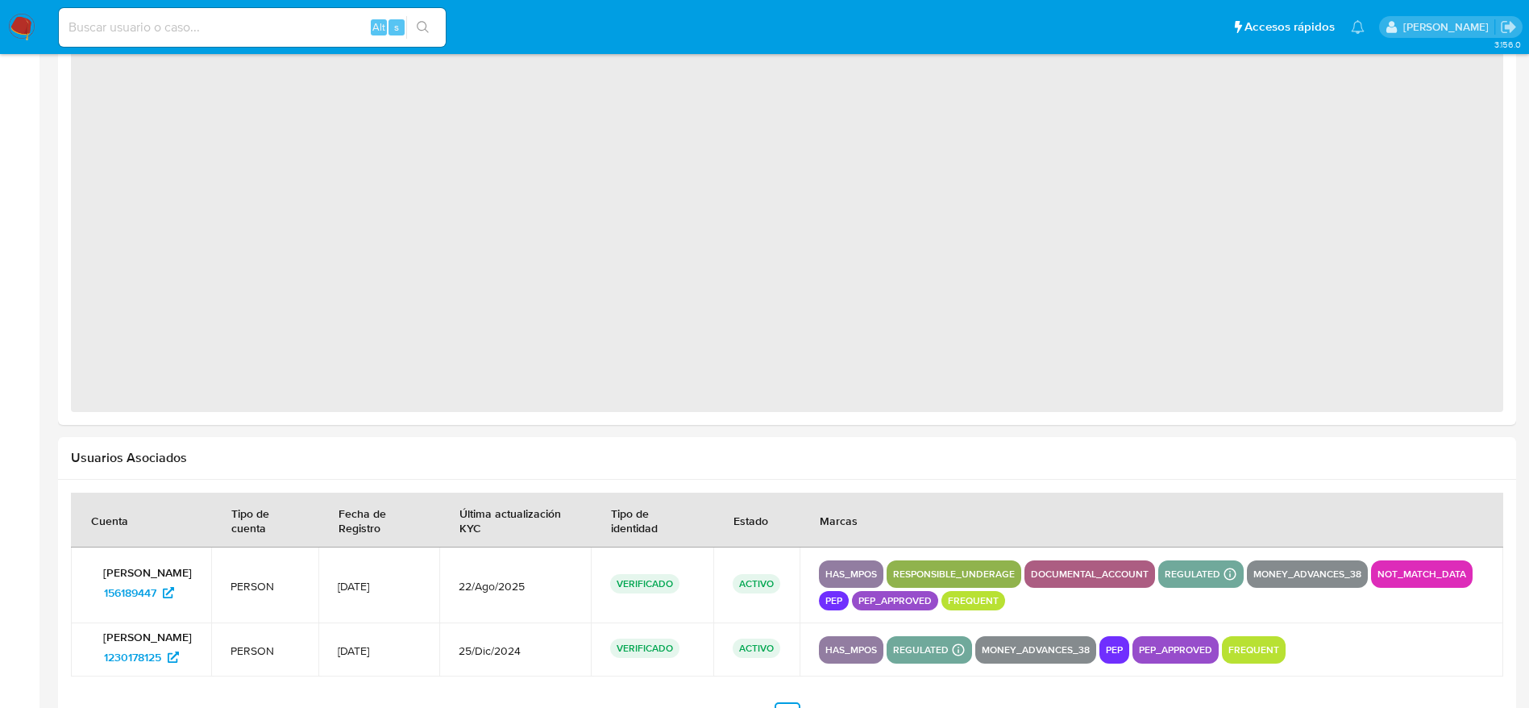
scroll to position [1333, 0]
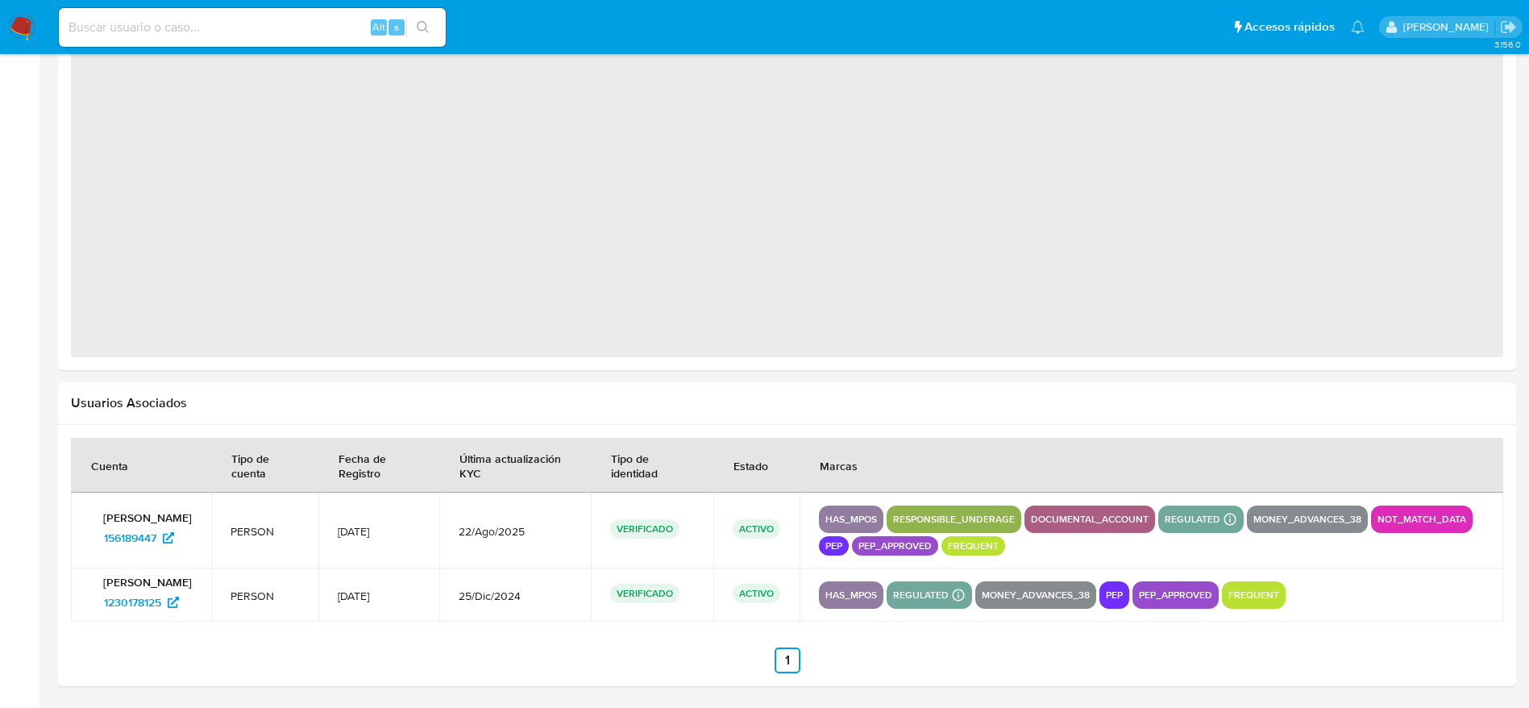
select select "10"
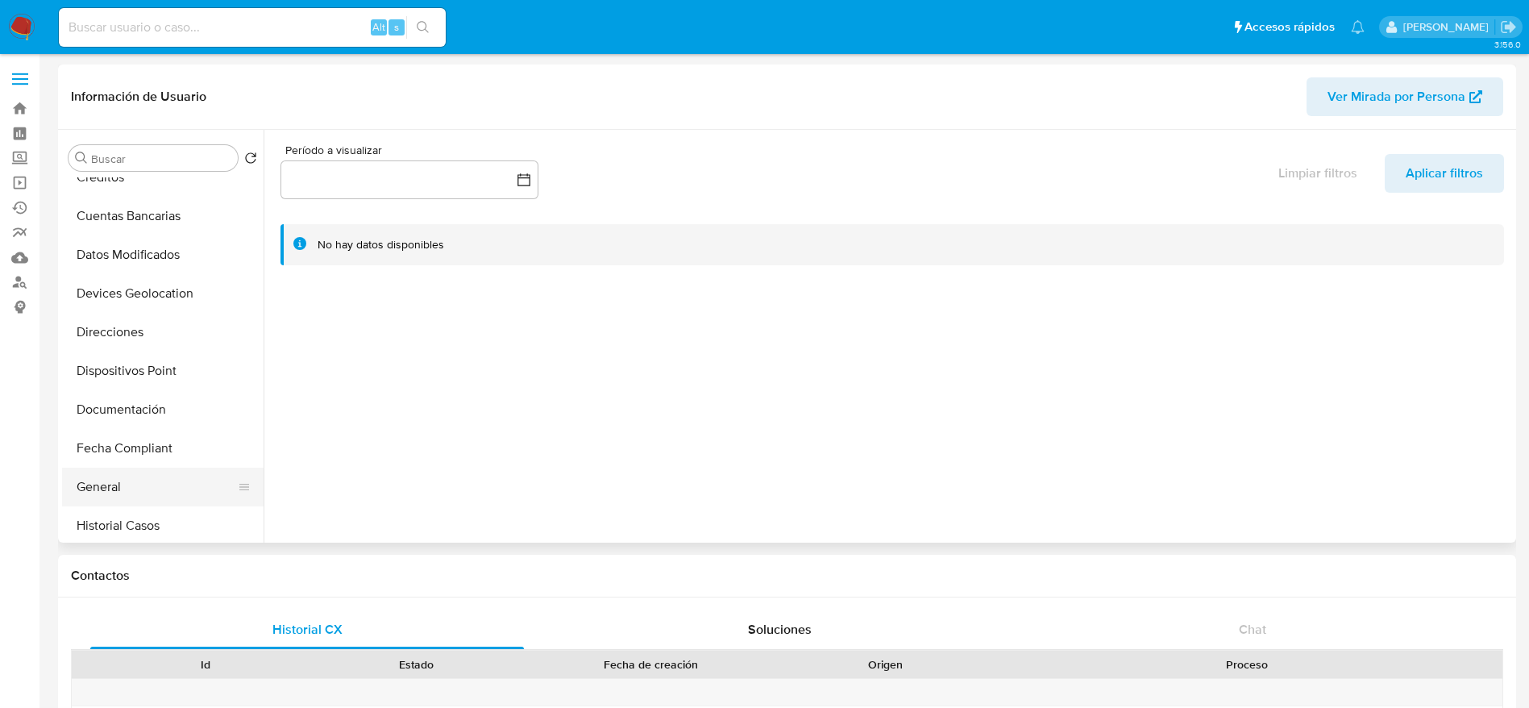
scroll to position [242, 0]
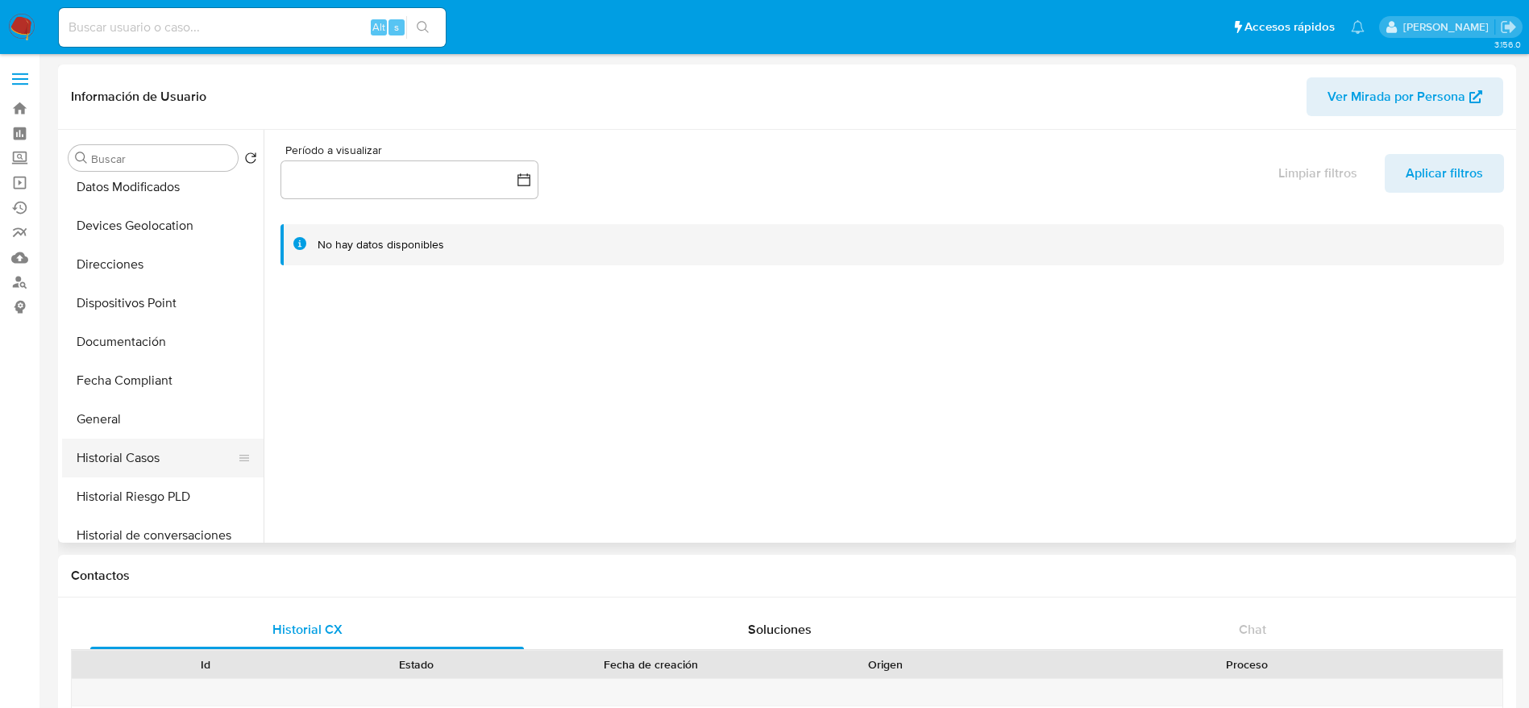
click at [136, 448] on button "Historial Casos" at bounding box center [156, 458] width 189 height 39
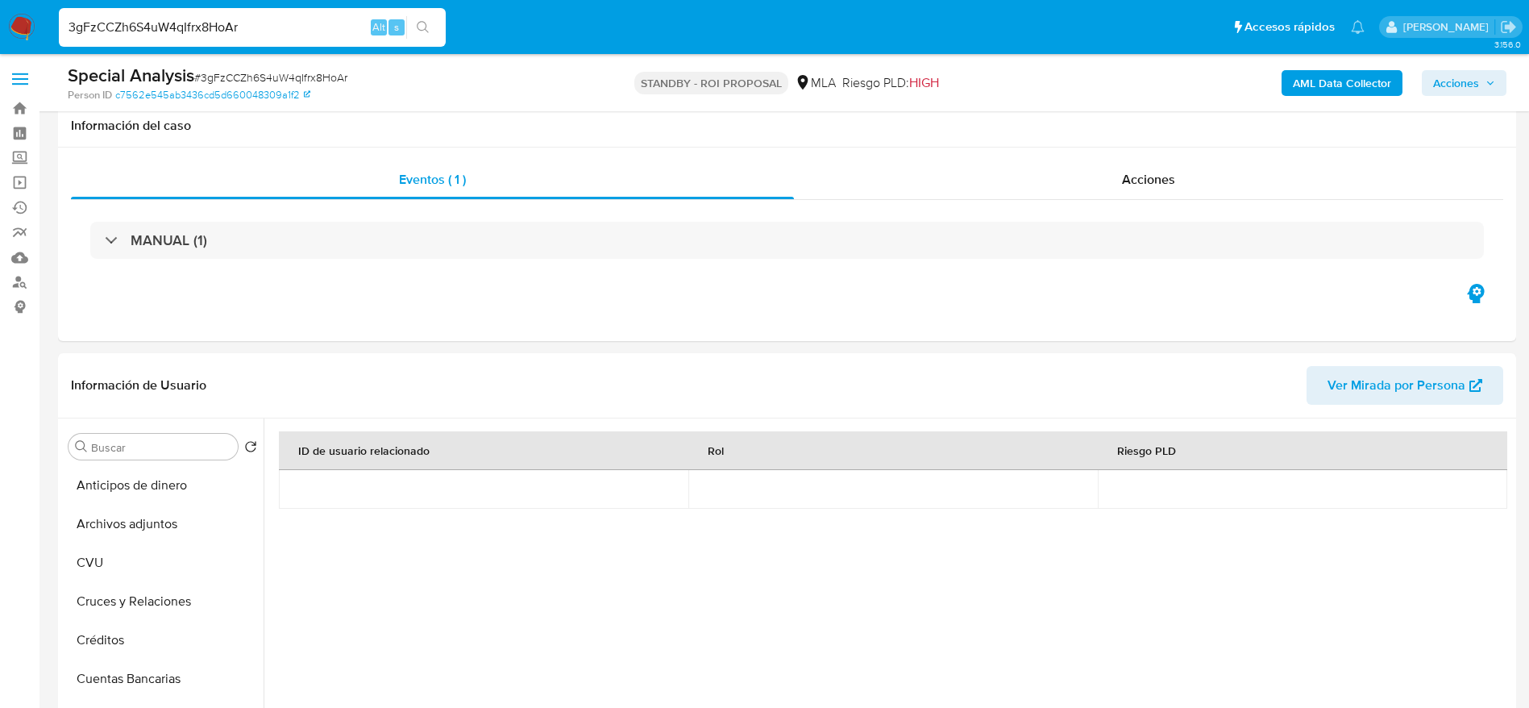
select select "10"
click at [274, 25] on input "3gFzCCZh6S4uW4qIfrx8HoAr" at bounding box center [252, 27] width 387 height 21
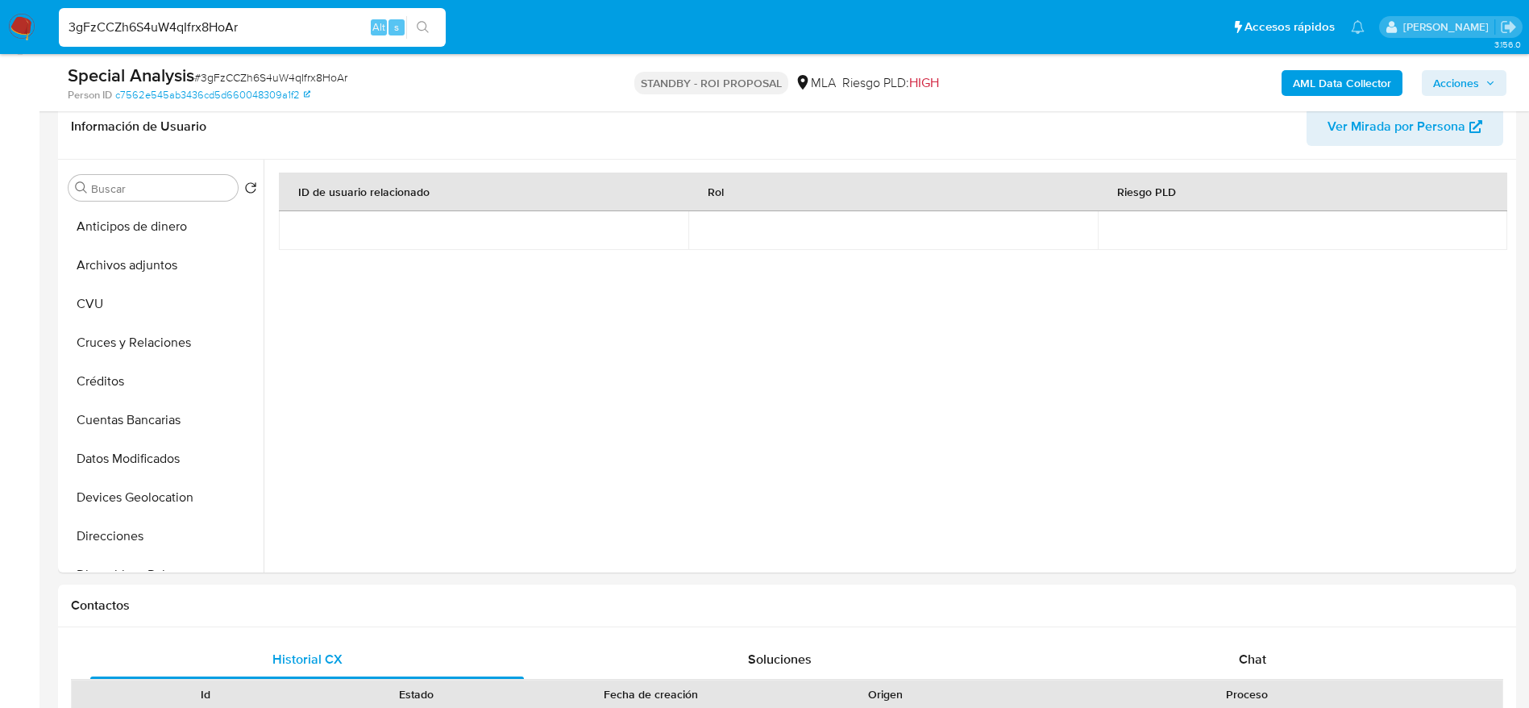
scroll to position [193, 0]
type input "HqPZ0OoK24gONr35teBKv43z"
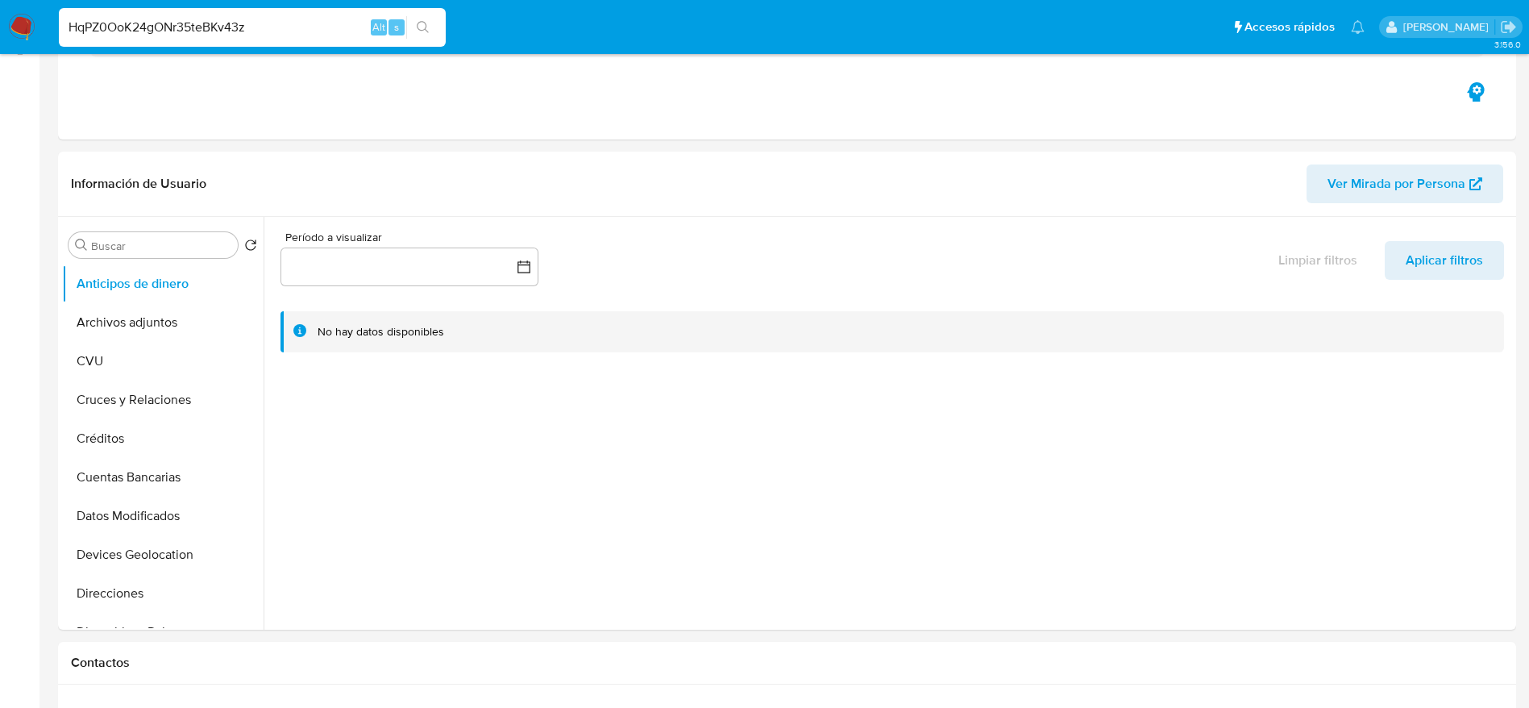
select select "10"
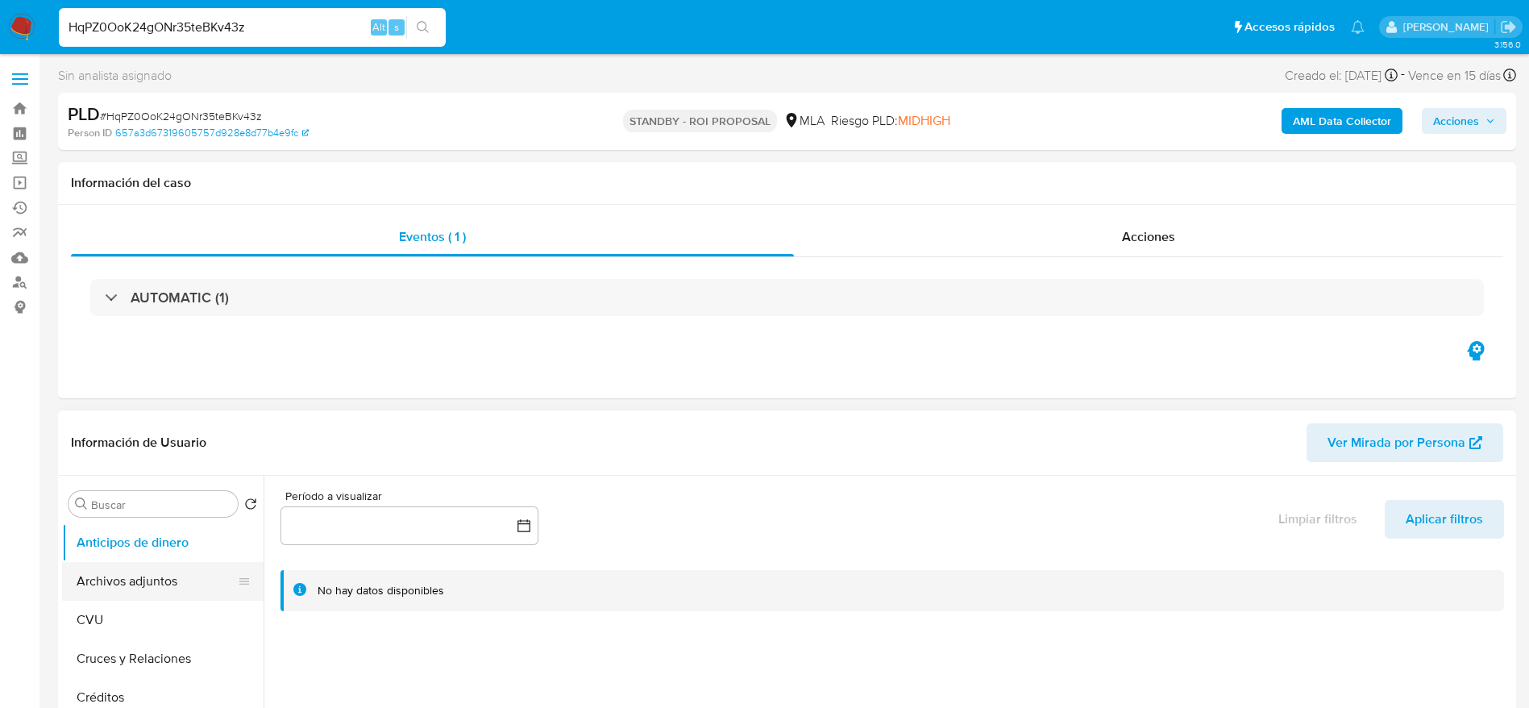
click at [157, 583] on button "Archivos adjuntos" at bounding box center [156, 581] width 189 height 39
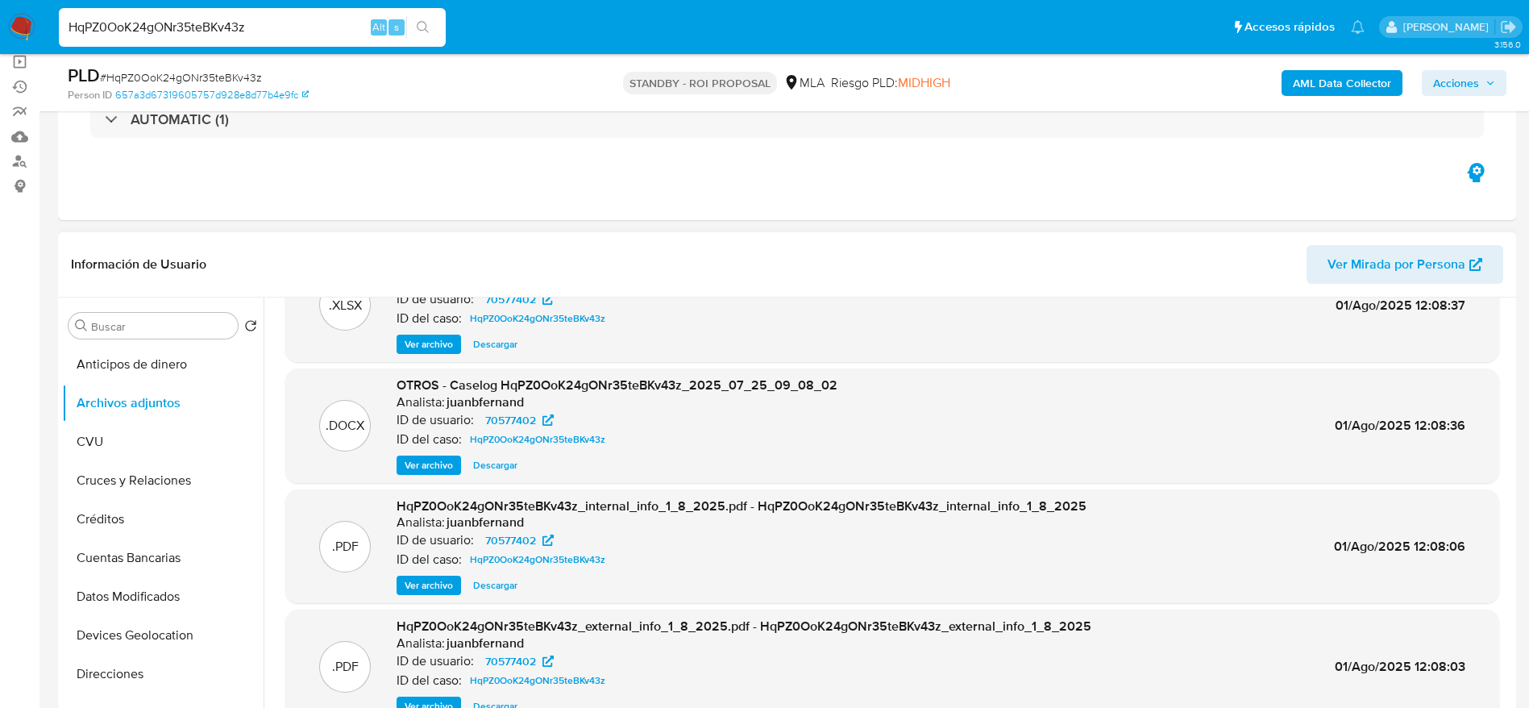
scroll to position [90, 0]
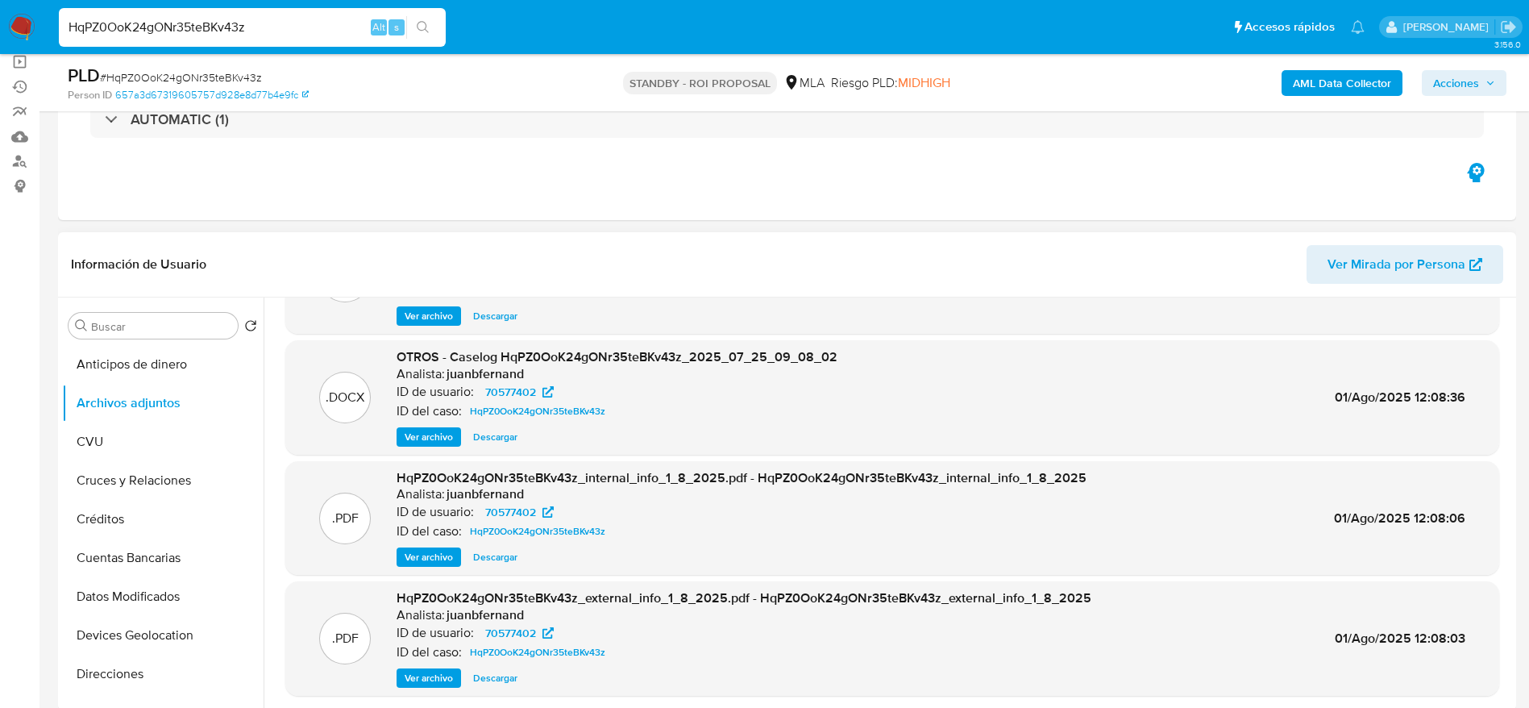
click at [504, 314] on span "Descargar" at bounding box center [495, 316] width 44 height 16
drag, startPoint x: 494, startPoint y: 432, endPoint x: 565, endPoint y: 421, distance: 71.8
click at [494, 433] on span "Descargar" at bounding box center [495, 437] width 44 height 16
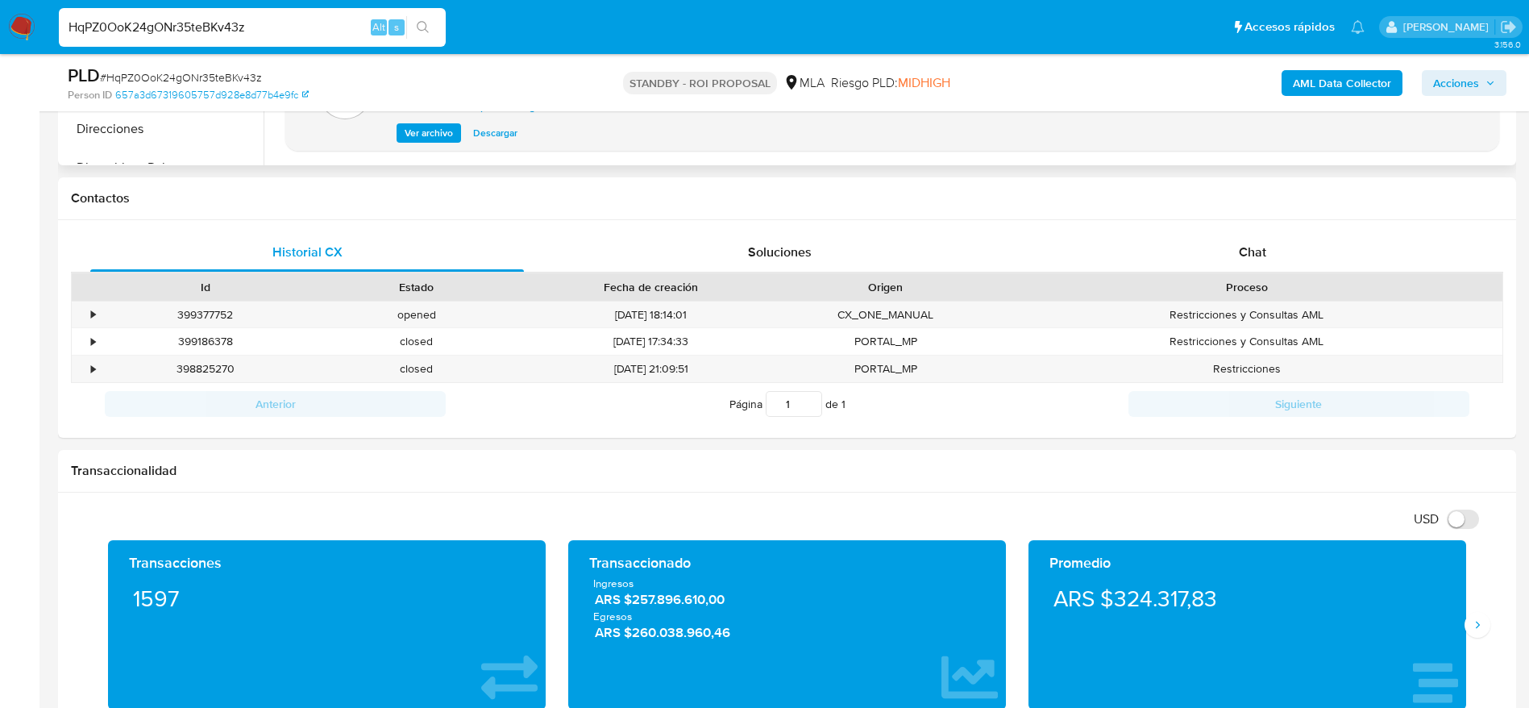
scroll to position [726, 0]
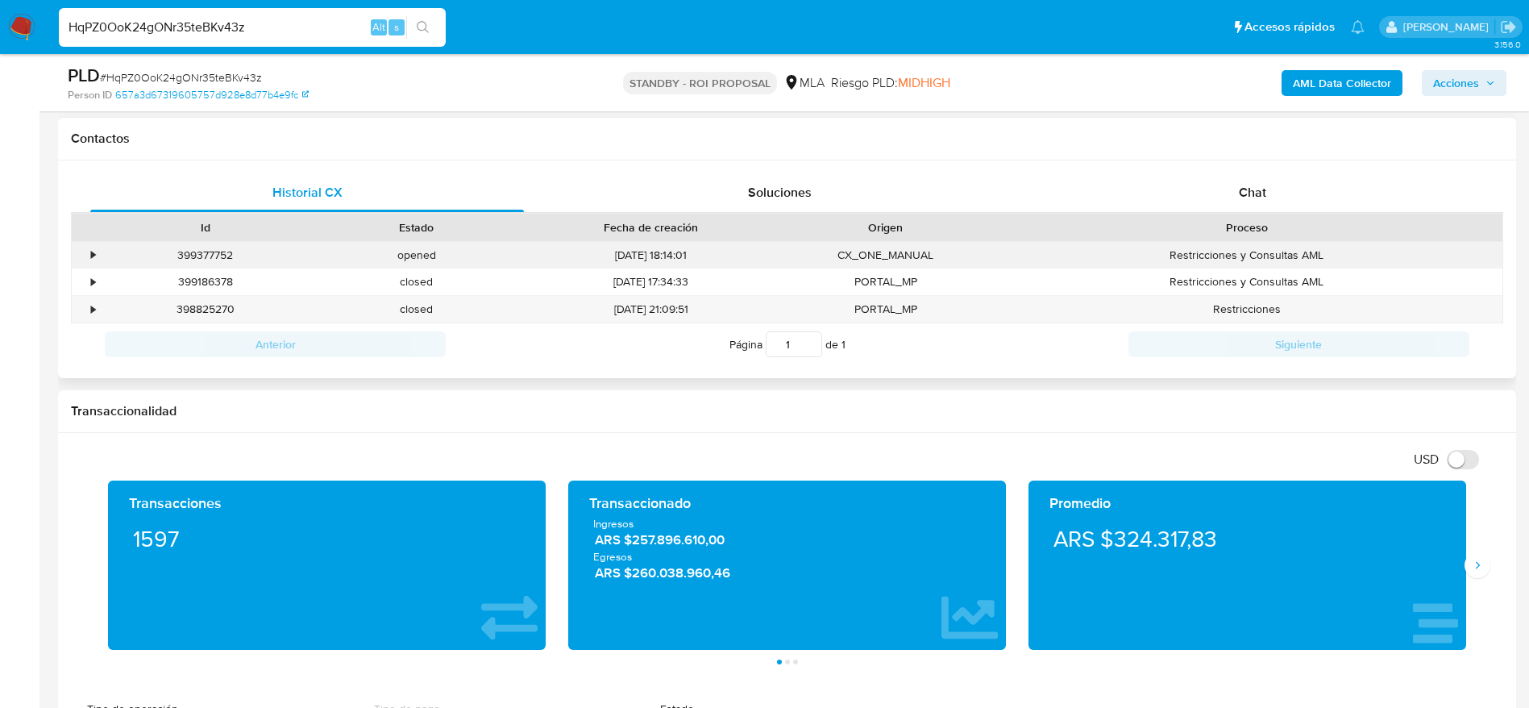
click at [209, 253] on div "399377752" at bounding box center [205, 255] width 211 height 27
click at [209, 252] on div "399377752" at bounding box center [205, 255] width 211 height 27
copy div "399377752"
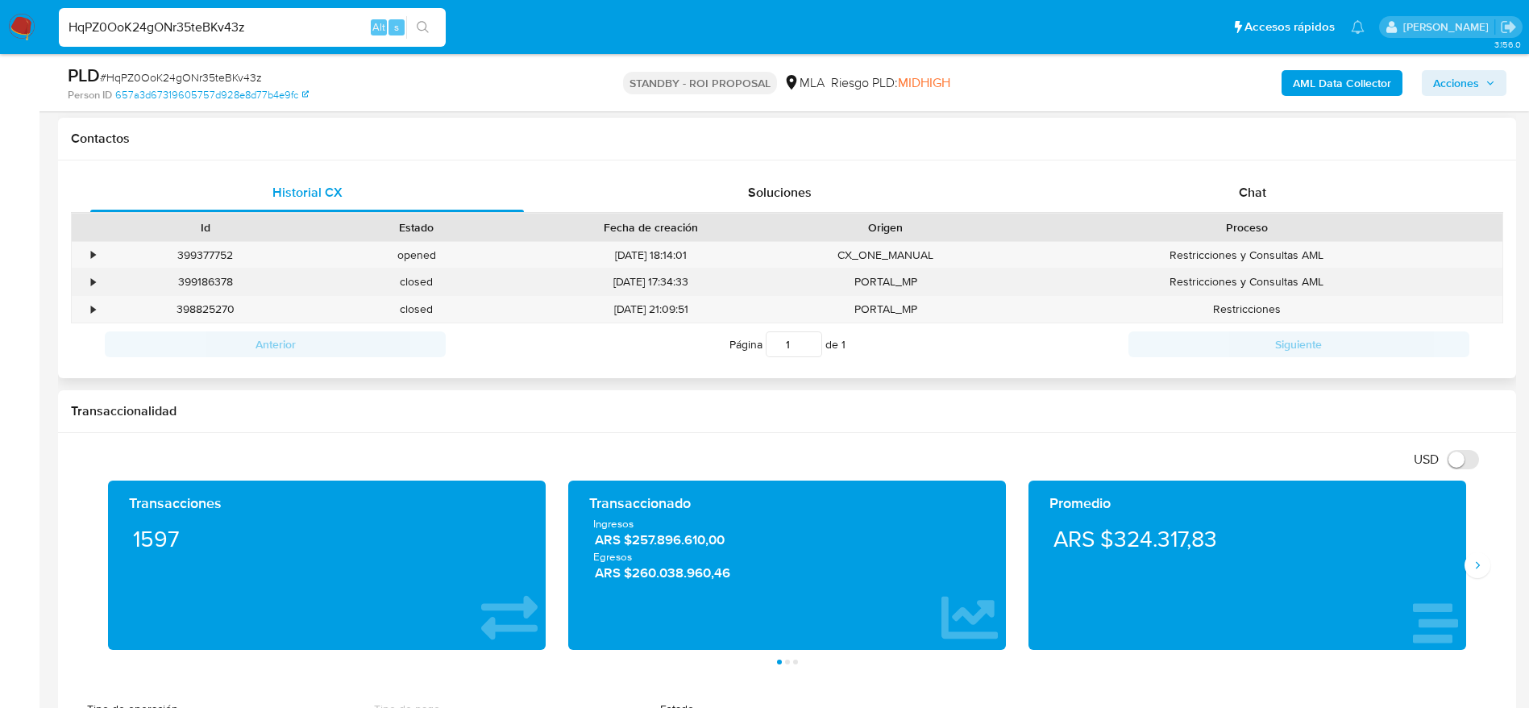
click at [197, 273] on div "399186378" at bounding box center [205, 281] width 211 height 27
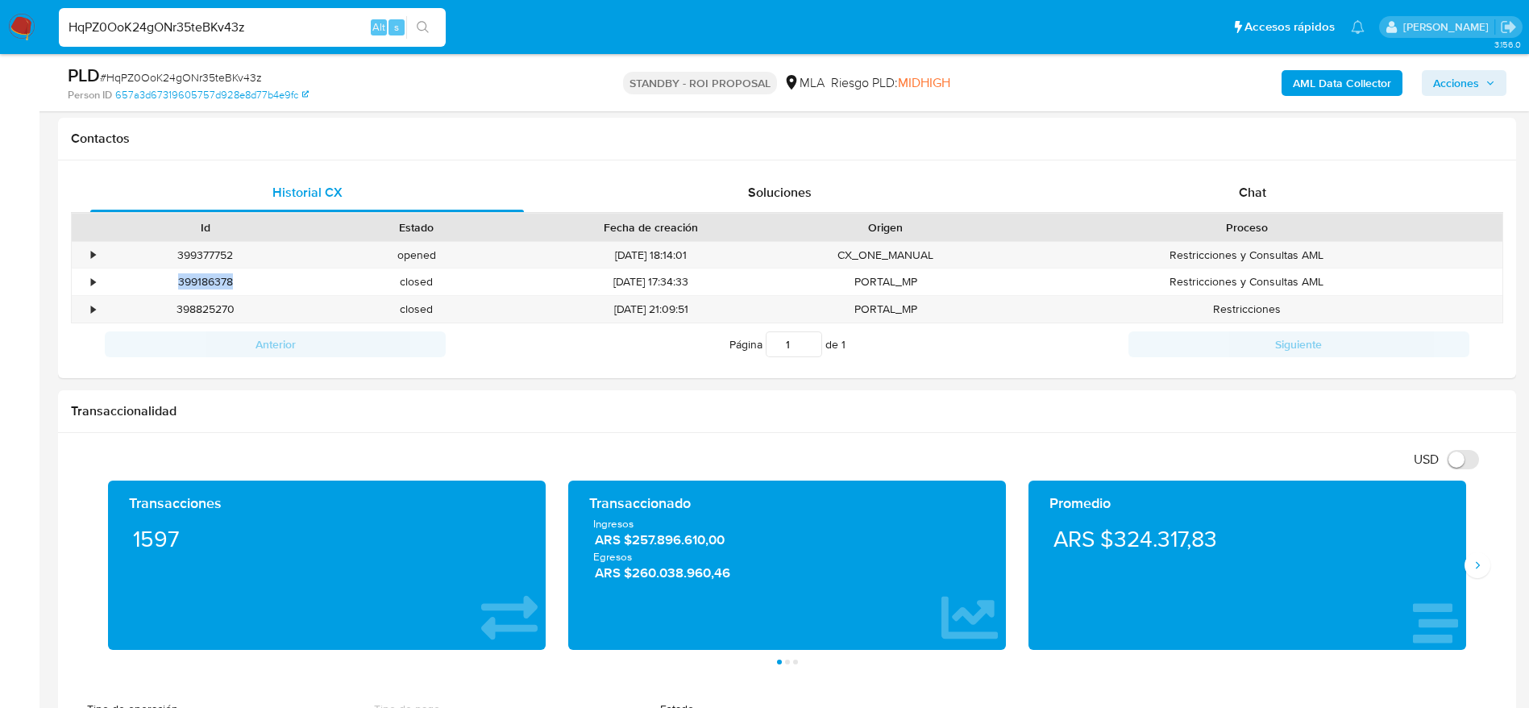
copy div "399186378"
